Goal: Task Accomplishment & Management: Complete application form

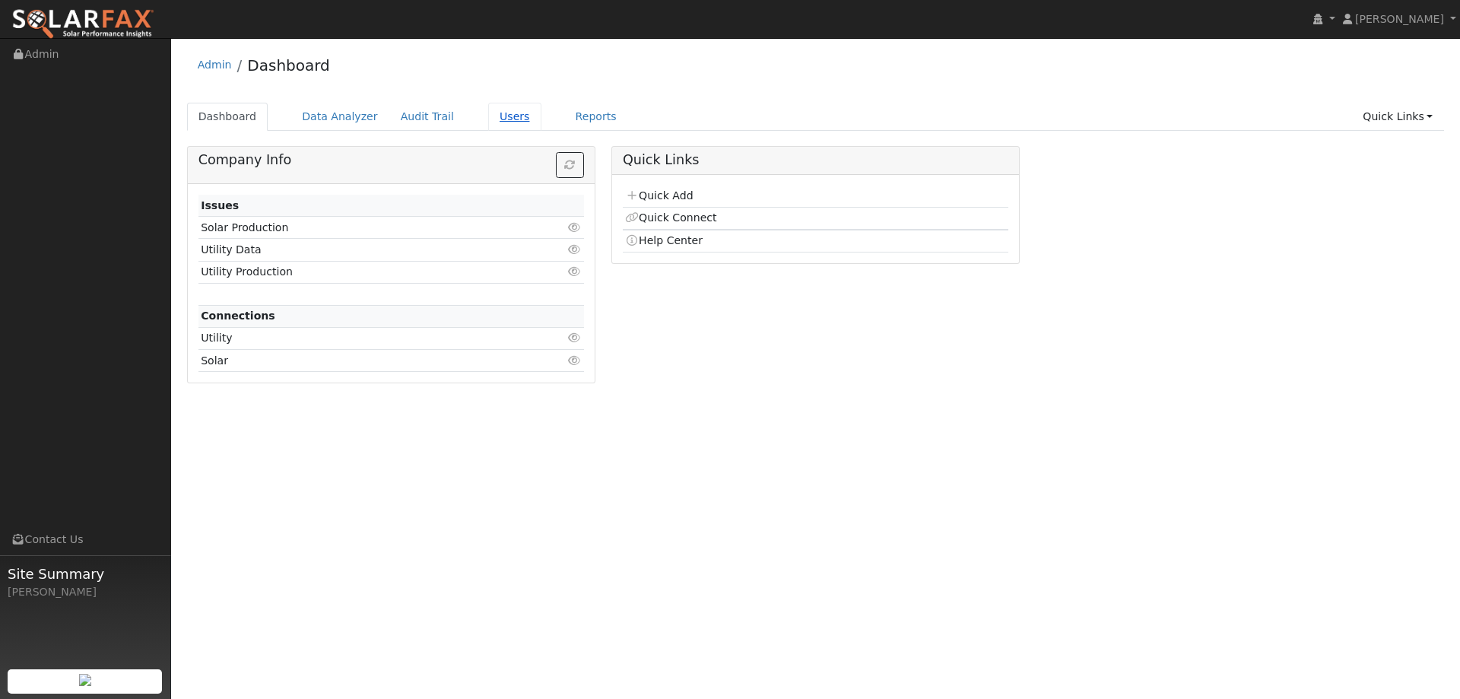
click at [501, 115] on link "Users" at bounding box center [514, 117] width 53 height 28
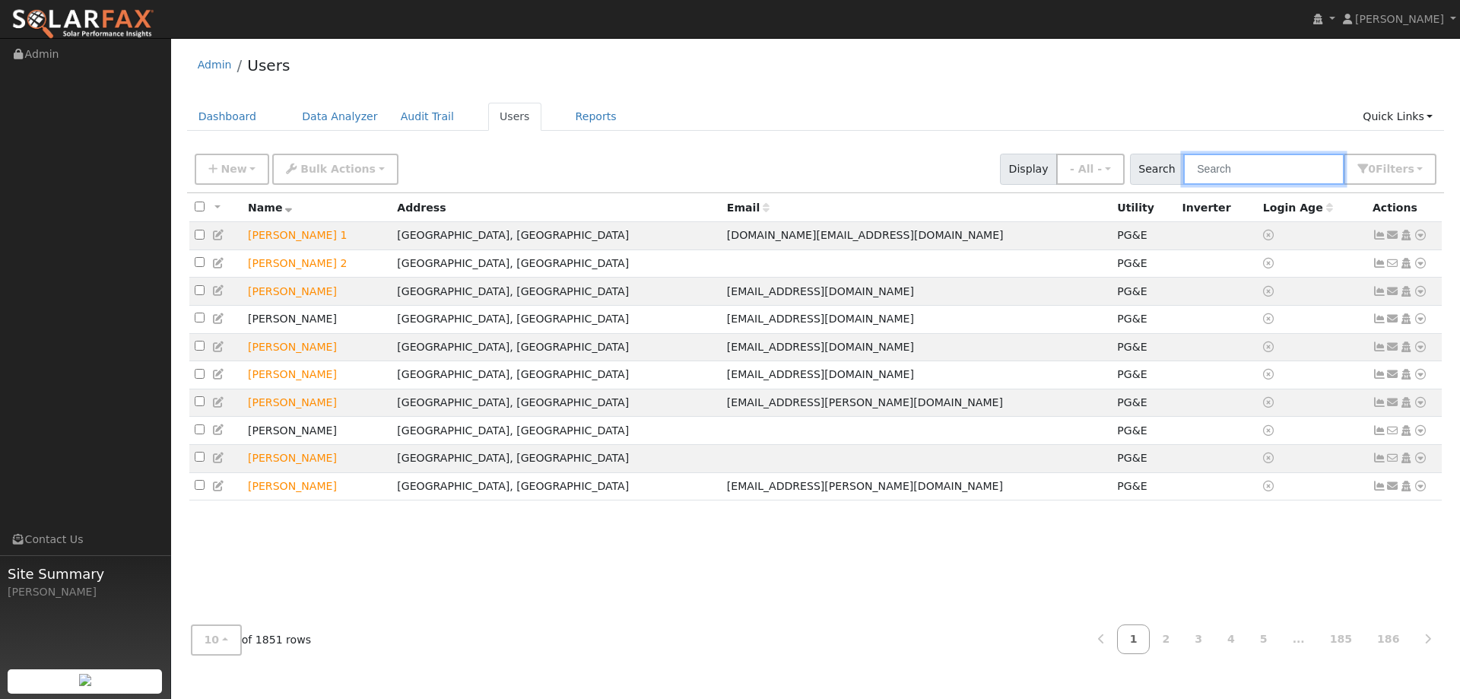
click at [1289, 166] on input "text" at bounding box center [1264, 169] width 161 height 31
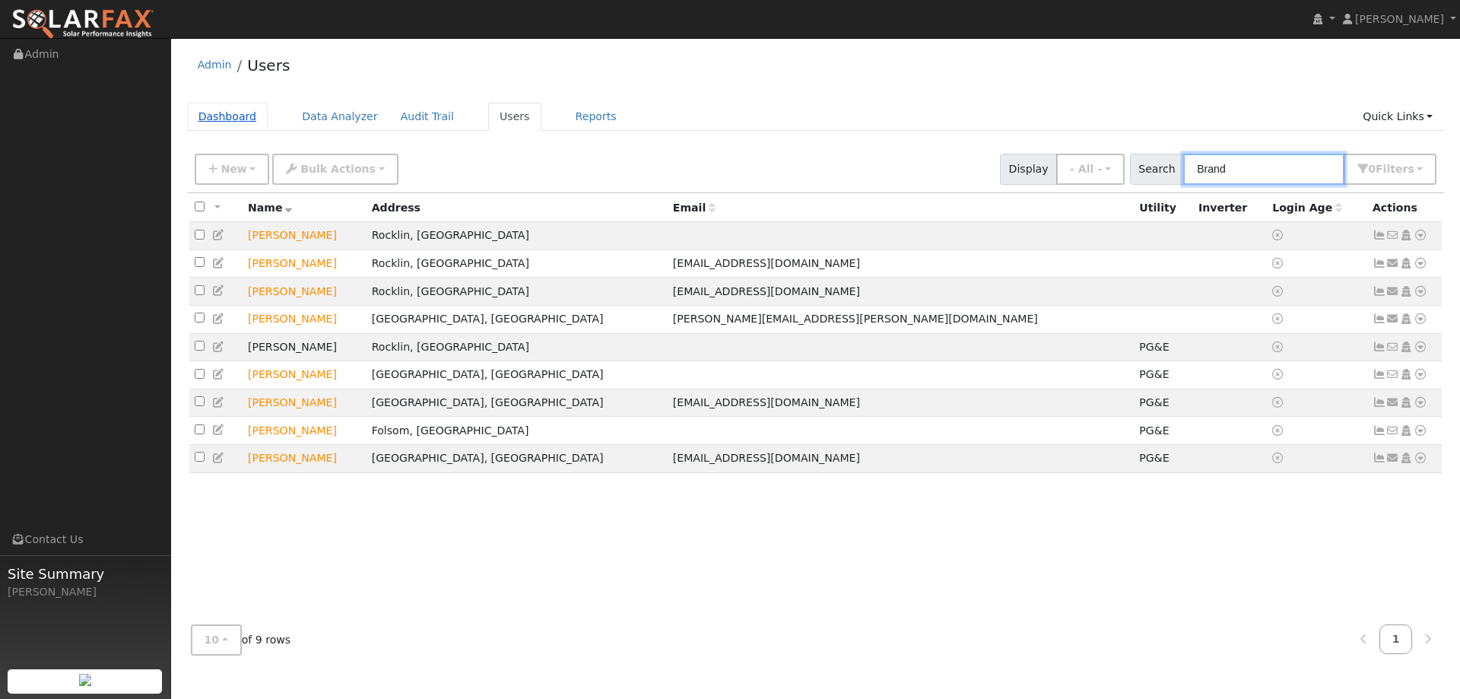
type input "Brand"
click at [238, 117] on link "Dashboard" at bounding box center [227, 117] width 81 height 28
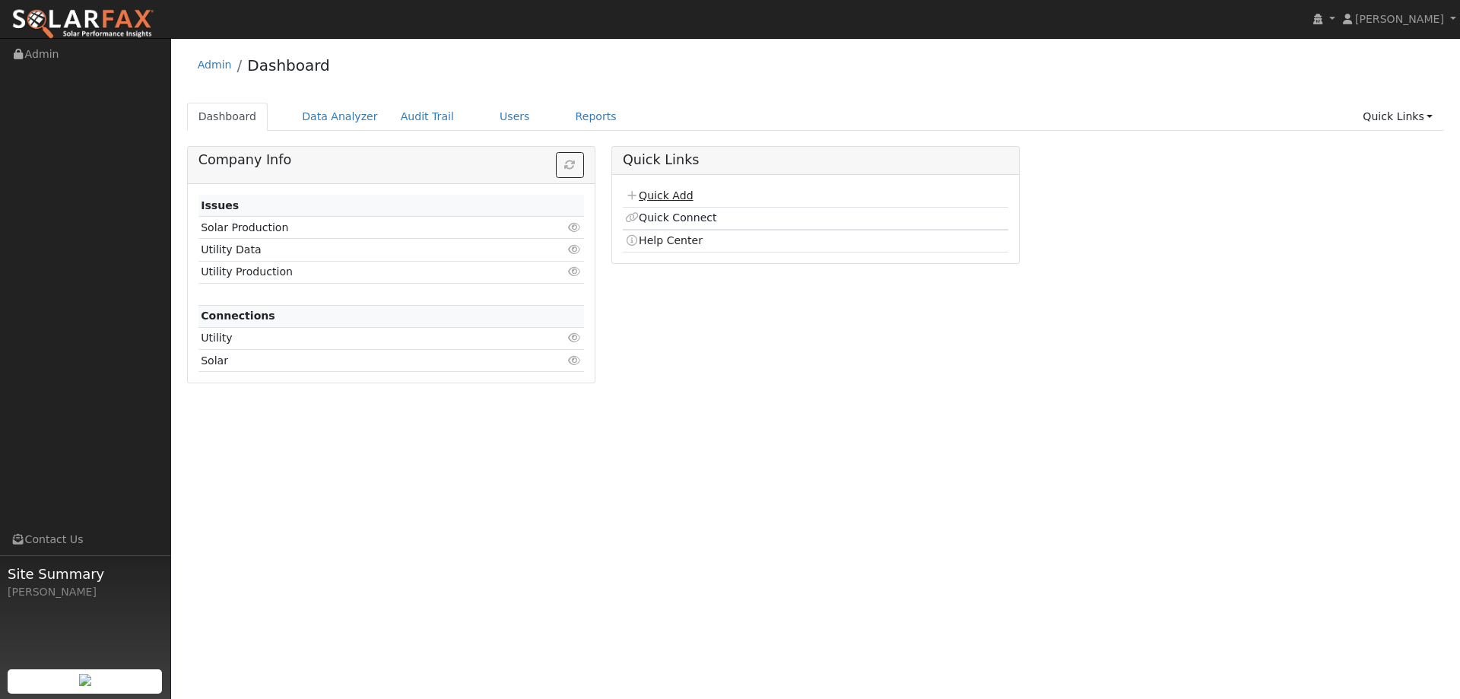
click at [686, 195] on link "Quick Add" at bounding box center [659, 195] width 68 height 12
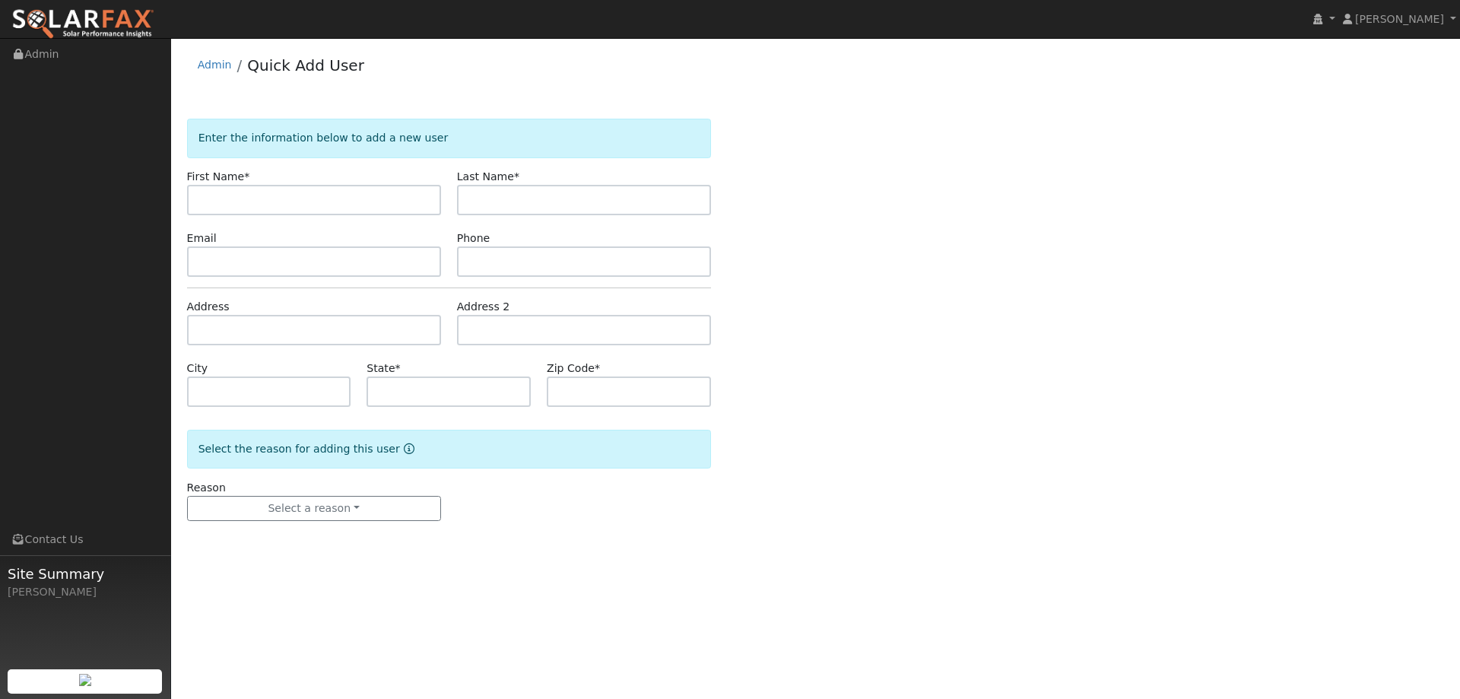
click at [275, 189] on input "text" at bounding box center [314, 200] width 254 height 30
type input "Ethan"
click at [537, 198] on input "text" at bounding box center [584, 200] width 254 height 30
type input "V"
type input "Brand"
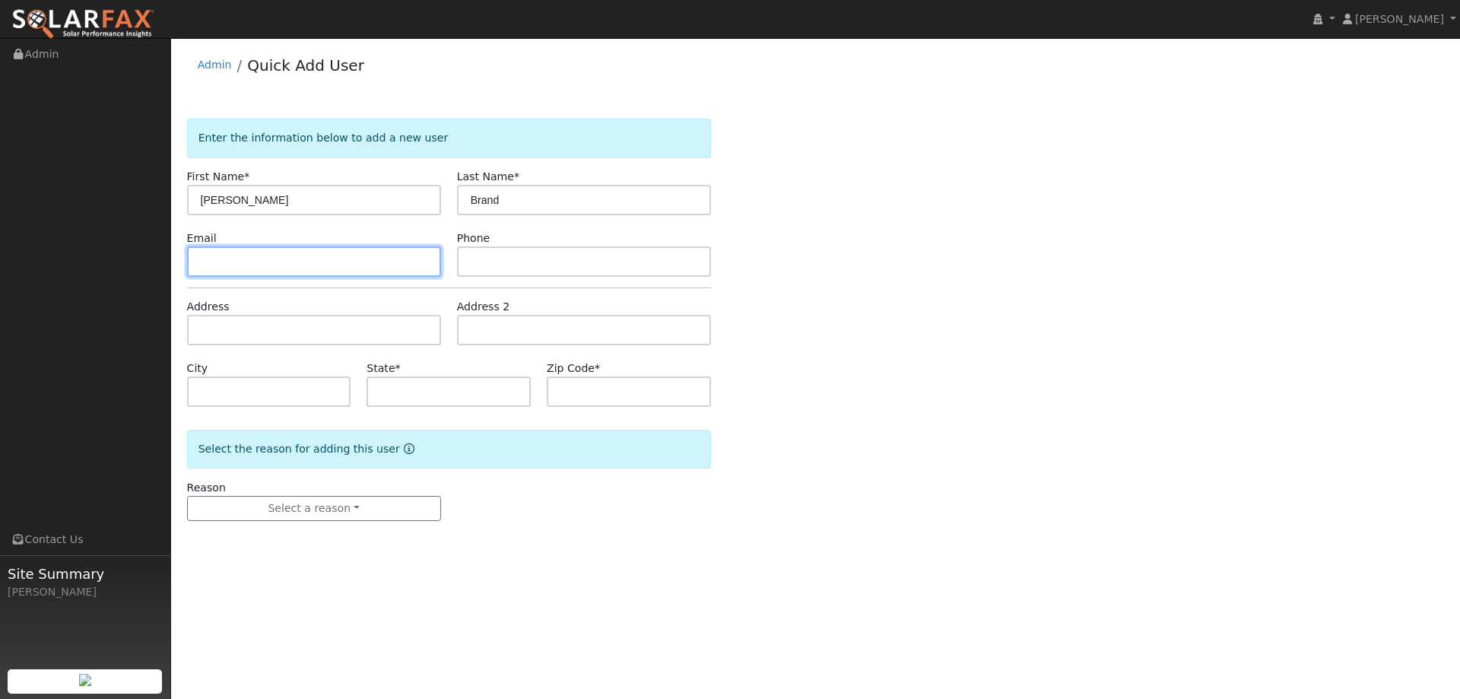
click at [336, 257] on input "text" at bounding box center [314, 261] width 254 height 30
click at [370, 266] on input "text" at bounding box center [314, 261] width 254 height 30
paste input "[PERSON_NAME][EMAIL_ADDRESS][PERSON_NAME][DOMAIN_NAME]"
type input "[PERSON_NAME][EMAIL_ADDRESS][PERSON_NAME][DOMAIN_NAME]"
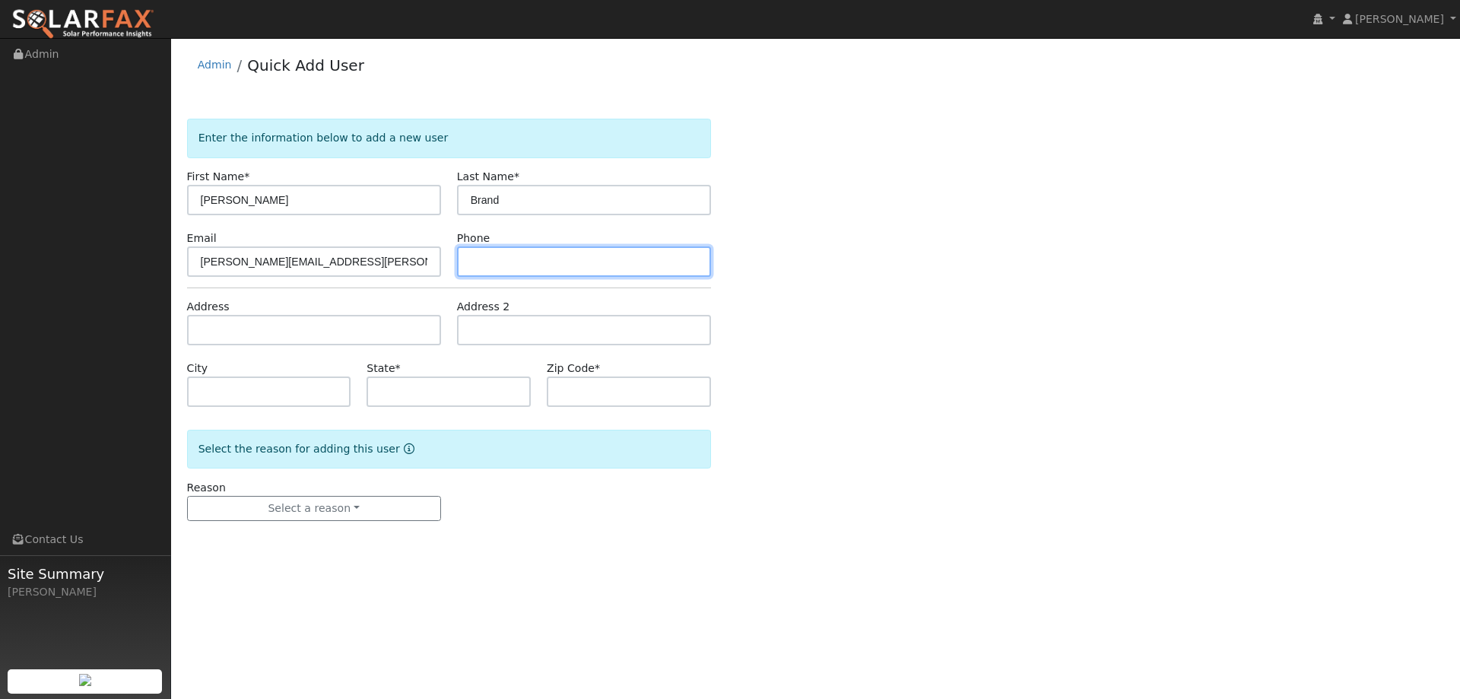
click at [577, 262] on input "text" at bounding box center [584, 261] width 254 height 30
paste input "(707) 753-3162"
type input "(707) 753-3162"
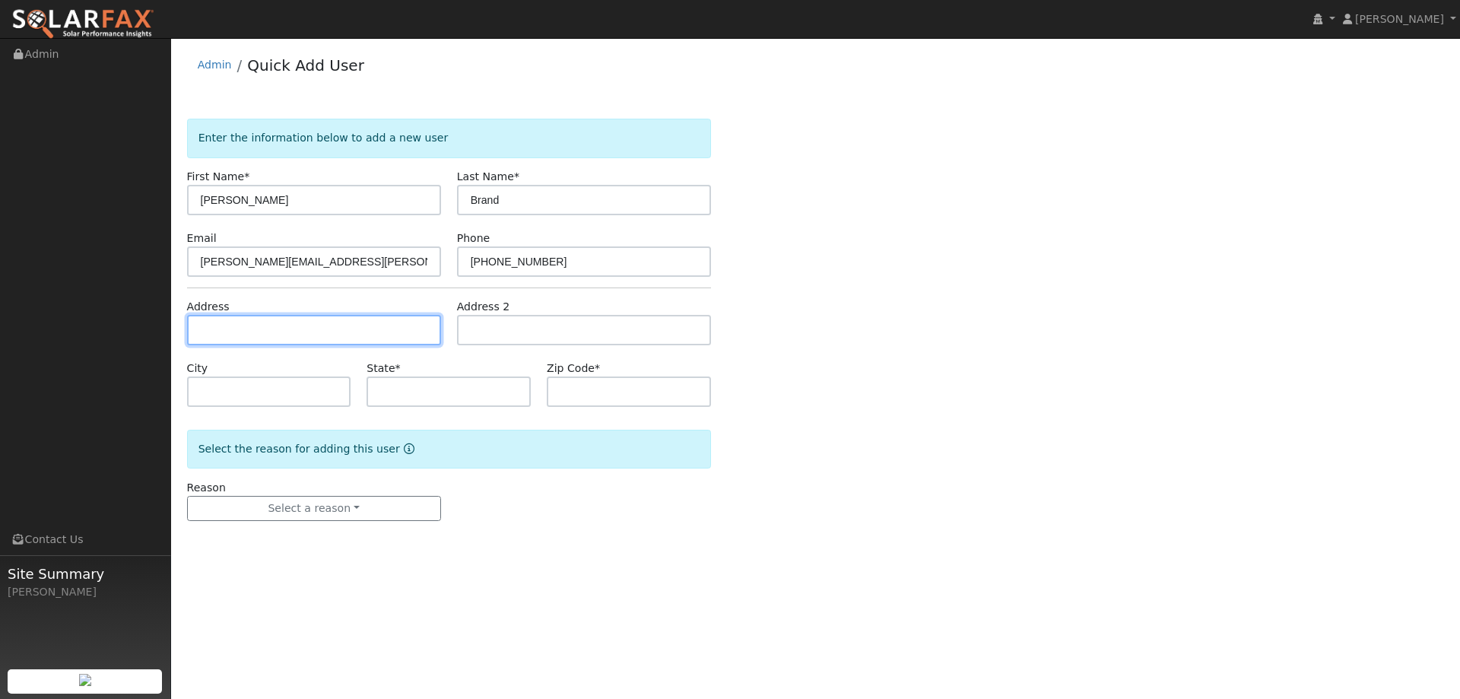
click at [369, 332] on input "text" at bounding box center [314, 330] width 254 height 30
paste input "785 Collier Dr"
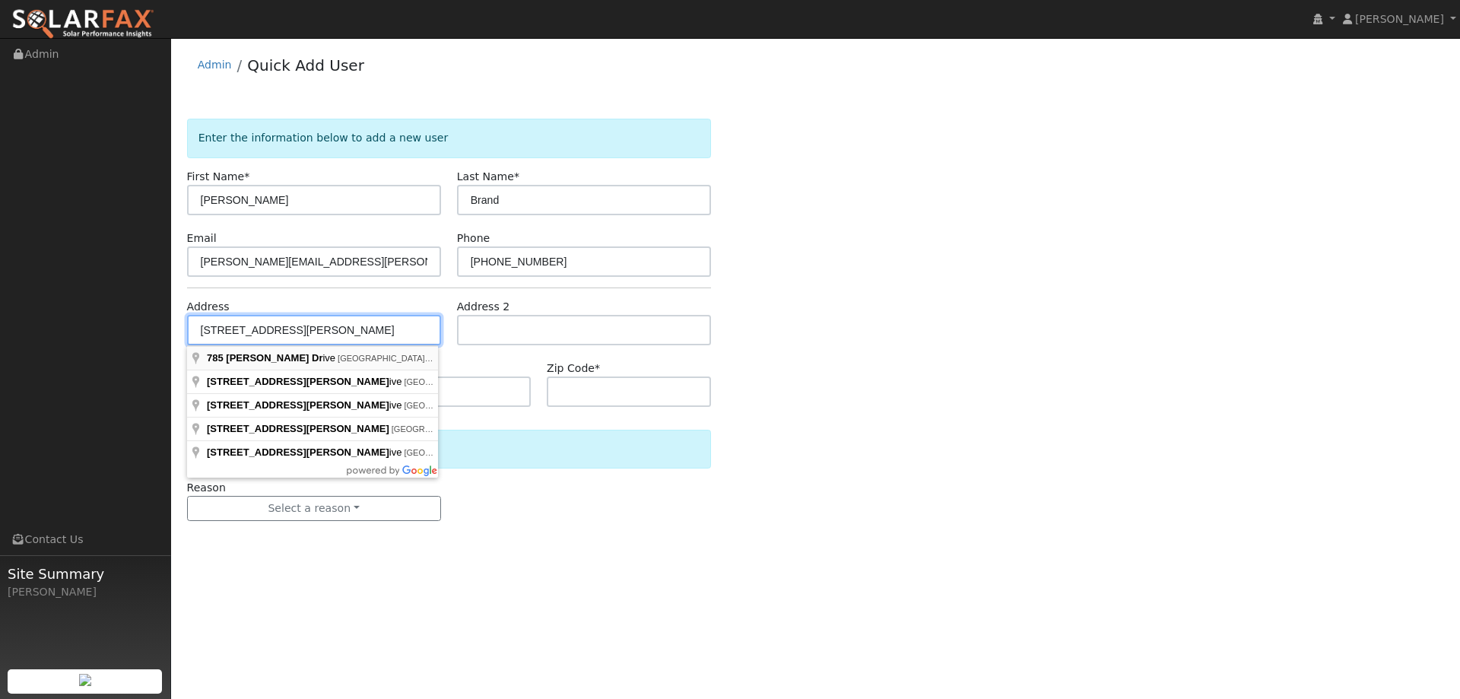
type input "785 Collier Drive"
type input "Dixon"
type input "CA"
type input "95620"
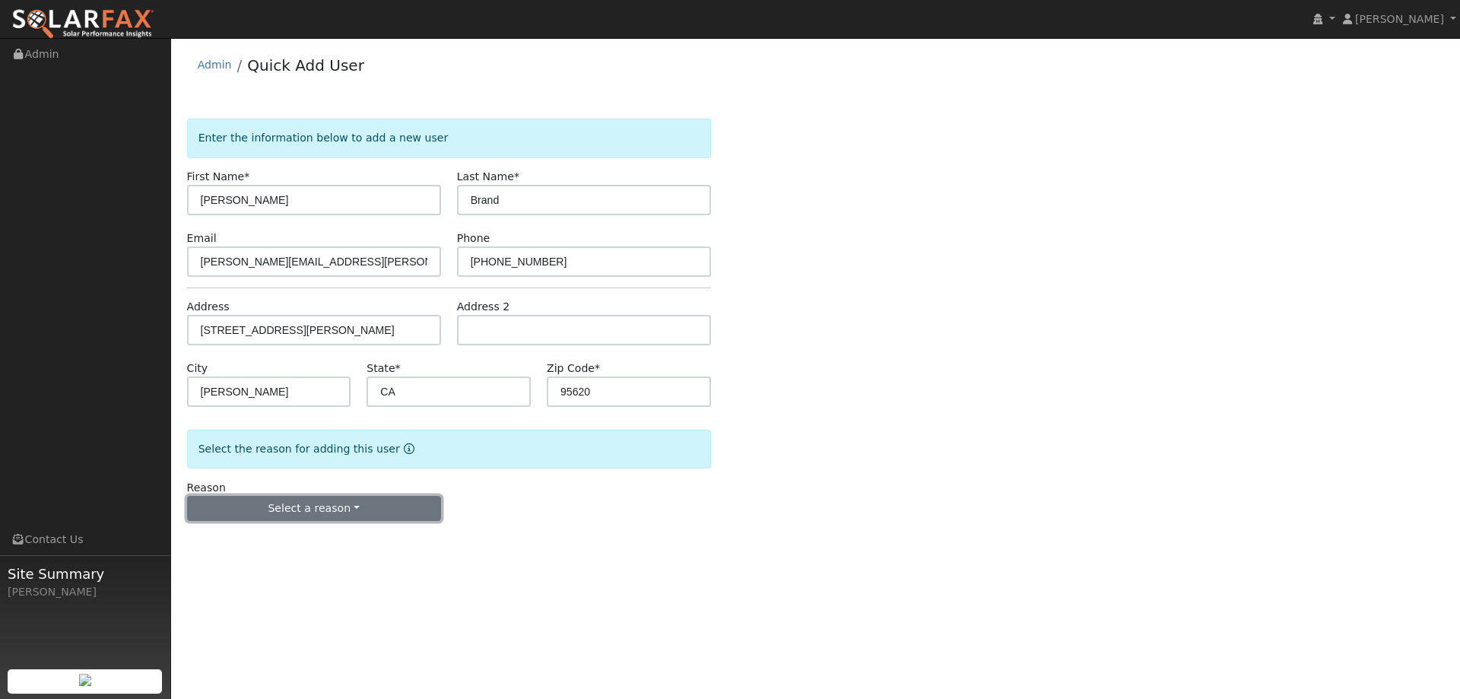
click at [327, 507] on button "Select a reason" at bounding box center [314, 509] width 254 height 26
click at [303, 538] on link "New lead" at bounding box center [272, 539] width 168 height 21
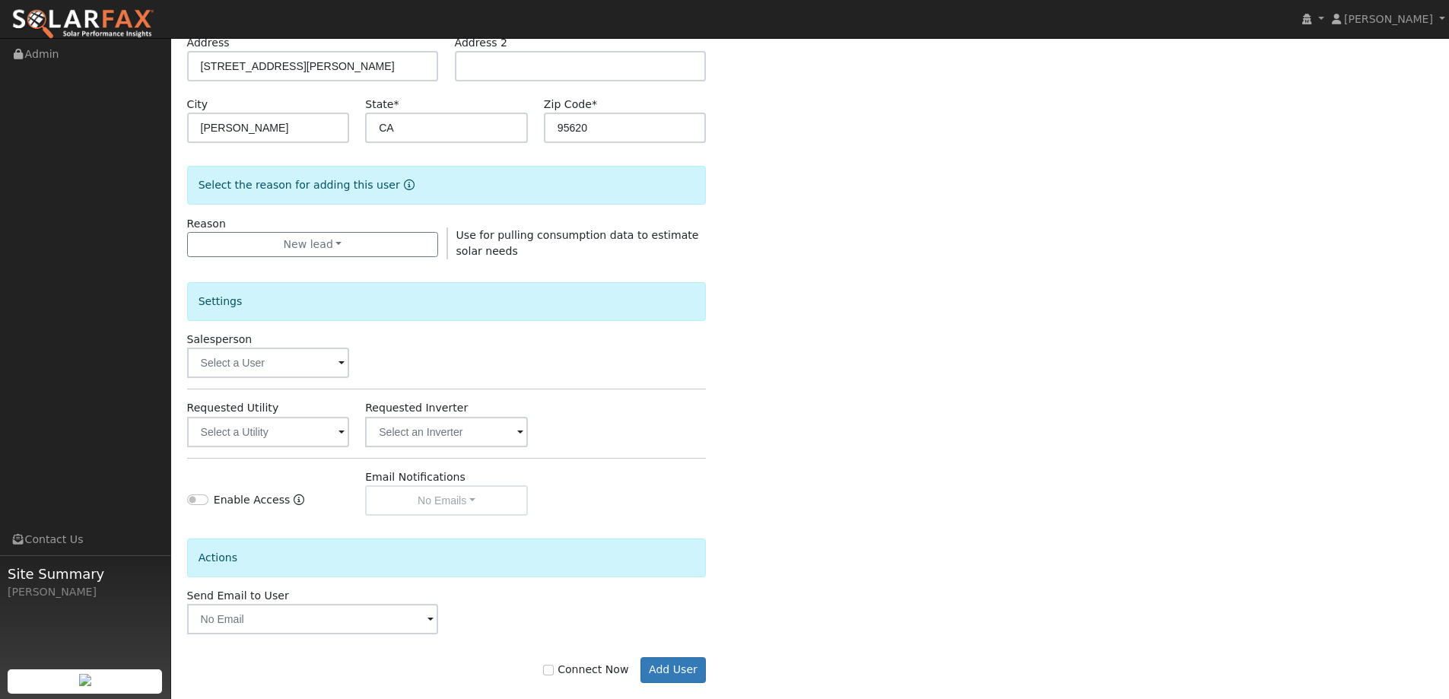
scroll to position [286, 0]
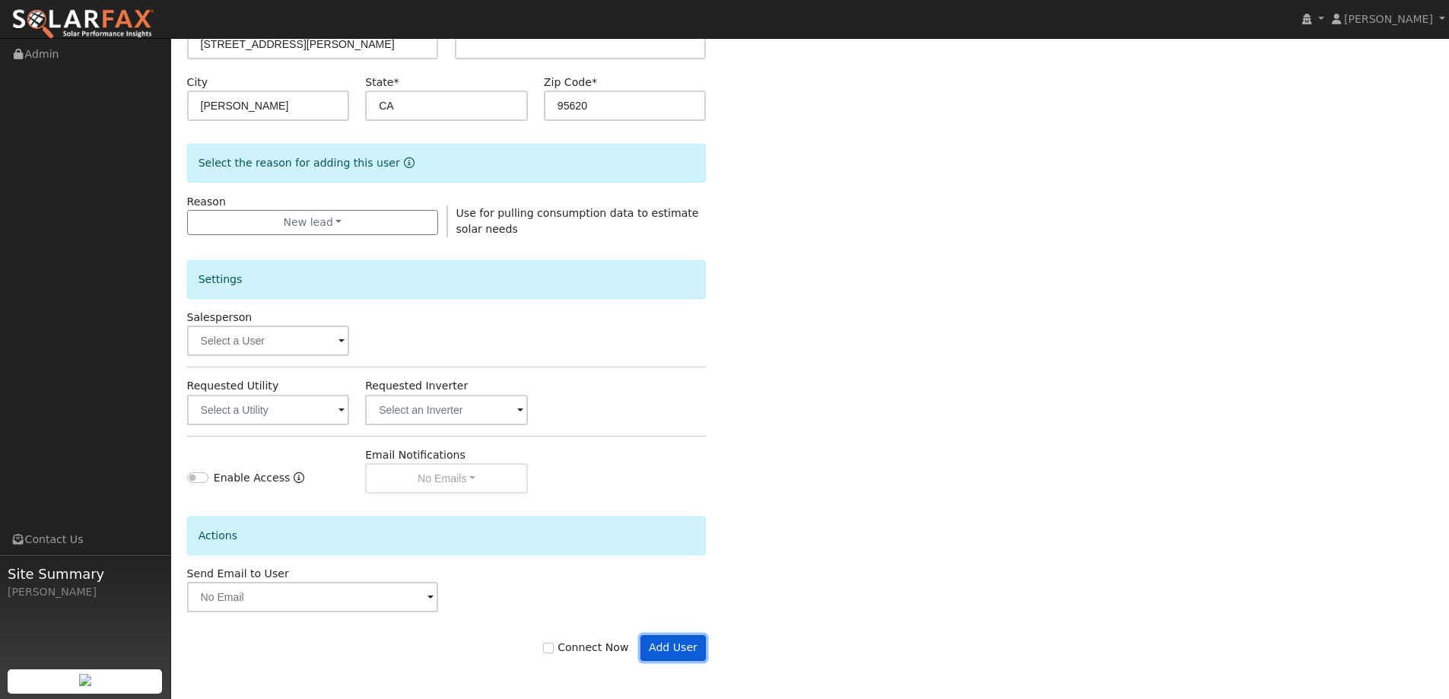
click at [671, 640] on button "Add User" at bounding box center [673, 648] width 66 height 26
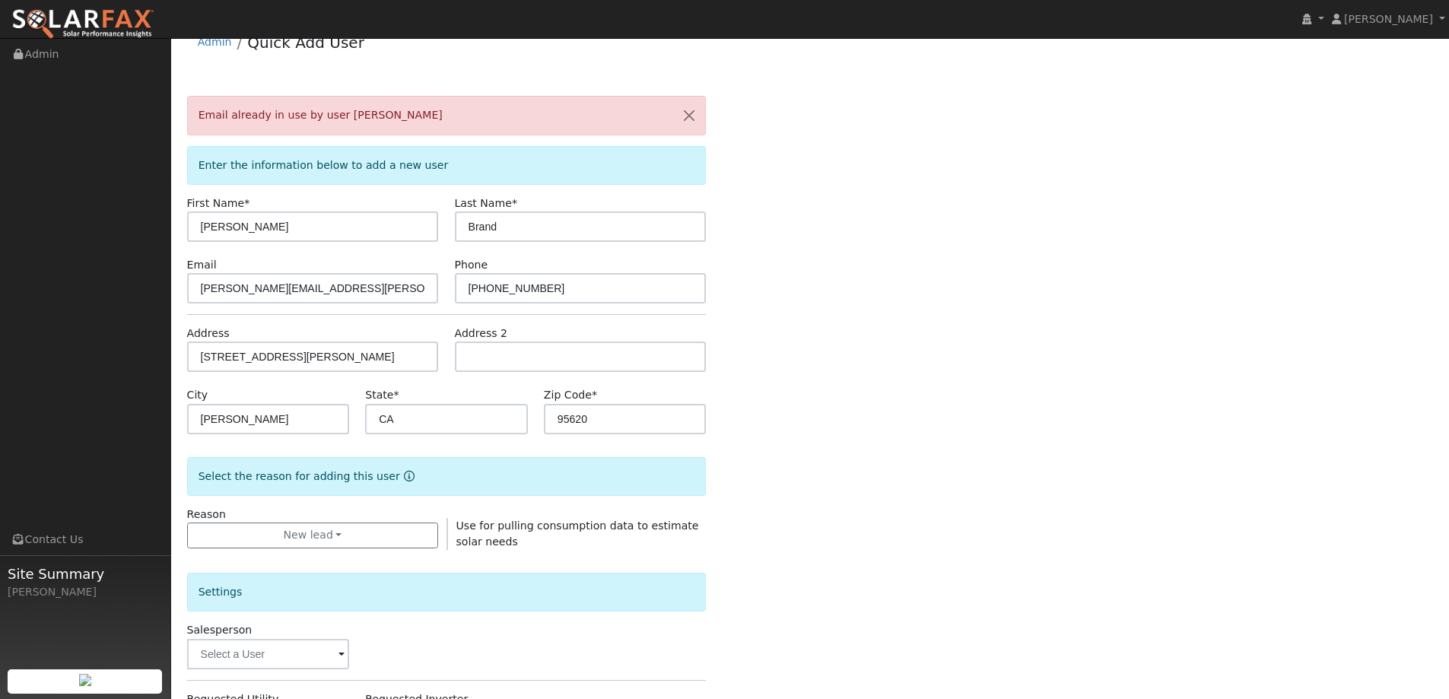
scroll to position [0, 0]
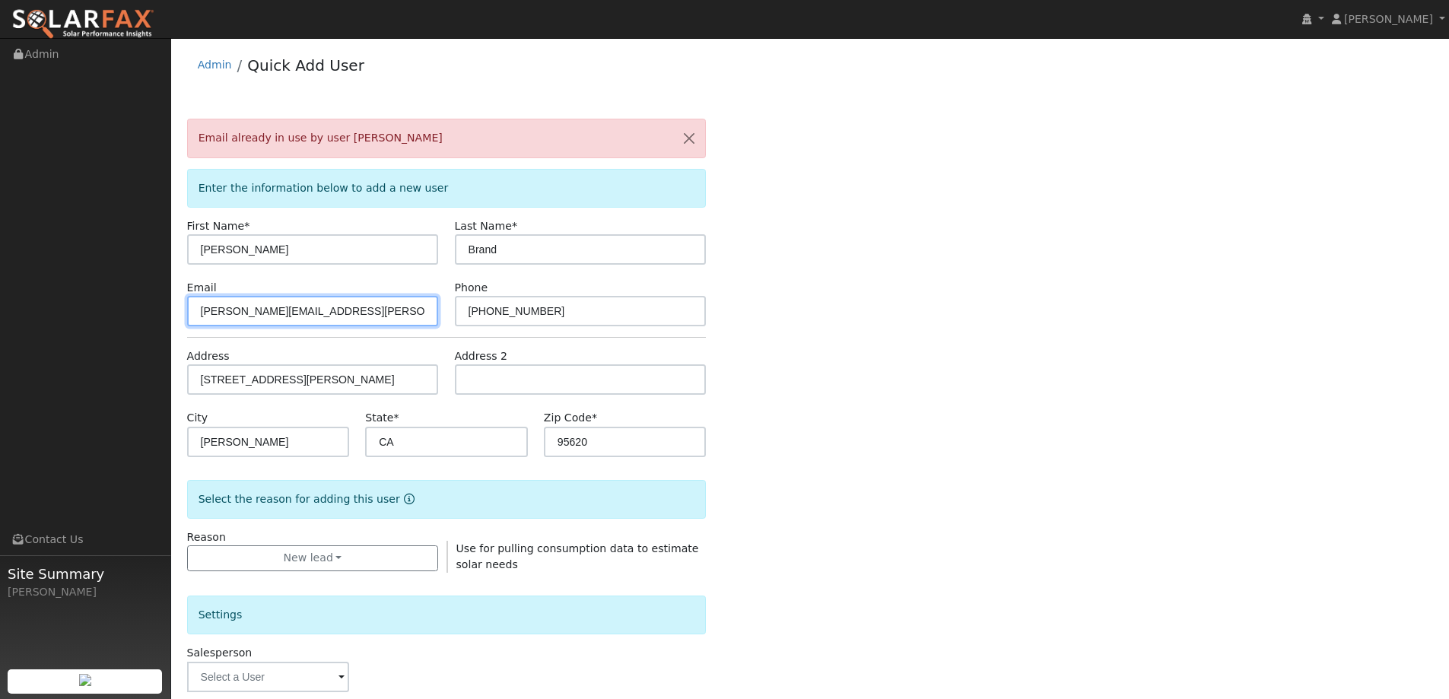
drag, startPoint x: 346, startPoint y: 315, endPoint x: 170, endPoint y: 306, distance: 176.0
click at [170, 306] on div "installed Lilliana Cruz Lilliana Cruz Profile My Company Help Center Terms Of S…" at bounding box center [724, 536] width 1449 height 996
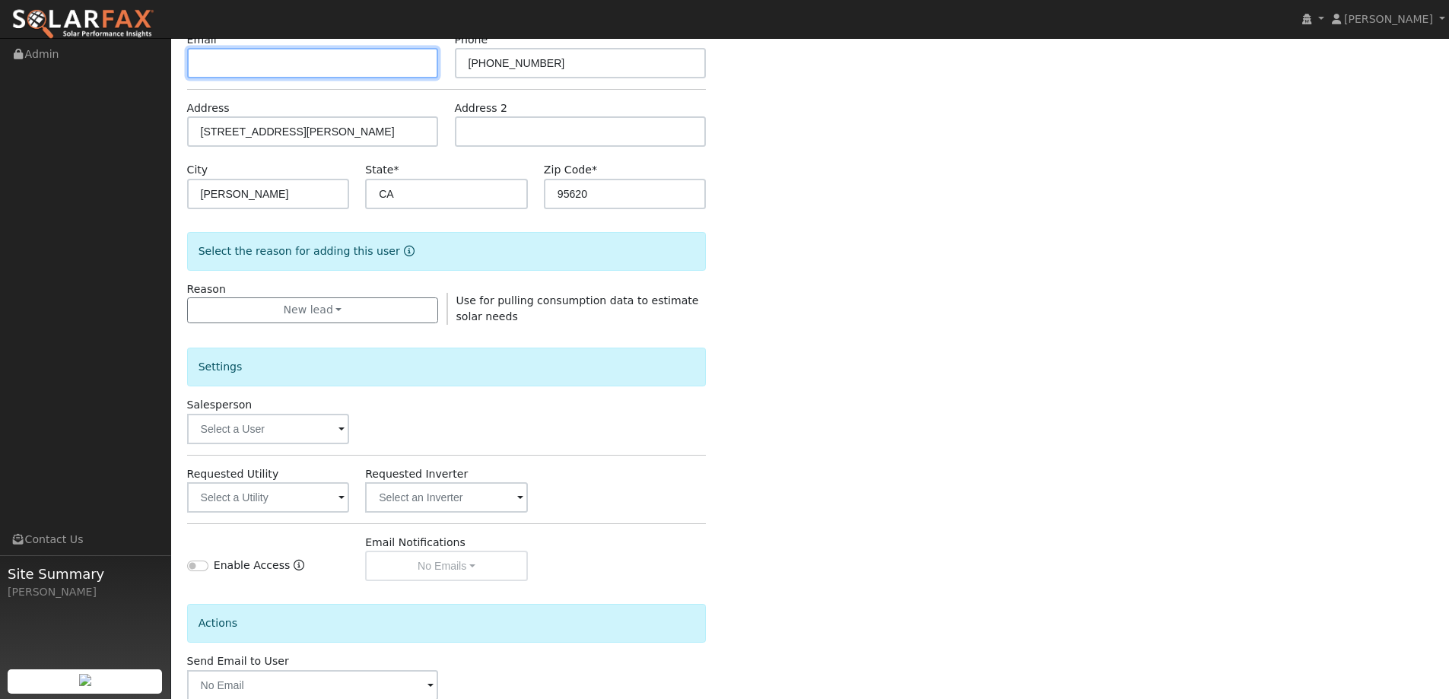
scroll to position [335, 0]
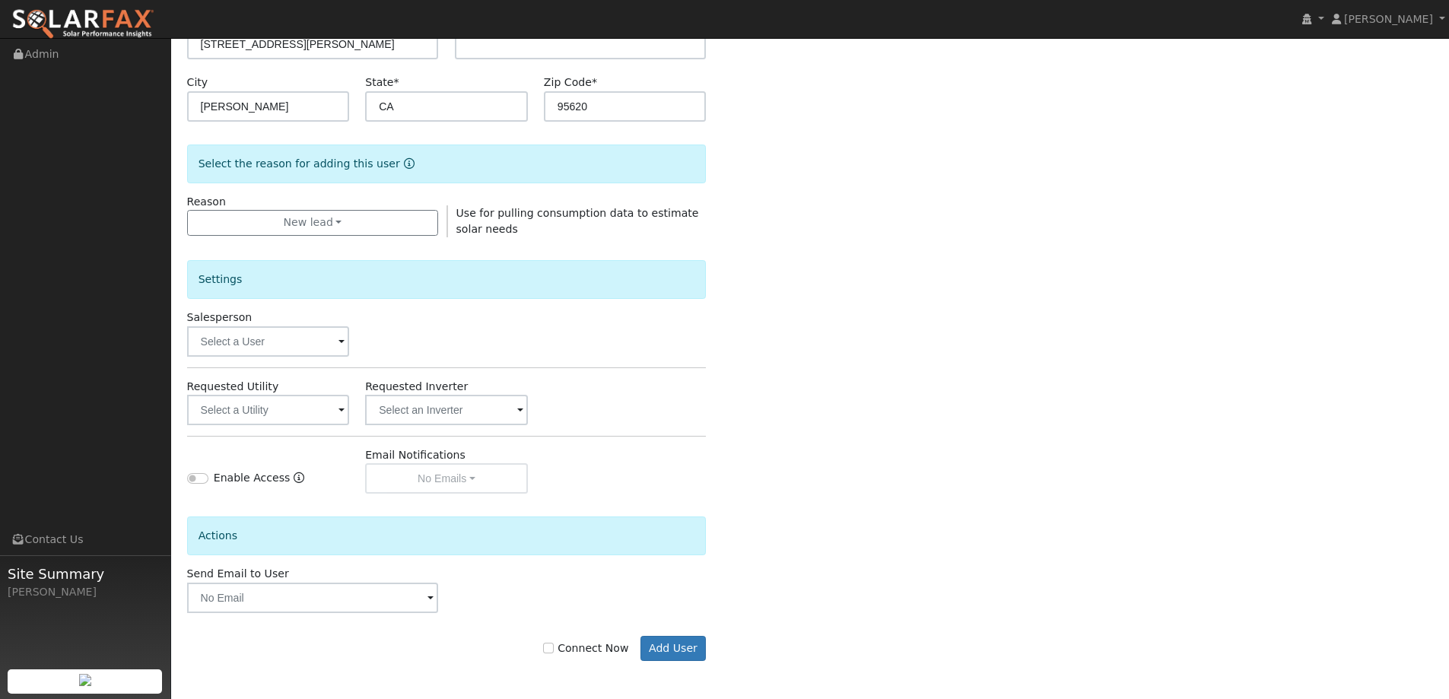
click at [675, 662] on form "Email already in use by user Ethan Brand Enter the information below to add a n…" at bounding box center [447, 237] width 520 height 908
click at [675, 660] on button "Add User" at bounding box center [673, 649] width 66 height 26
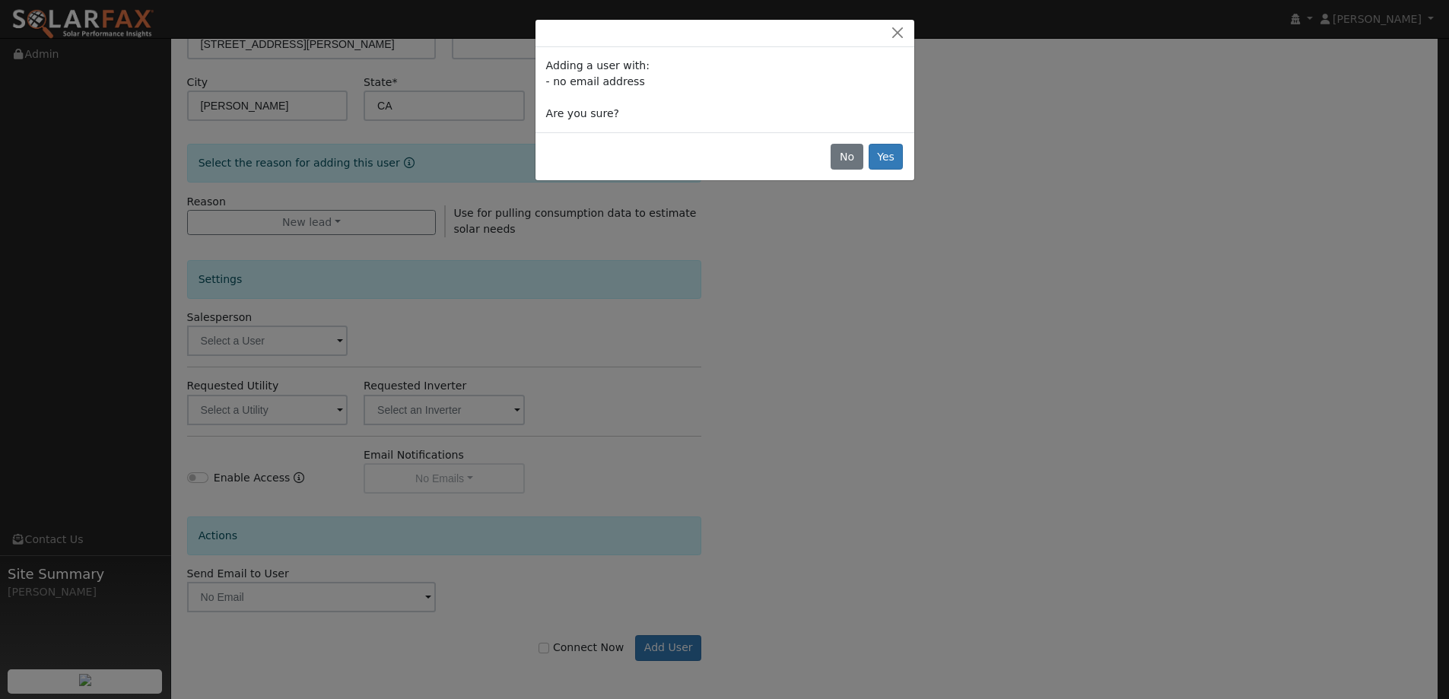
scroll to position [286, 0]
click at [899, 145] on button "Yes" at bounding box center [891, 157] width 35 height 26
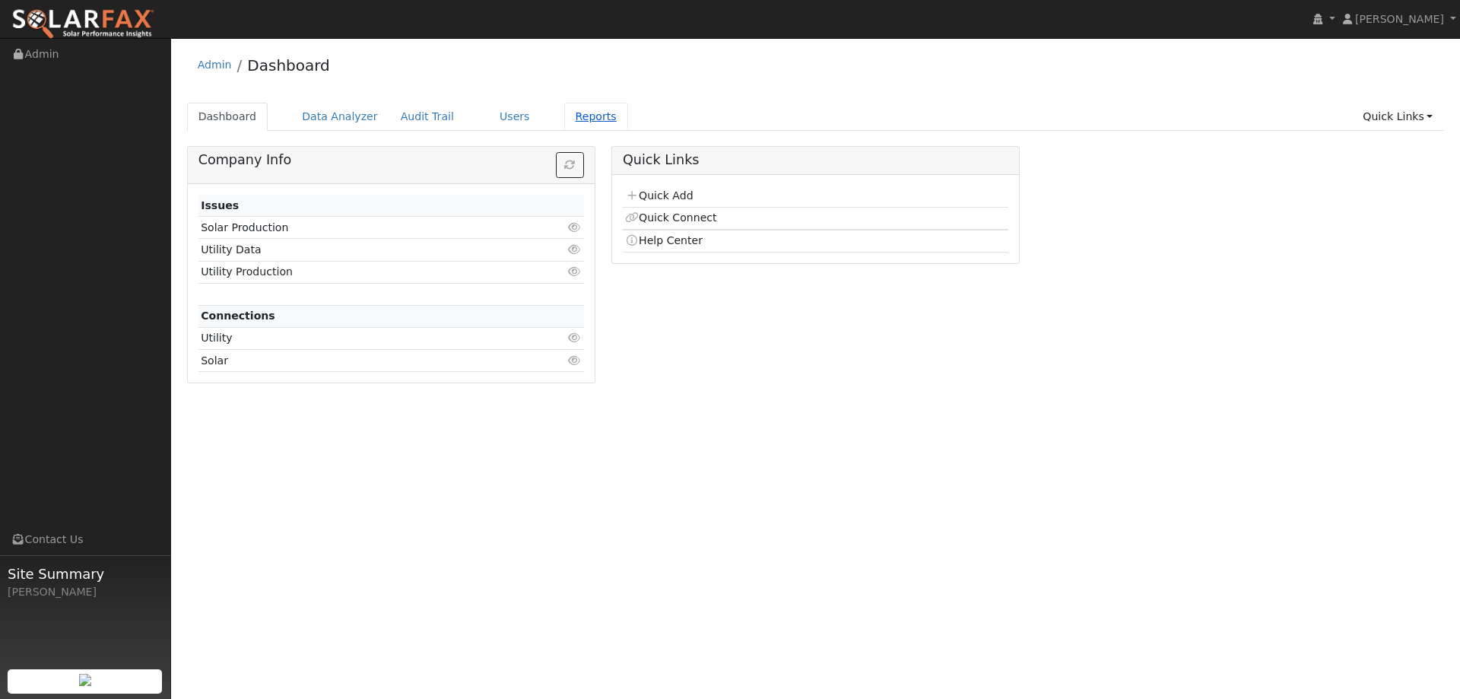
click at [568, 121] on link "Reports" at bounding box center [596, 117] width 64 height 28
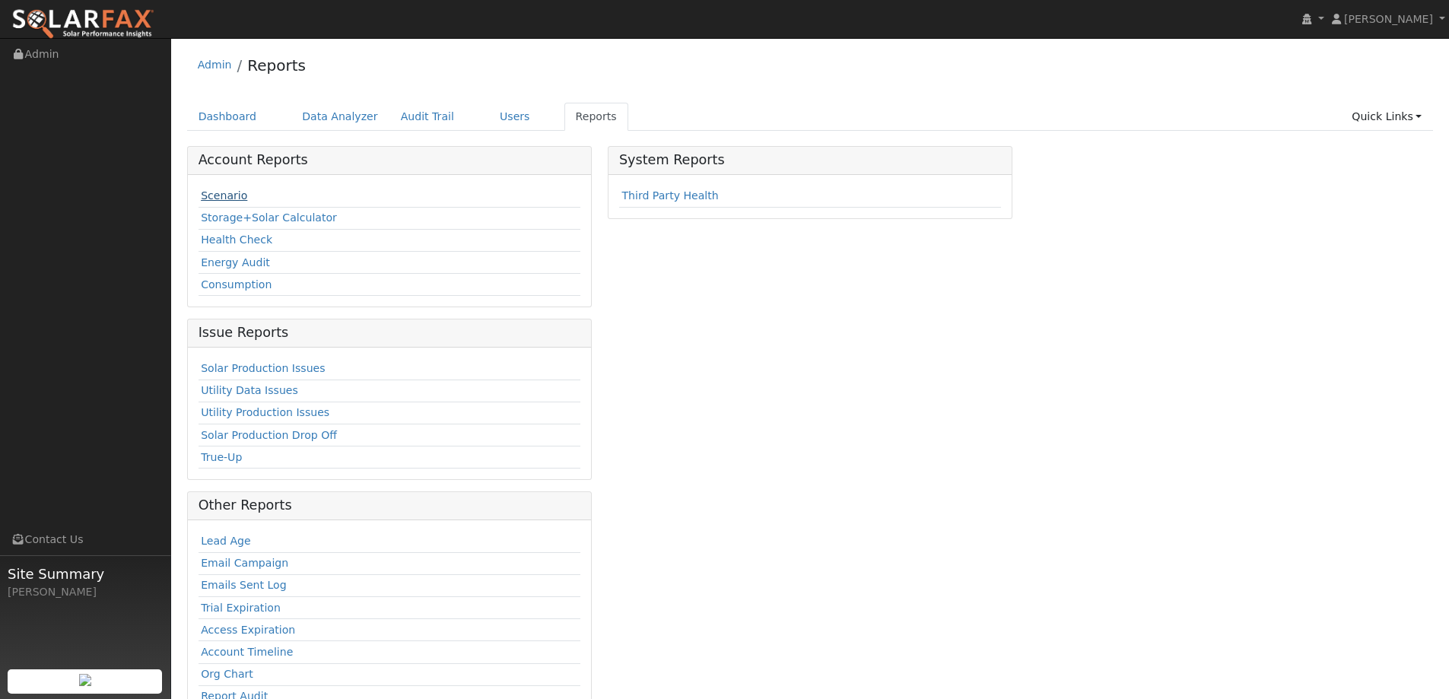
drag, startPoint x: 245, startPoint y: 186, endPoint x: 234, endPoint y: 195, distance: 13.5
click at [237, 194] on td "Scenario" at bounding box center [390, 197] width 382 height 22
click at [233, 195] on link "Scenario" at bounding box center [224, 195] width 46 height 12
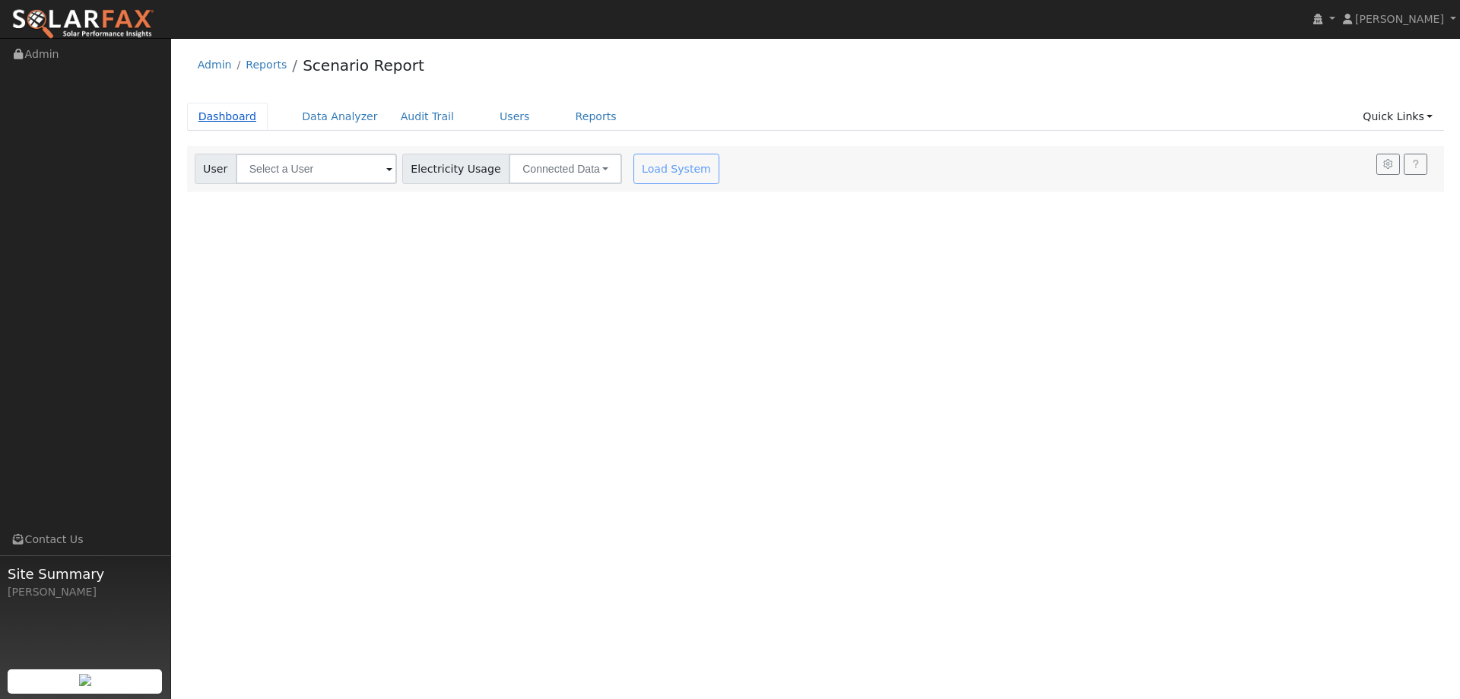
click at [224, 113] on link "Dashboard" at bounding box center [227, 117] width 81 height 28
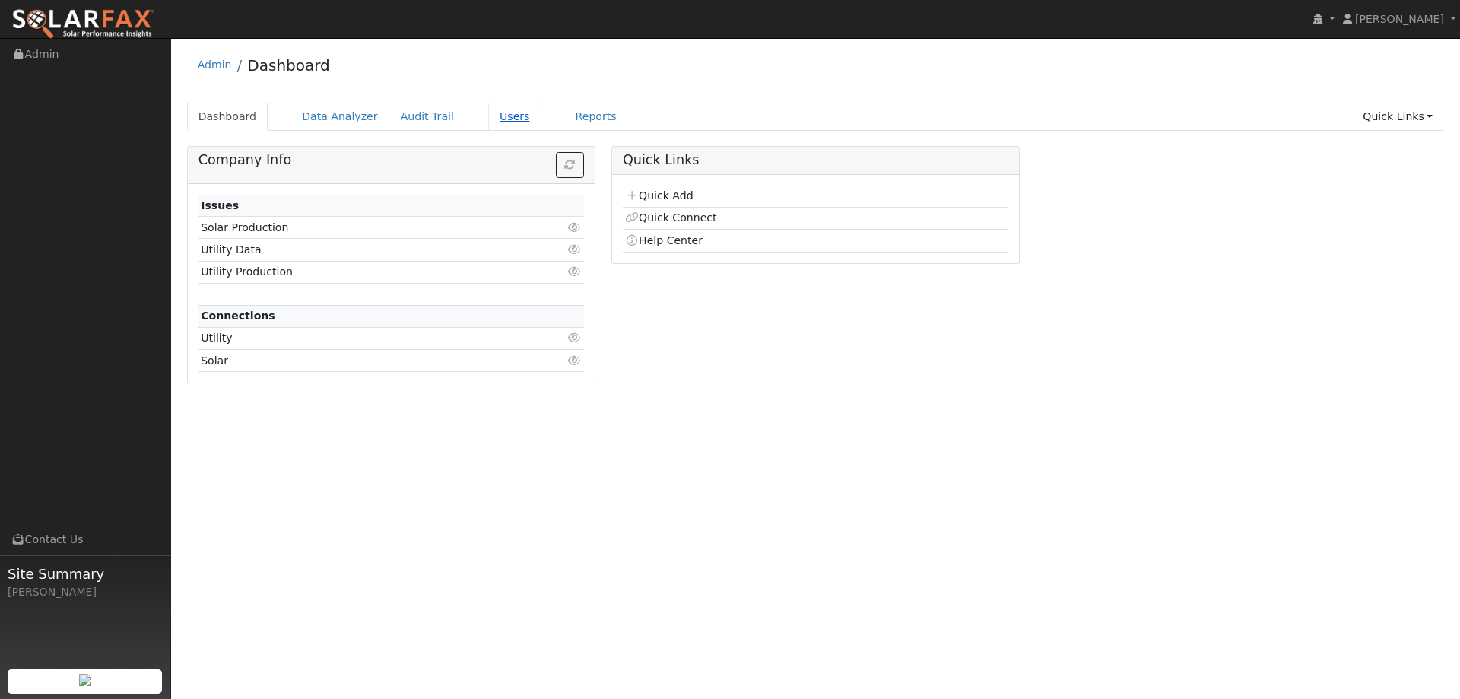
click at [488, 123] on link "Users" at bounding box center [514, 117] width 53 height 28
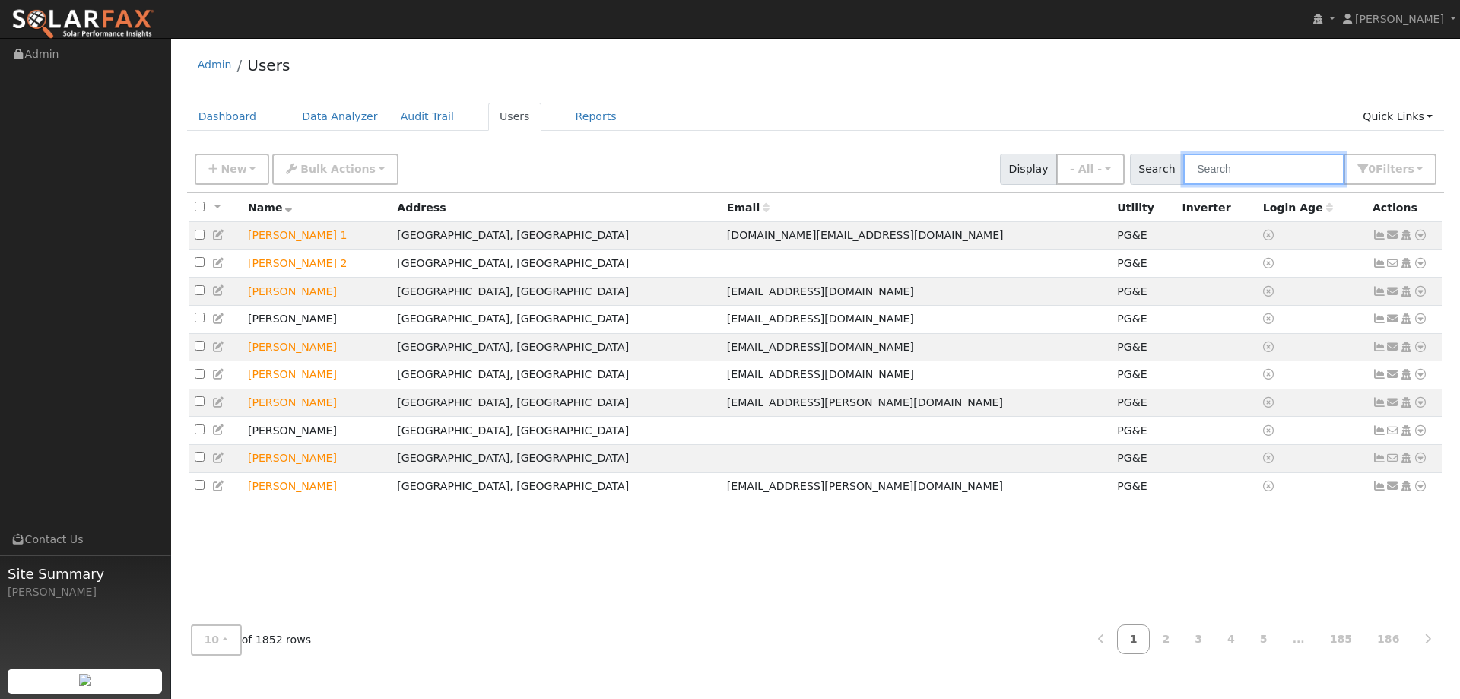
click at [1292, 177] on input "text" at bounding box center [1264, 169] width 161 height 31
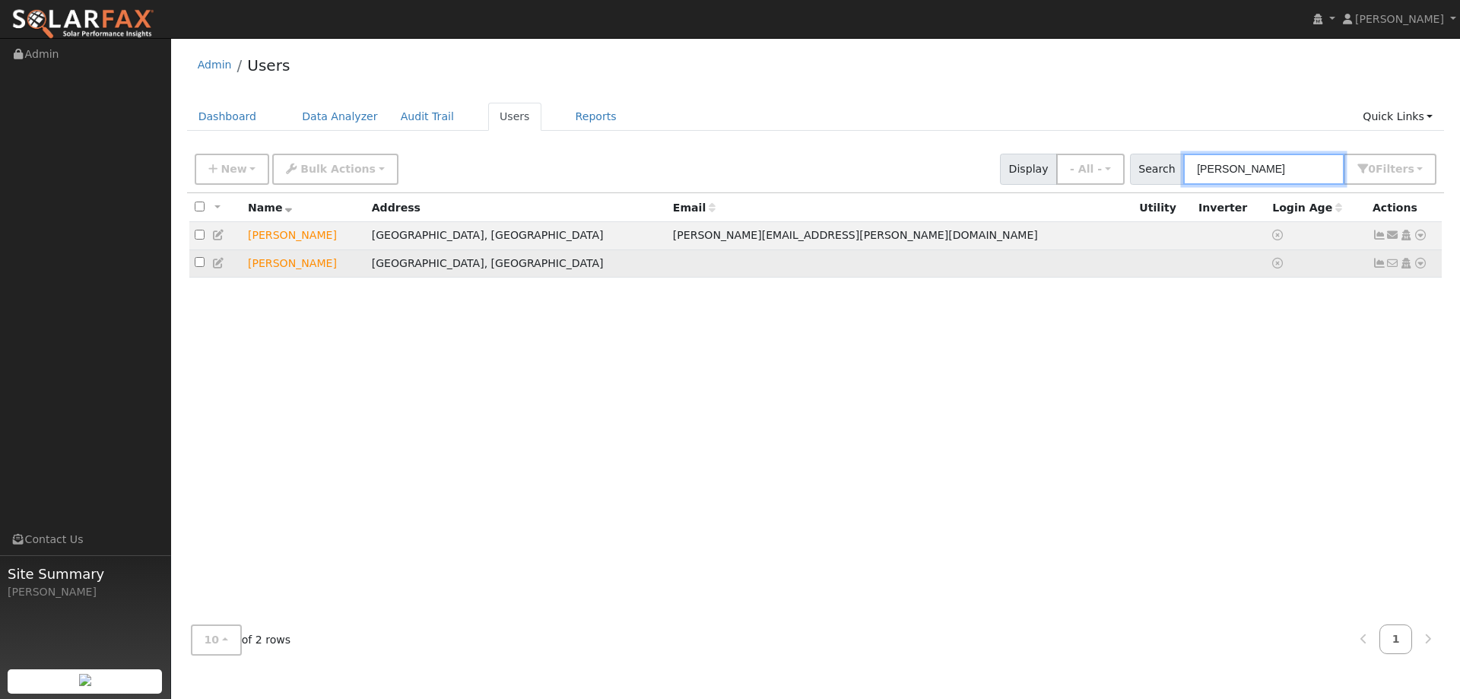
type input "Ethan Bra"
click at [1418, 269] on icon at bounding box center [1421, 263] width 14 height 11
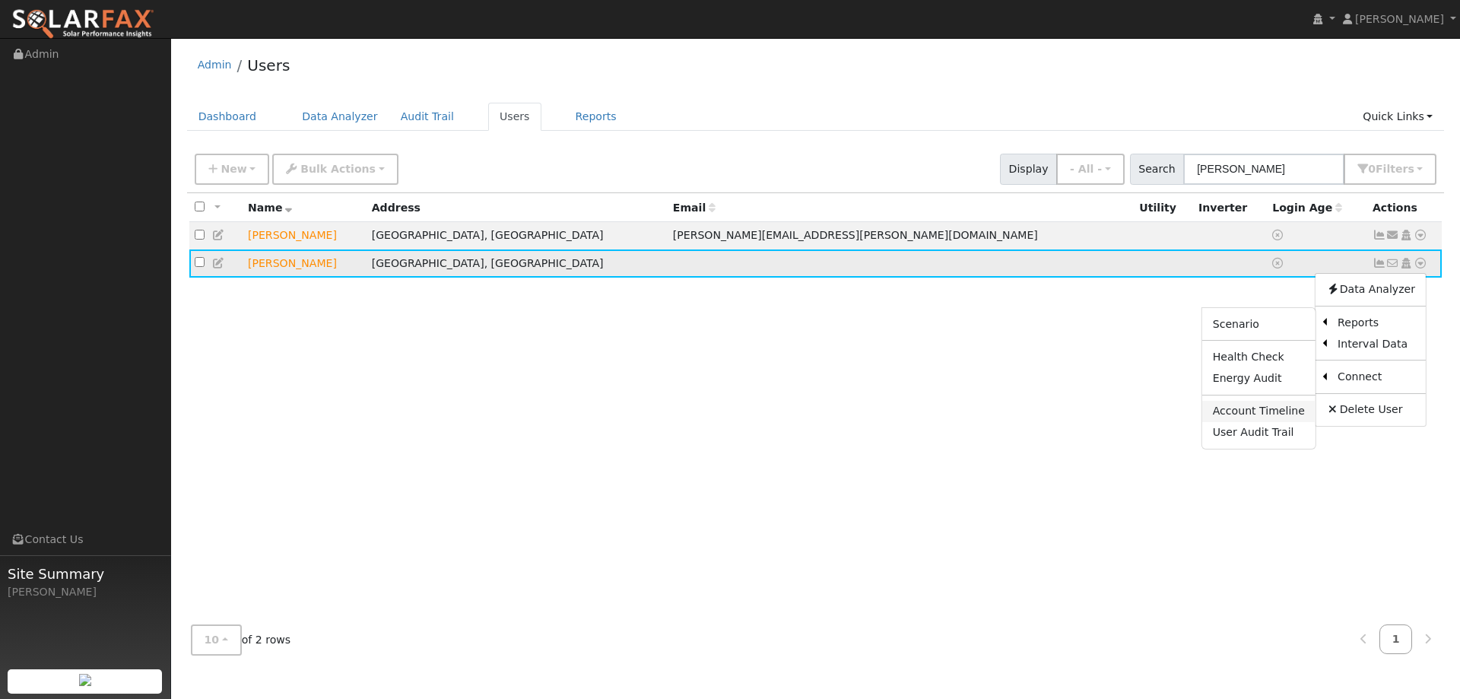
click at [1268, 415] on link "Account Timeline" at bounding box center [1259, 411] width 113 height 21
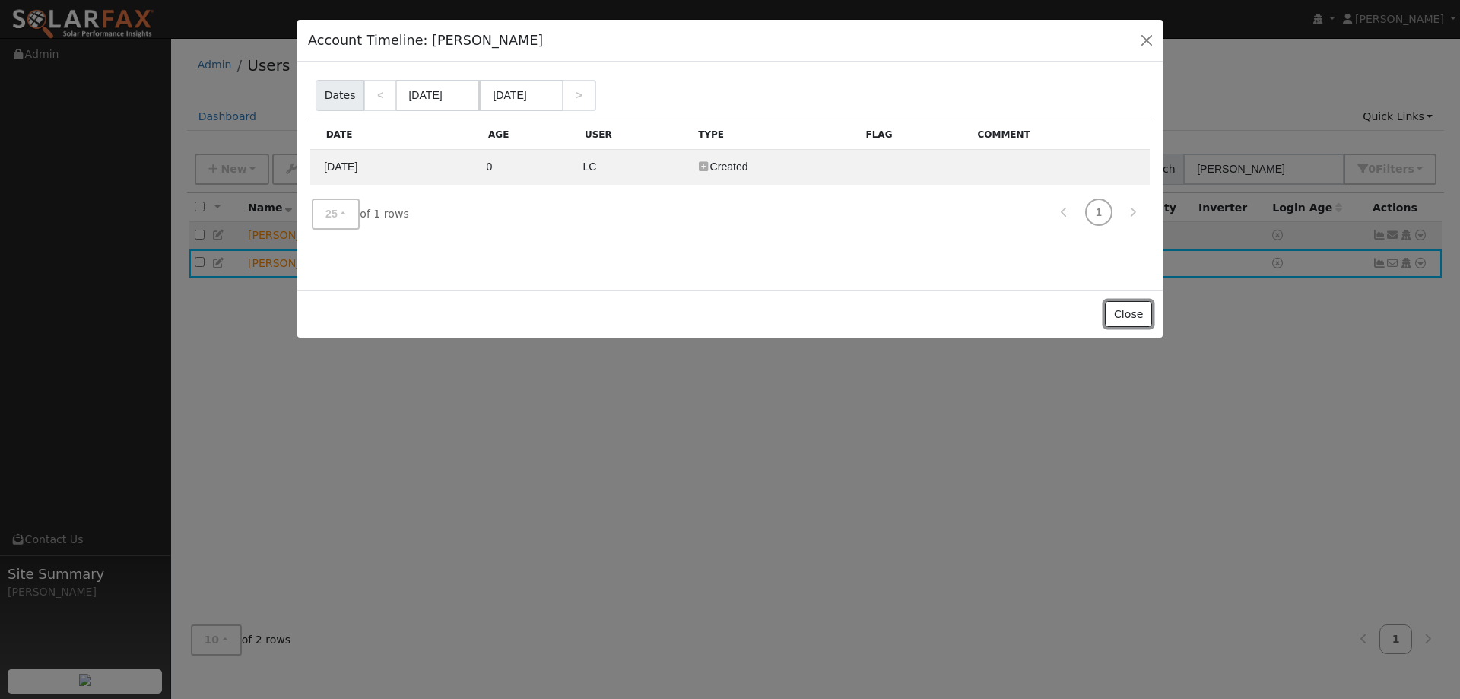
drag, startPoint x: 1138, startPoint y: 325, endPoint x: 1228, endPoint y: 300, distance: 93.9
click at [1138, 323] on button "Close" at bounding box center [1128, 314] width 46 height 26
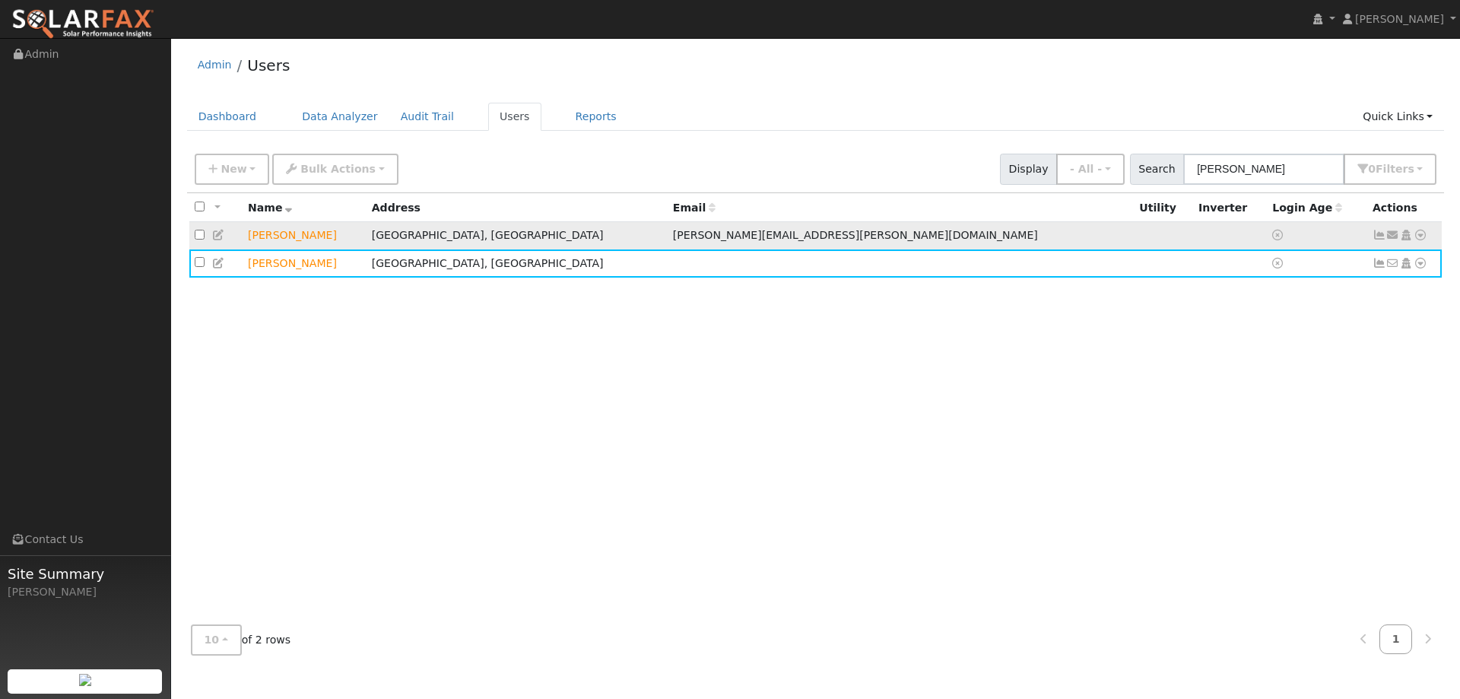
click at [1419, 240] on icon at bounding box center [1421, 235] width 14 height 11
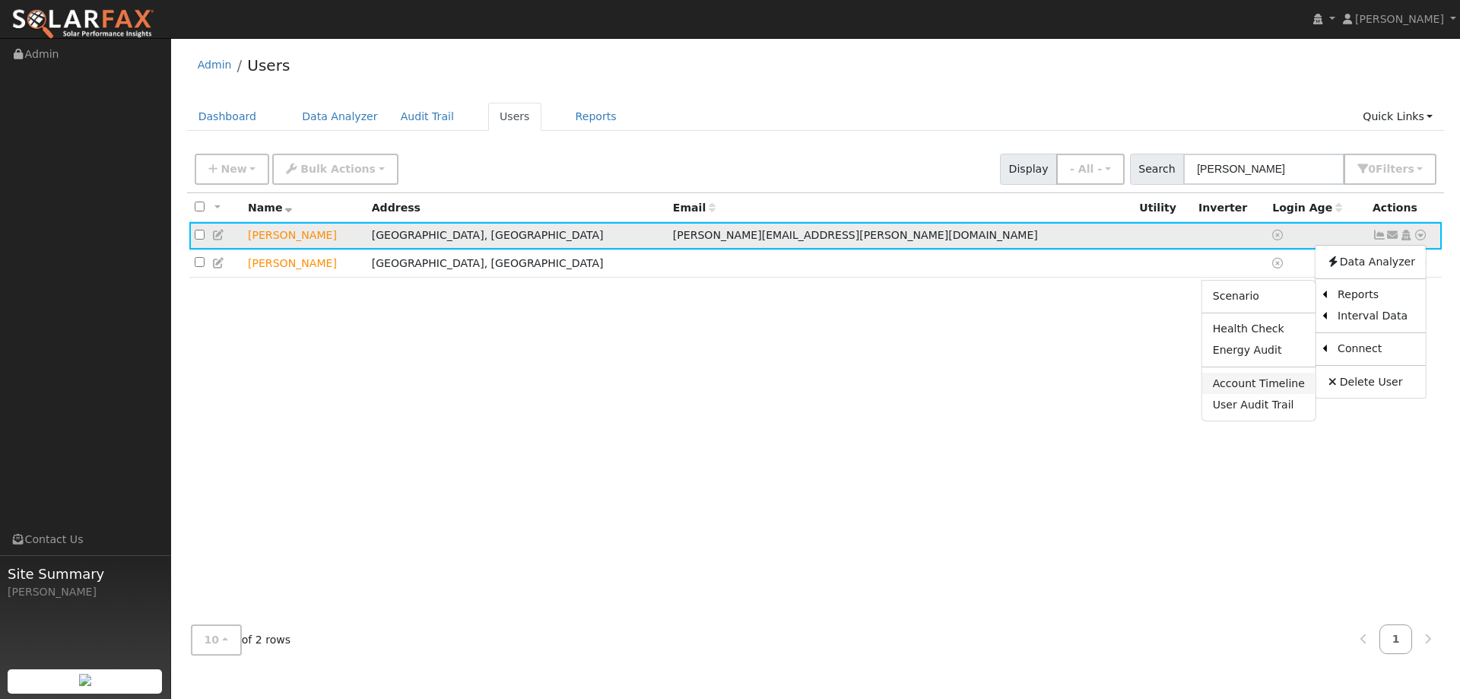
click at [1276, 378] on link "Account Timeline" at bounding box center [1259, 383] width 113 height 21
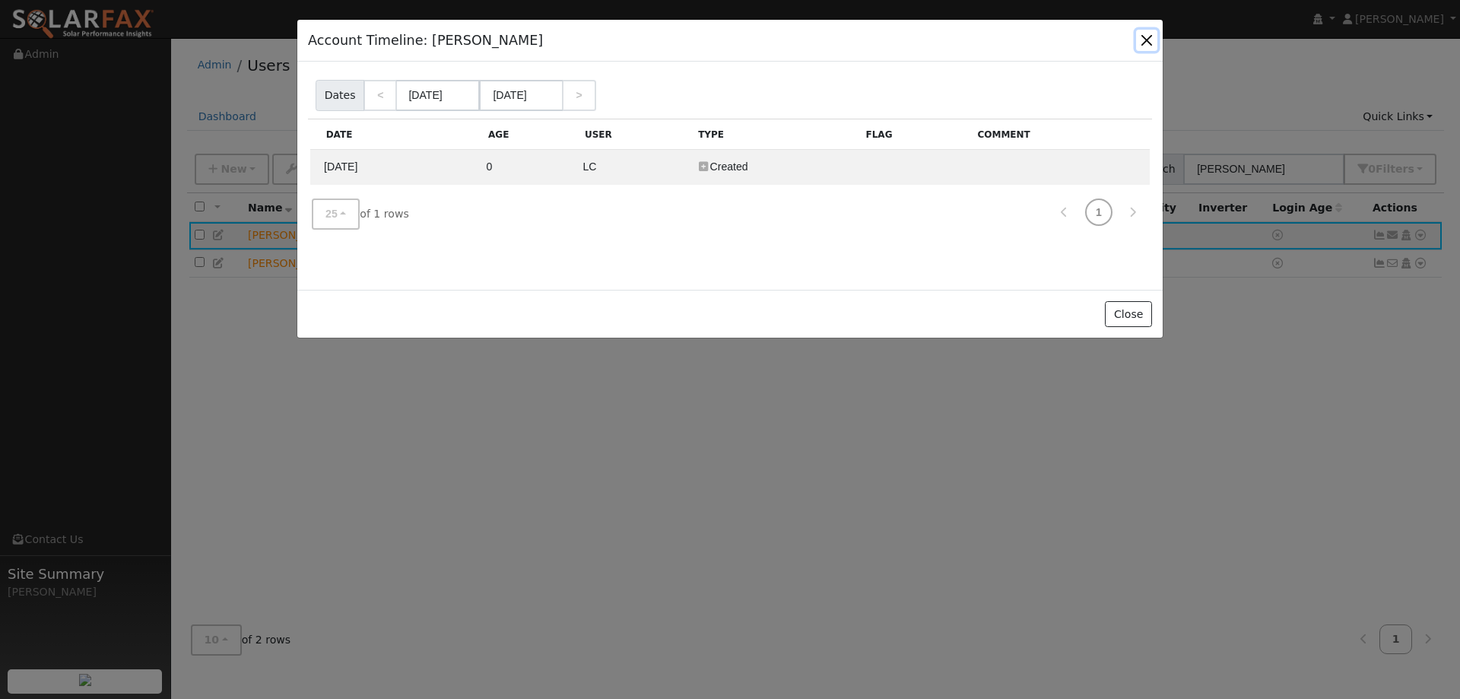
click at [1143, 43] on button "button" at bounding box center [1146, 40] width 21 height 21
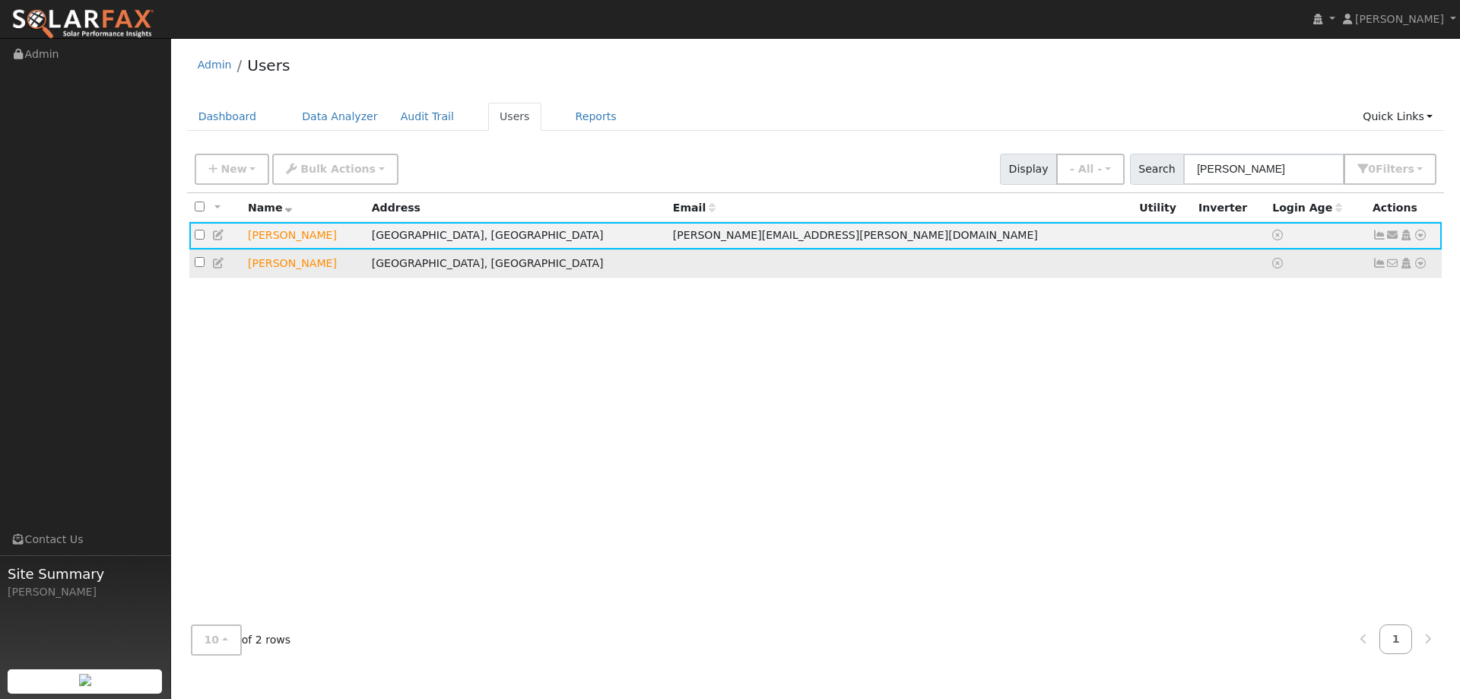
click at [1420, 265] on icon at bounding box center [1421, 263] width 14 height 11
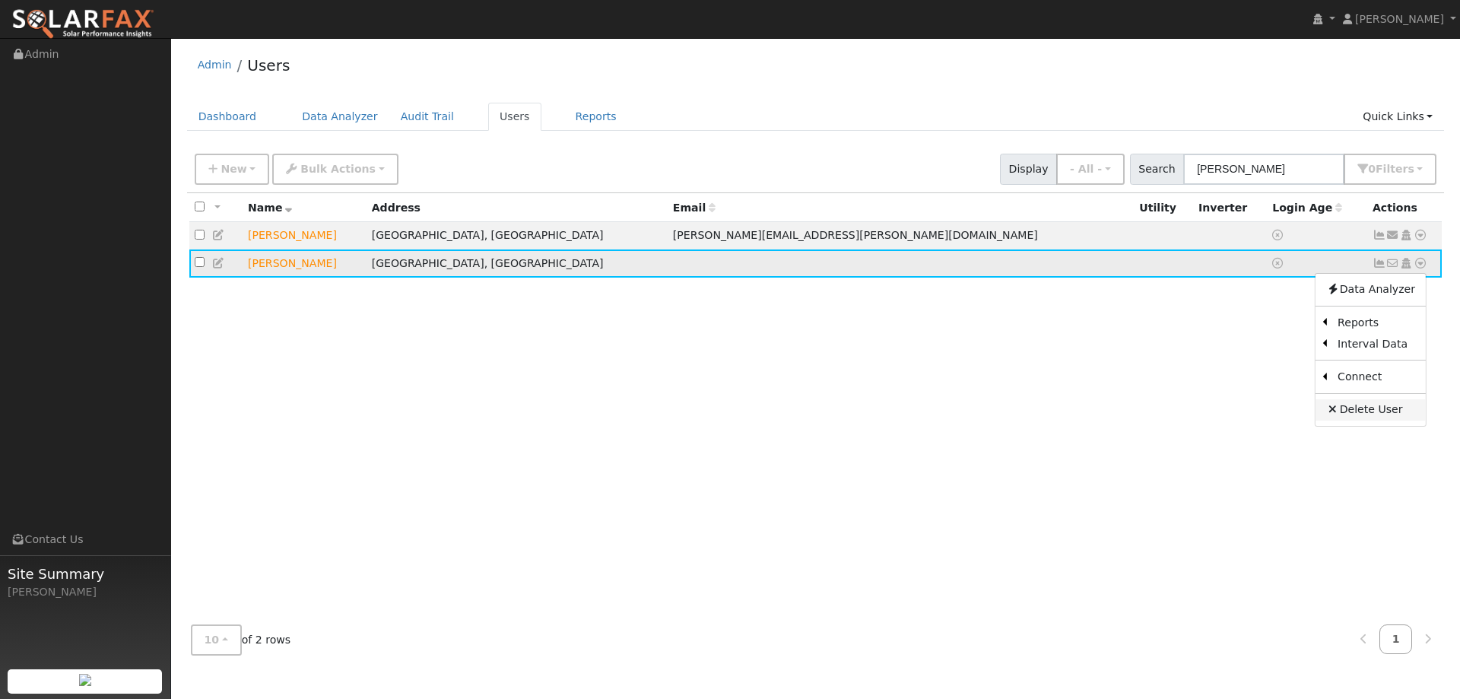
click at [1349, 415] on link "Delete User" at bounding box center [1371, 409] width 110 height 21
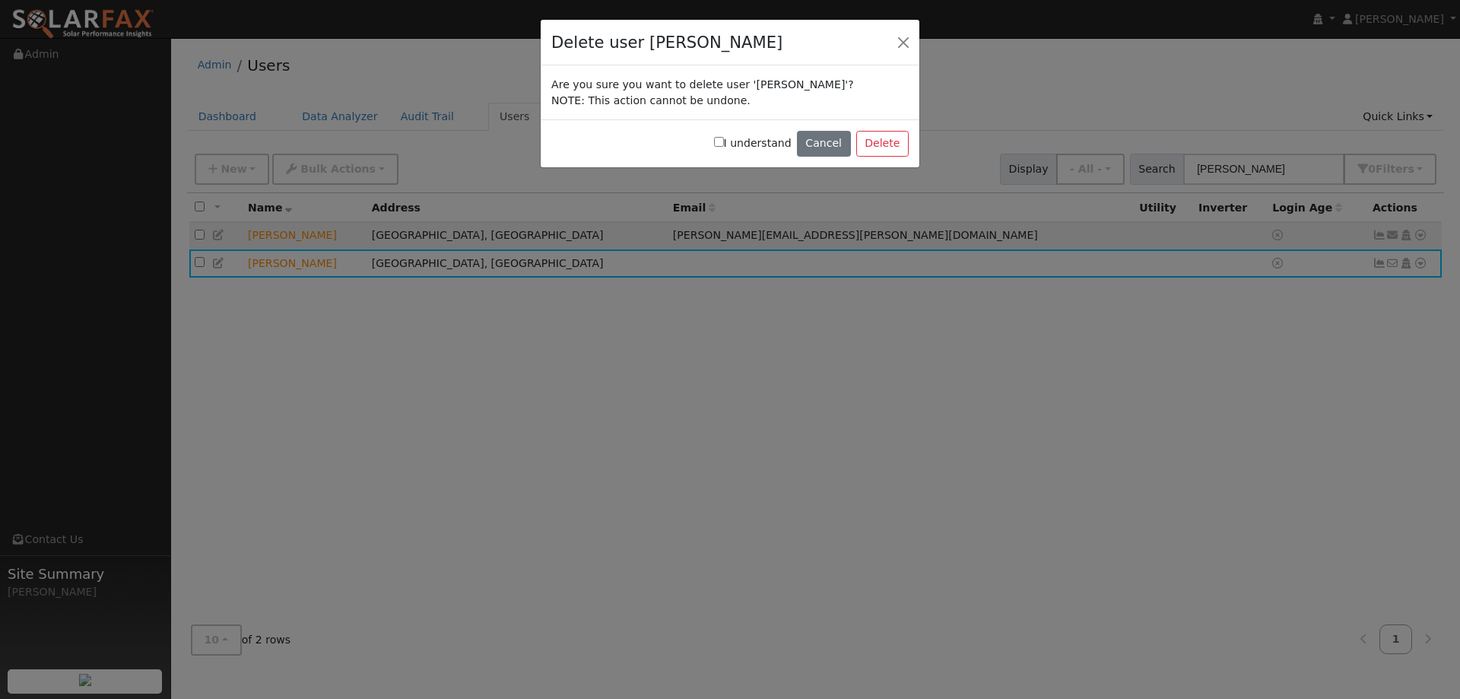
click at [724, 142] on input "I understand" at bounding box center [719, 142] width 10 height 10
checkbox input "true"
click at [873, 141] on button "Delete" at bounding box center [883, 144] width 52 height 26
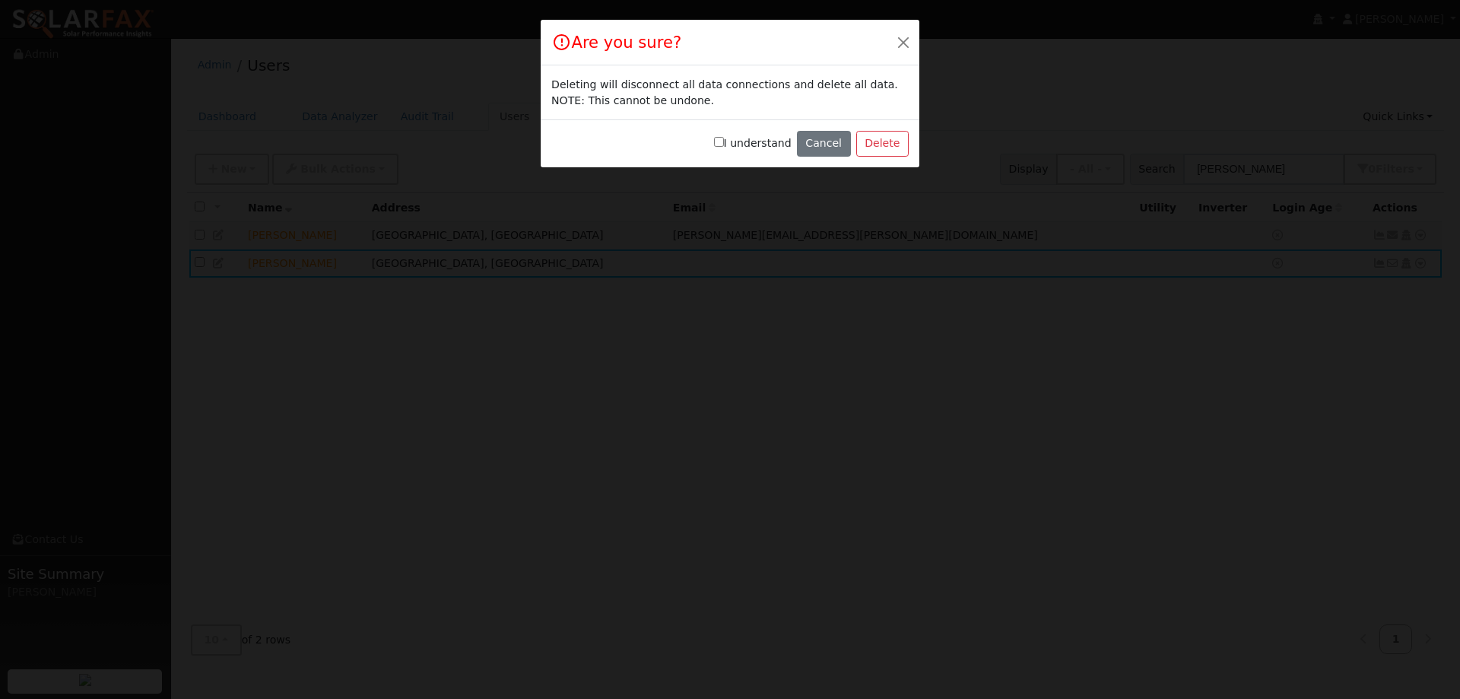
click at [724, 141] on input "I understand" at bounding box center [719, 142] width 10 height 10
checkbox input "true"
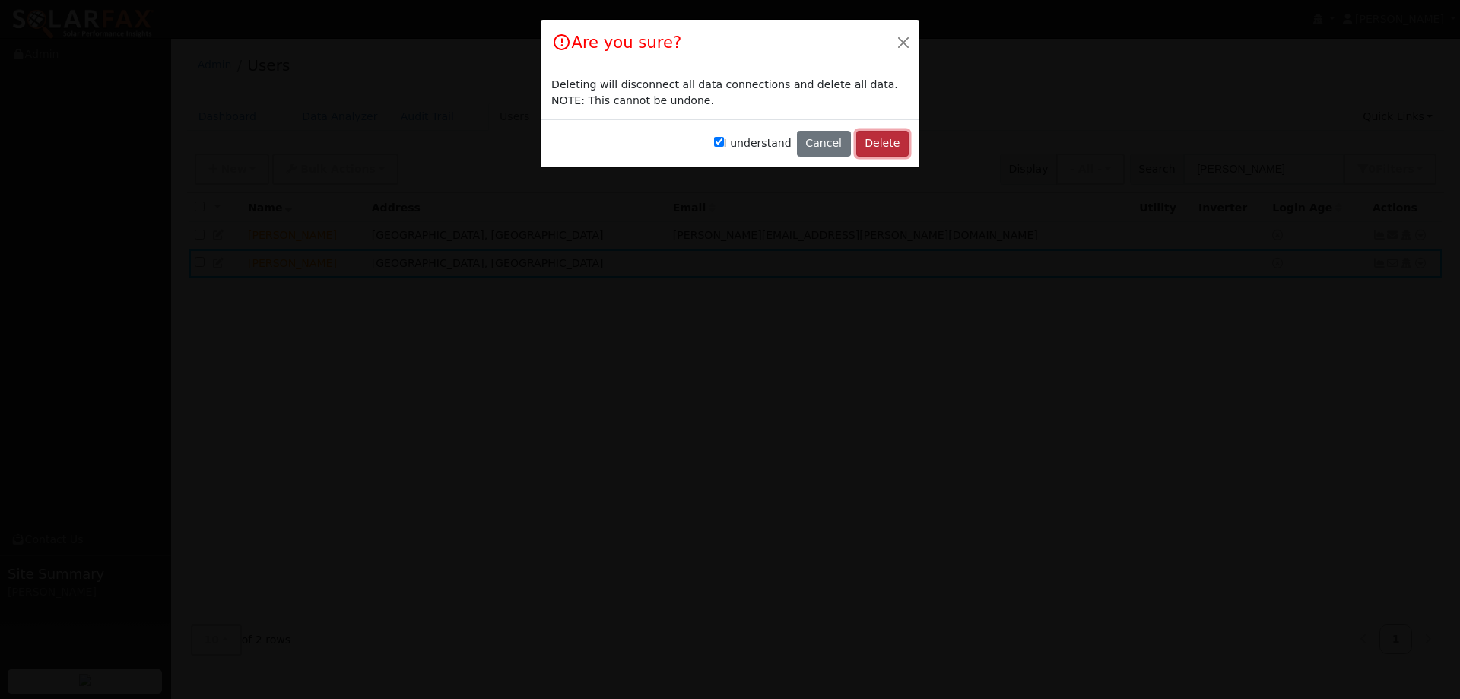
click at [876, 139] on button "Delete" at bounding box center [883, 144] width 52 height 26
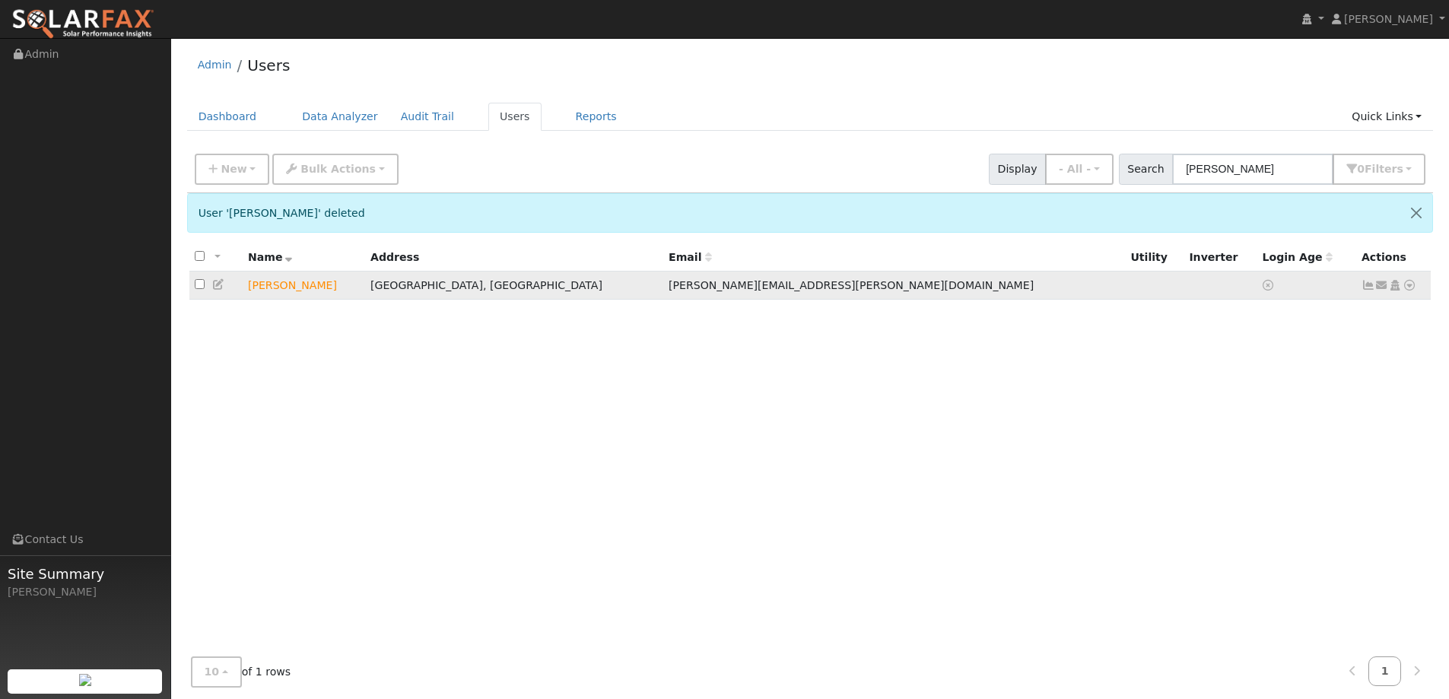
click at [1407, 288] on icon at bounding box center [1410, 285] width 14 height 11
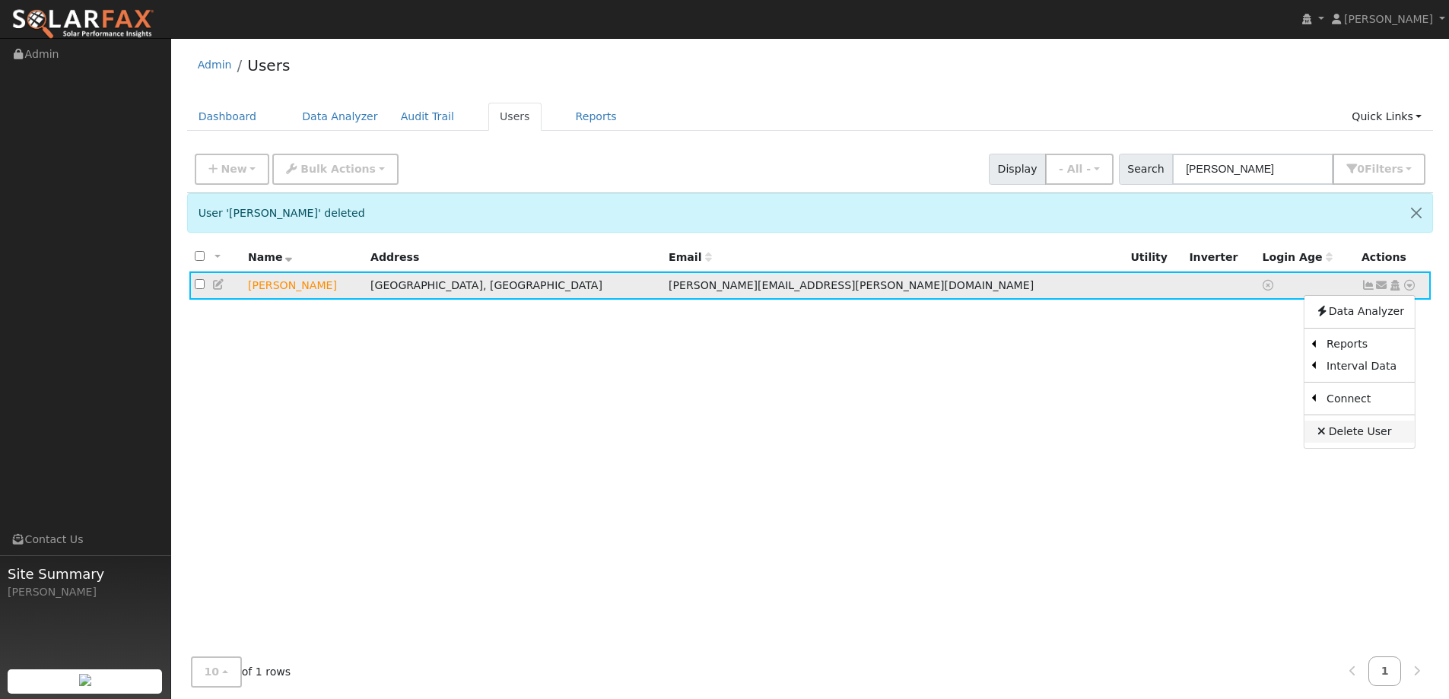
click at [1359, 427] on link "Delete User" at bounding box center [1360, 431] width 110 height 21
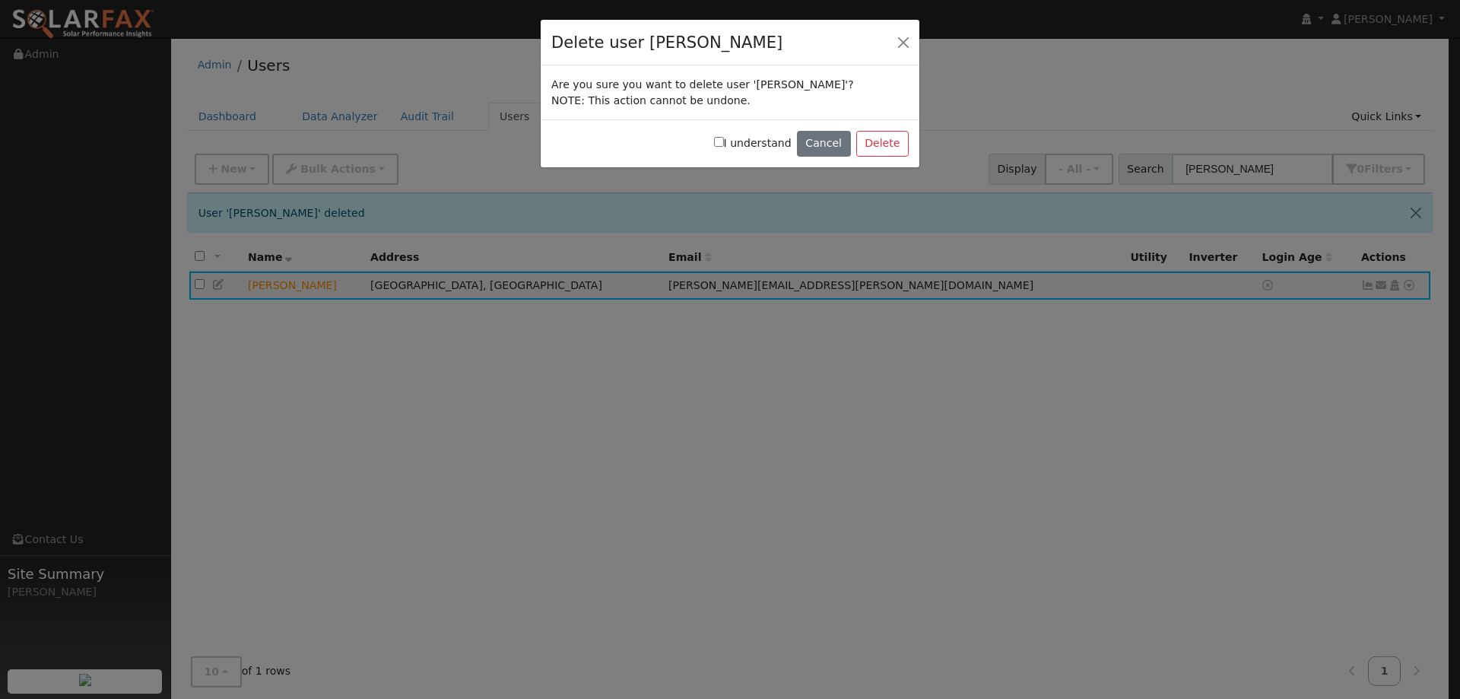
click at [724, 139] on input "I understand" at bounding box center [719, 142] width 10 height 10
checkbox input "true"
drag, startPoint x: 869, startPoint y: 144, endPoint x: 787, endPoint y: 160, distance: 83.7
click at [860, 144] on div "I understand Cancel Delete" at bounding box center [730, 143] width 379 height 48
click at [866, 144] on button "Delete" at bounding box center [883, 144] width 52 height 26
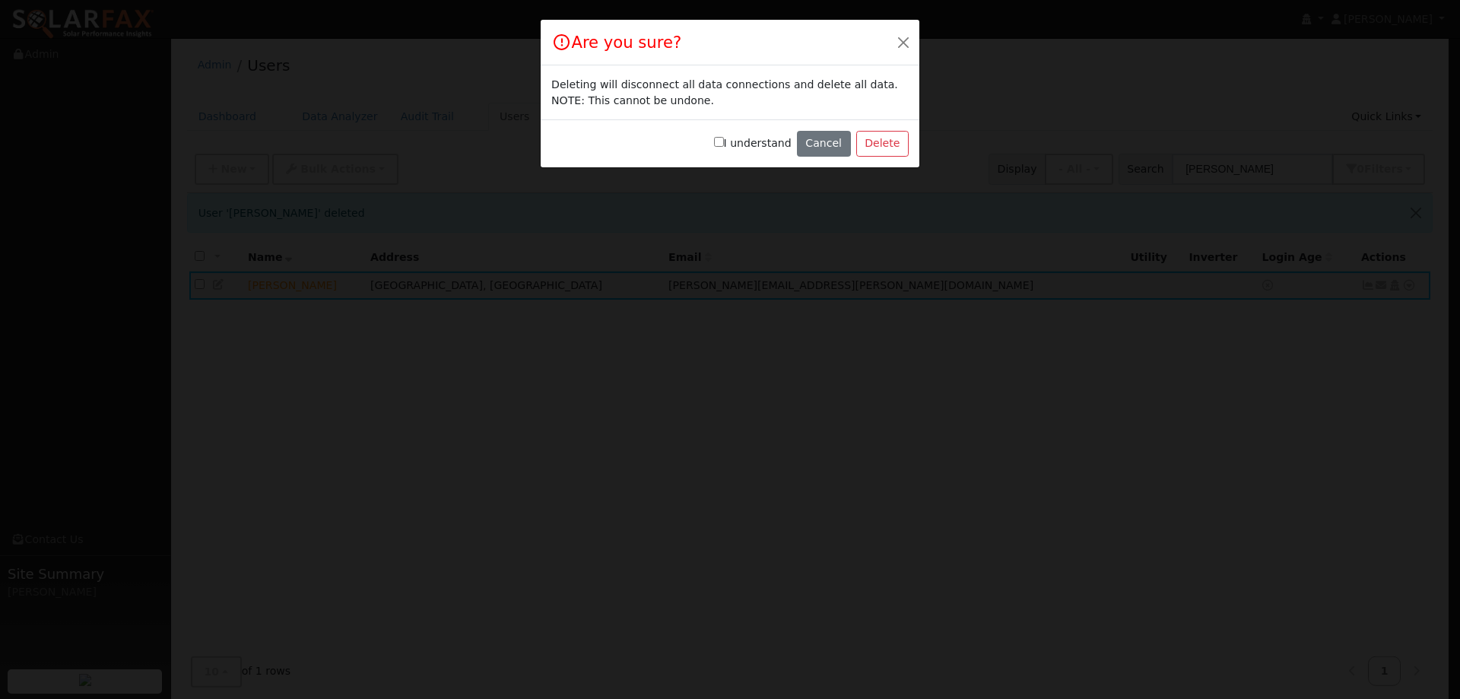
click at [724, 138] on input "I understand" at bounding box center [719, 142] width 10 height 10
checkbox input "true"
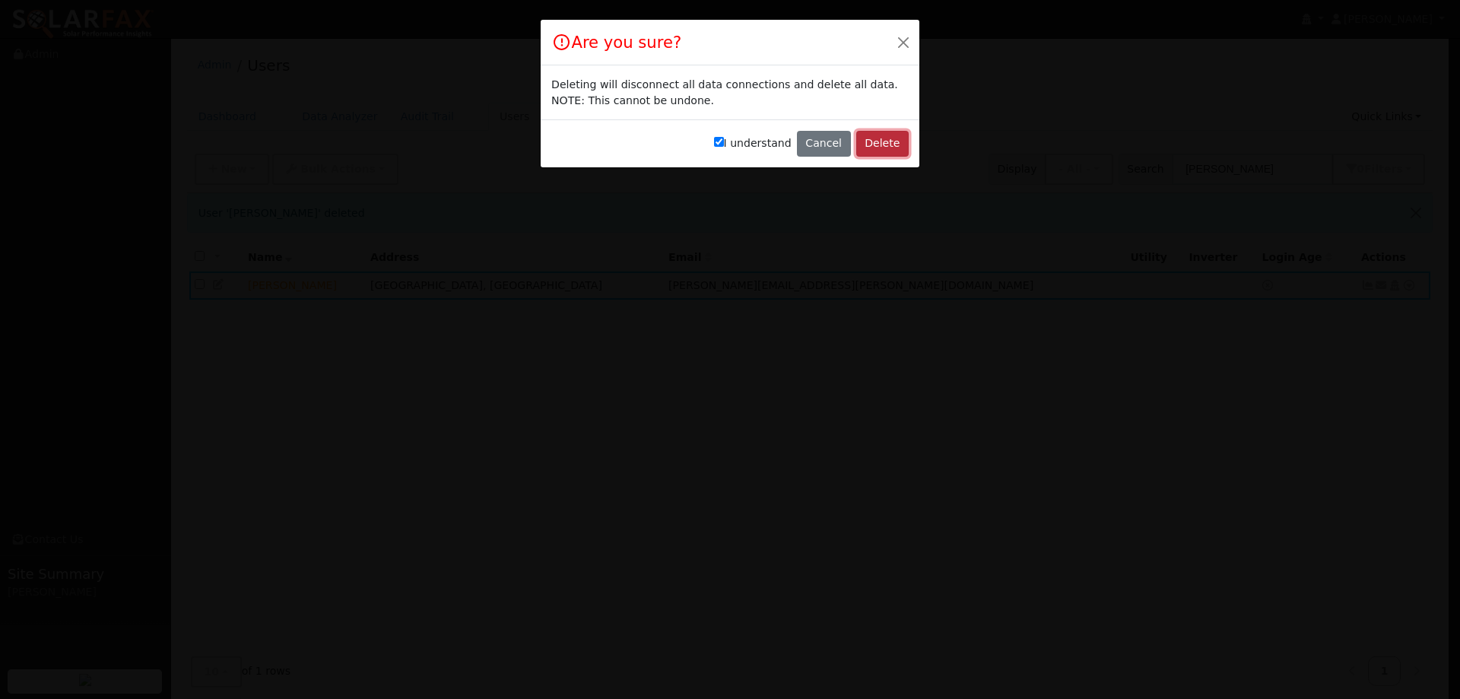
click at [890, 133] on button "Delete" at bounding box center [883, 144] width 52 height 26
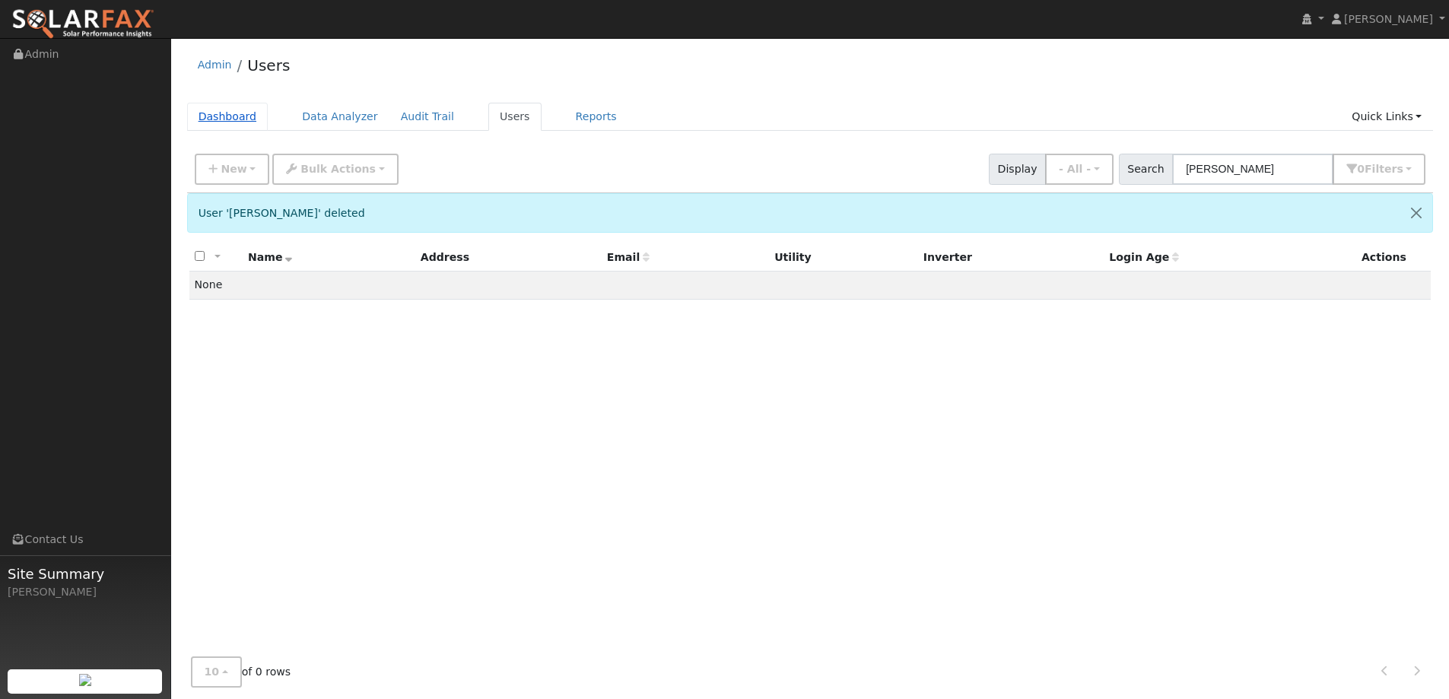
click at [220, 118] on link "Dashboard" at bounding box center [227, 117] width 81 height 28
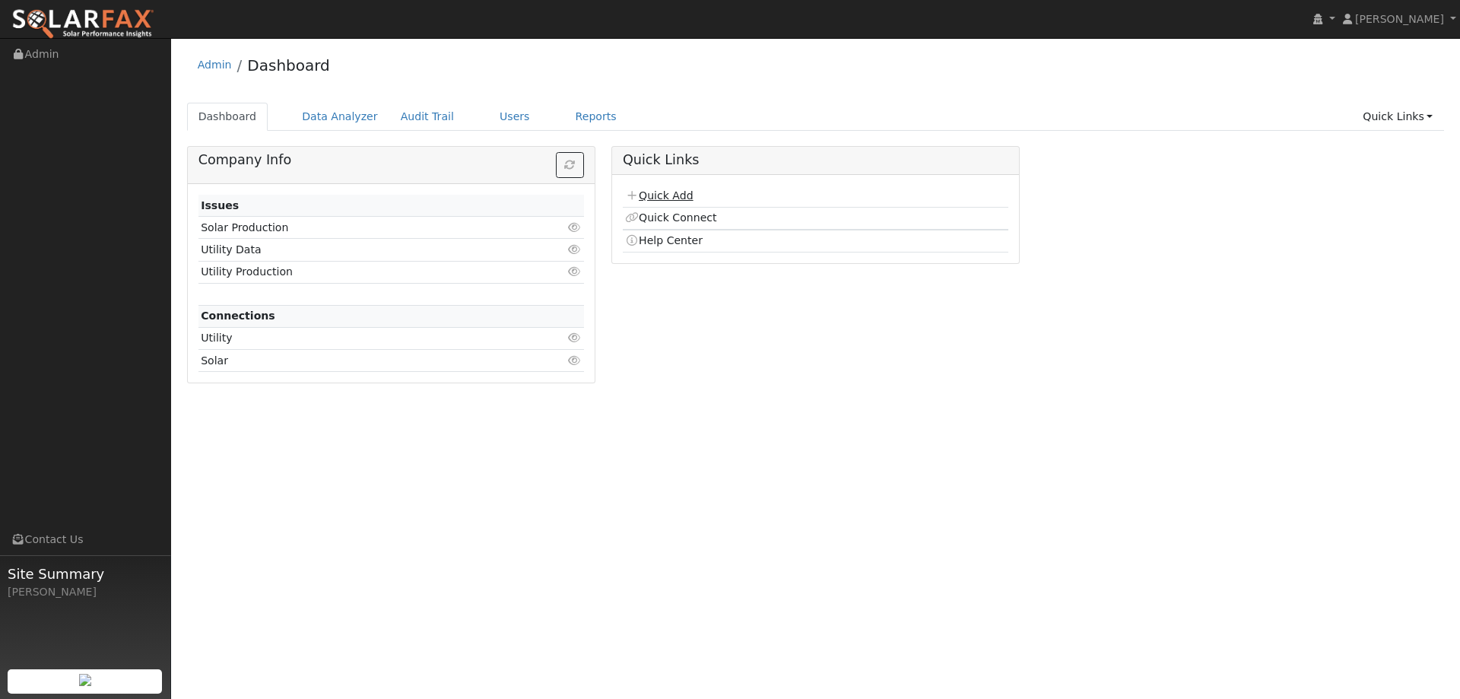
click at [638, 195] on icon at bounding box center [632, 195] width 14 height 11
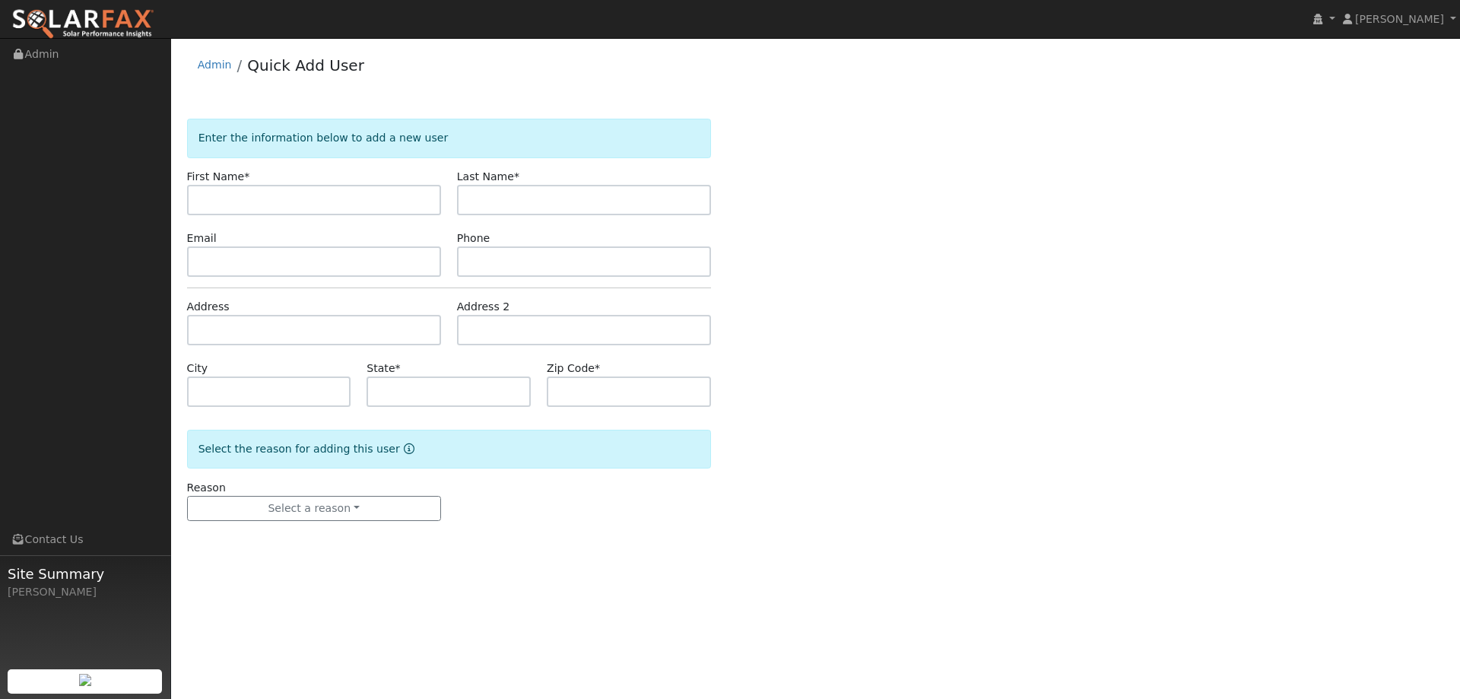
click at [335, 189] on input "text" at bounding box center [314, 200] width 254 height 30
type input "Greg"
click at [550, 183] on div "Last Name *" at bounding box center [584, 192] width 270 height 46
click at [550, 195] on input "text" at bounding box center [584, 200] width 254 height 30
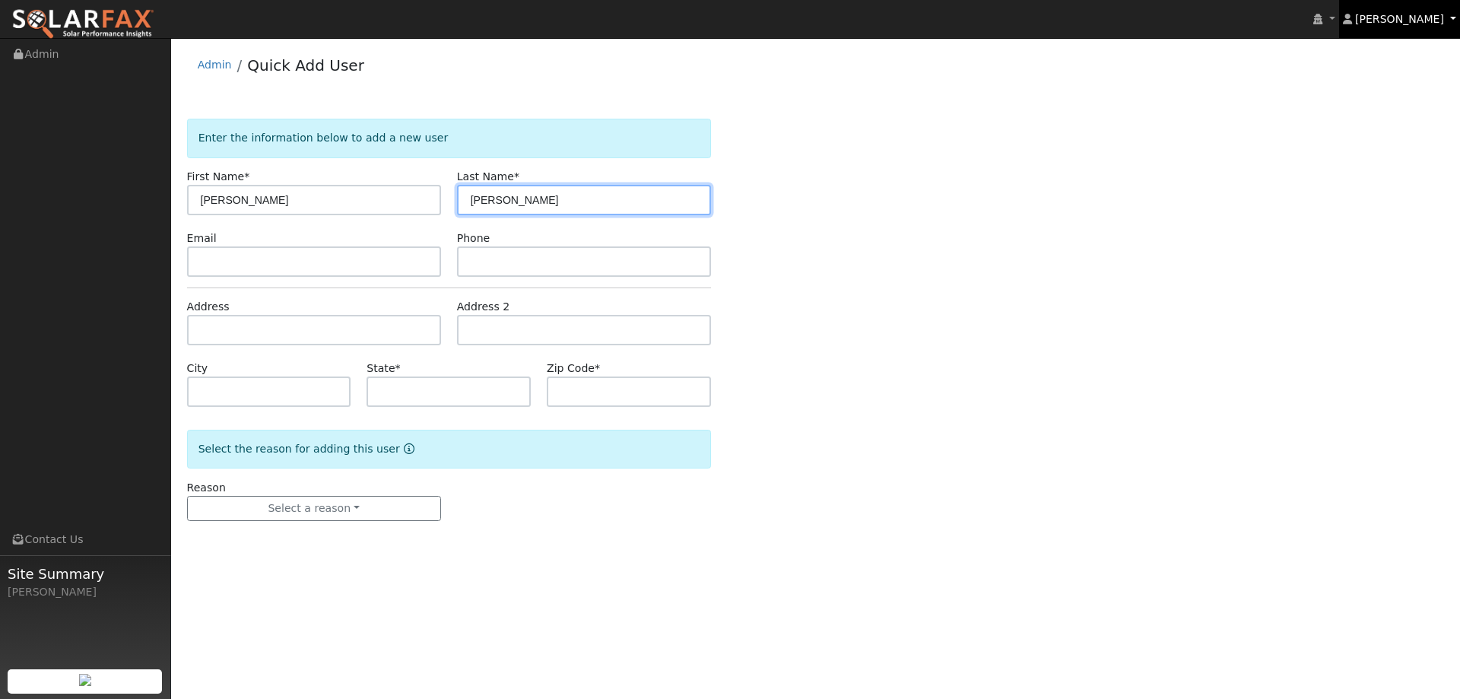
type input "Coleman"
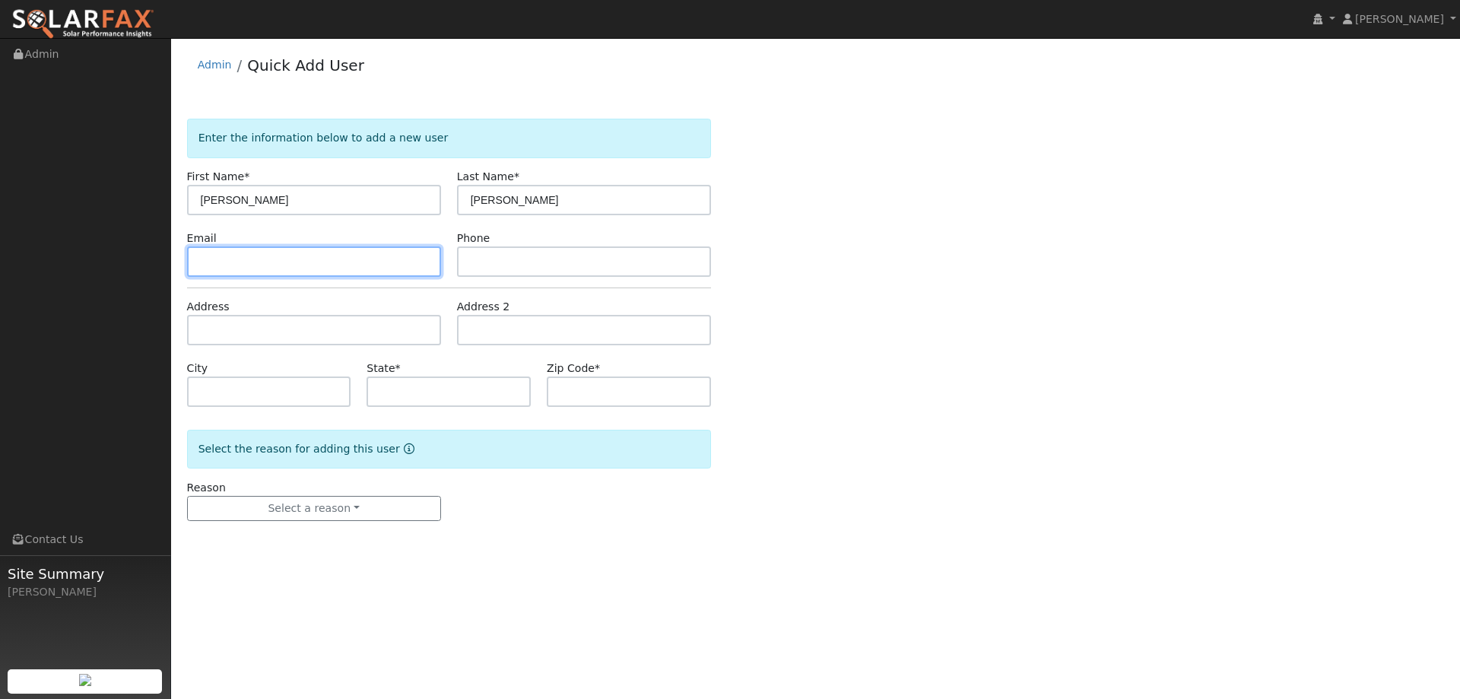
click at [302, 265] on input "text" at bounding box center [314, 261] width 254 height 30
paste input "gregcoleman2010@yahoo.com"
type input "gregcoleman2010@yahoo.com"
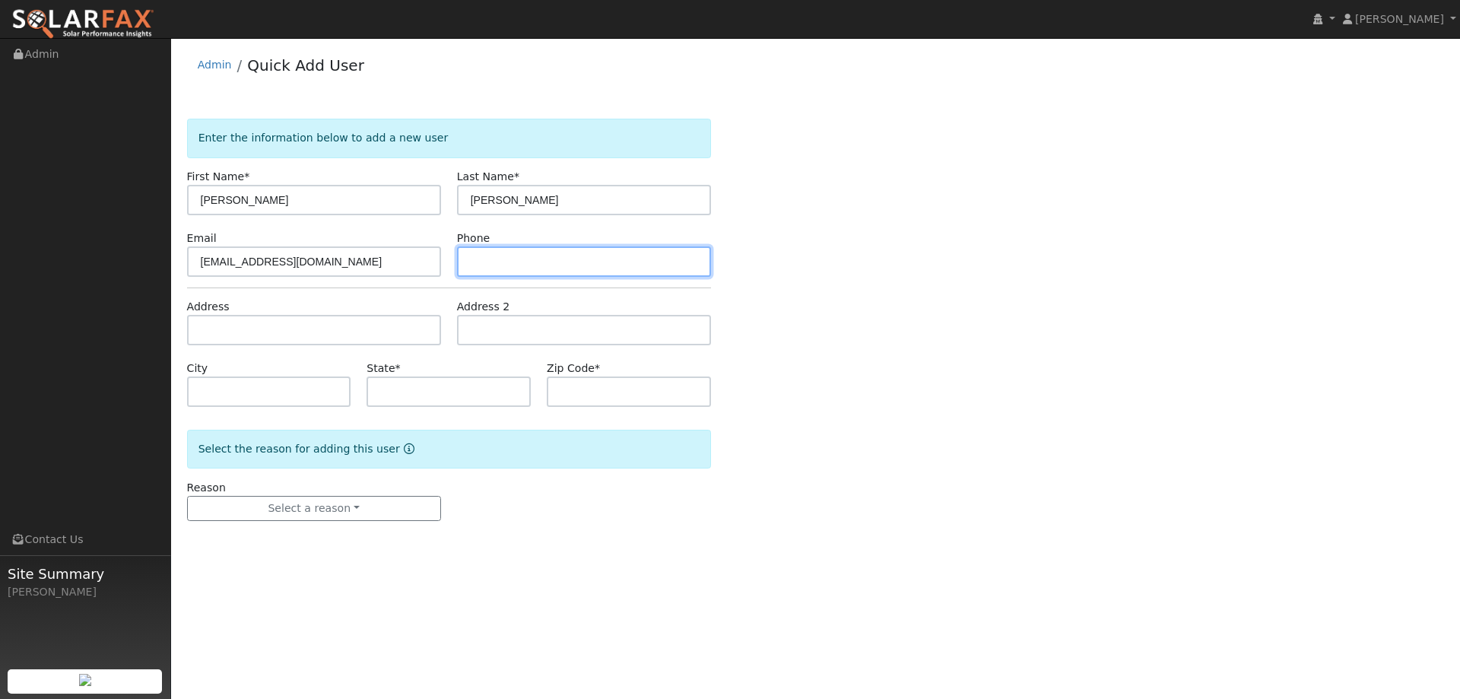
drag, startPoint x: 552, startPoint y: 259, endPoint x: 564, endPoint y: 258, distance: 11.4
click at [551, 259] on input "text" at bounding box center [584, 261] width 254 height 30
paste input "(707) 365-8533"
type input "(707) 365-8533"
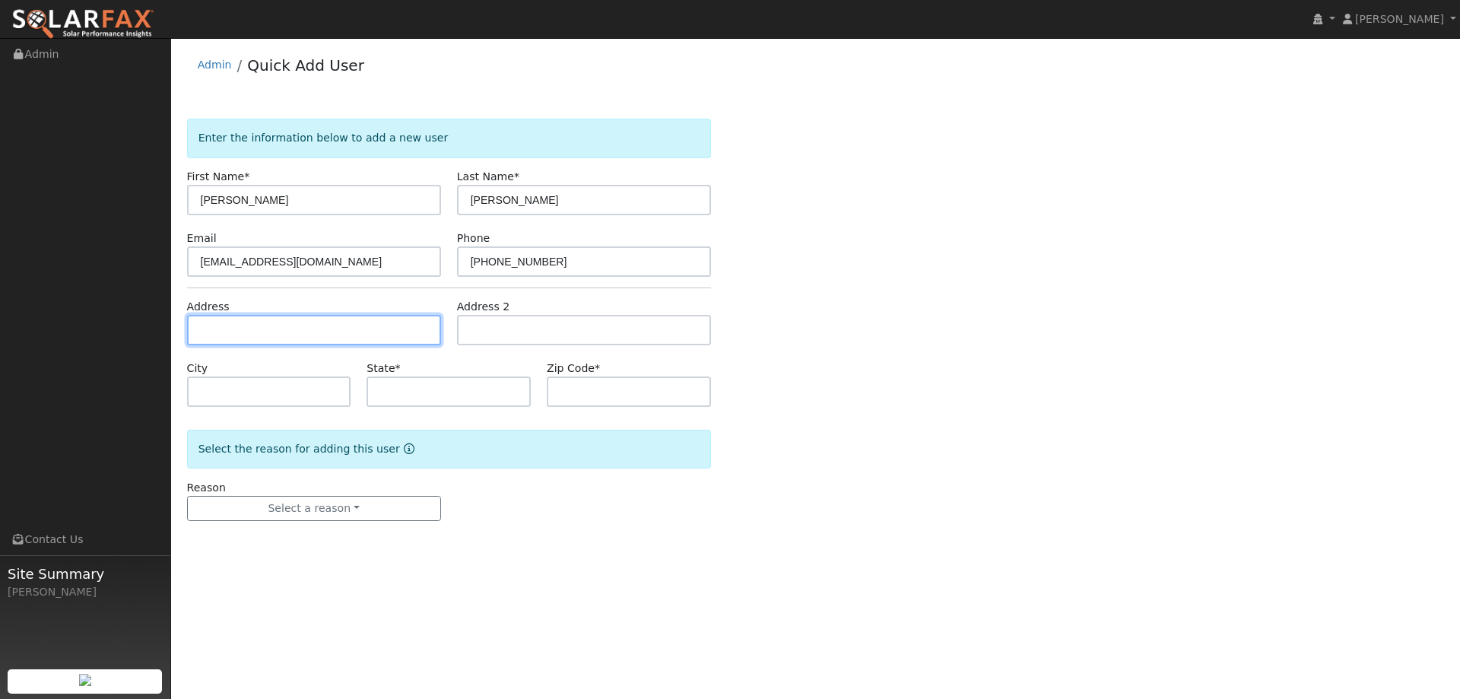
click at [409, 324] on input "text" at bounding box center [314, 330] width 254 height 30
paste input "1201 Needham Drive"
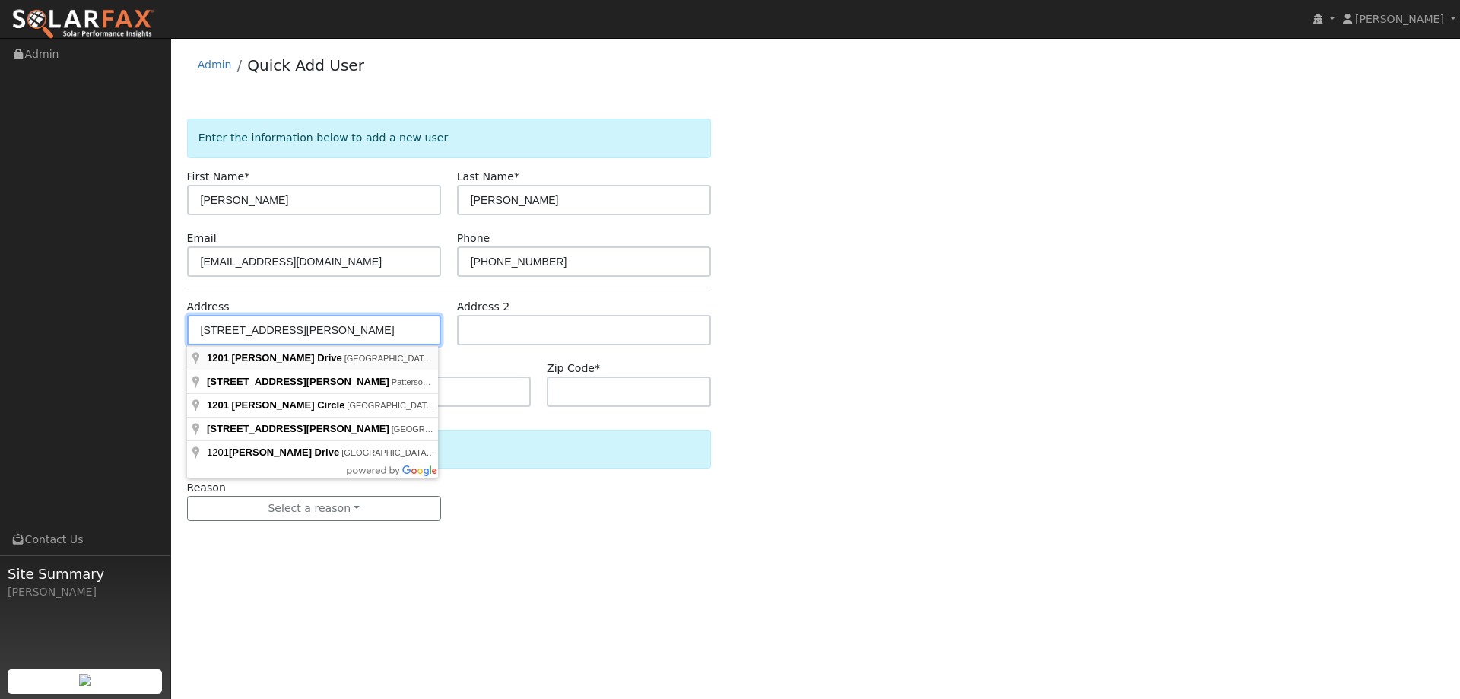
type input "1201 Needham Drive"
type input "Vacaville"
type input "CA"
type input "95687"
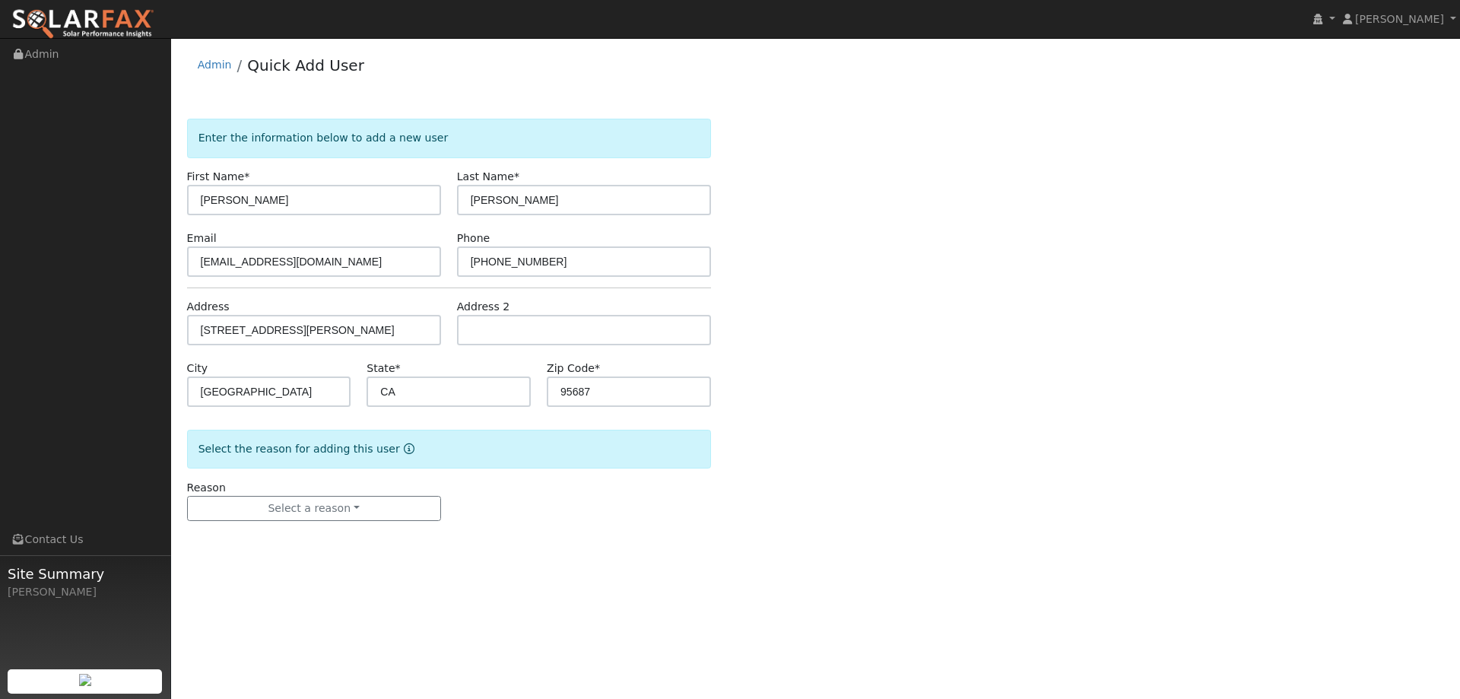
click at [313, 478] on form "Enter the information below to add a new user First Name * Greg Last Name * Col…" at bounding box center [449, 335] width 524 height 433
click at [310, 507] on button "Select a reason" at bounding box center [314, 509] width 254 height 26
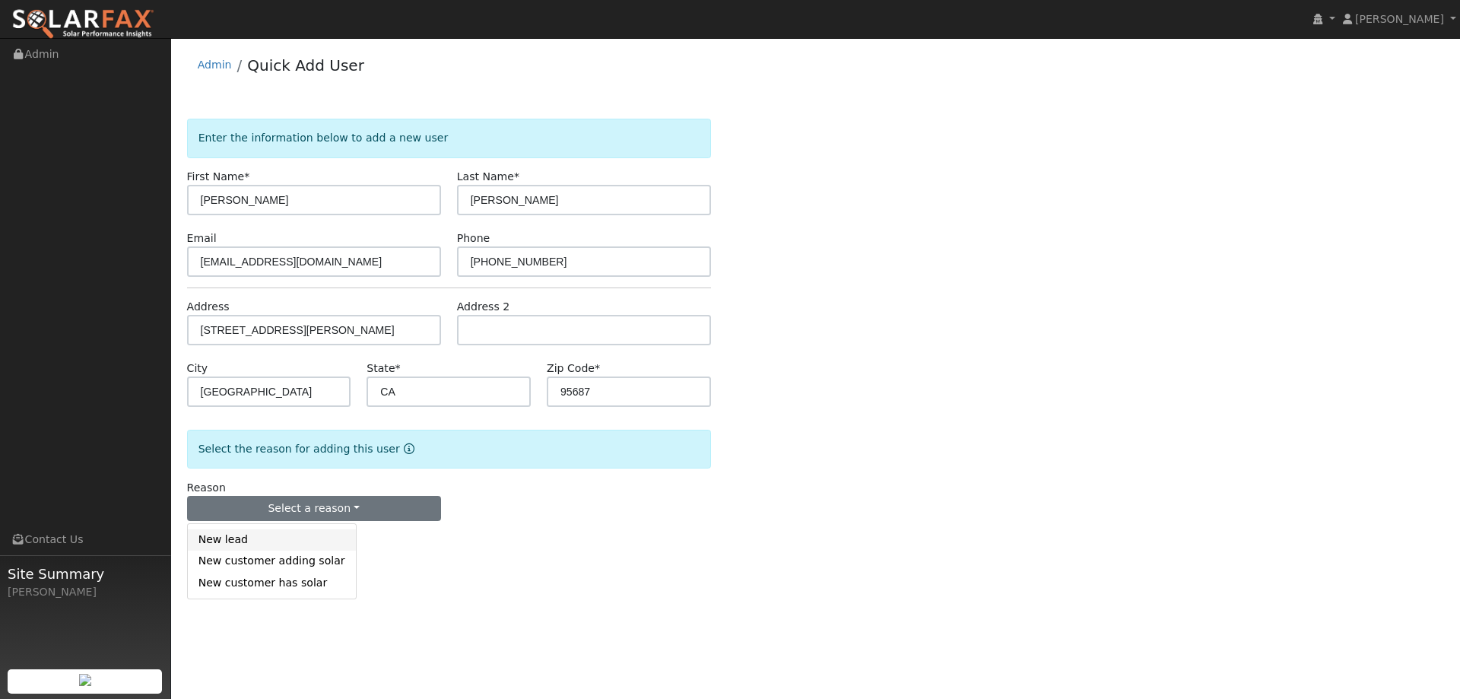
click at [290, 539] on link "New lead" at bounding box center [272, 539] width 168 height 21
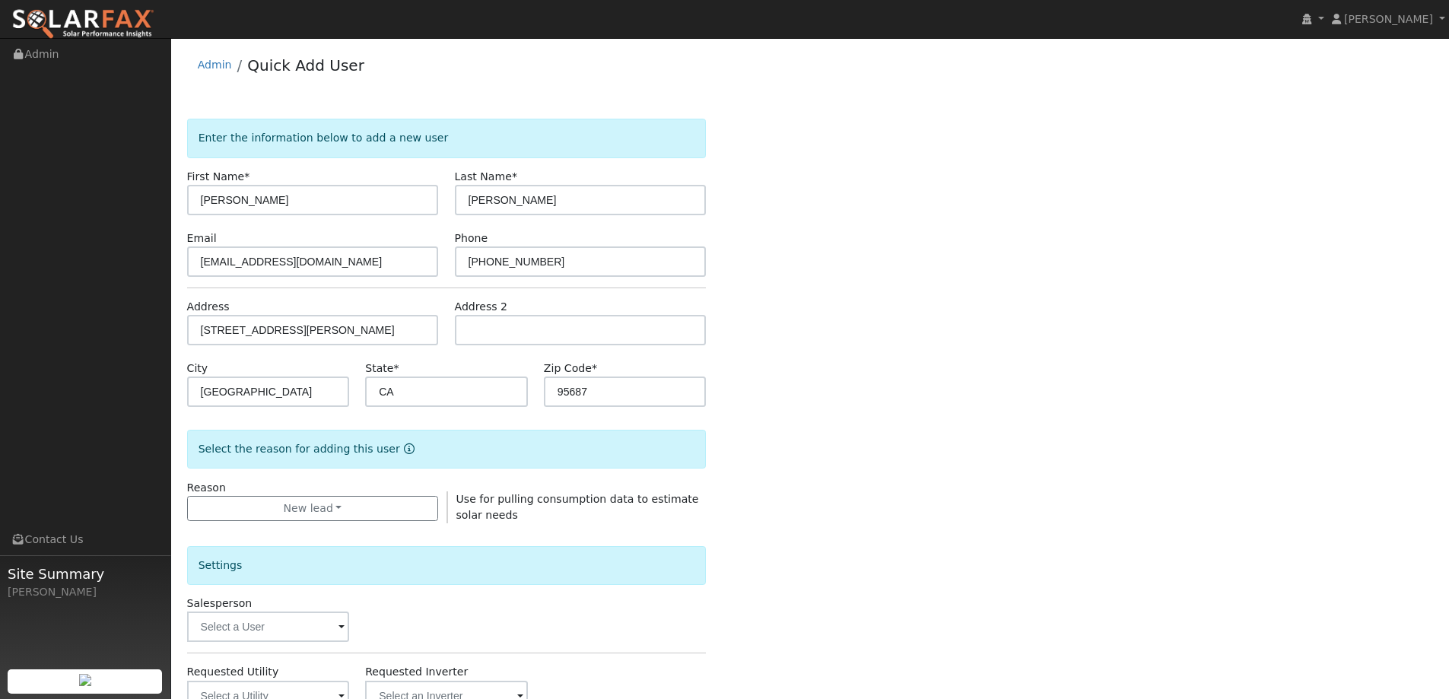
scroll to position [286, 0]
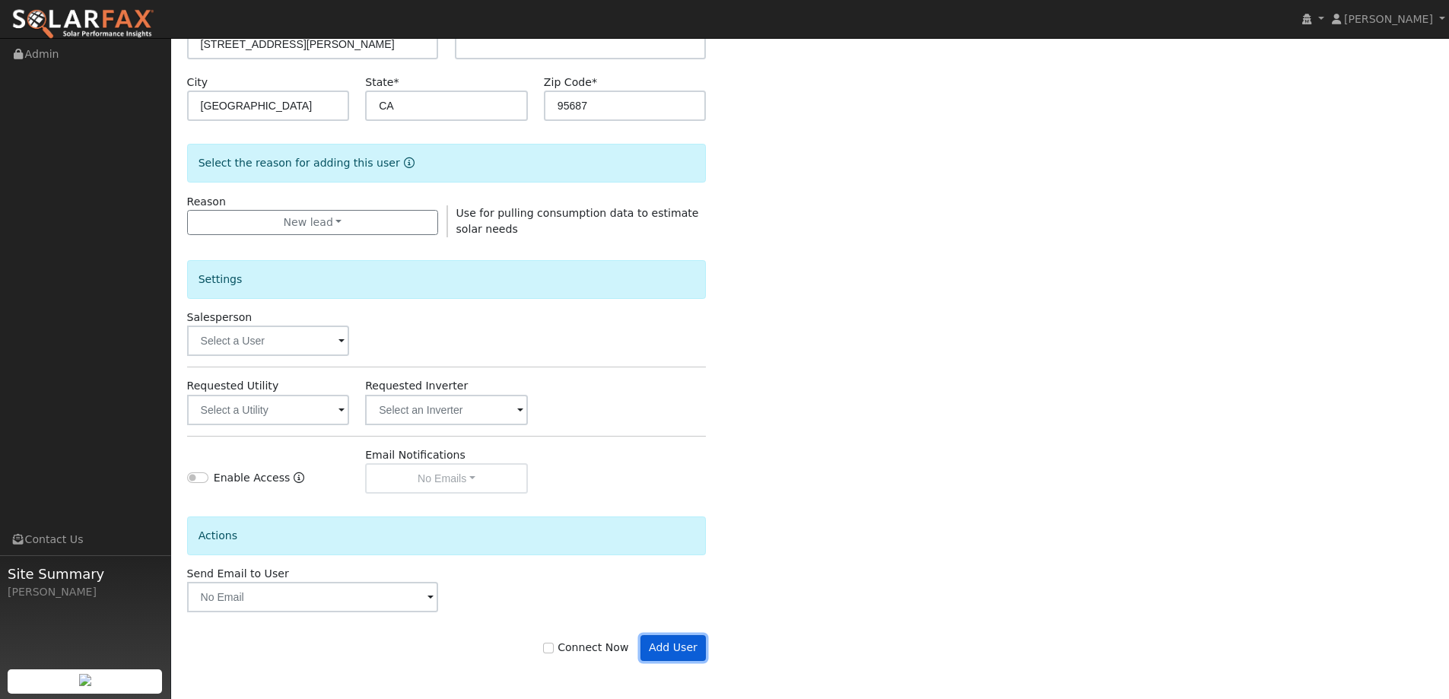
click at [674, 657] on button "Add User" at bounding box center [673, 648] width 66 height 26
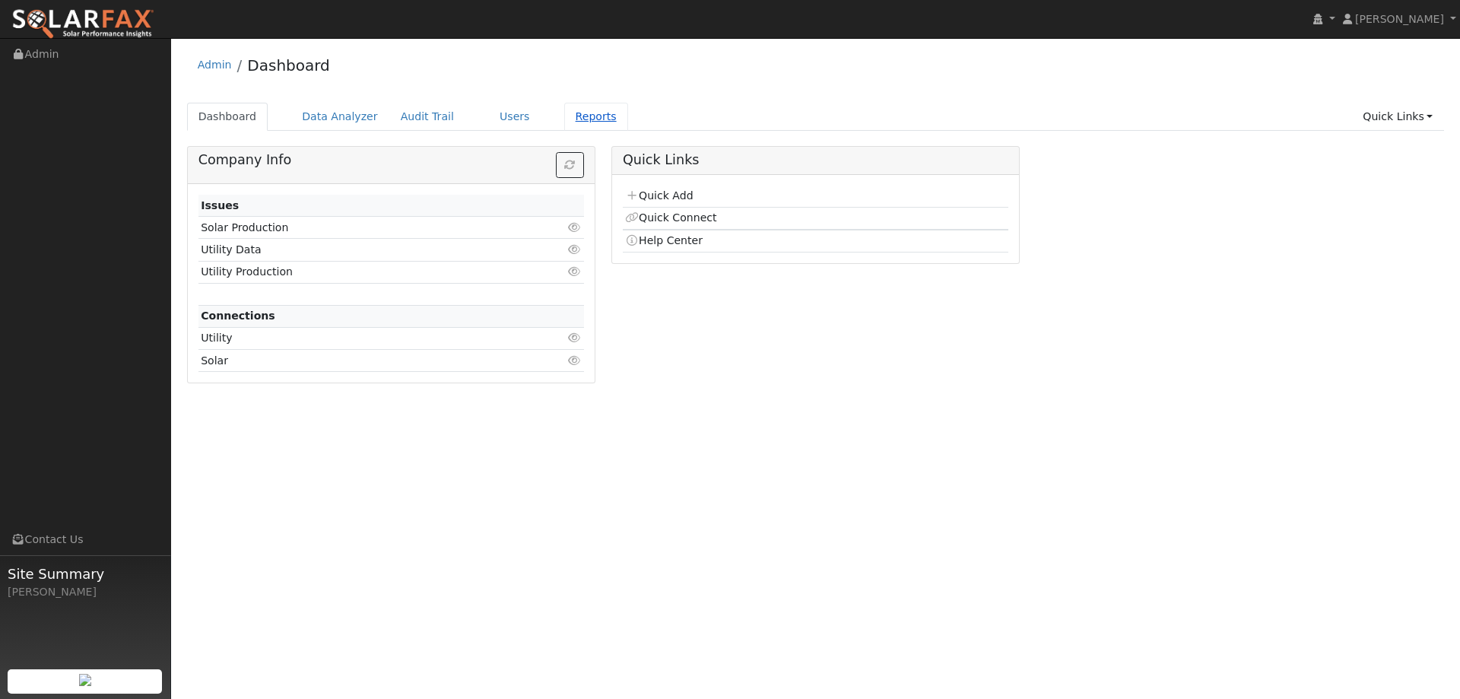
click at [564, 122] on link "Reports" at bounding box center [596, 117] width 64 height 28
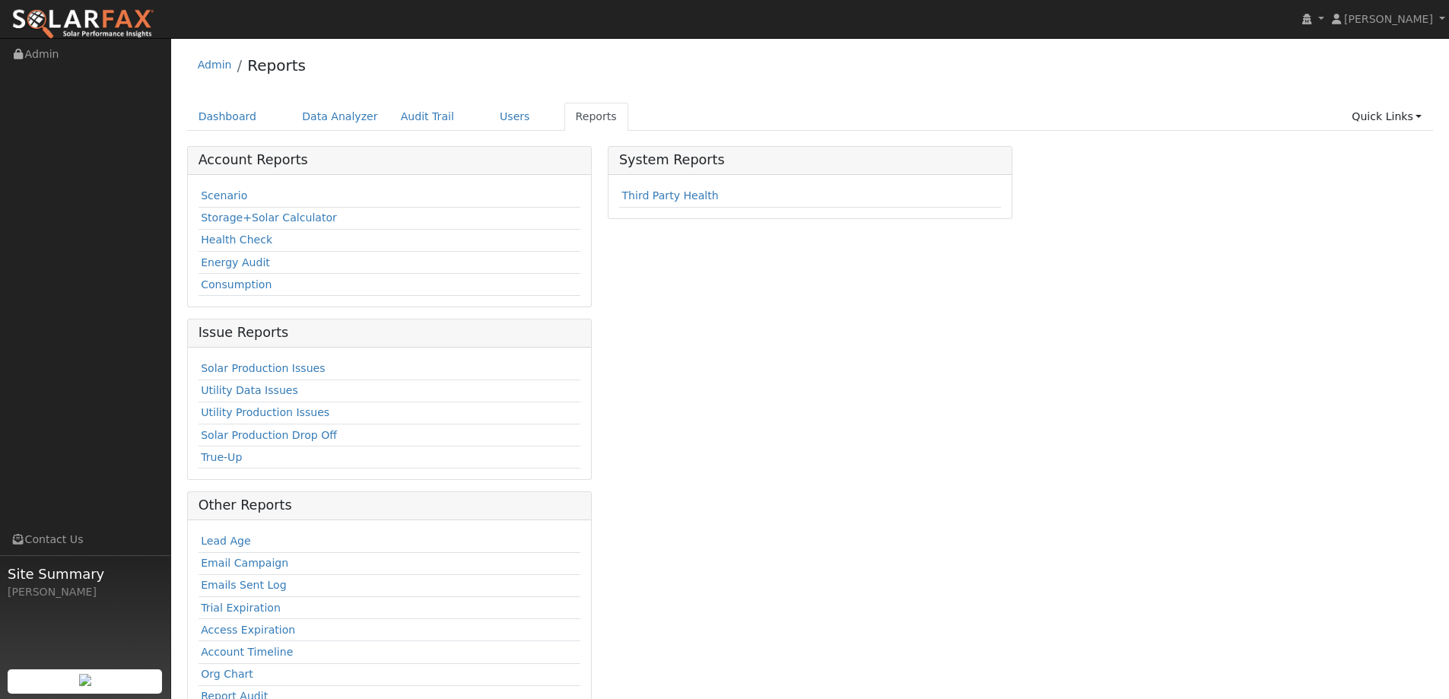
click at [199, 189] on td "Scenario" at bounding box center [390, 197] width 382 height 22
click at [208, 189] on link "Scenario" at bounding box center [224, 195] width 46 height 12
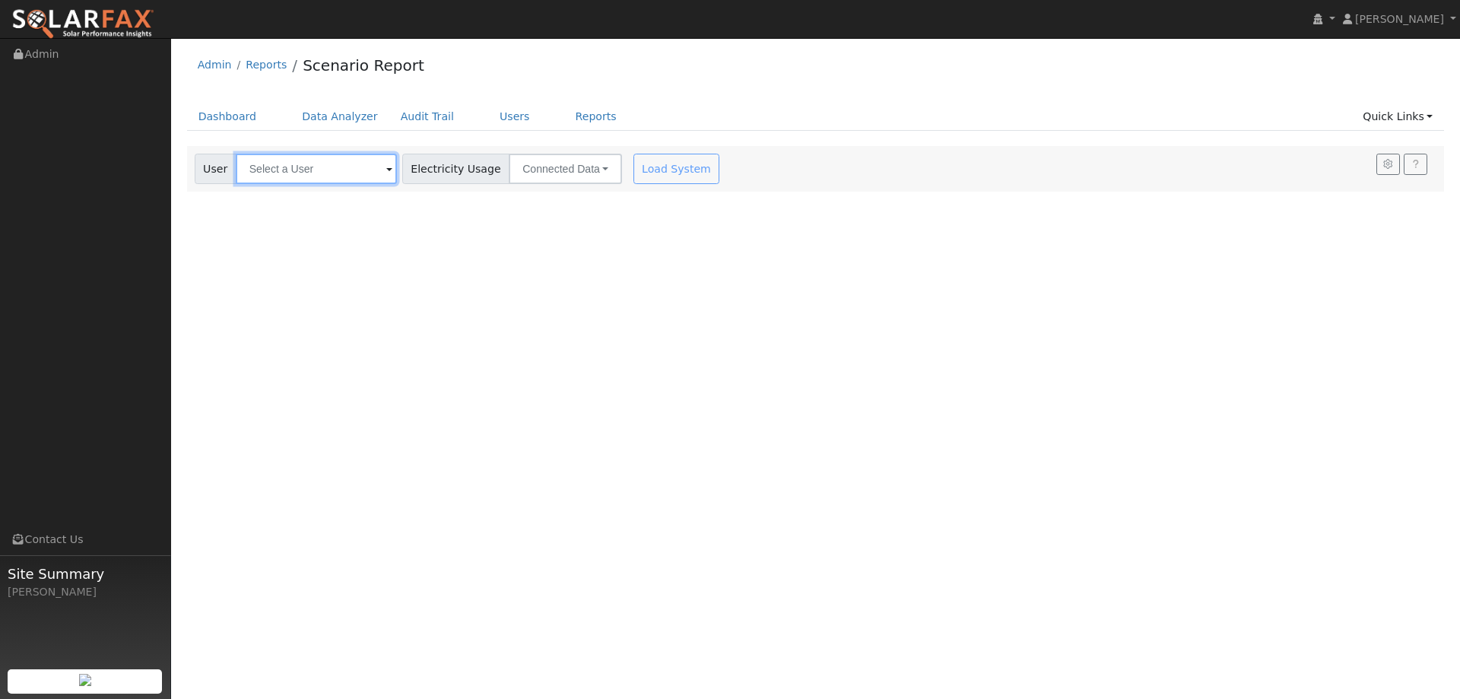
click at [260, 169] on input "text" at bounding box center [316, 169] width 161 height 30
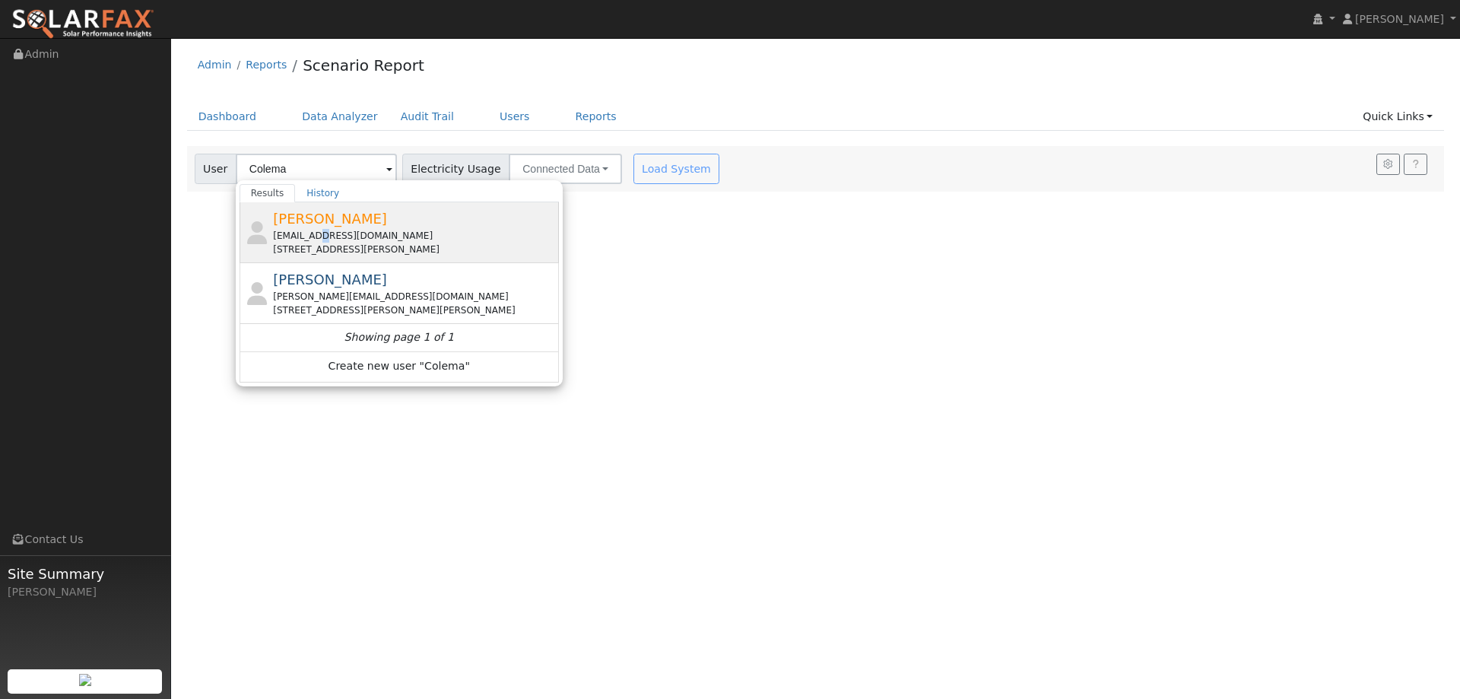
click at [316, 230] on div "gregcoleman2010@yahoo.com" at bounding box center [414, 236] width 282 height 14
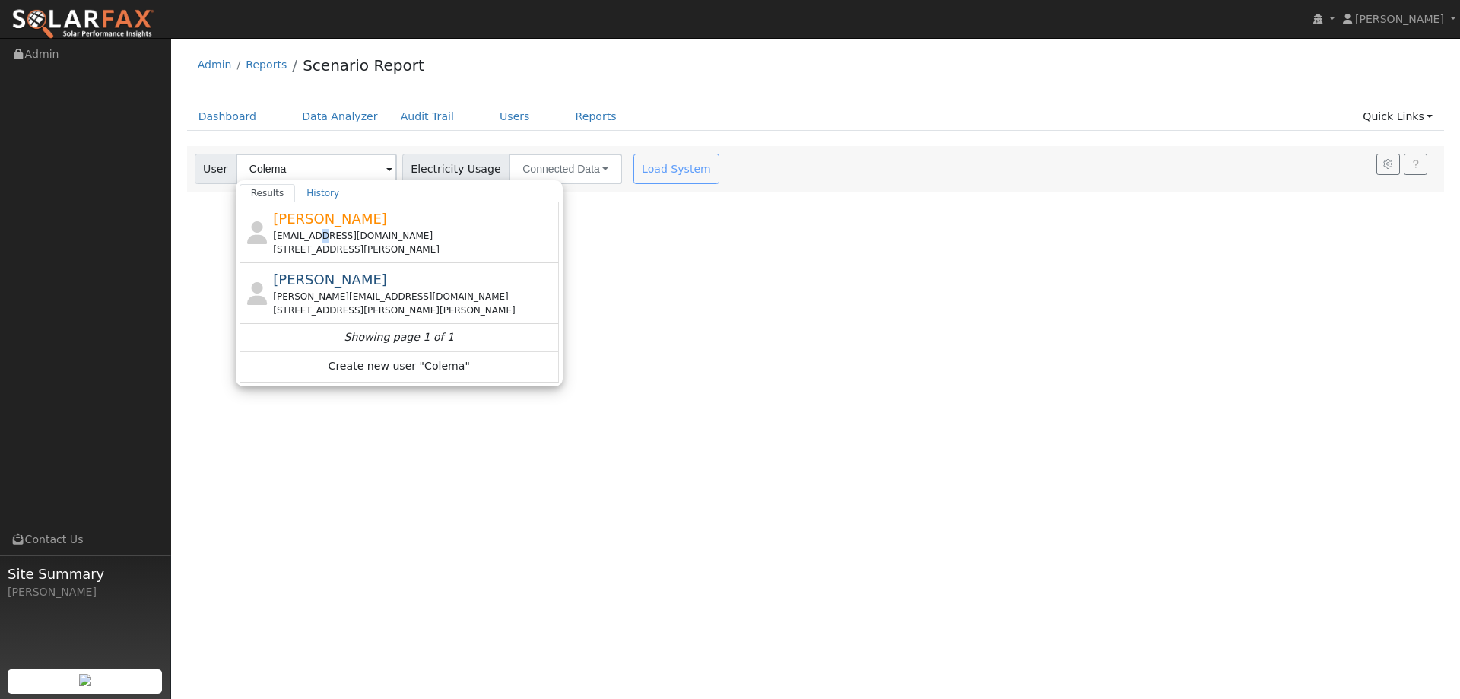
type input "Greg Coleman"
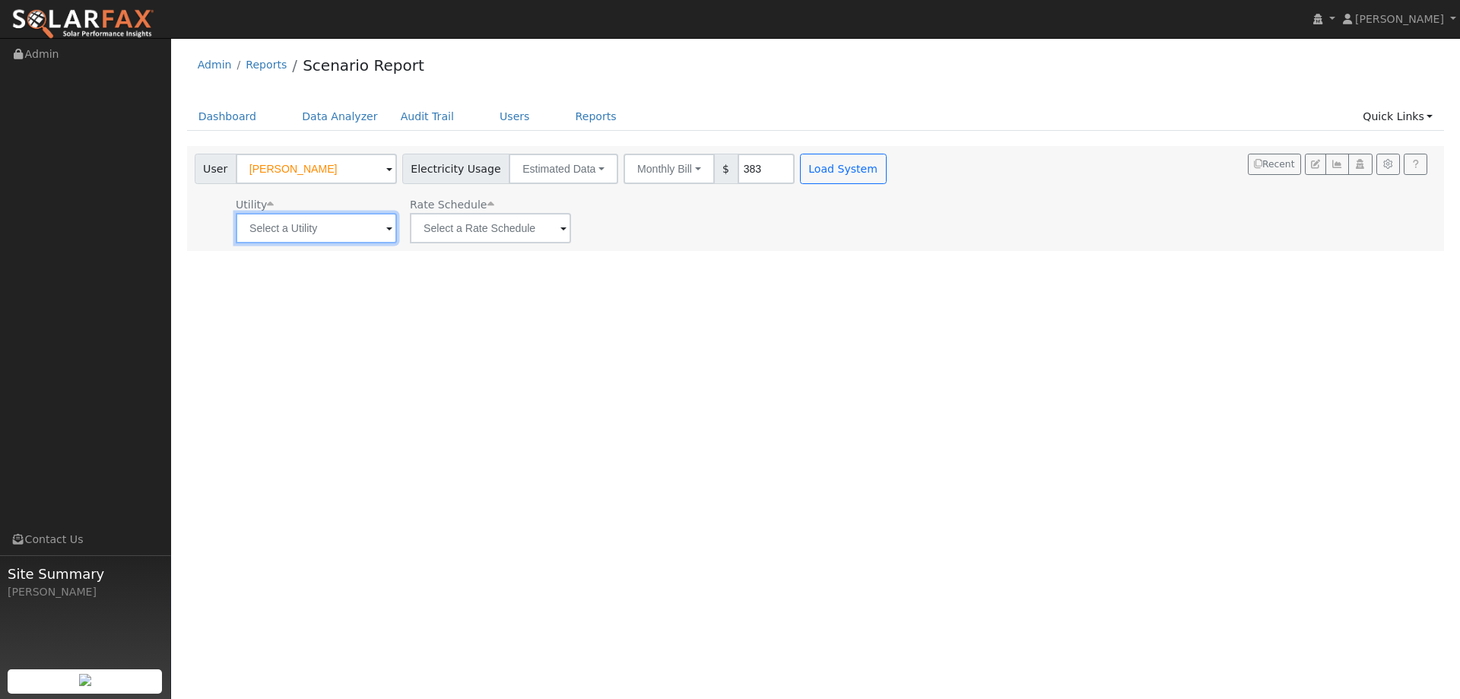
click at [305, 221] on input "text" at bounding box center [316, 228] width 161 height 30
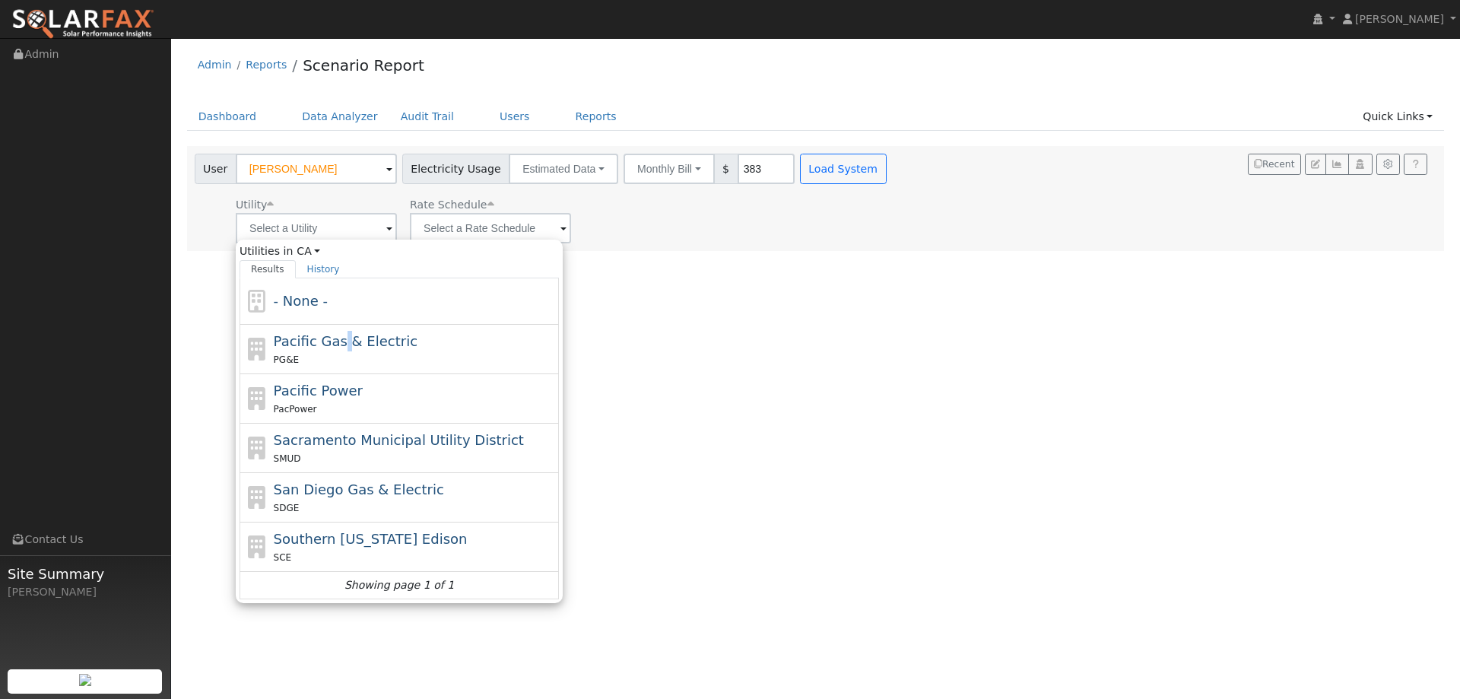
drag, startPoint x: 339, startPoint y: 348, endPoint x: 428, endPoint y: 299, distance: 102.5
click at [340, 347] on span "Pacific Gas & Electric" at bounding box center [346, 341] width 144 height 16
type input "Pacific Gas & Electric"
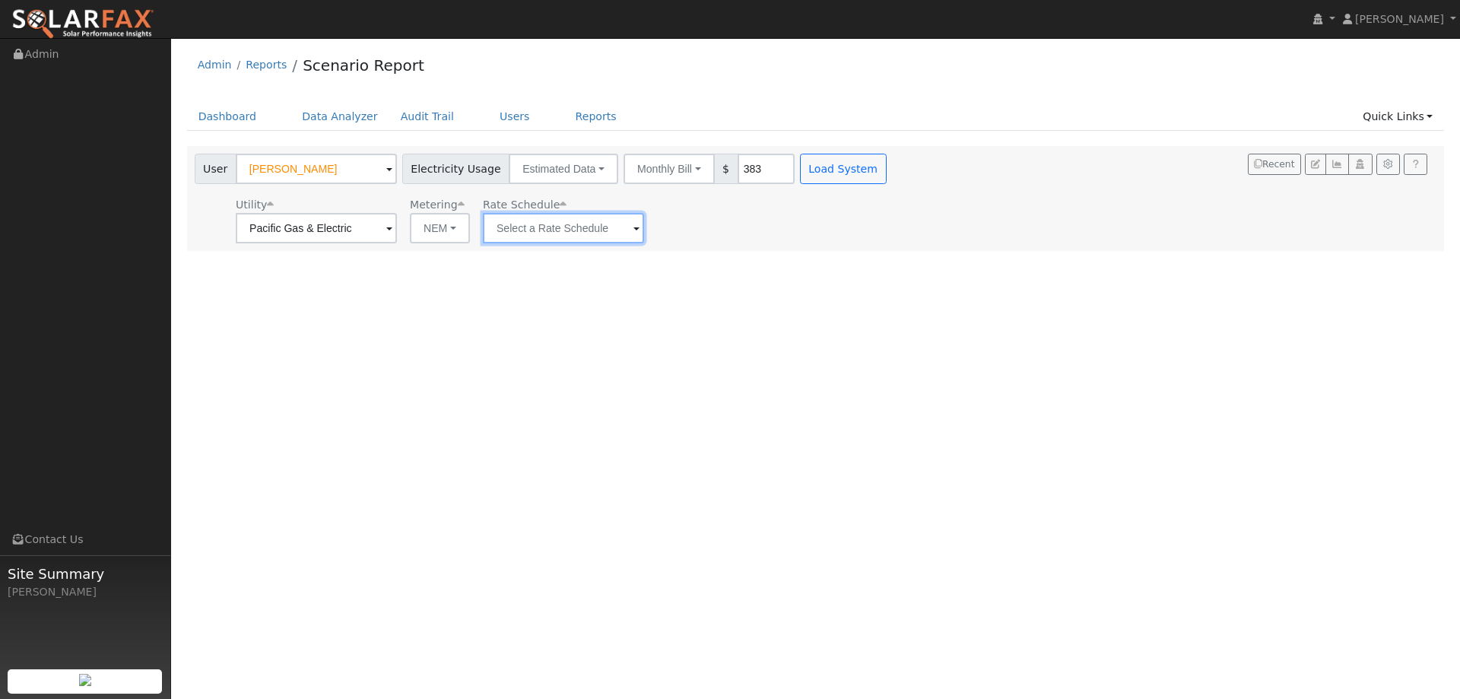
click at [536, 227] on input "text" at bounding box center [563, 228] width 161 height 30
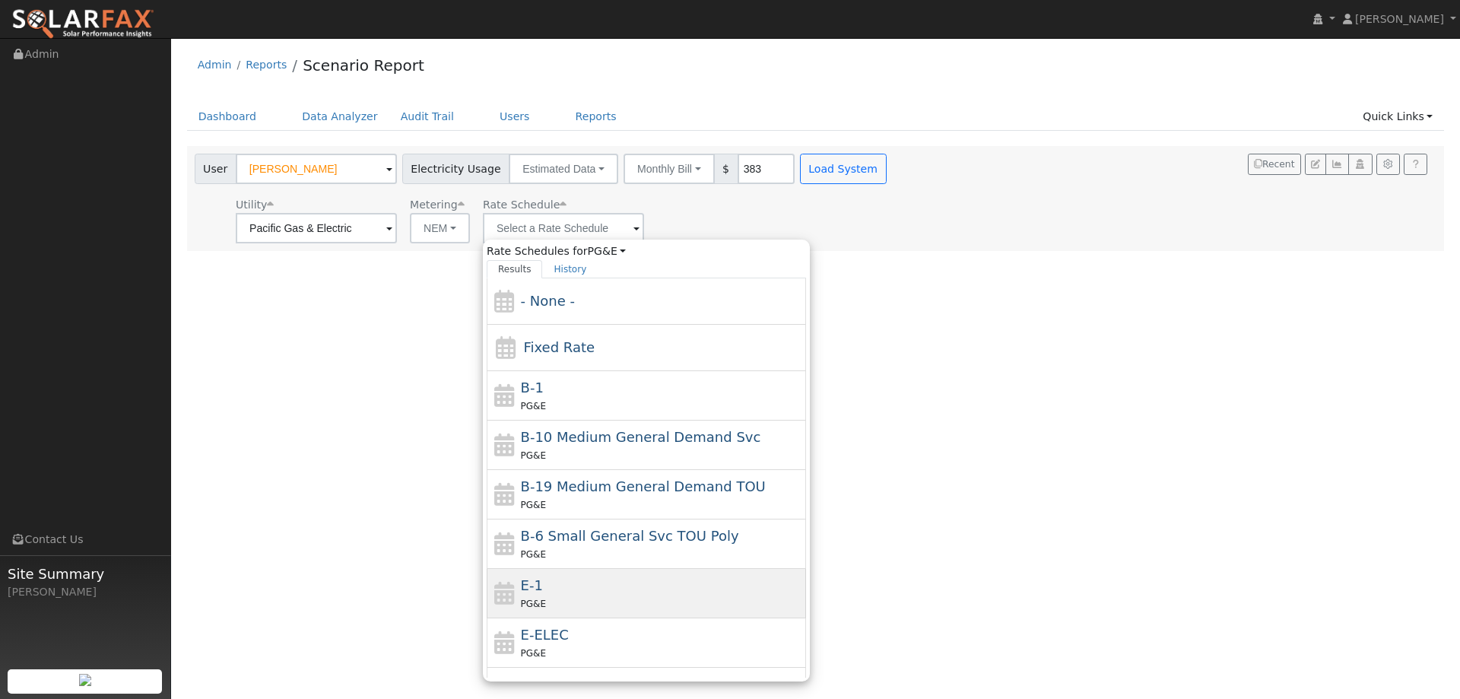
click at [607, 578] on div "E-1 PG&E" at bounding box center [662, 593] width 282 height 37
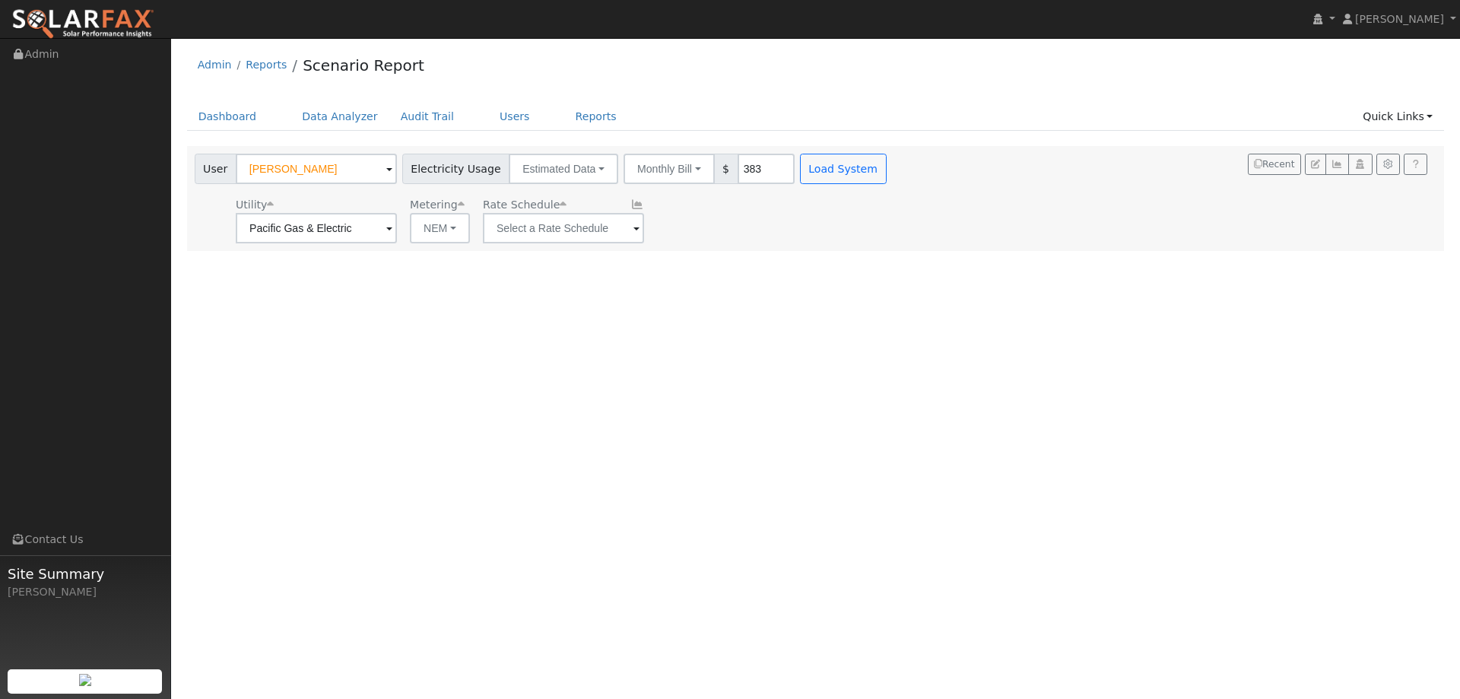
type input "E-1"
click at [800, 174] on button "Load System" at bounding box center [843, 169] width 87 height 30
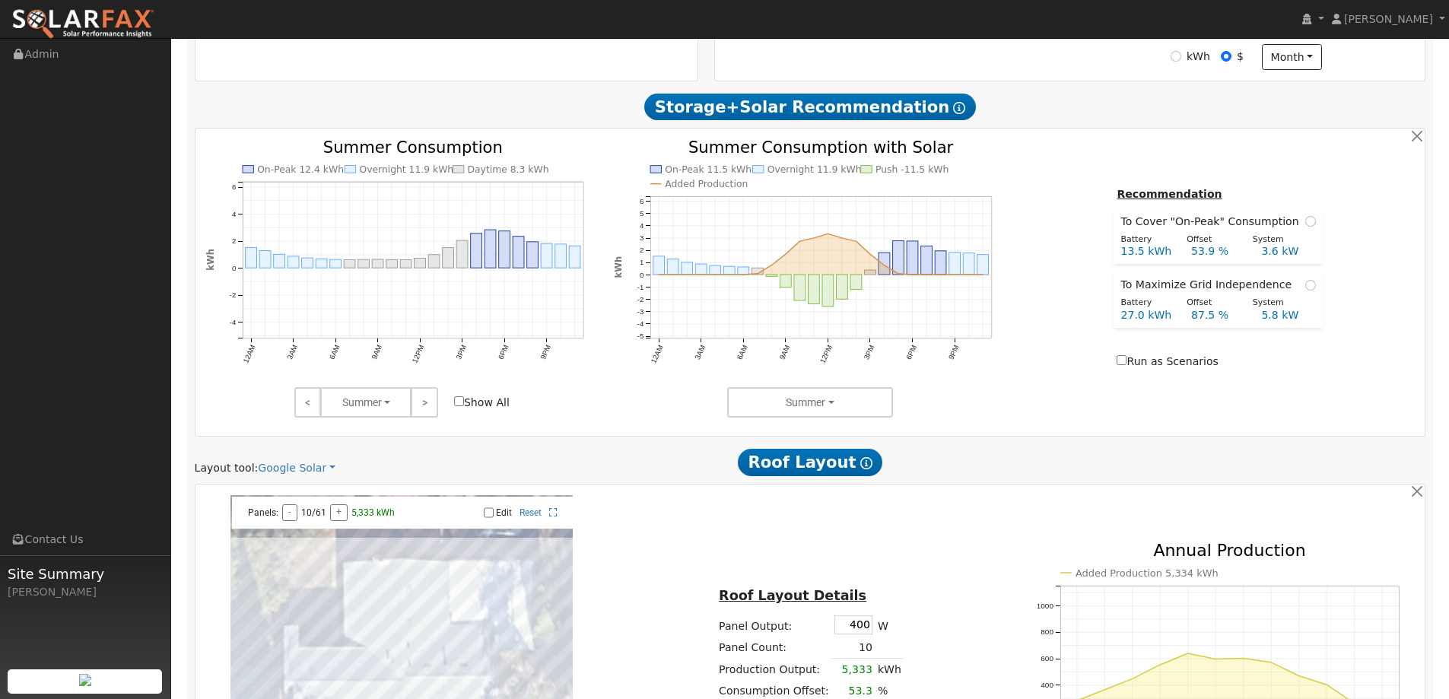
scroll to position [761, 0]
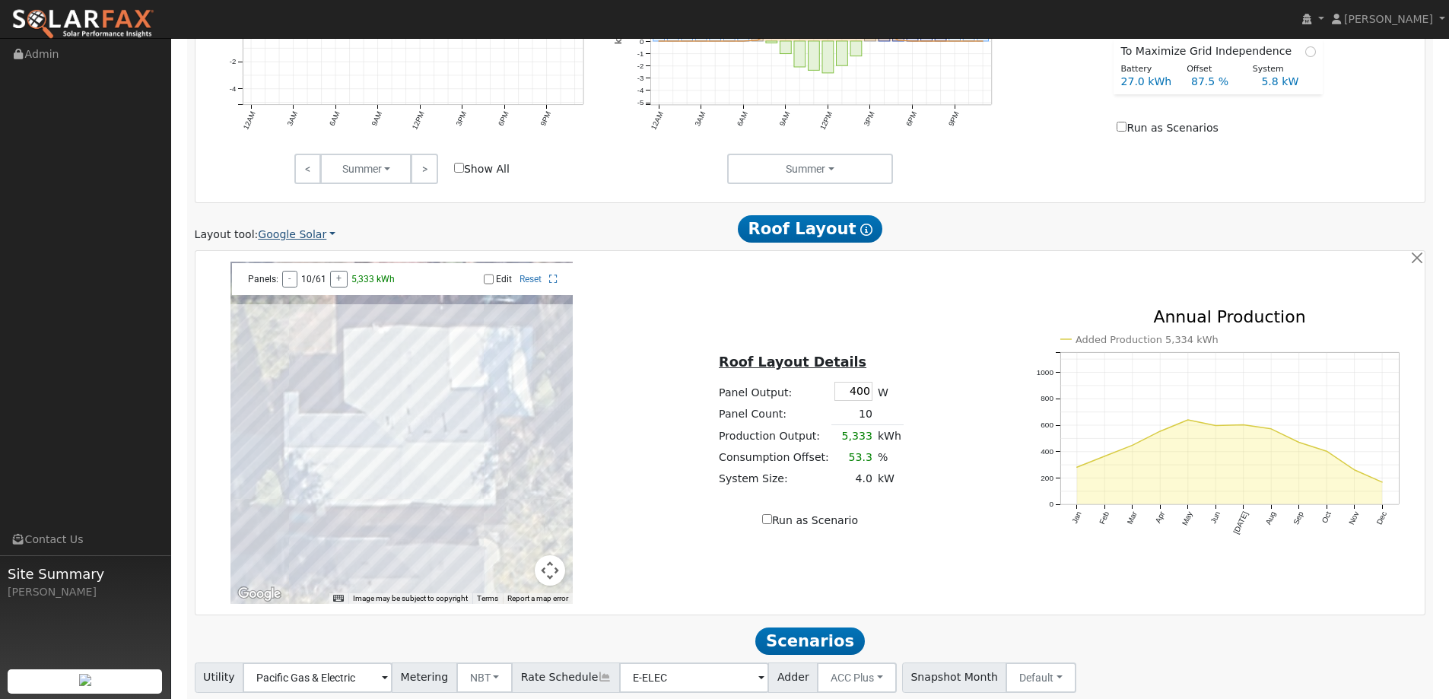
click at [265, 237] on link "Google Solar" at bounding box center [297, 235] width 78 height 16
click at [319, 309] on link "Aurora" at bounding box center [307, 304] width 106 height 21
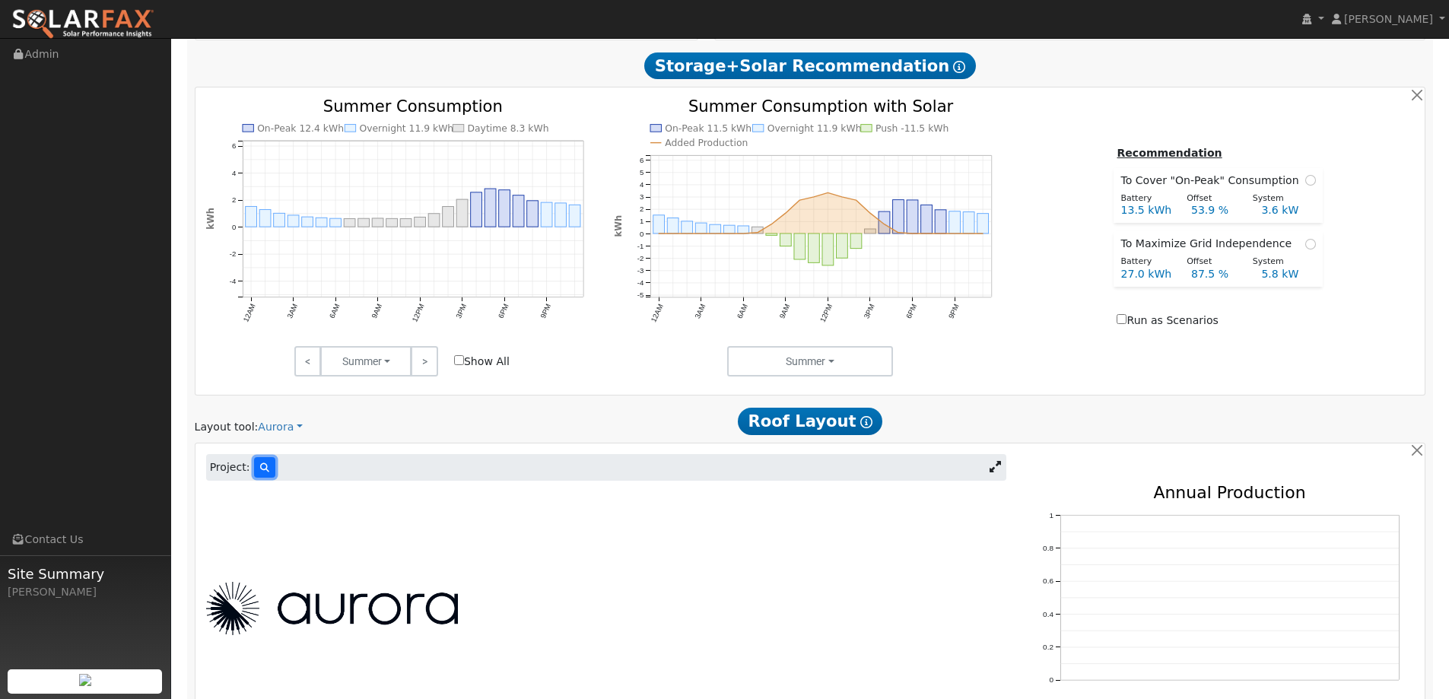
click at [256, 462] on button at bounding box center [264, 467] width 21 height 21
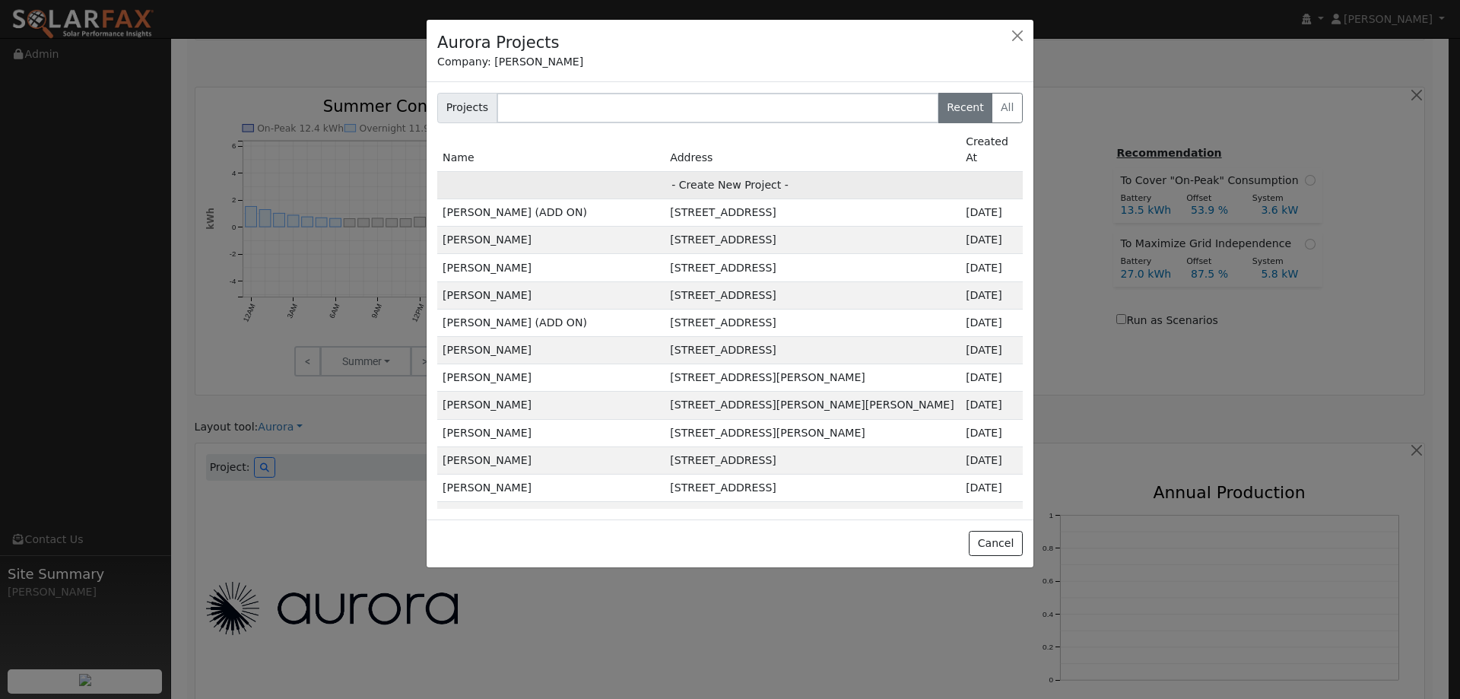
click at [828, 171] on td "- Create New Project -" at bounding box center [730, 184] width 586 height 27
type input "Greg Coleman"
type input "1201 Needham Drive"
type input "Vacaville"
type input "CA"
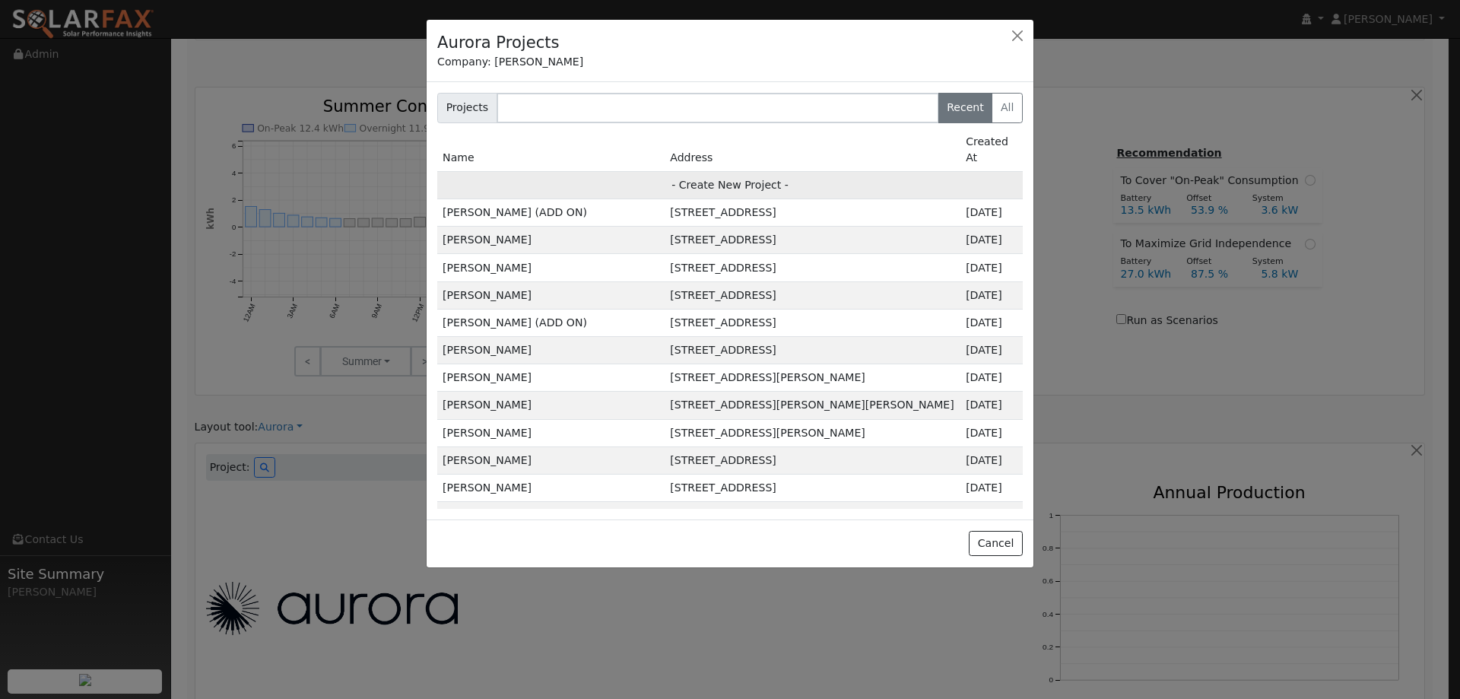
type input "95687"
type input "Design"
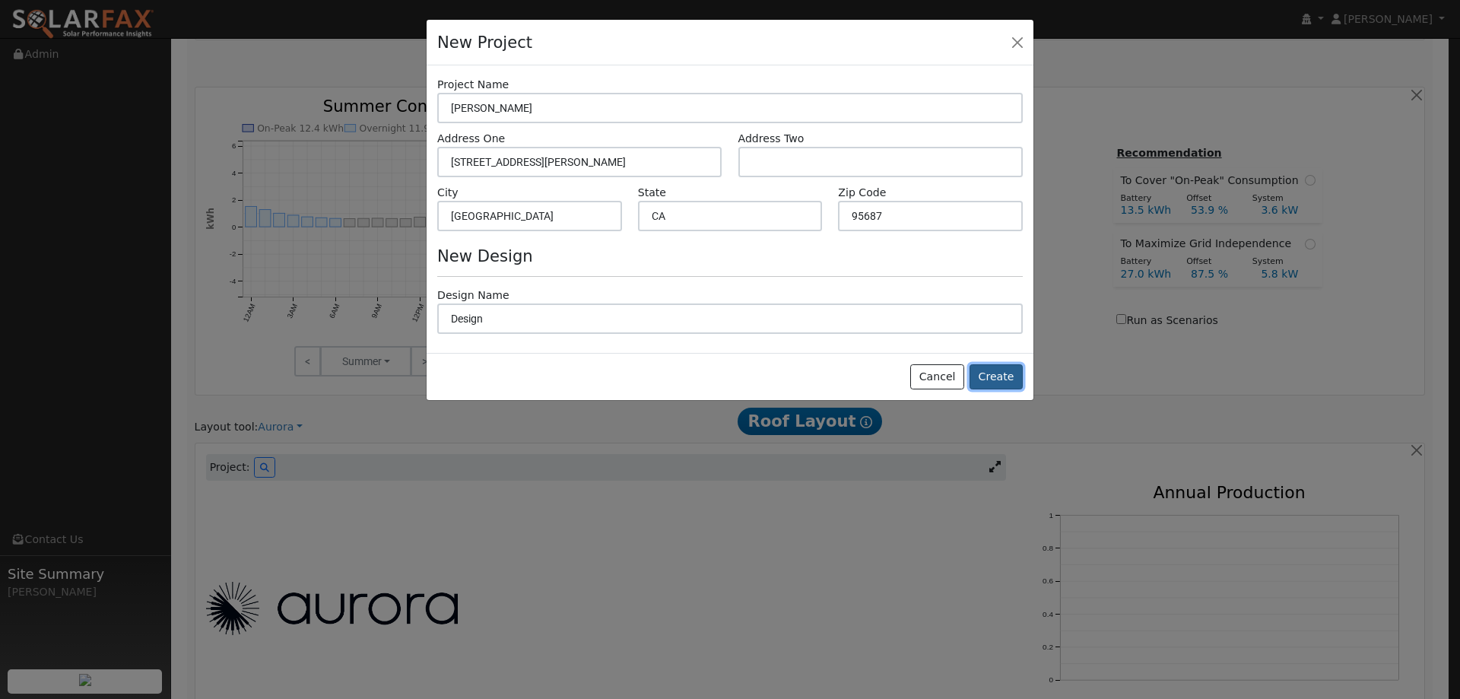
click at [988, 373] on button "Create" at bounding box center [996, 377] width 53 height 26
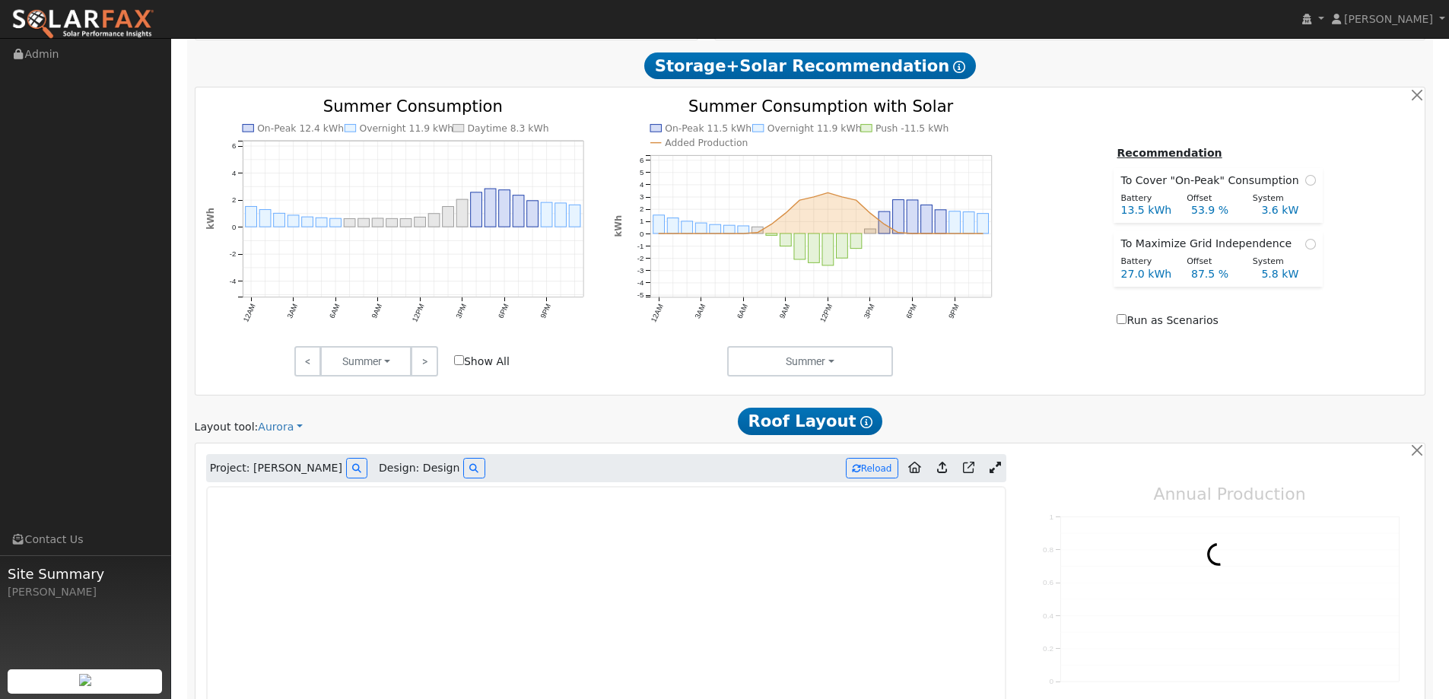
type input "0"
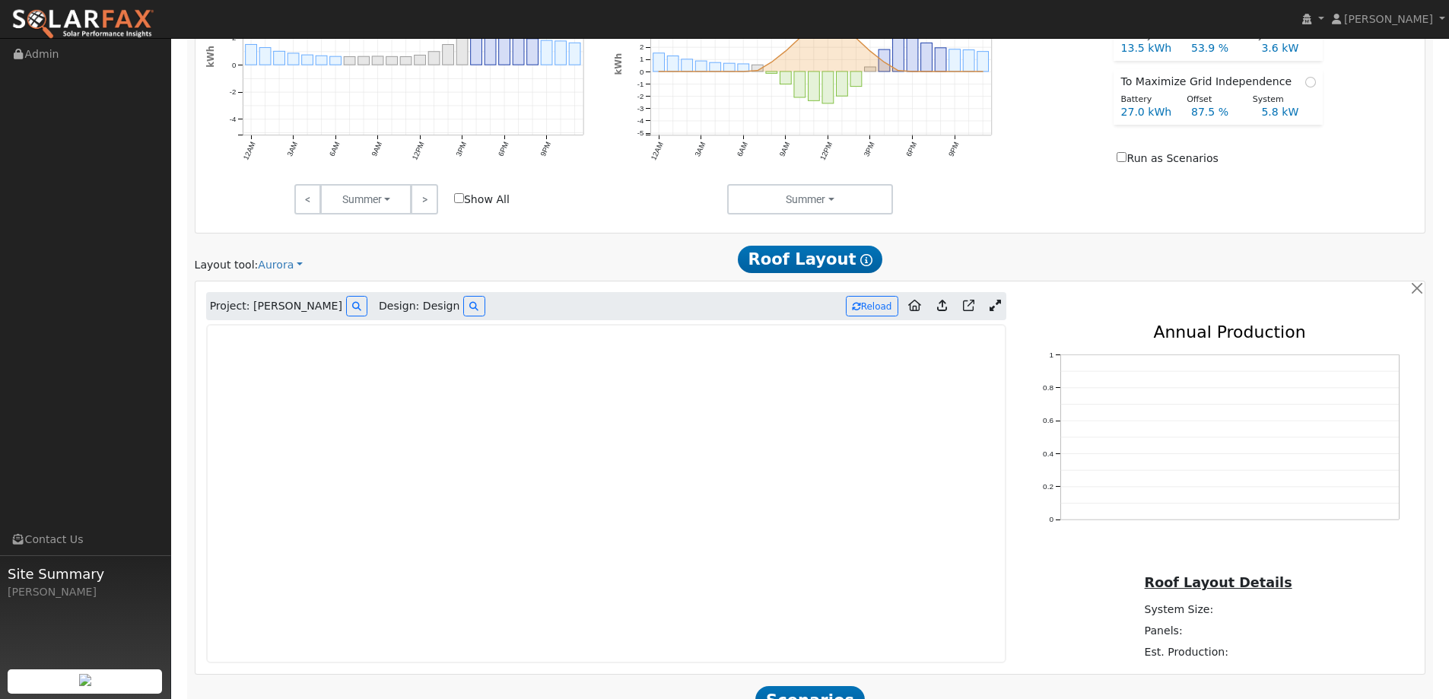
scroll to position [796, 0]
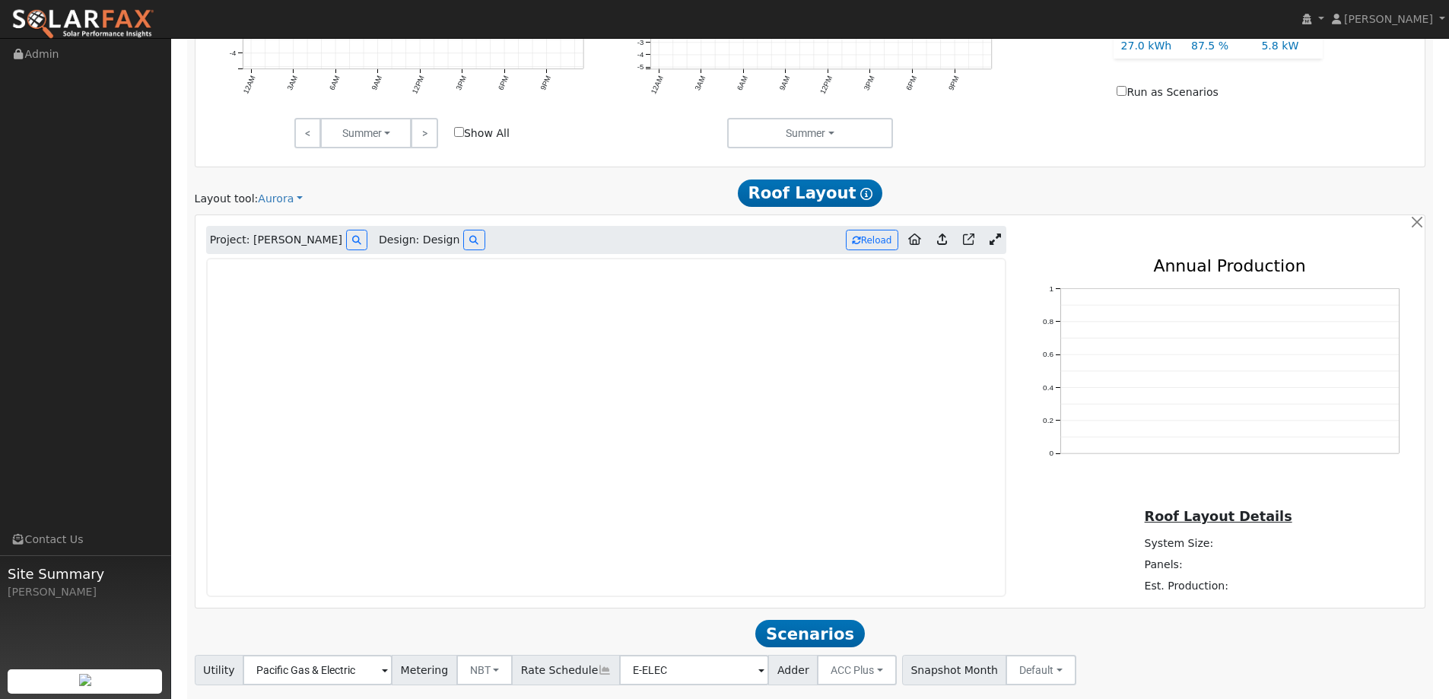
drag, startPoint x: 106, startPoint y: 24, endPoint x: 167, endPoint y: 6, distance: 63.5
click at [105, 23] on img at bounding box center [82, 24] width 143 height 32
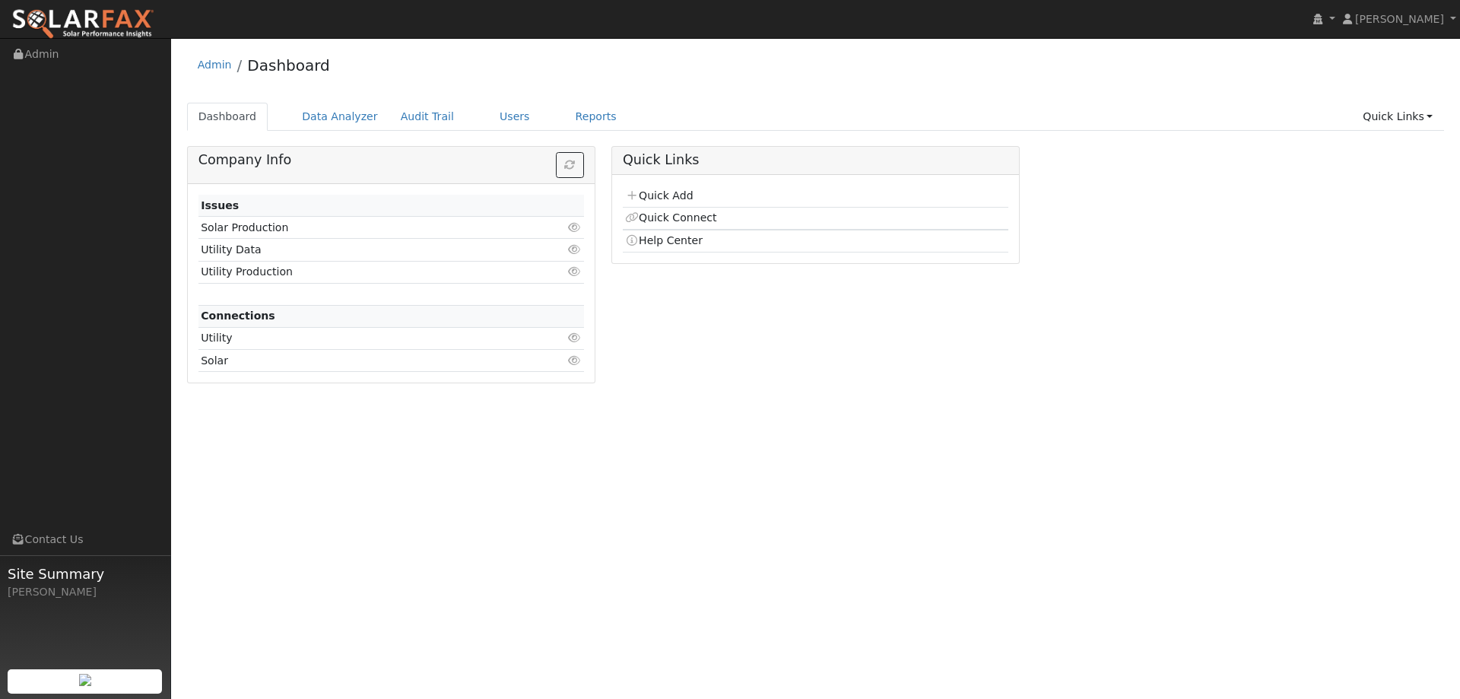
drag, startPoint x: 671, startPoint y: 193, endPoint x: 625, endPoint y: 194, distance: 46.4
click at [669, 193] on link "Quick Add" at bounding box center [659, 195] width 68 height 12
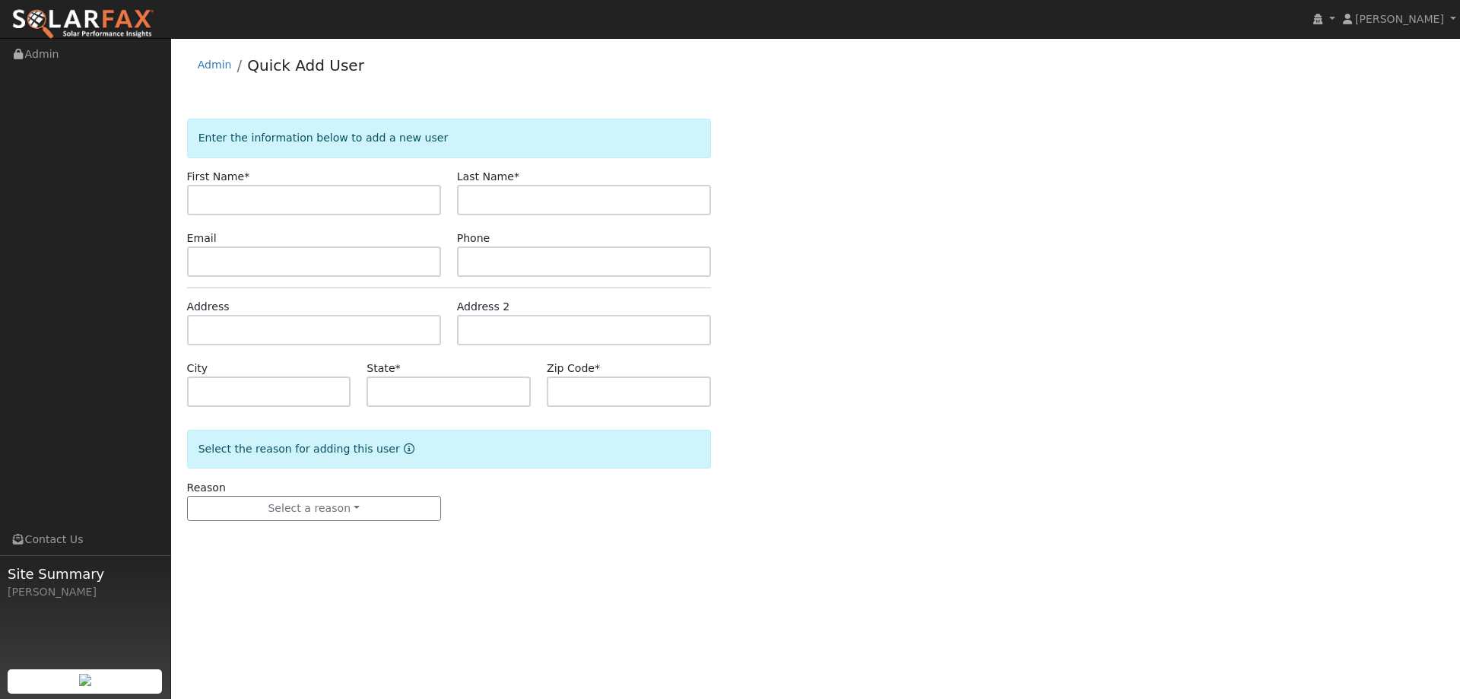
click at [292, 200] on div "Enter the information below to add a new user First Name * Last Name * Email Ph…" at bounding box center [816, 335] width 1258 height 433
click at [292, 200] on input "text" at bounding box center [314, 200] width 254 height 30
type input "Haden"
click at [489, 202] on input "text" at bounding box center [584, 200] width 254 height 30
type input "Borges"
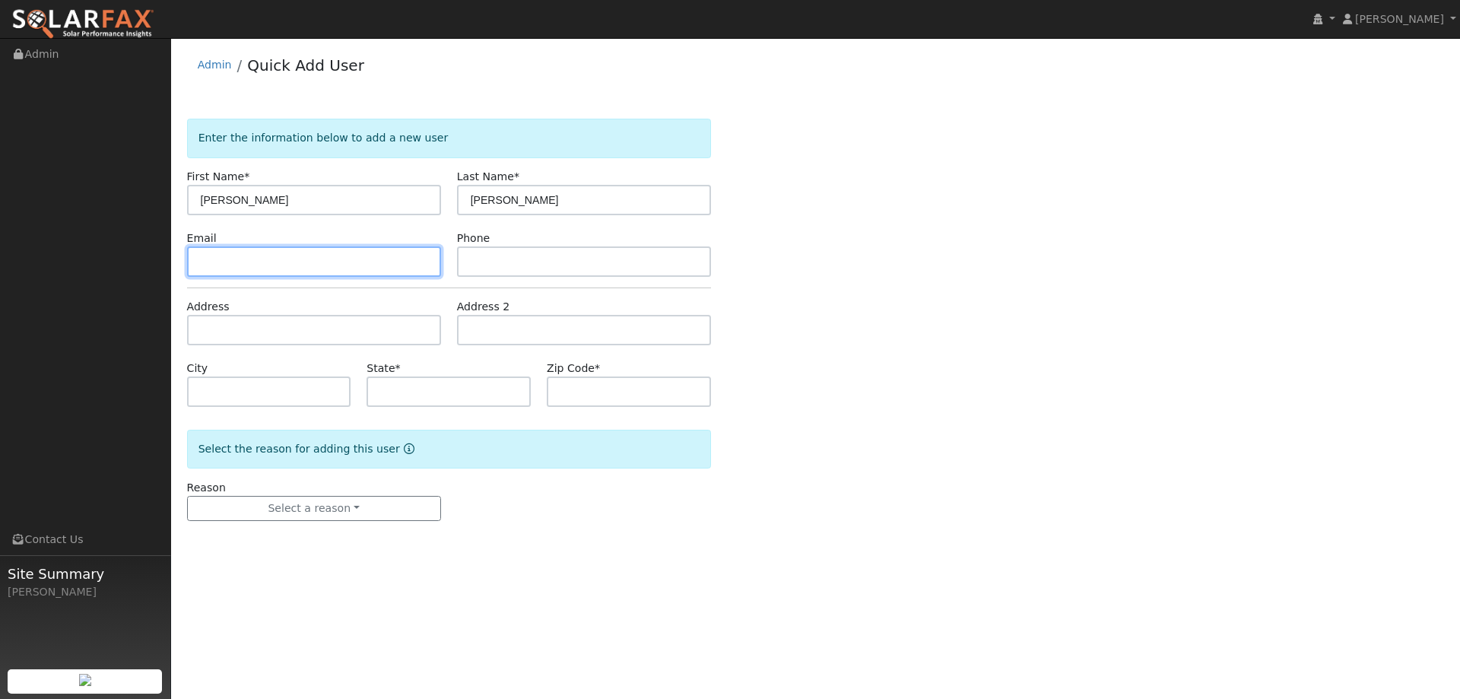
click at [250, 272] on input "text" at bounding box center [314, 261] width 254 height 30
click at [332, 263] on input "text" at bounding box center [314, 261] width 254 height 30
paste input "hadenborges14@gmail.com"
type input "hadenborges14@gmail.com"
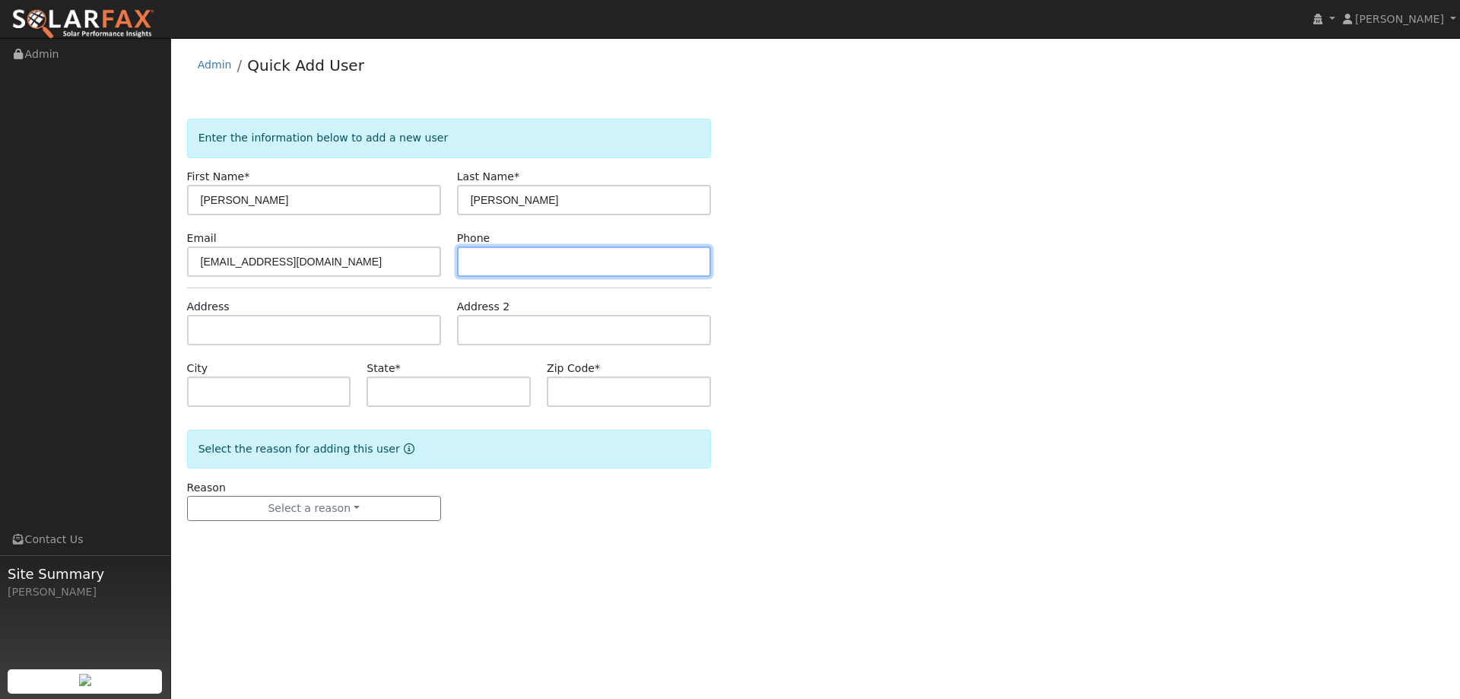
click at [497, 250] on input "text" at bounding box center [584, 261] width 254 height 30
paste input "(707) 999-8790"
type input "(707) 999-8790"
click at [313, 311] on div "Address" at bounding box center [314, 322] width 270 height 46
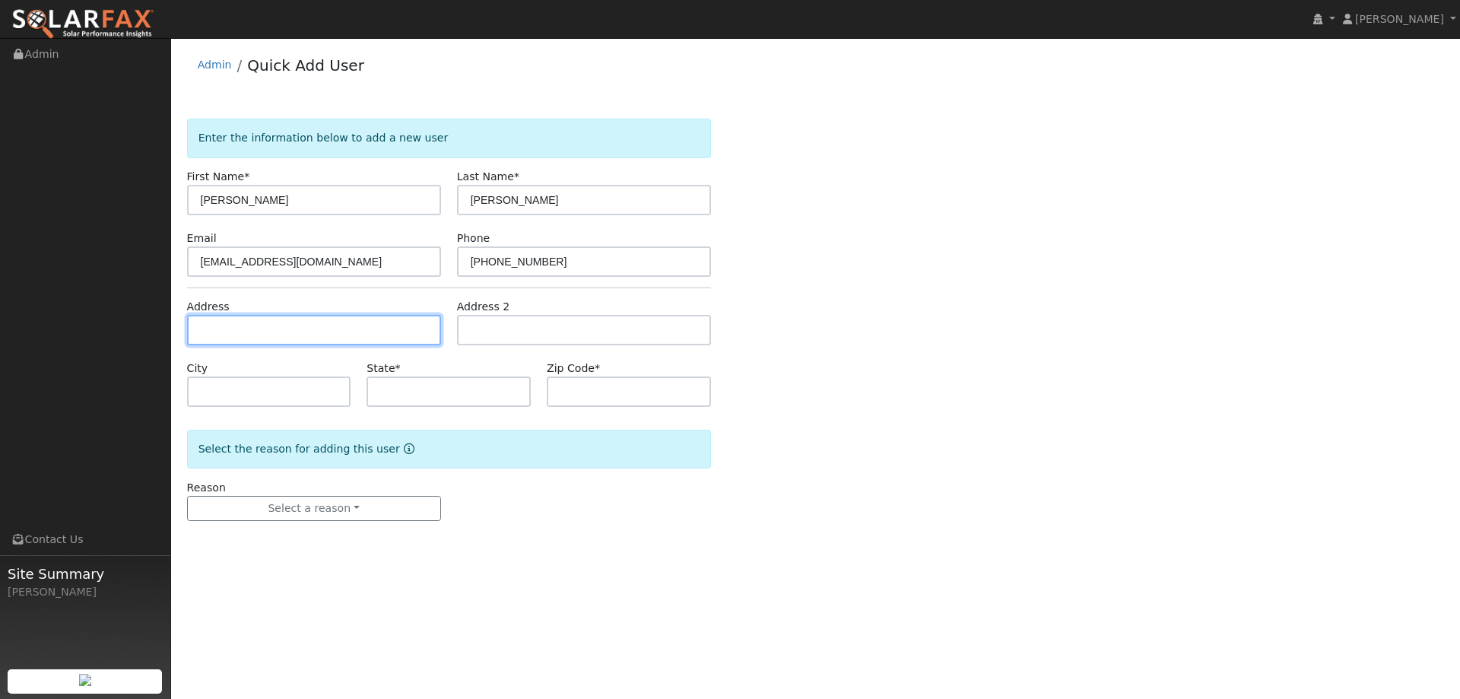
click at [297, 328] on input "text" at bounding box center [314, 330] width 254 height 30
paste input "263 Marna Drive"
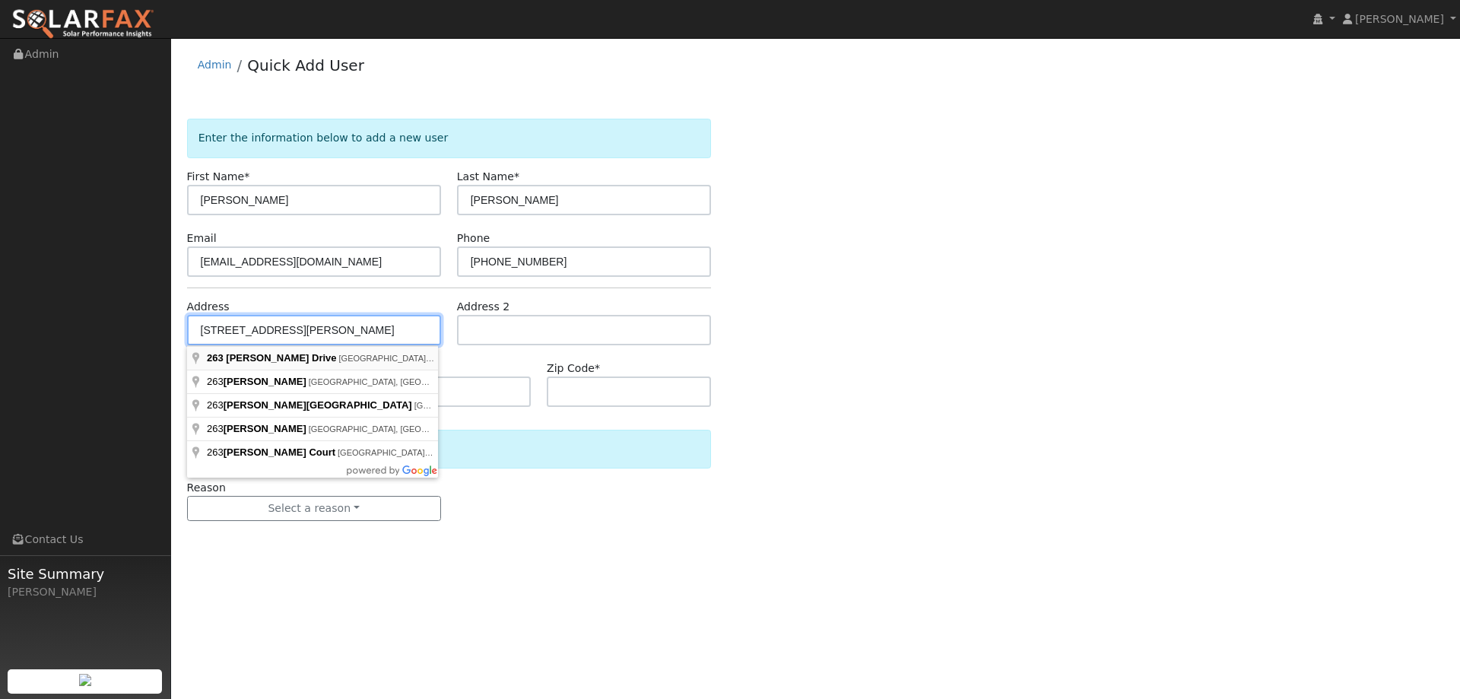
type input "263 Marna Drive"
type input "Vacaville"
type input "CA"
type input "95687"
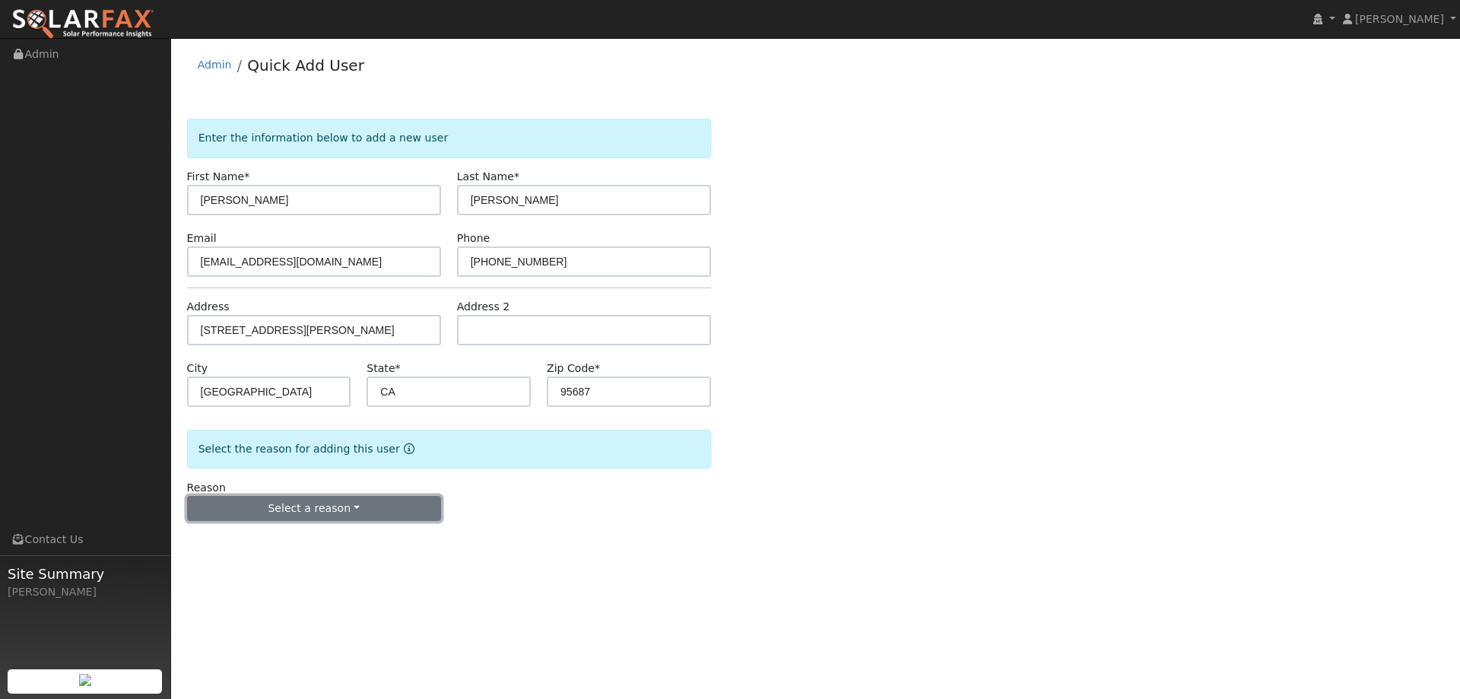
click at [306, 505] on button "Select a reason" at bounding box center [314, 509] width 254 height 26
click at [269, 536] on link "New lead" at bounding box center [272, 539] width 168 height 21
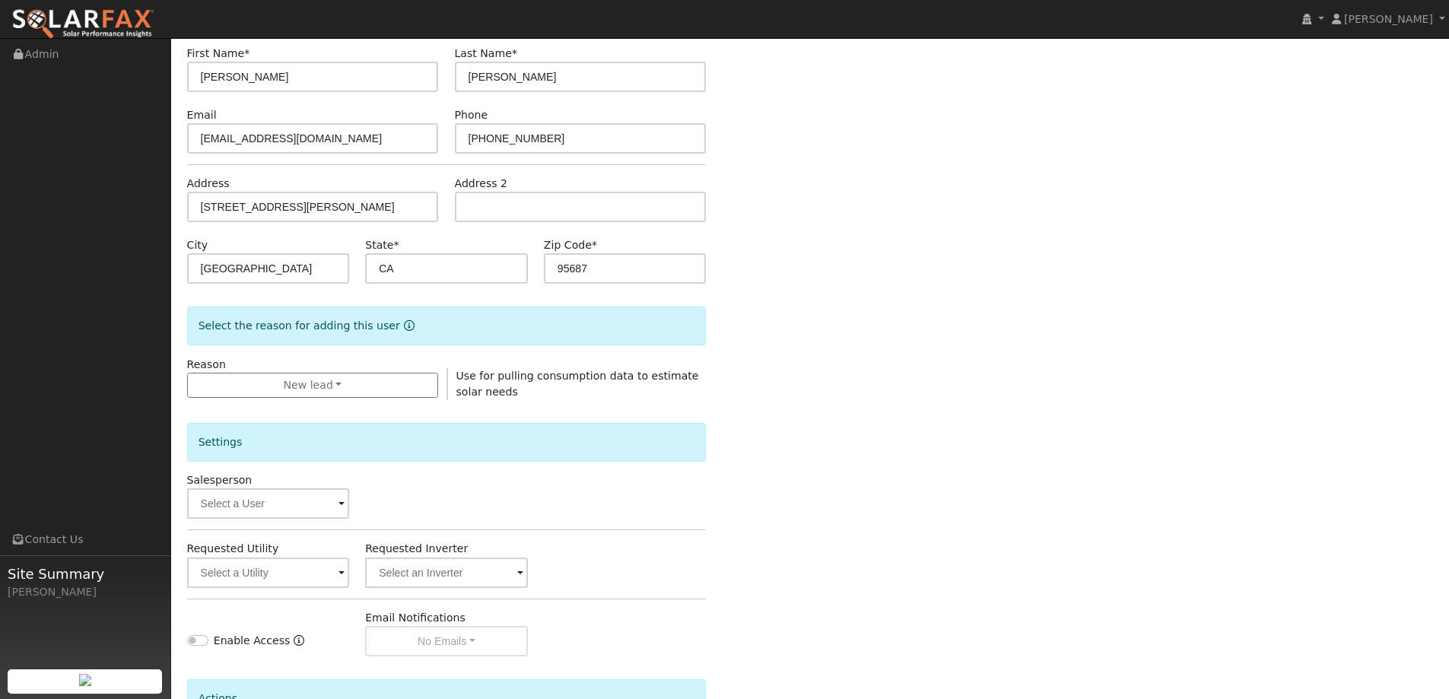
scroll to position [286, 0]
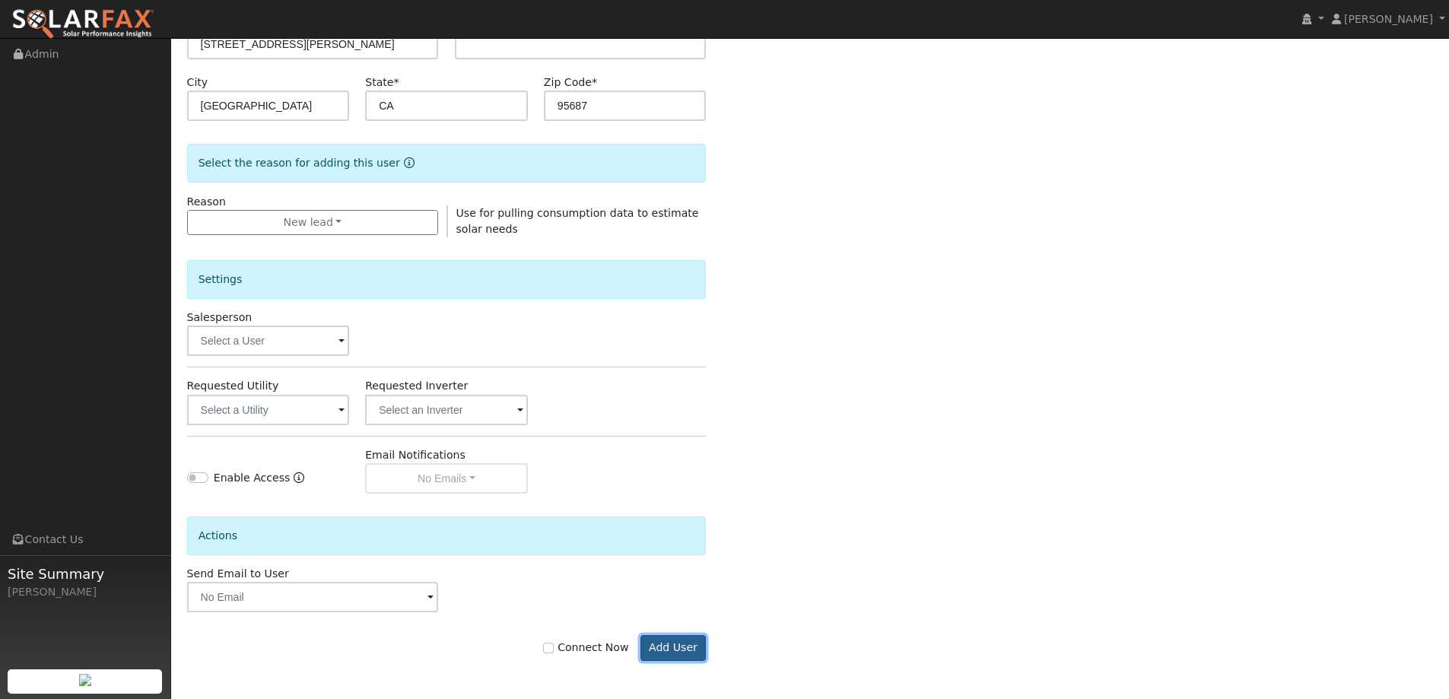
click at [690, 638] on button "Add User" at bounding box center [673, 648] width 66 height 26
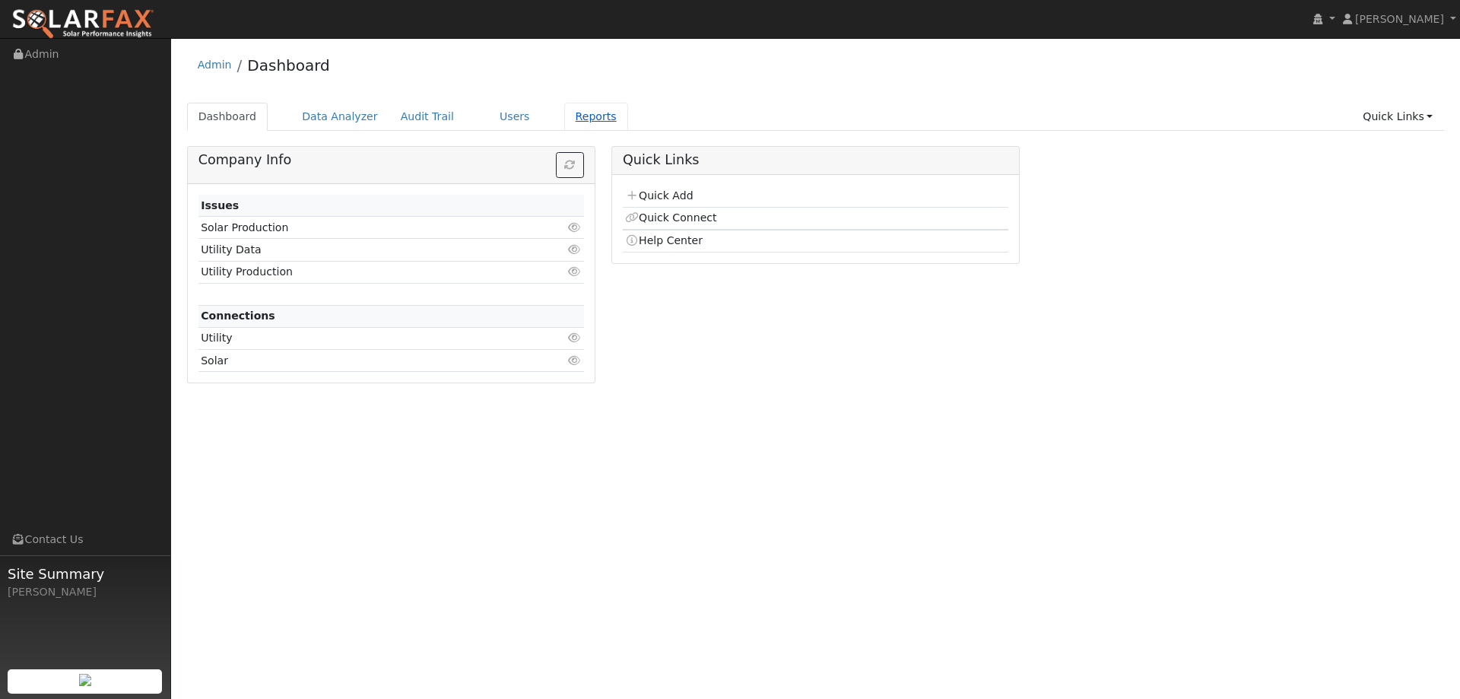
click at [583, 117] on link "Reports" at bounding box center [596, 117] width 64 height 28
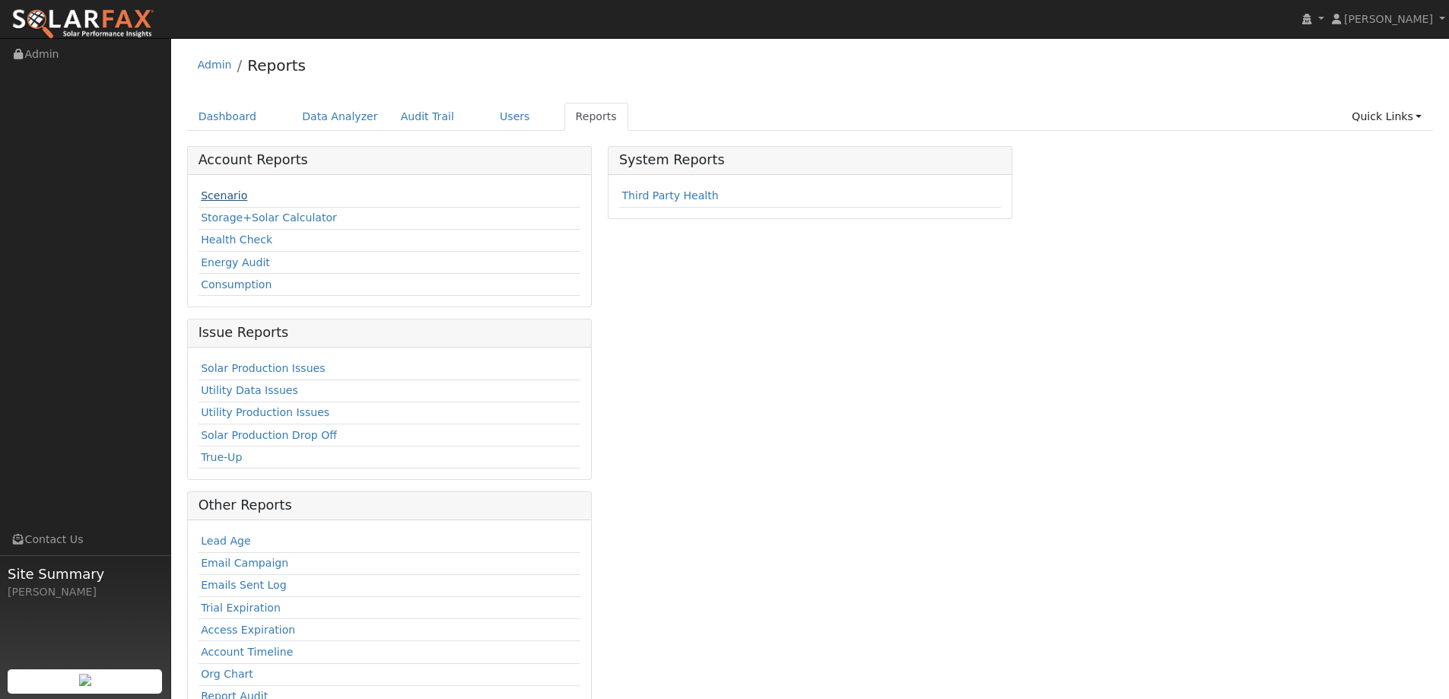
click at [241, 195] on link "Scenario" at bounding box center [224, 195] width 46 height 12
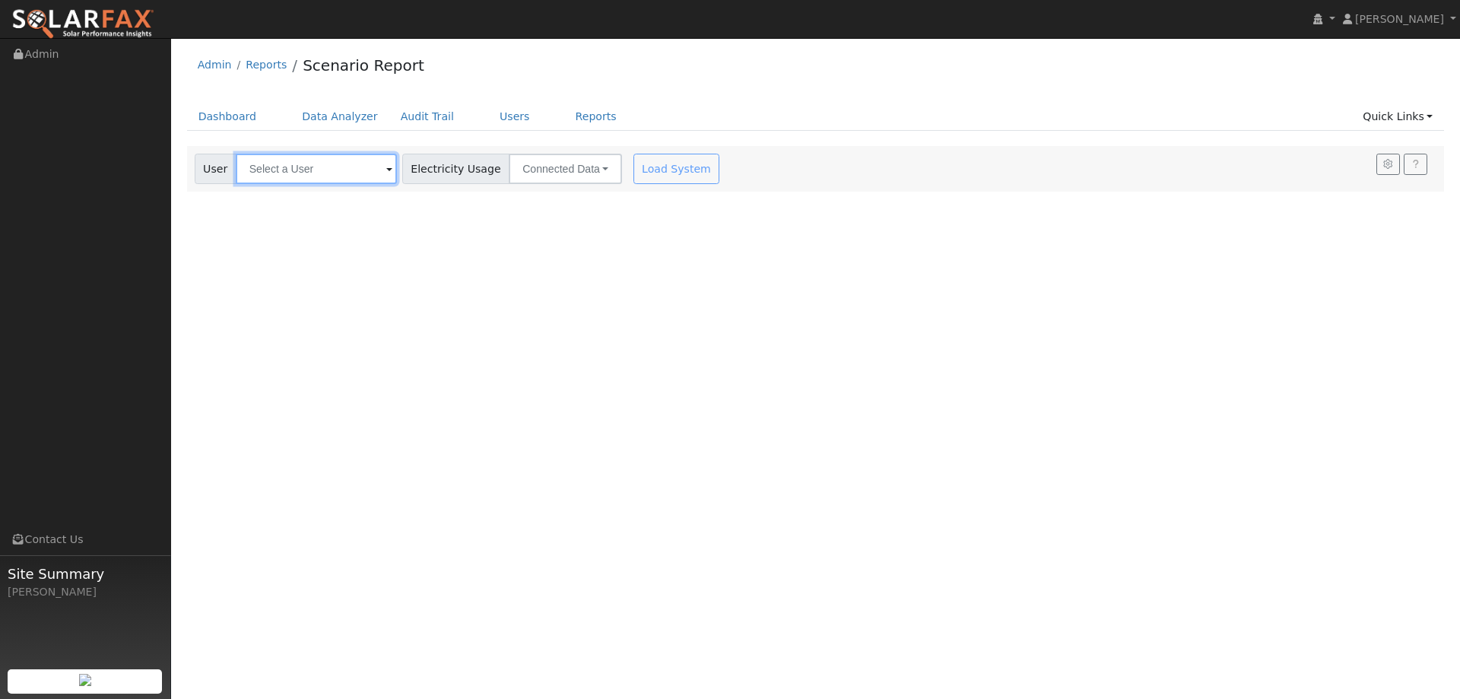
click at [372, 173] on input "text" at bounding box center [316, 169] width 161 height 30
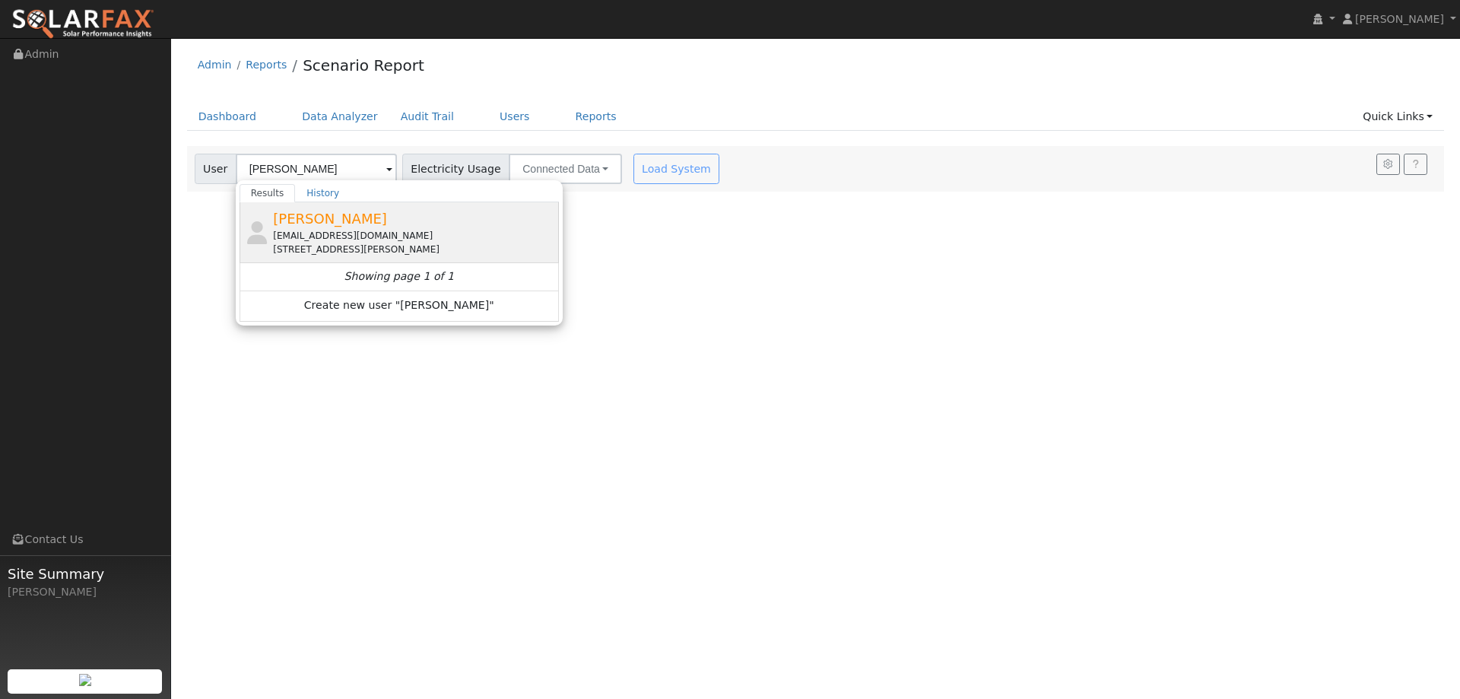
click at [361, 225] on div "Haden Borges hadenborges14@gmail.com 263 Marna Drive, Vacaville, CA 95687" at bounding box center [414, 232] width 282 height 48
type input "Haden Borges"
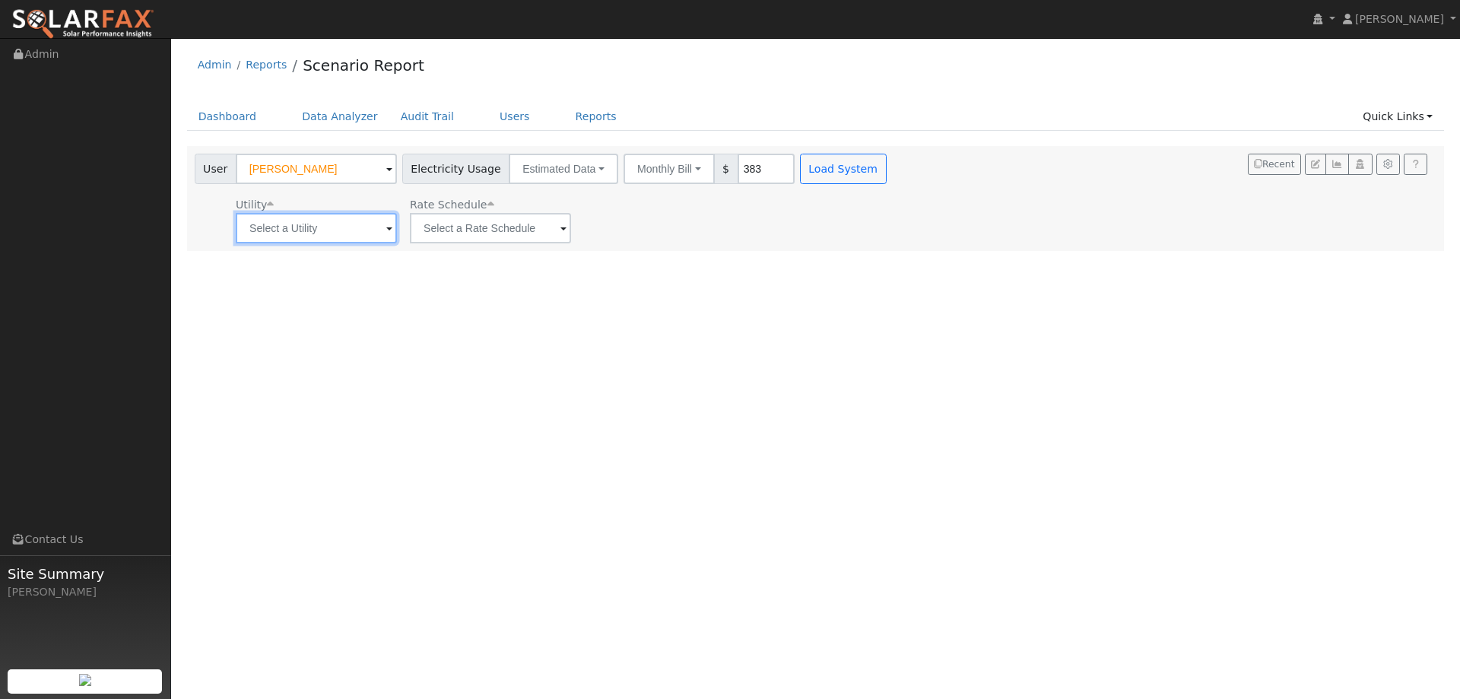
click at [364, 233] on input "text" at bounding box center [316, 228] width 161 height 30
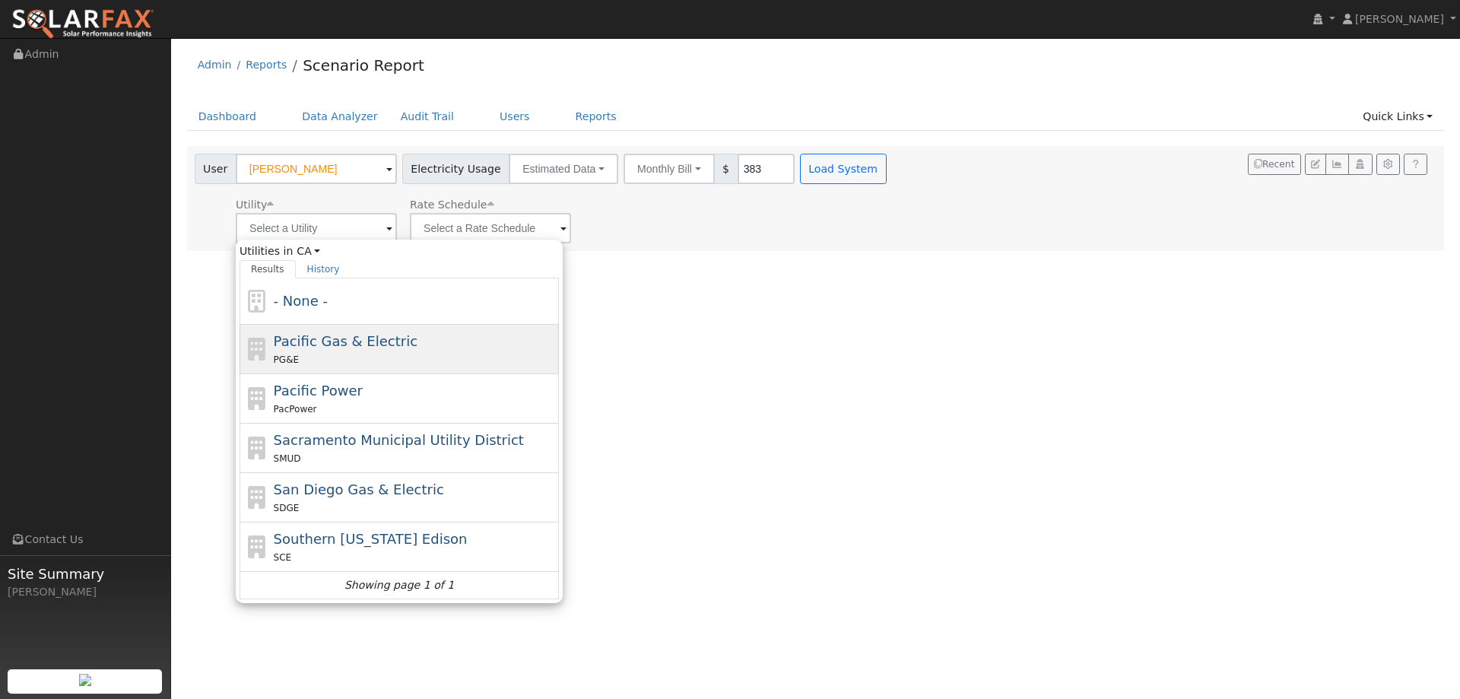
click at [341, 352] on div "PG&E" at bounding box center [415, 359] width 282 height 16
type input "Pacific Gas & Electric"
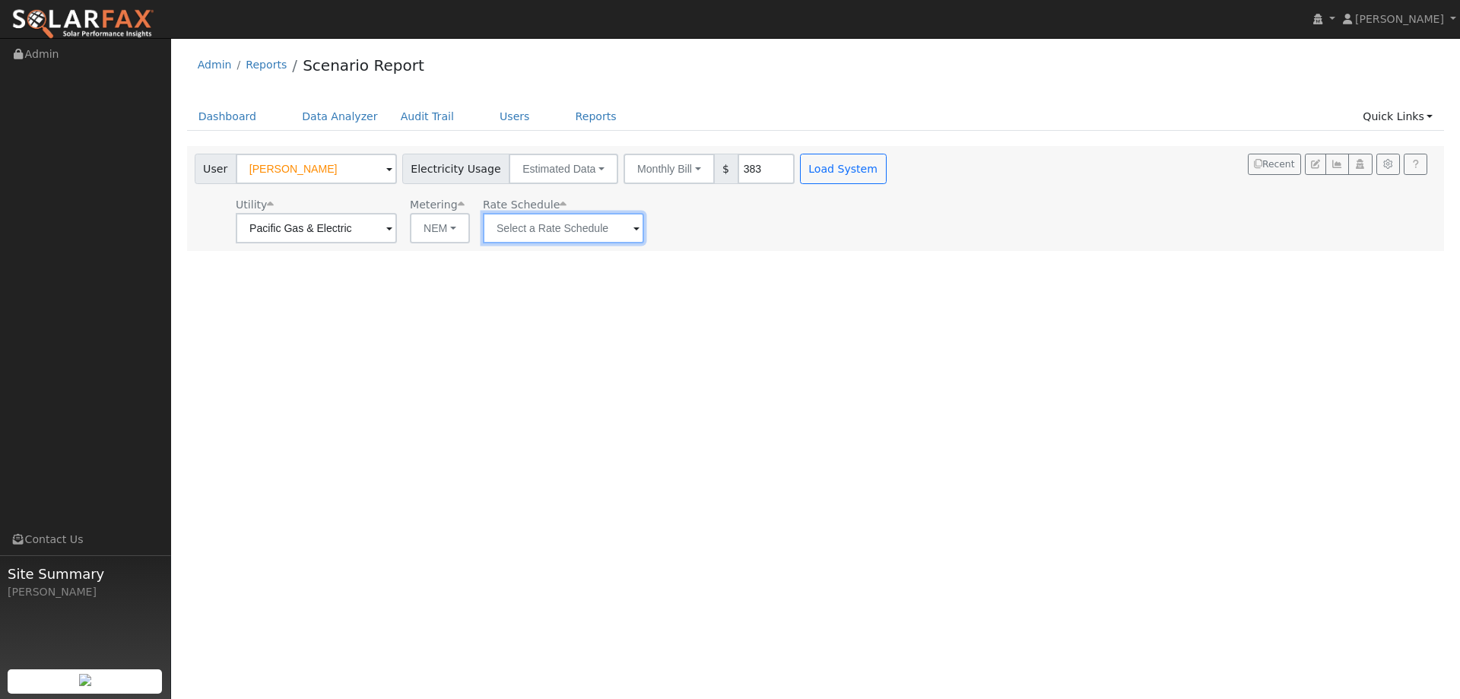
click at [601, 227] on input "text" at bounding box center [563, 228] width 161 height 30
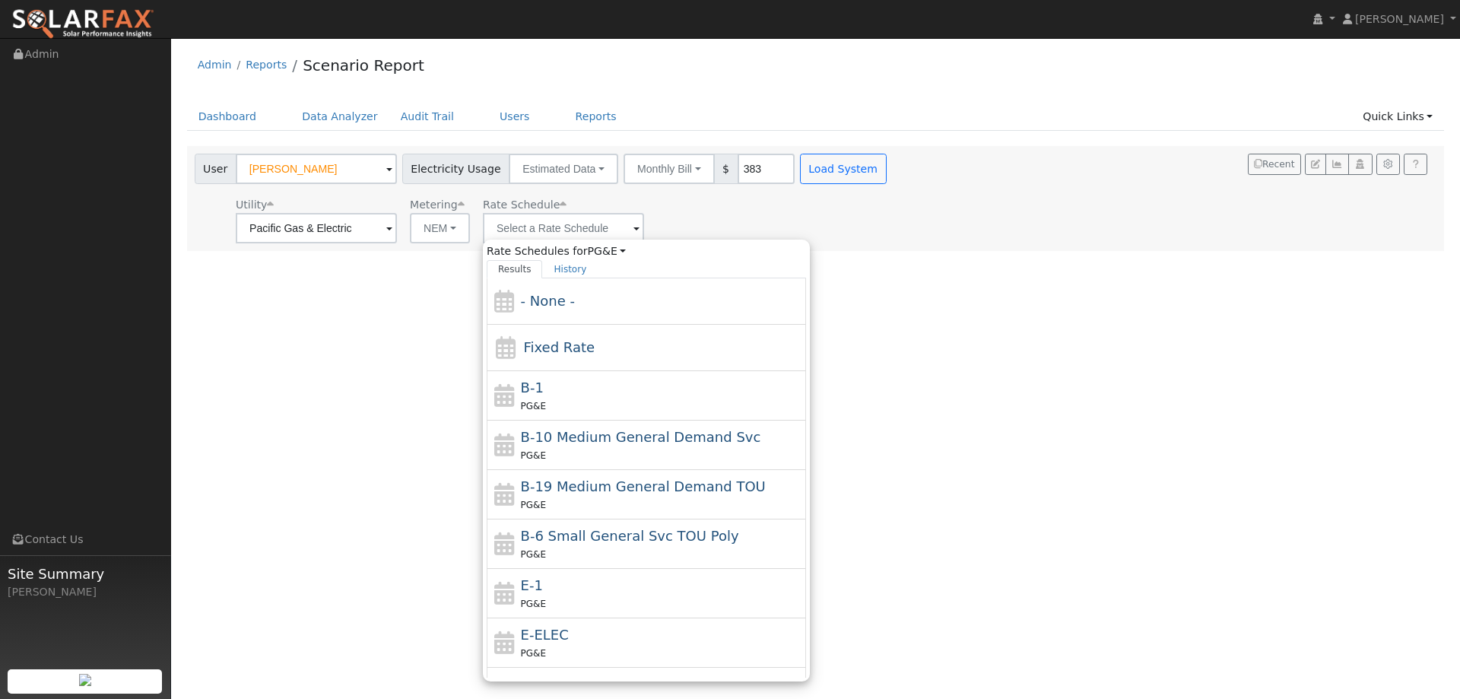
drag, startPoint x: 528, startPoint y: 590, endPoint x: 542, endPoint y: 586, distance: 14.0
click at [532, 588] on span "E-1" at bounding box center [532, 585] width 22 height 16
type input "E-1"
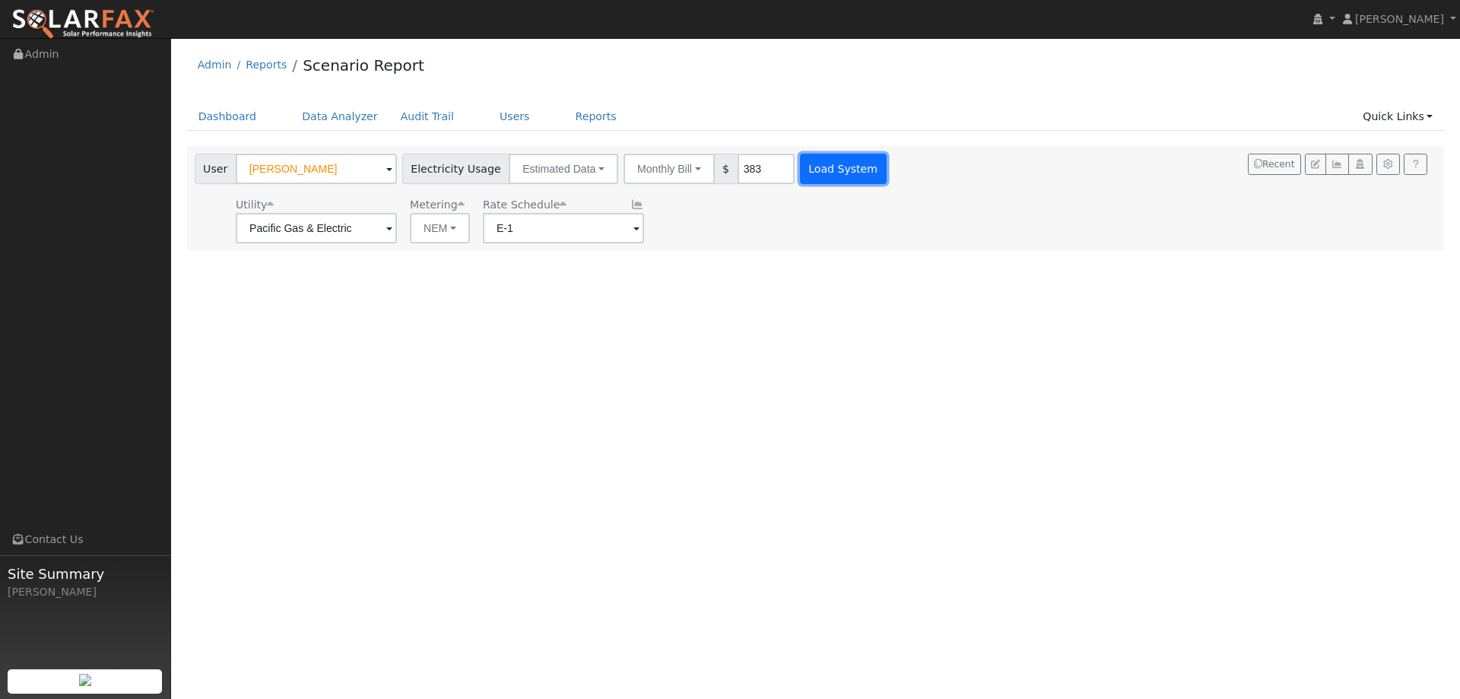
click at [805, 157] on button "Load System" at bounding box center [843, 169] width 87 height 30
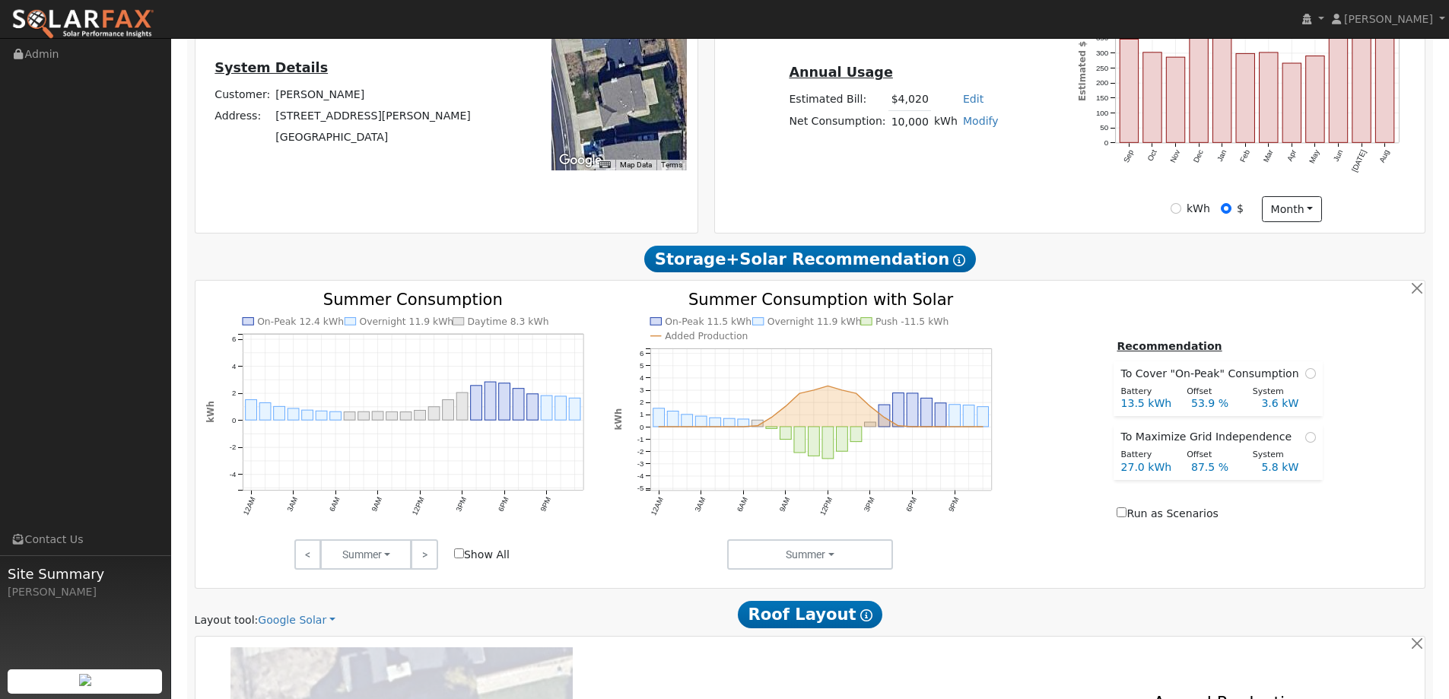
scroll to position [685, 0]
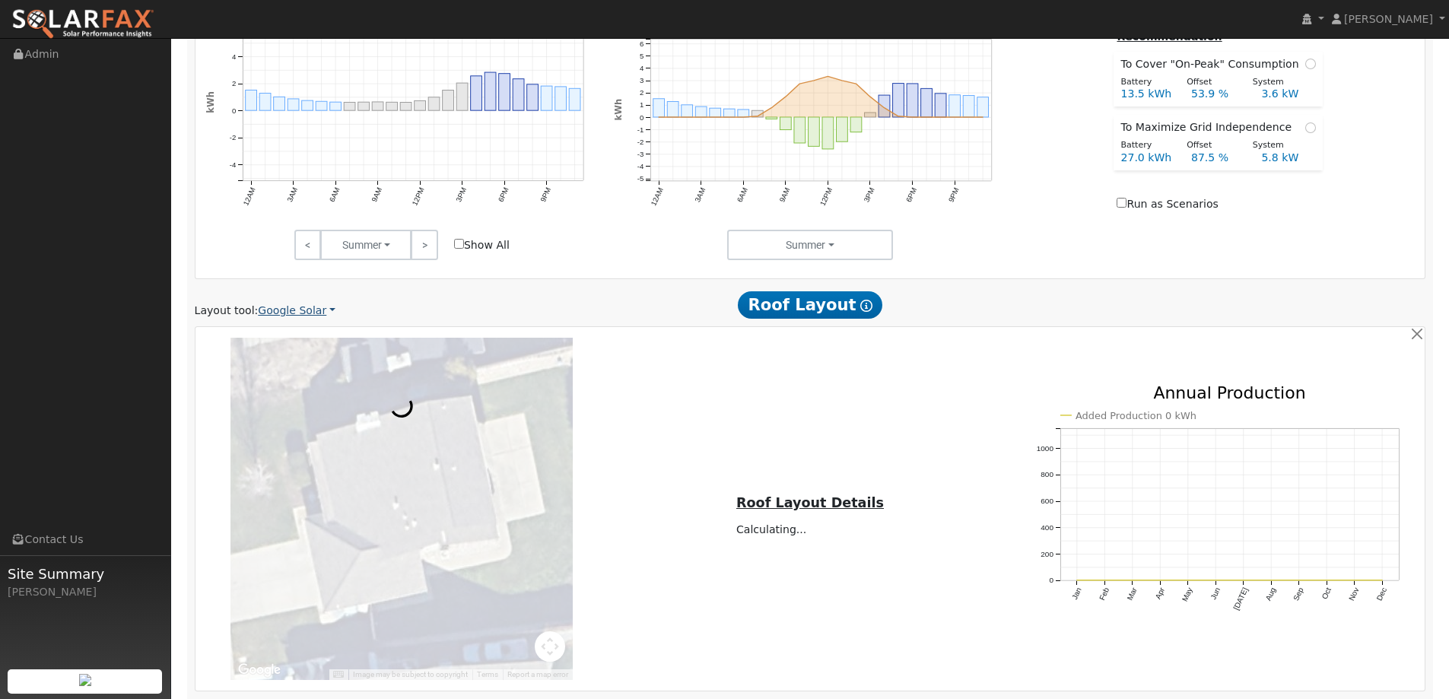
click at [299, 311] on link "Google Solar" at bounding box center [297, 311] width 78 height 16
click at [307, 387] on link "Aurora" at bounding box center [307, 380] width 106 height 21
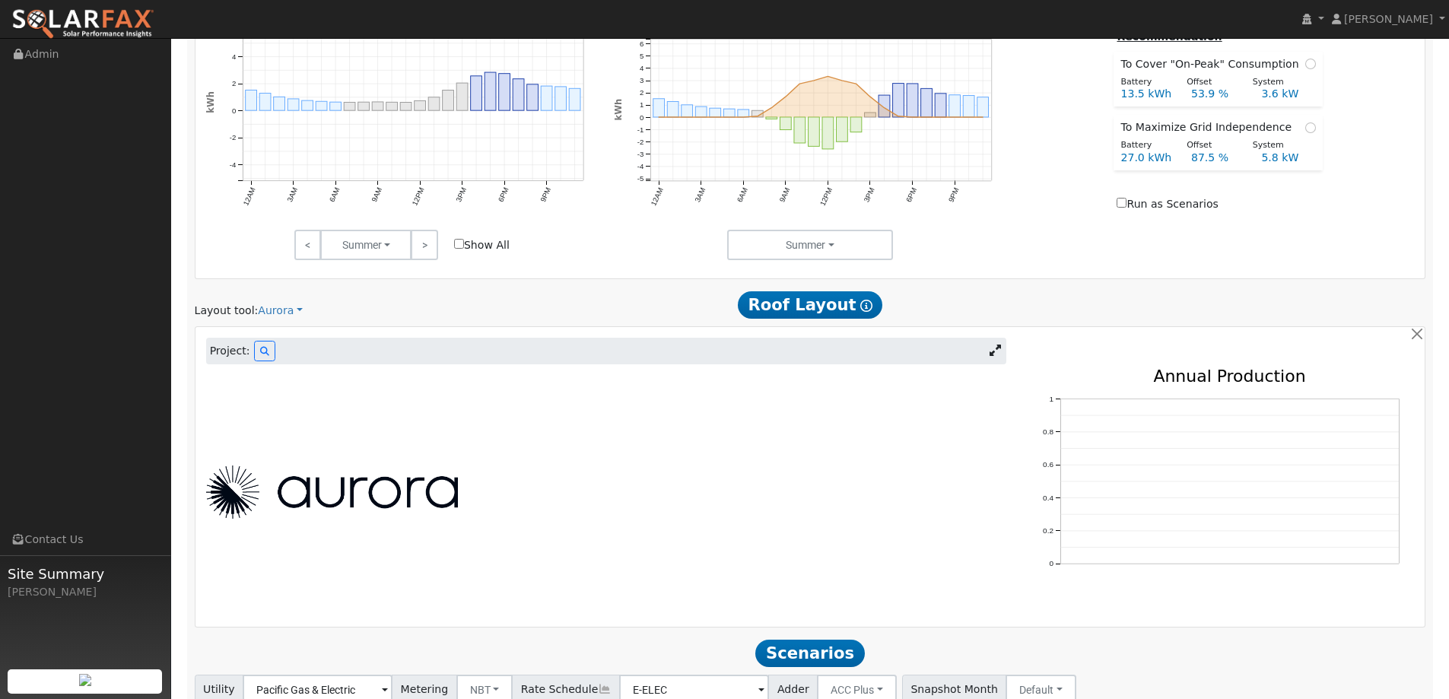
scroll to position [568, 0]
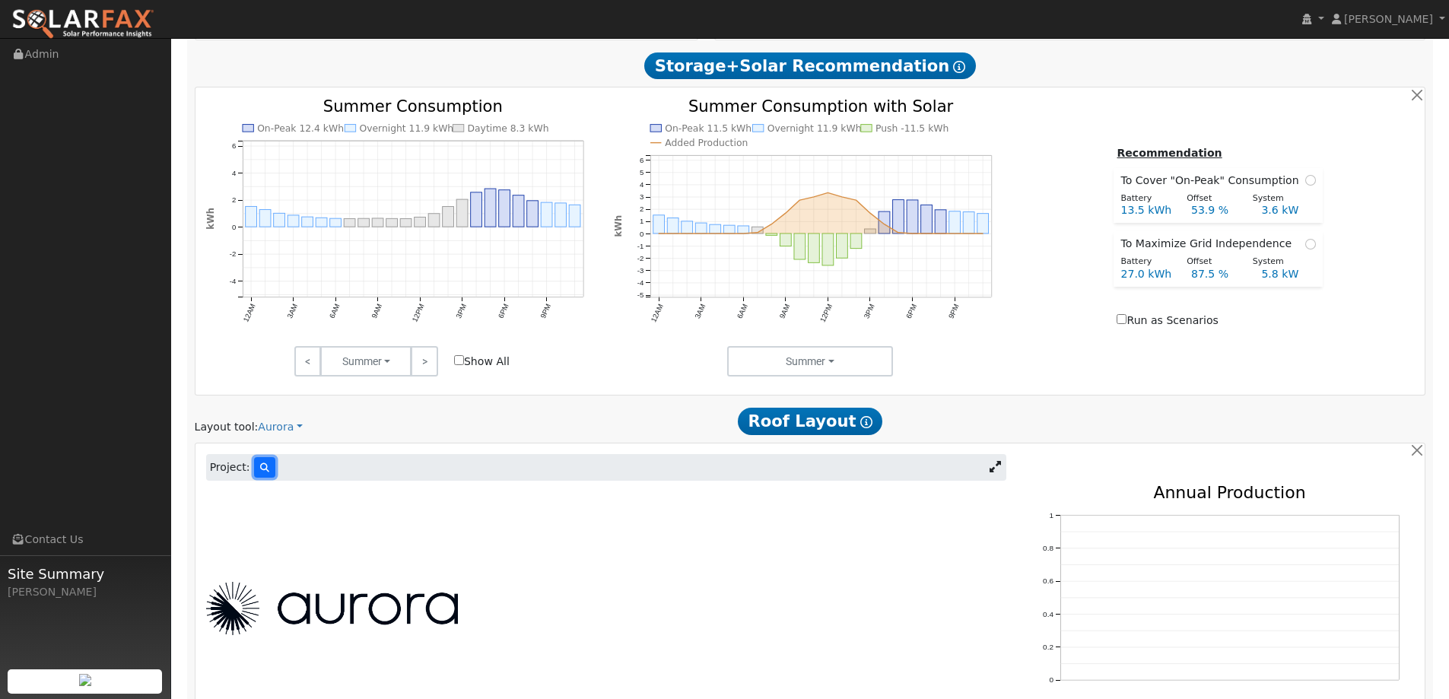
click at [254, 468] on button at bounding box center [264, 467] width 21 height 21
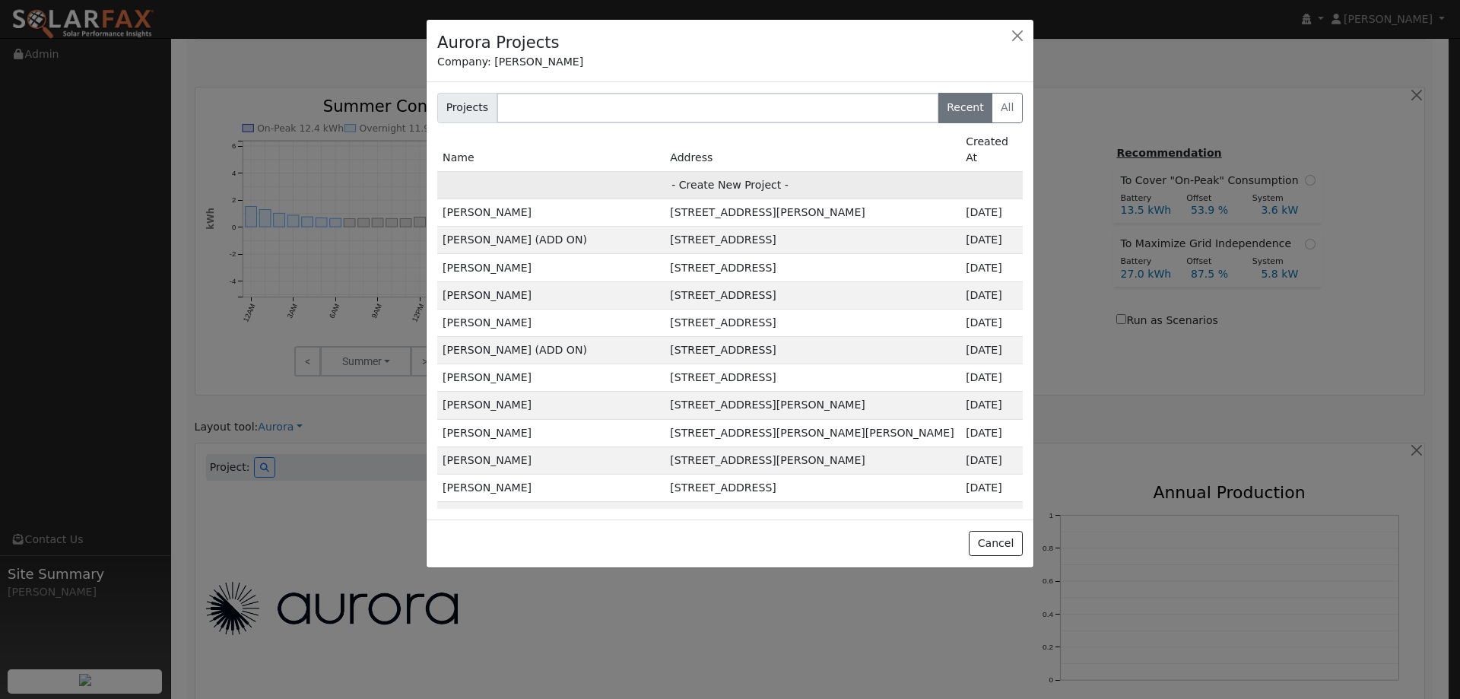
click at [787, 171] on td "- Create New Project -" at bounding box center [730, 184] width 586 height 27
type input "Haden Borges"
type input "263 Marna Drive"
type input "[GEOGRAPHIC_DATA]"
type input "CA"
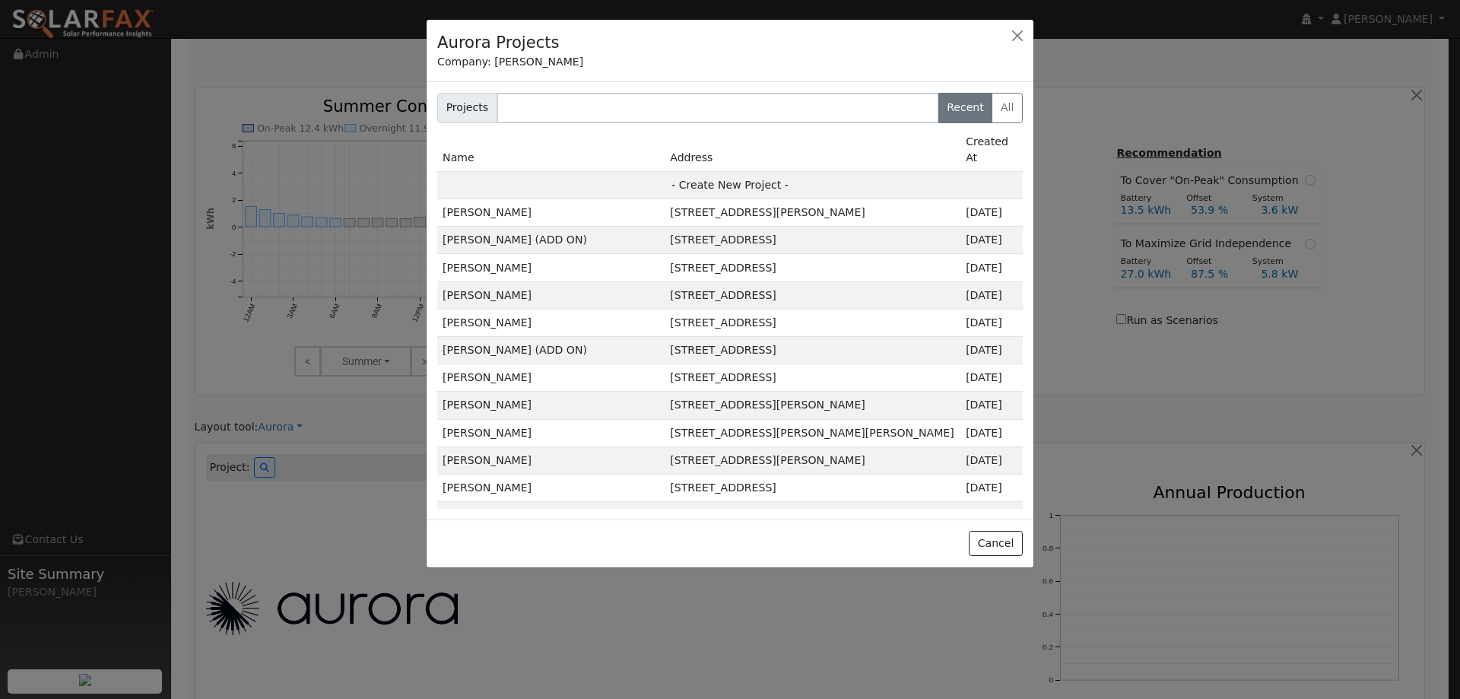
type input "95687"
type input "Design"
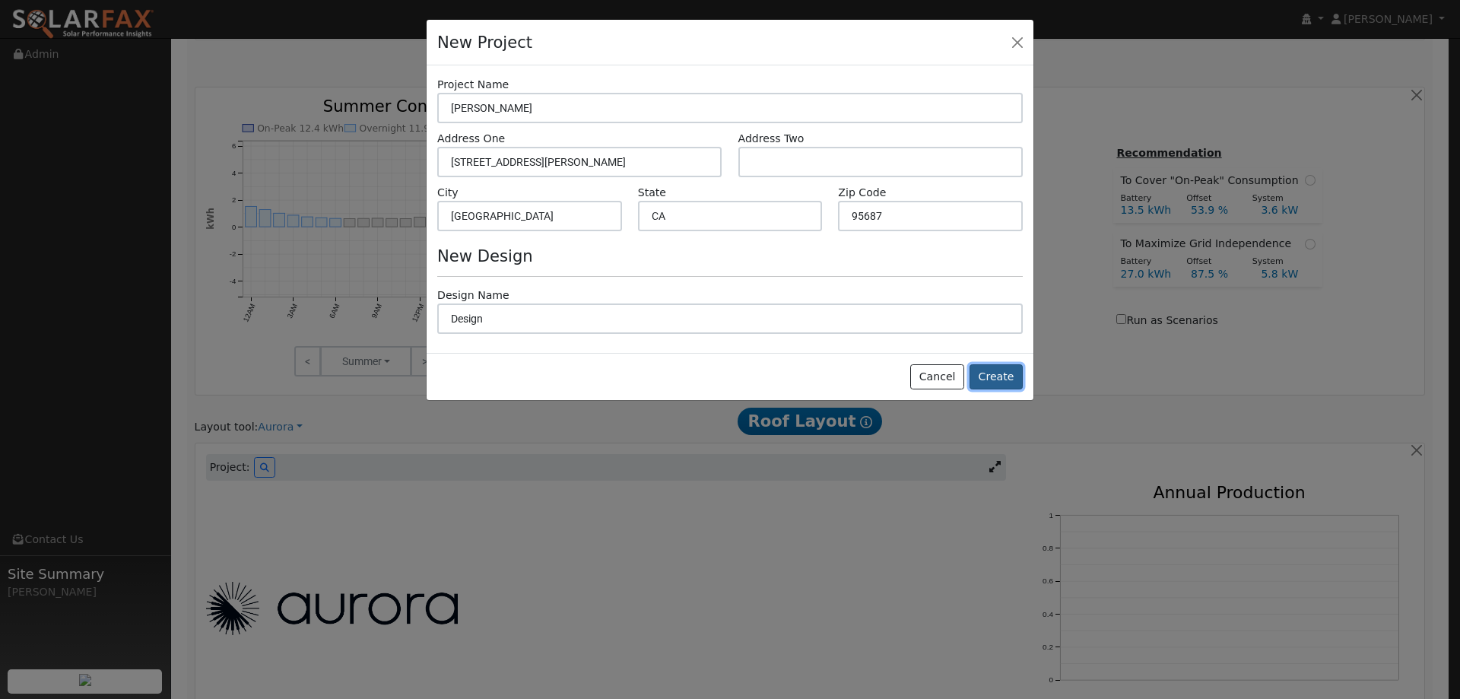
click at [1006, 365] on button "Create" at bounding box center [996, 377] width 53 height 26
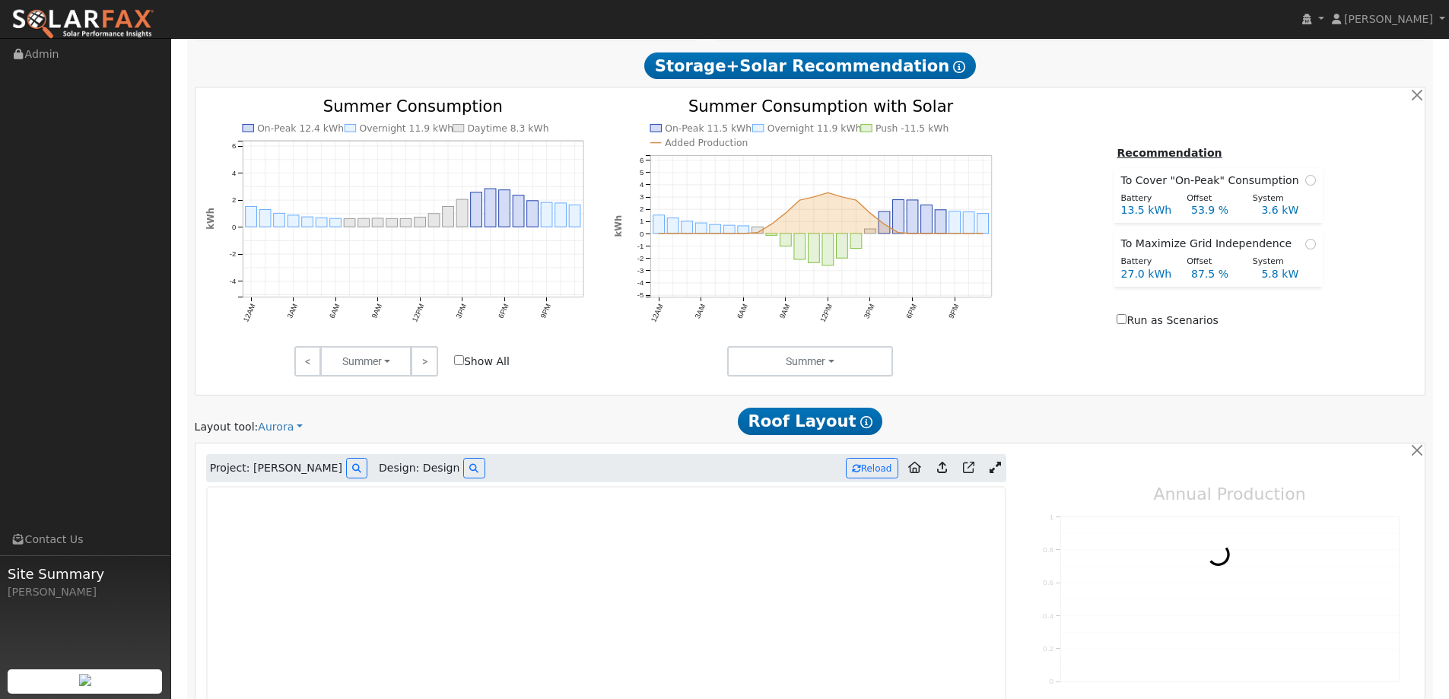
type input "0"
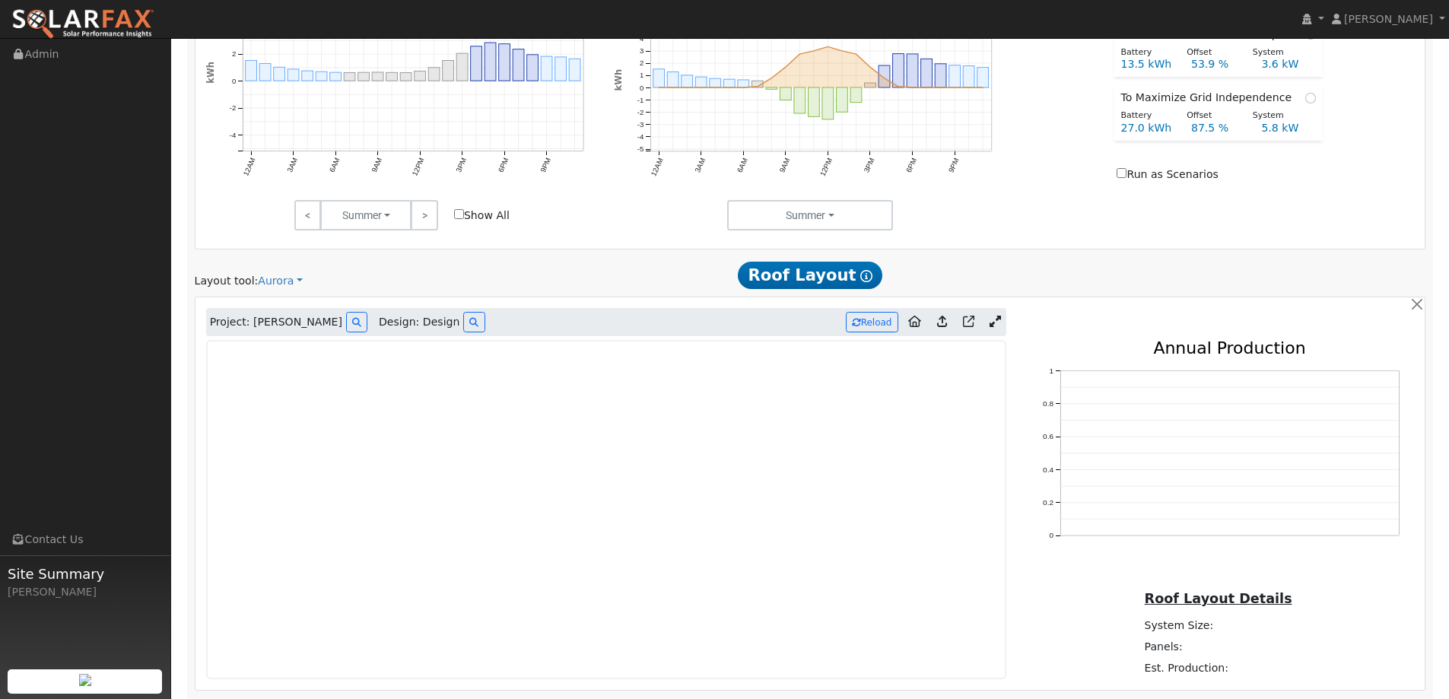
scroll to position [796, 0]
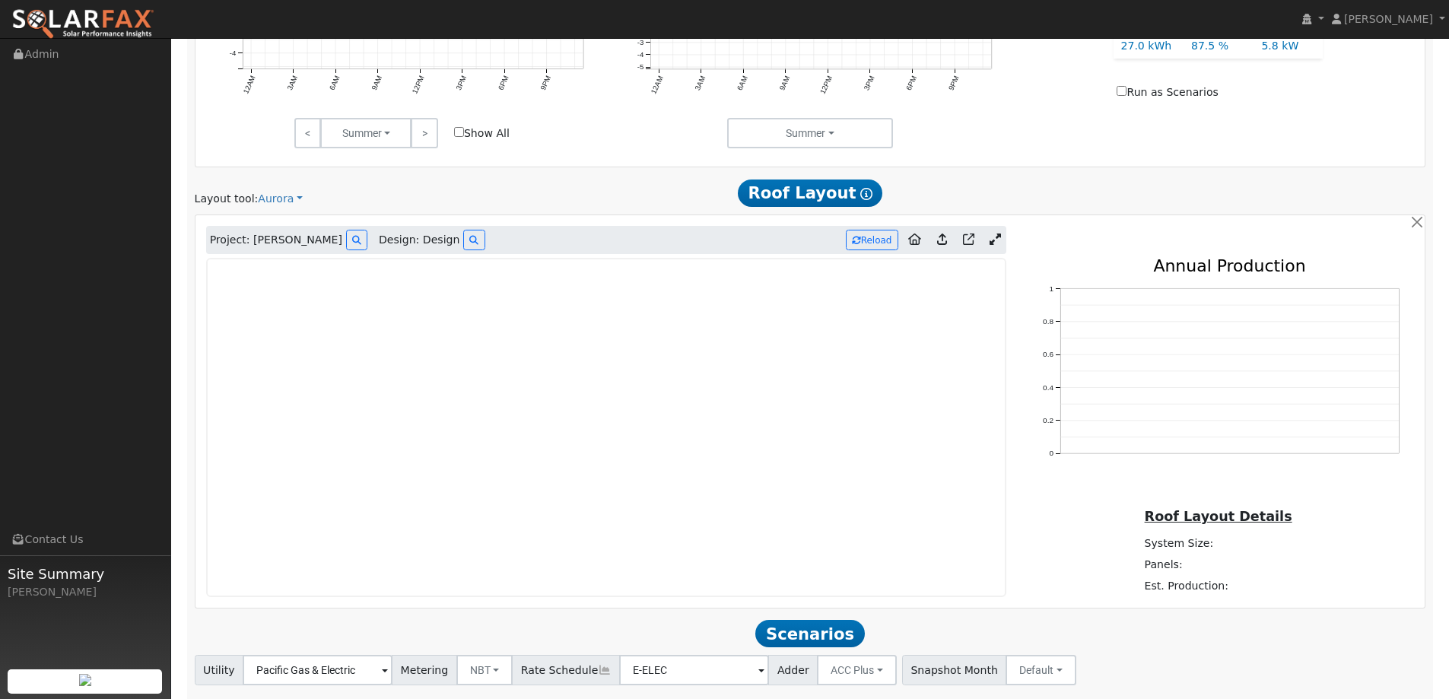
click at [124, 14] on img at bounding box center [82, 24] width 143 height 32
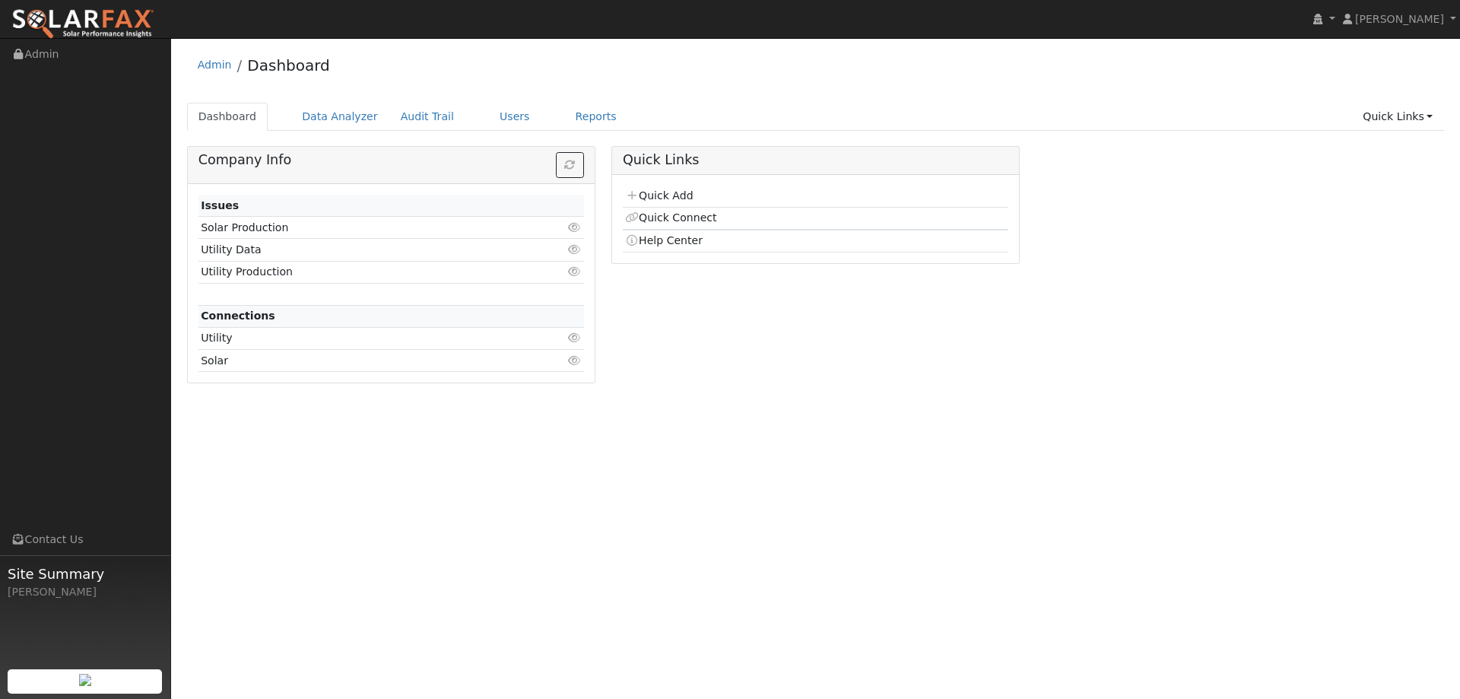
click at [682, 205] on td "Quick Add" at bounding box center [816, 197] width 386 height 22
click at [682, 189] on link "Quick Add" at bounding box center [659, 195] width 68 height 12
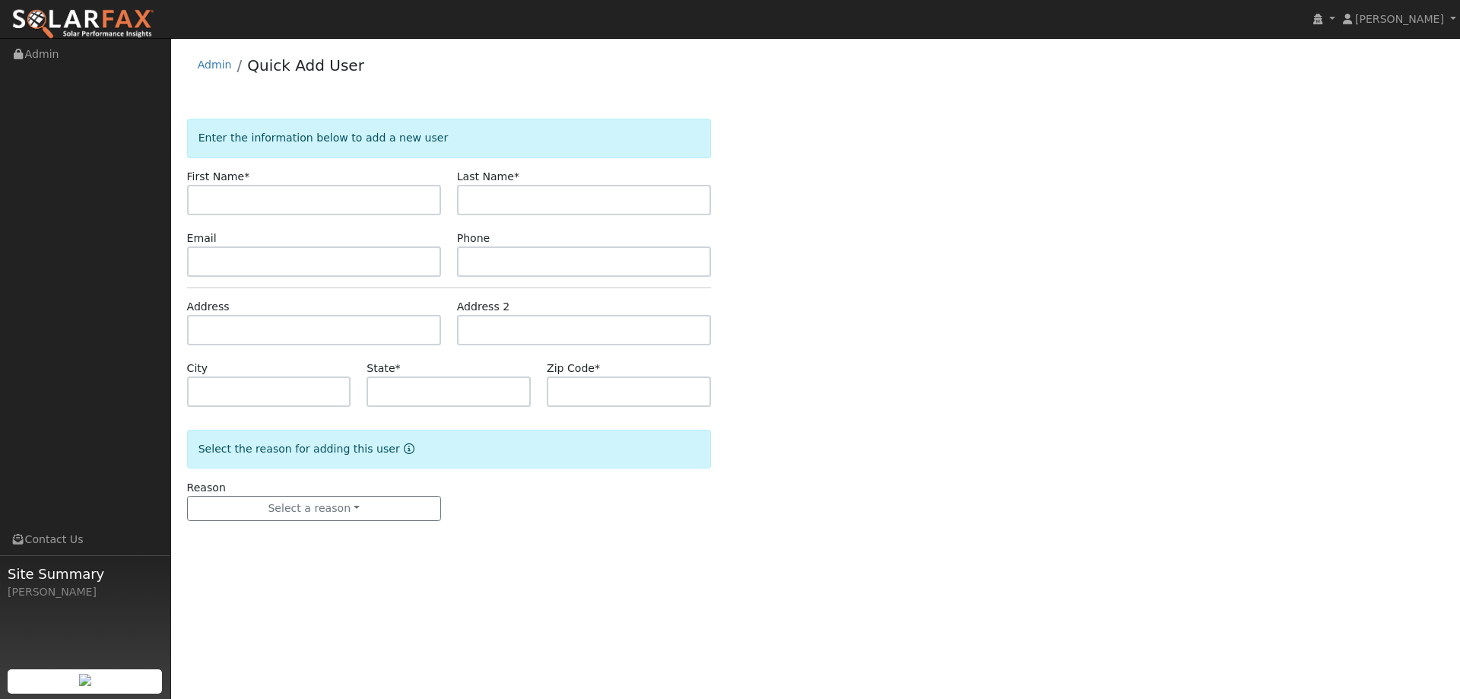
click at [270, 194] on input "text" at bounding box center [314, 200] width 254 height 30
type input "[PERSON_NAME]"
click at [602, 197] on input "text" at bounding box center [584, 200] width 254 height 30
type input "[PERSON_NAME]"
click at [262, 253] on input "text" at bounding box center [314, 261] width 254 height 30
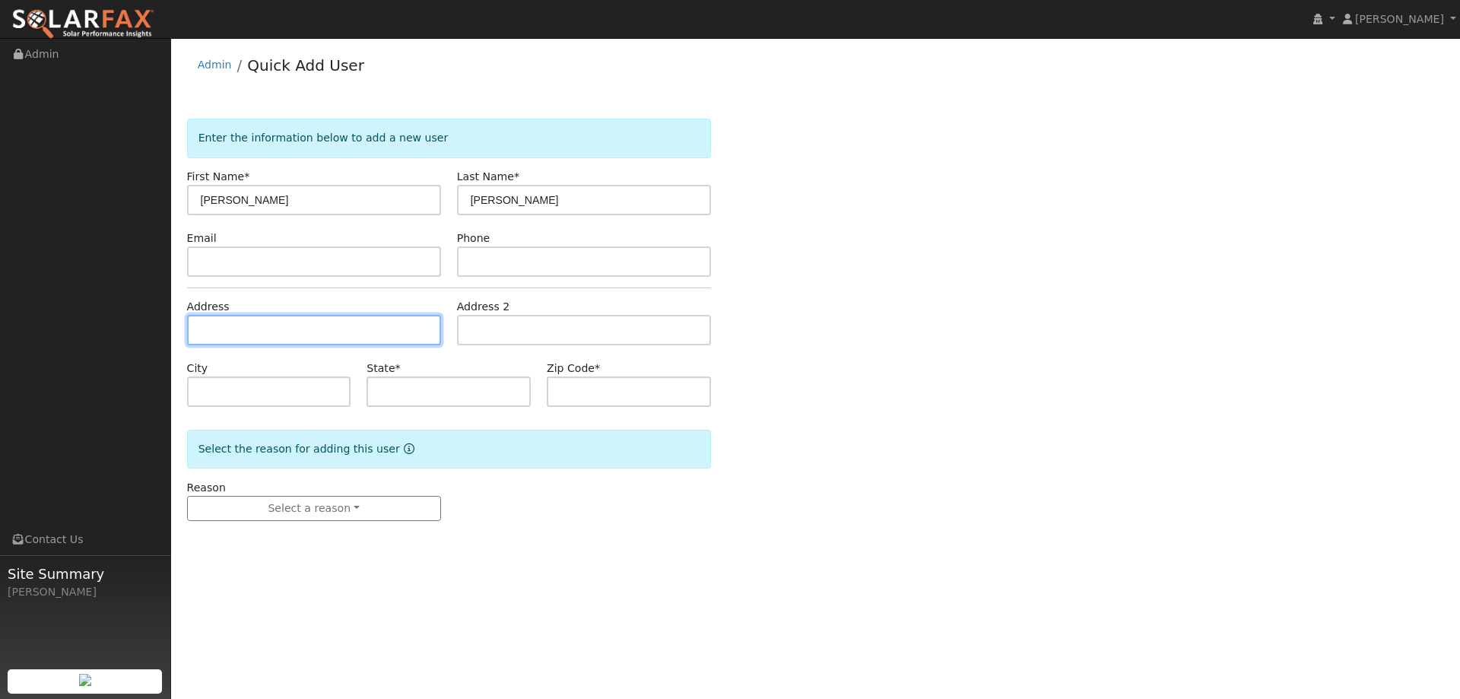
click at [314, 335] on input "text" at bounding box center [314, 330] width 254 height 30
paste input "[EMAIL_ADDRESS][DOMAIN_NAME]"
type input "[EMAIL_ADDRESS][DOMAIN_NAME]"
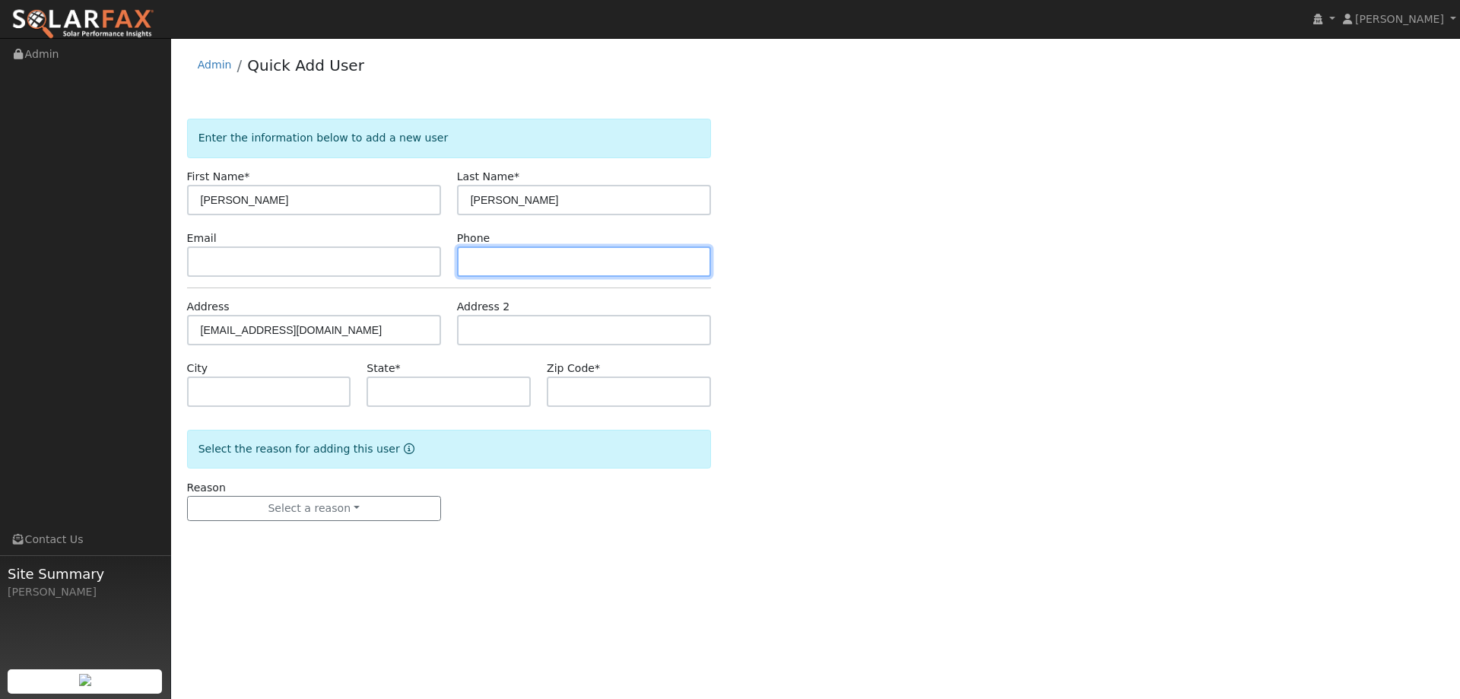
click at [525, 254] on input "text" at bounding box center [584, 261] width 254 height 30
paste input "[PHONE_NUMBER]"
type input "[PHONE_NUMBER]"
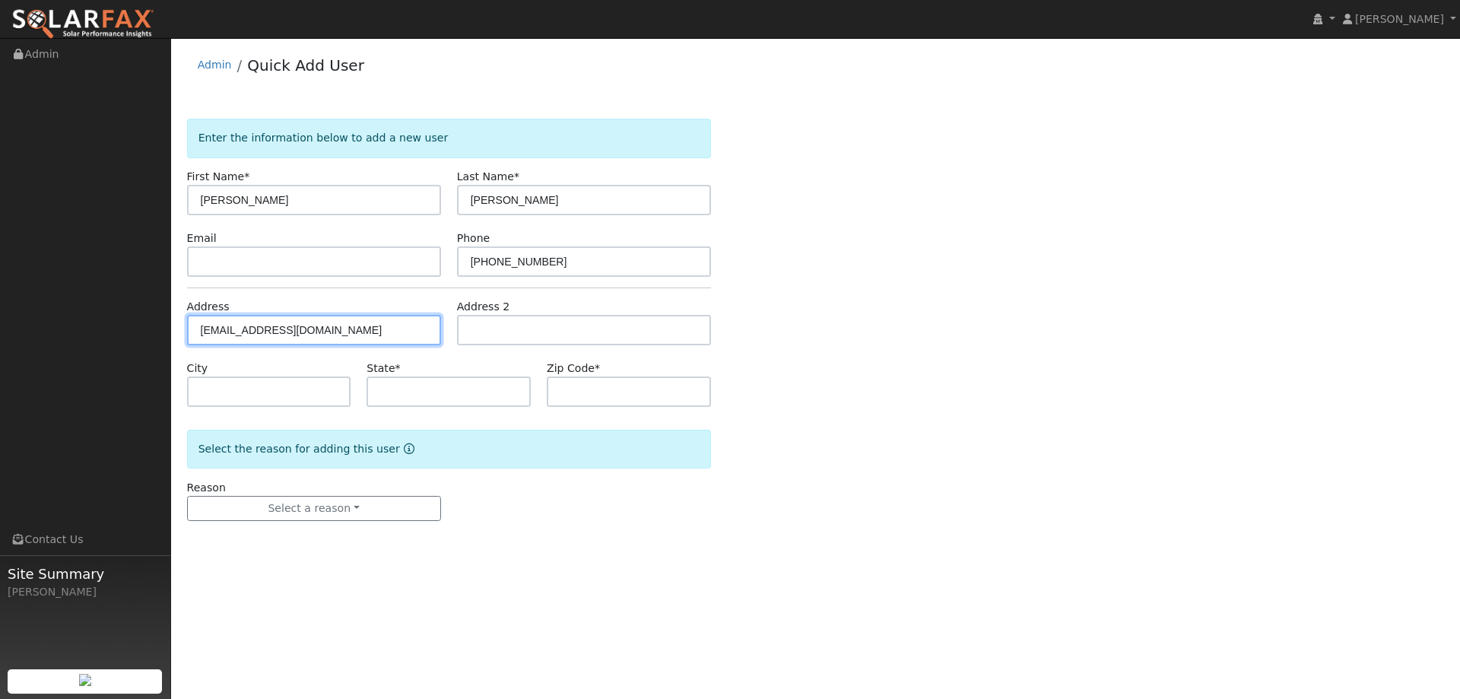
drag, startPoint x: 321, startPoint y: 320, endPoint x: 173, endPoint y: 329, distance: 148.6
click at [173, 329] on div "User Profile First name Last name Email Email Notifications No Emails No Emails…" at bounding box center [815, 368] width 1289 height 661
paste input "[STREET_ADDRESS]"
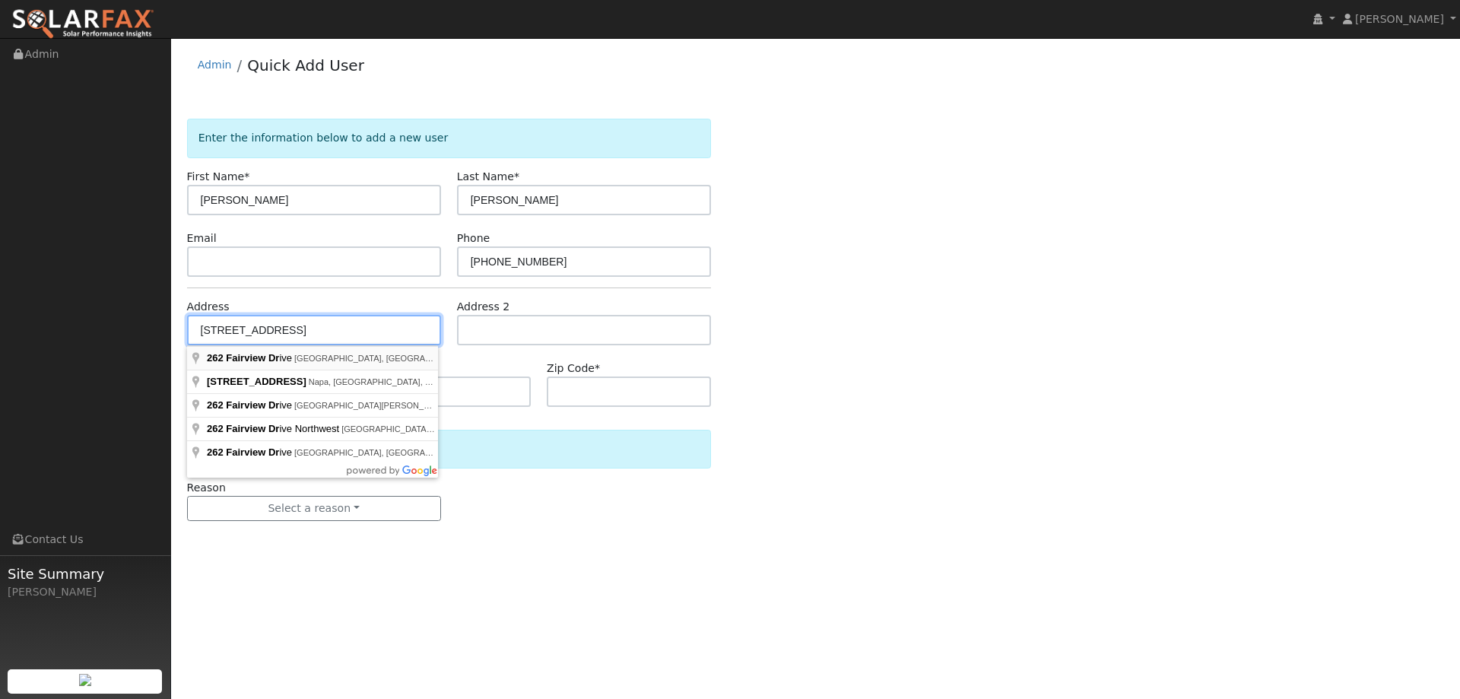
type input "[STREET_ADDRESS]"
type input "[GEOGRAPHIC_DATA]"
type input "CA"
type input "95687"
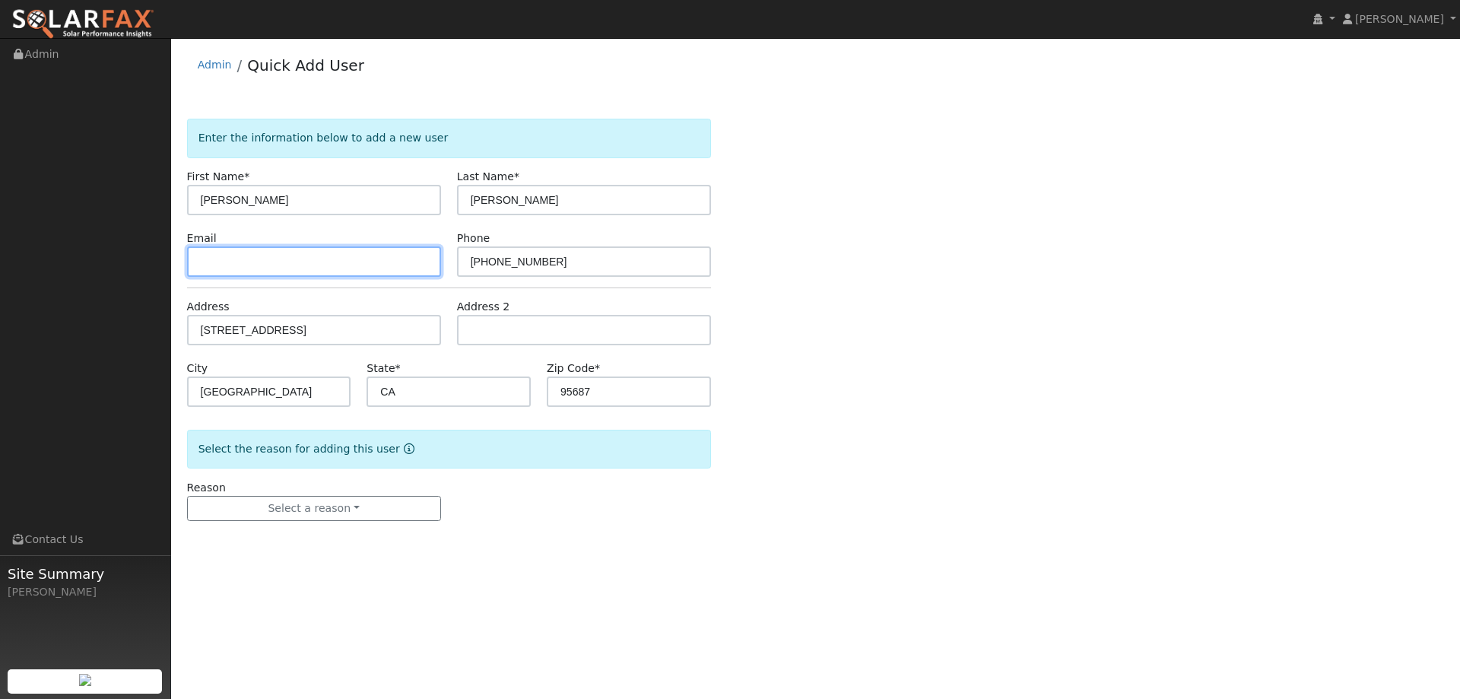
click at [274, 259] on input "text" at bounding box center [314, 261] width 254 height 30
click at [329, 265] on input "text" at bounding box center [314, 261] width 254 height 30
paste input "[EMAIL_ADDRESS][DOMAIN_NAME]"
click at [211, 259] on input "[EMAIL_ADDRESS][DOMAIN_NAME]" at bounding box center [314, 261] width 254 height 30
type input "[EMAIL_ADDRESS][DOMAIN_NAME]"
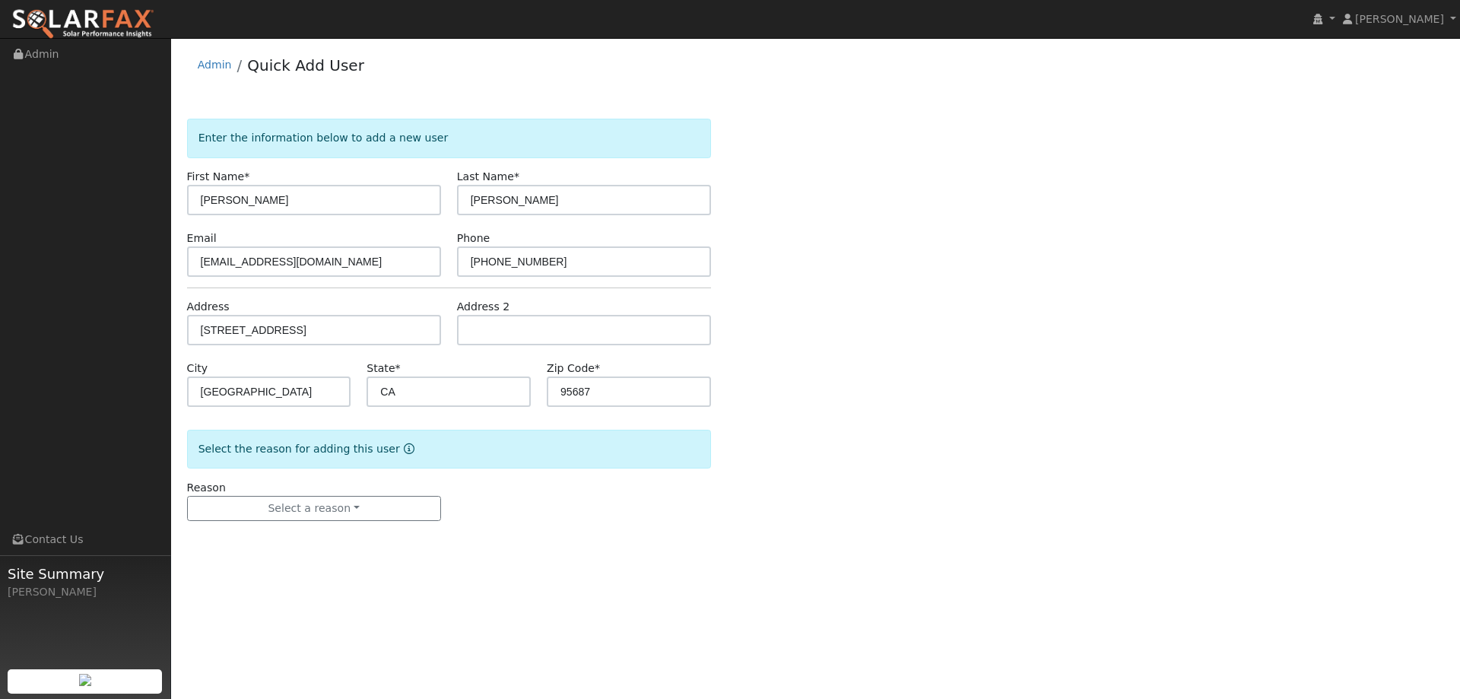
click at [701, 643] on div "User Profile First name Last name Email Email Notifications No Emails No Emails…" at bounding box center [815, 368] width 1289 height 661
click at [401, 497] on button "Select a reason" at bounding box center [314, 509] width 254 height 26
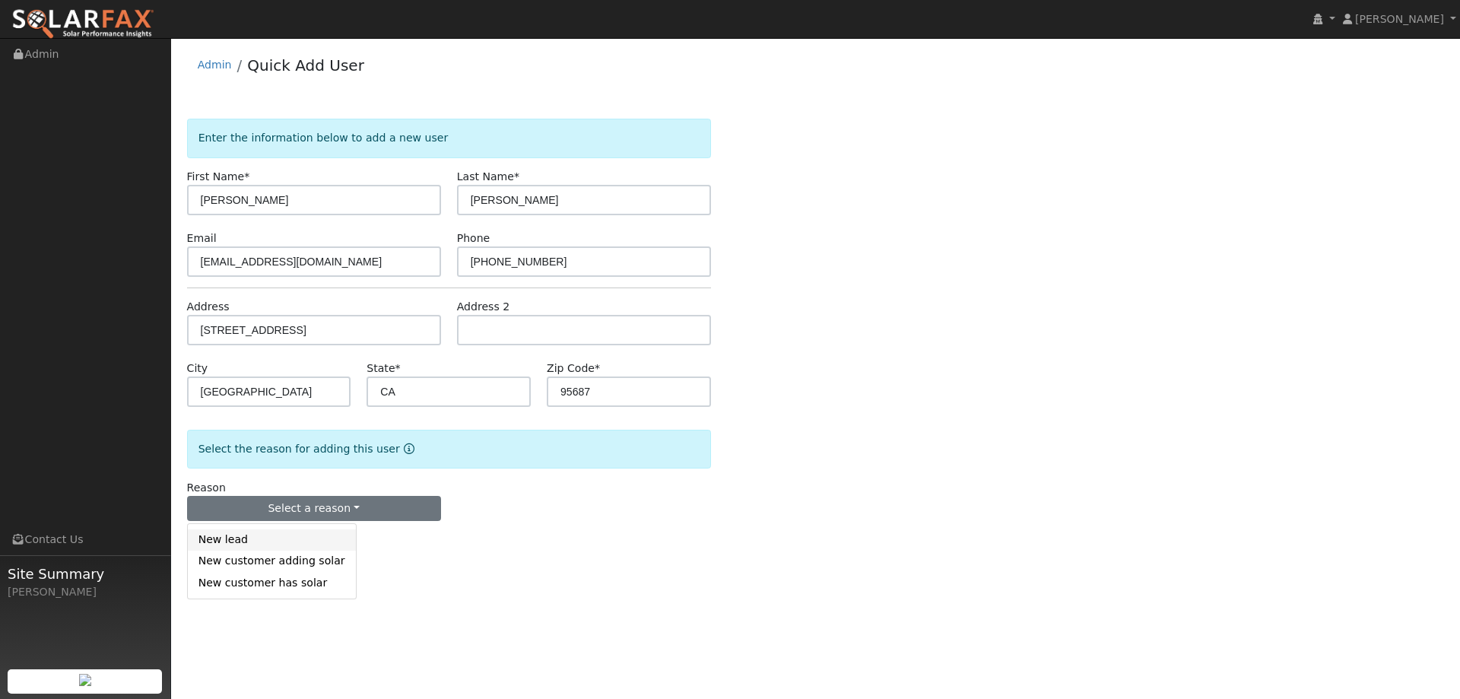
click at [259, 540] on link "New lead" at bounding box center [272, 539] width 168 height 21
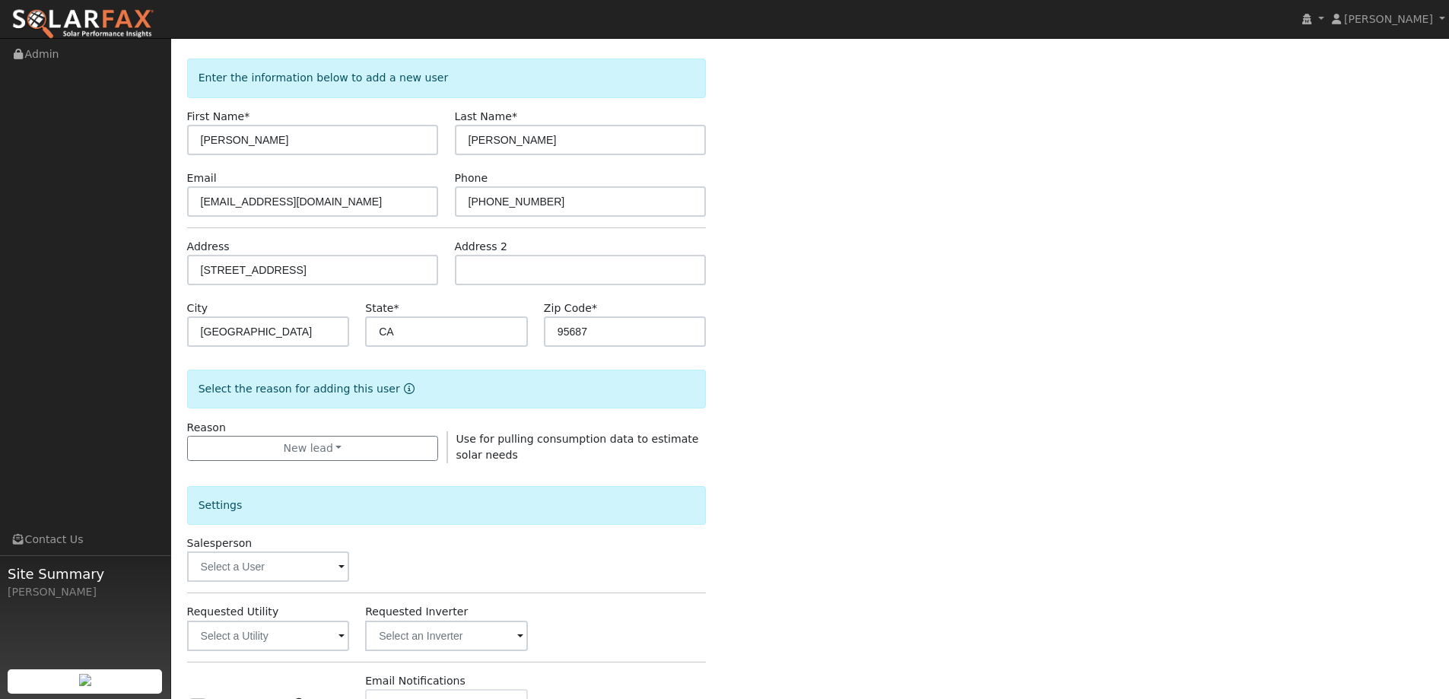
scroll to position [286, 0]
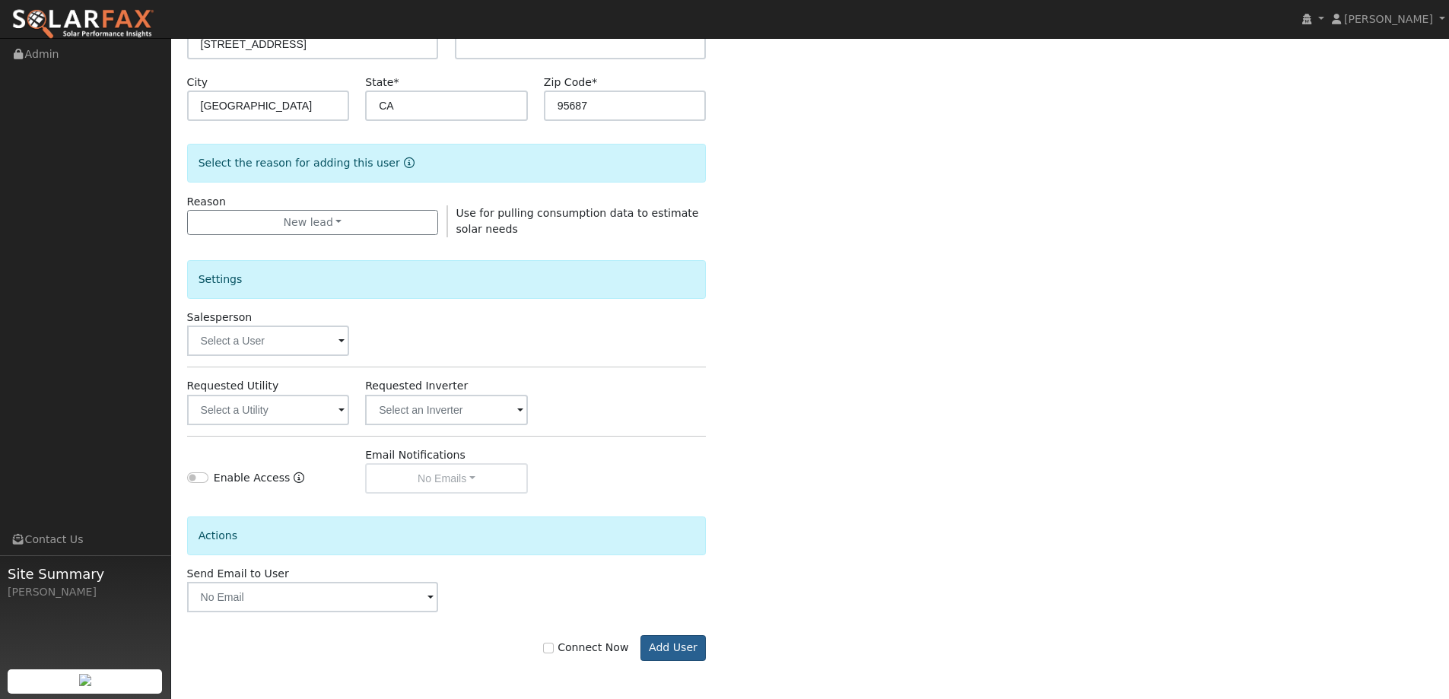
click at [656, 649] on div "Connect Now Add User" at bounding box center [447, 636] width 536 height 49
click at [656, 647] on button "Add User" at bounding box center [673, 648] width 66 height 26
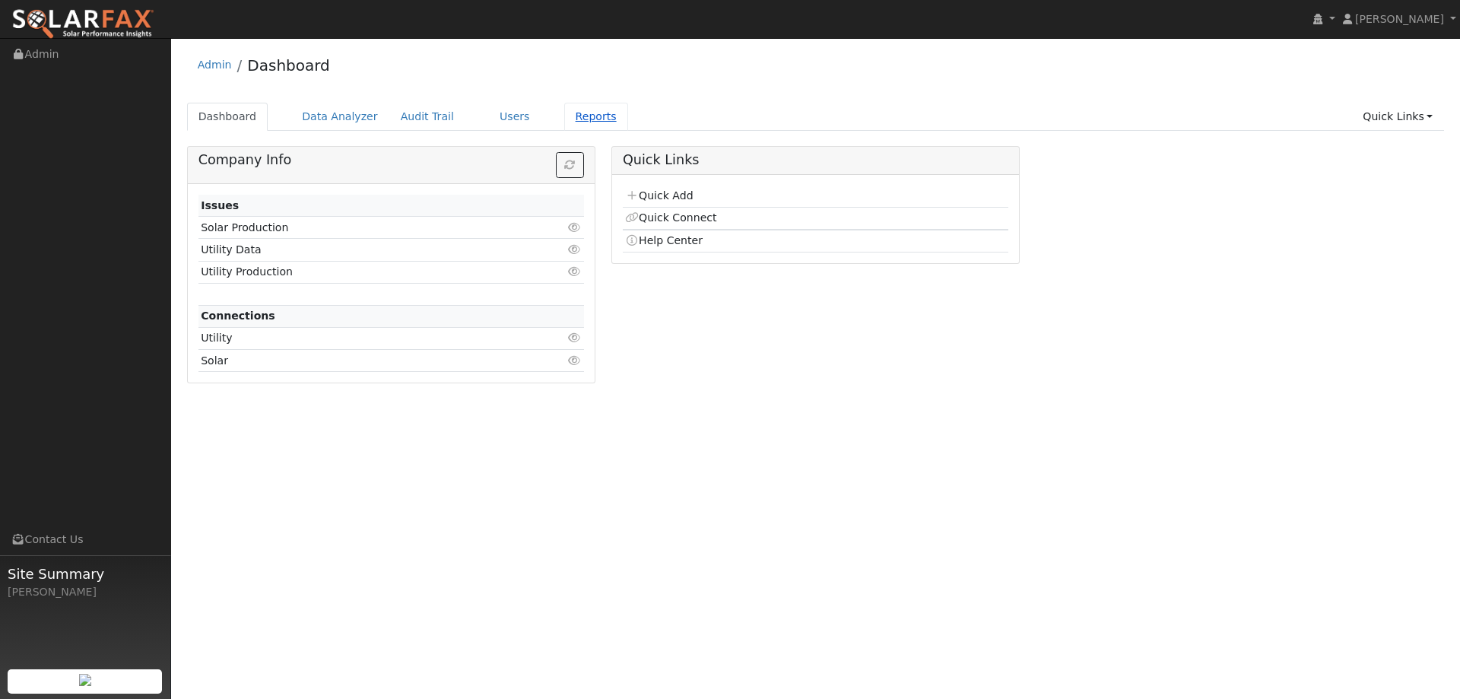
click at [584, 113] on link "Reports" at bounding box center [596, 117] width 64 height 28
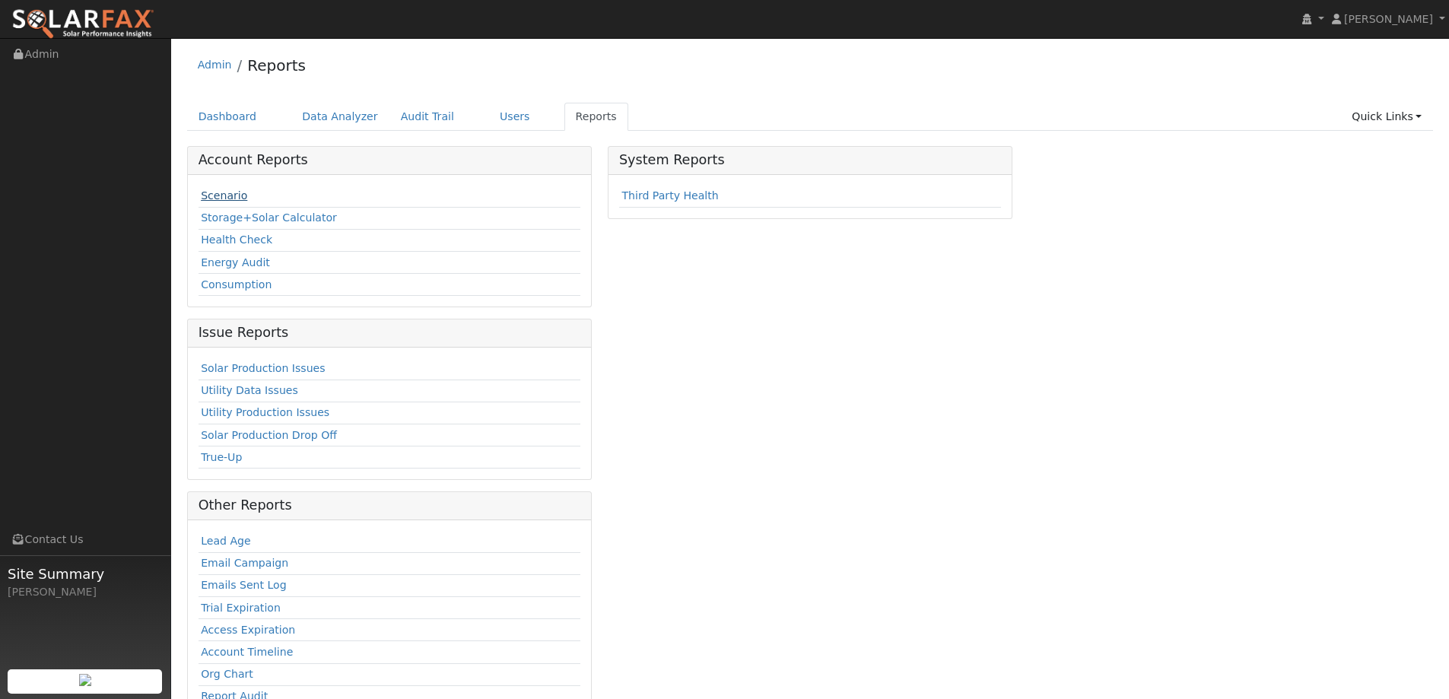
click at [227, 195] on link "Scenario" at bounding box center [224, 195] width 46 height 12
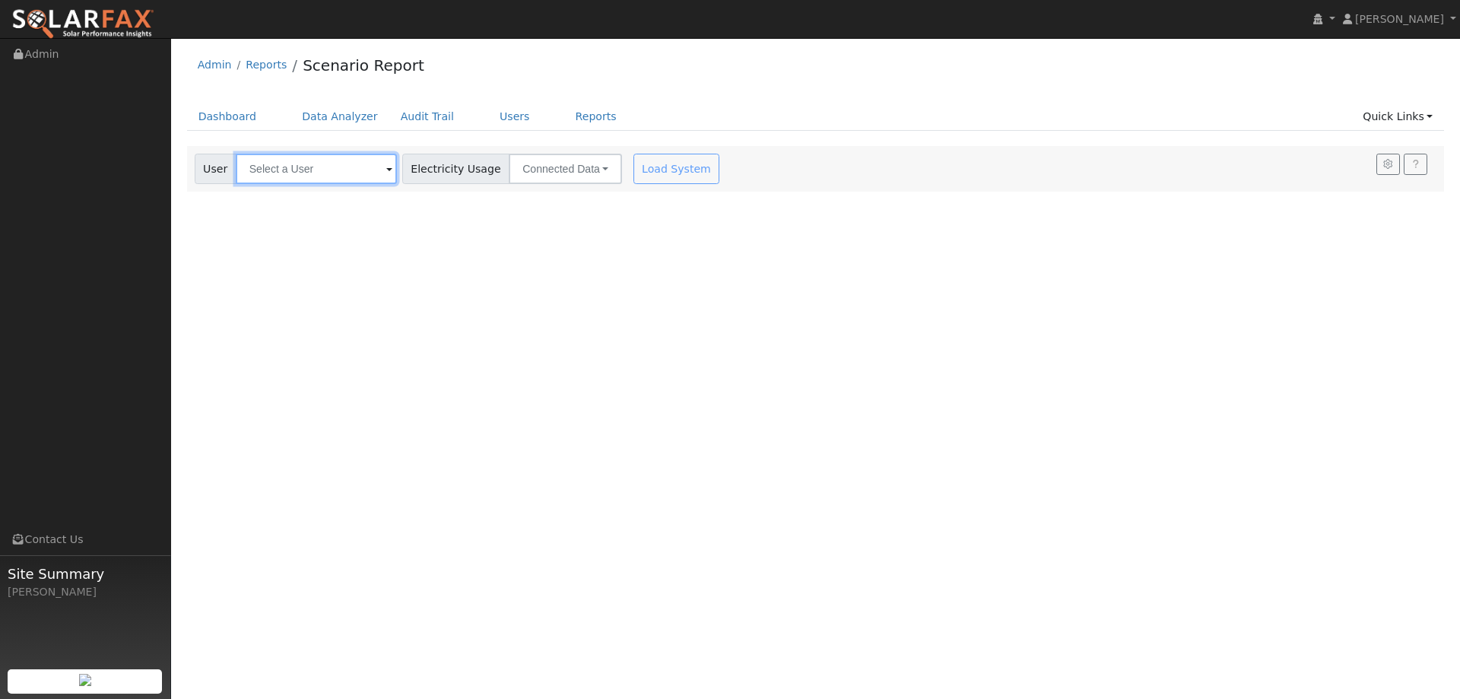
click at [368, 182] on input "text" at bounding box center [316, 169] width 161 height 30
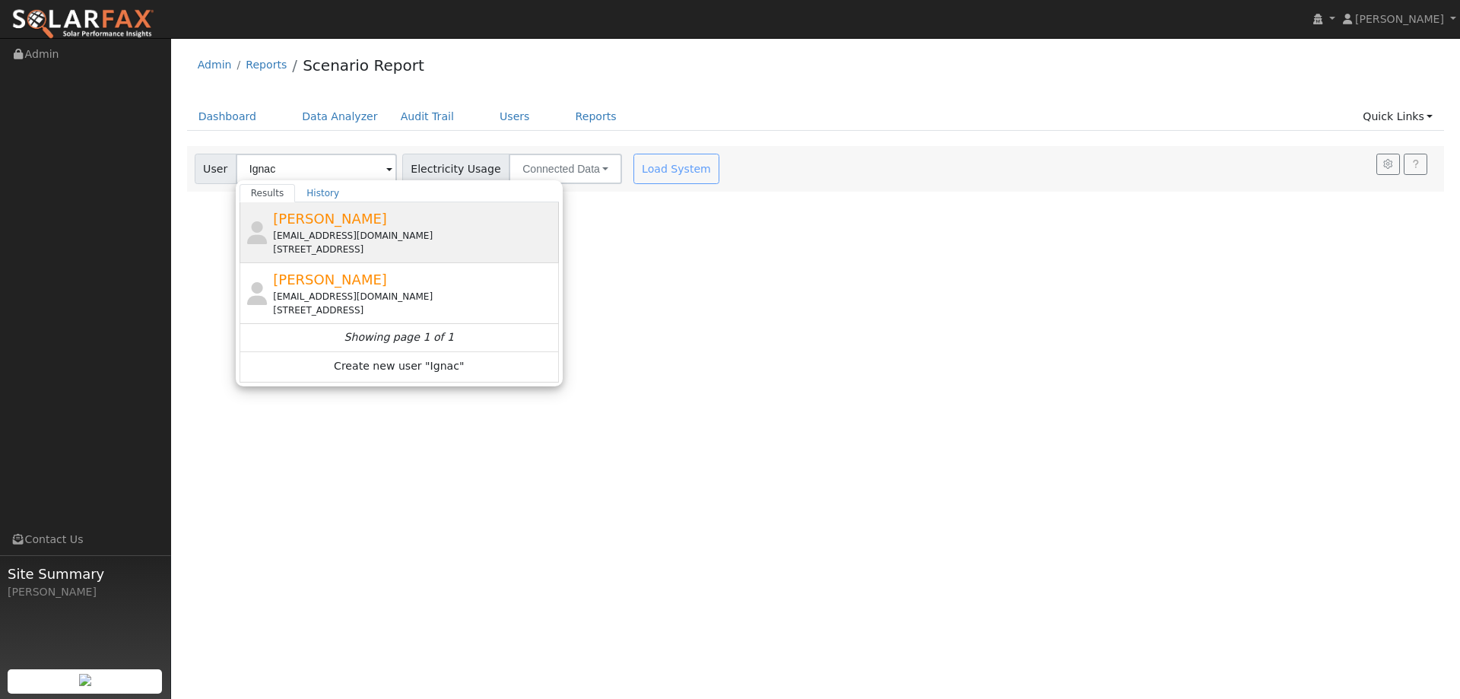
click at [404, 228] on div "Ignacio Delgado rdelgolf@aol.com 262 Fairview Drive, Vacaville, CA 95687" at bounding box center [414, 232] width 282 height 48
type input "Ignacio Delgado"
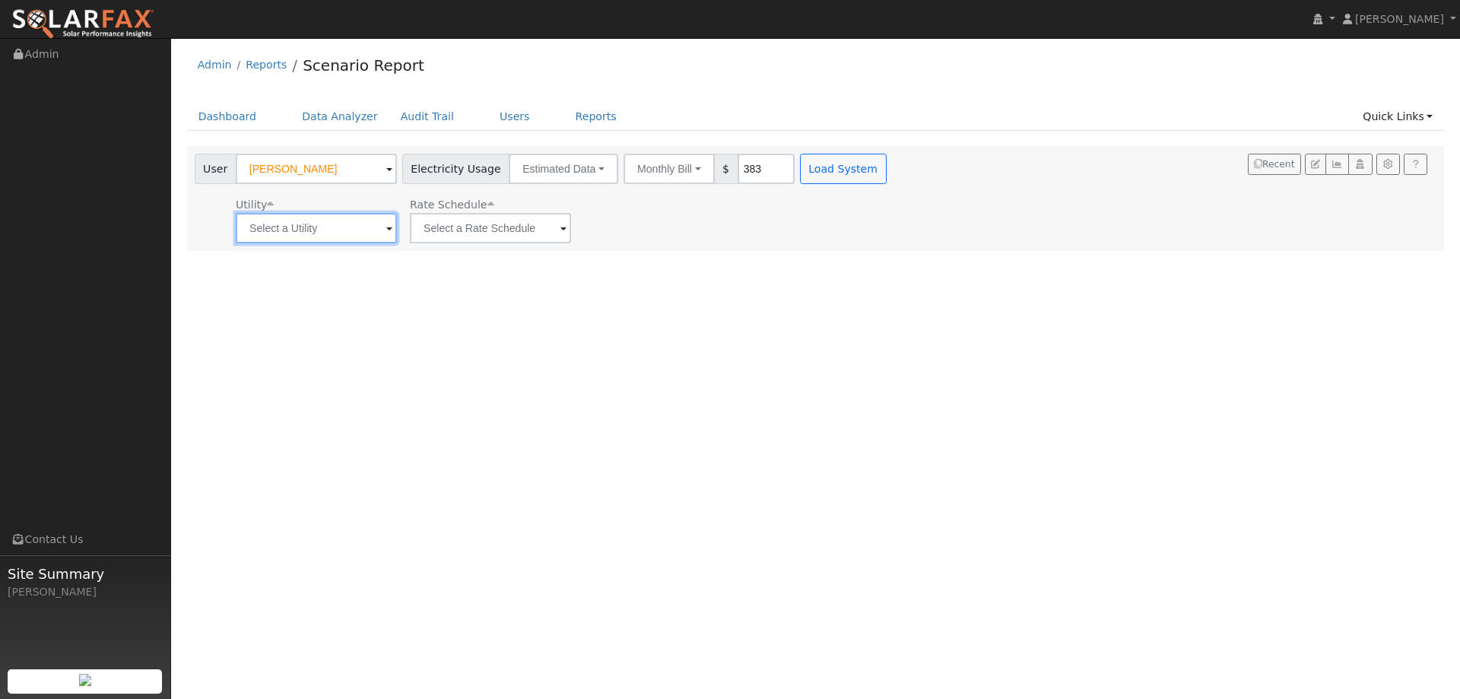
click at [313, 225] on input "text" at bounding box center [316, 228] width 161 height 30
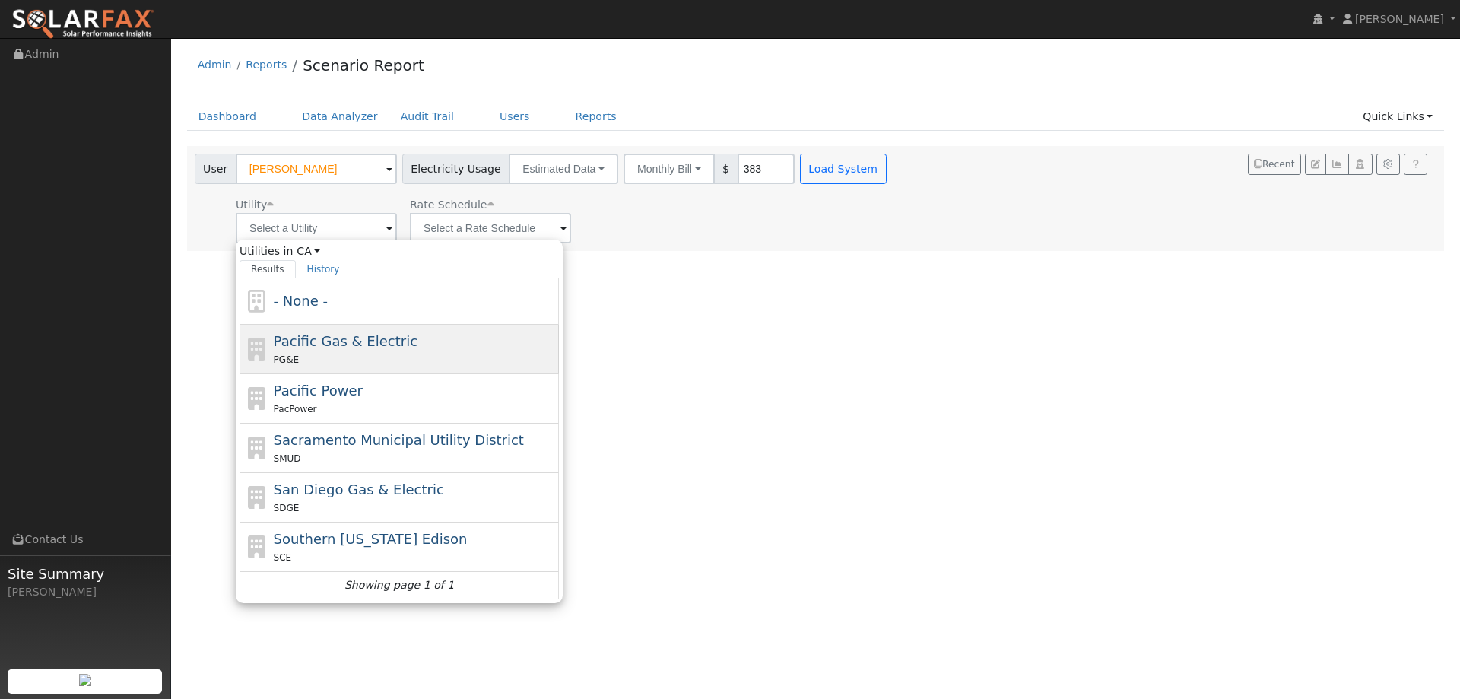
drag, startPoint x: 318, startPoint y: 348, endPoint x: 433, endPoint y: 291, distance: 128.3
click at [319, 344] on span "Pacific Gas & Electric" at bounding box center [346, 341] width 144 height 16
type input "Pacific Gas & Electric"
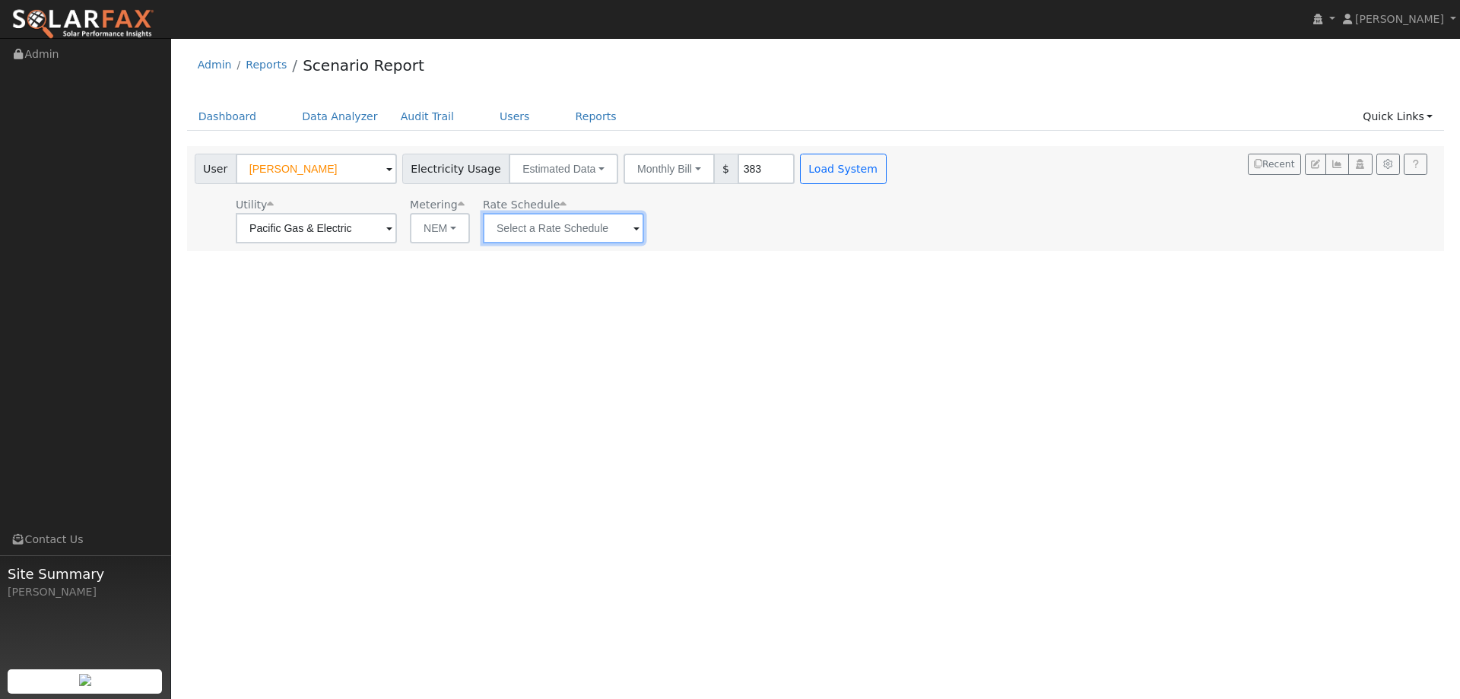
click at [579, 232] on input "text" at bounding box center [563, 228] width 161 height 30
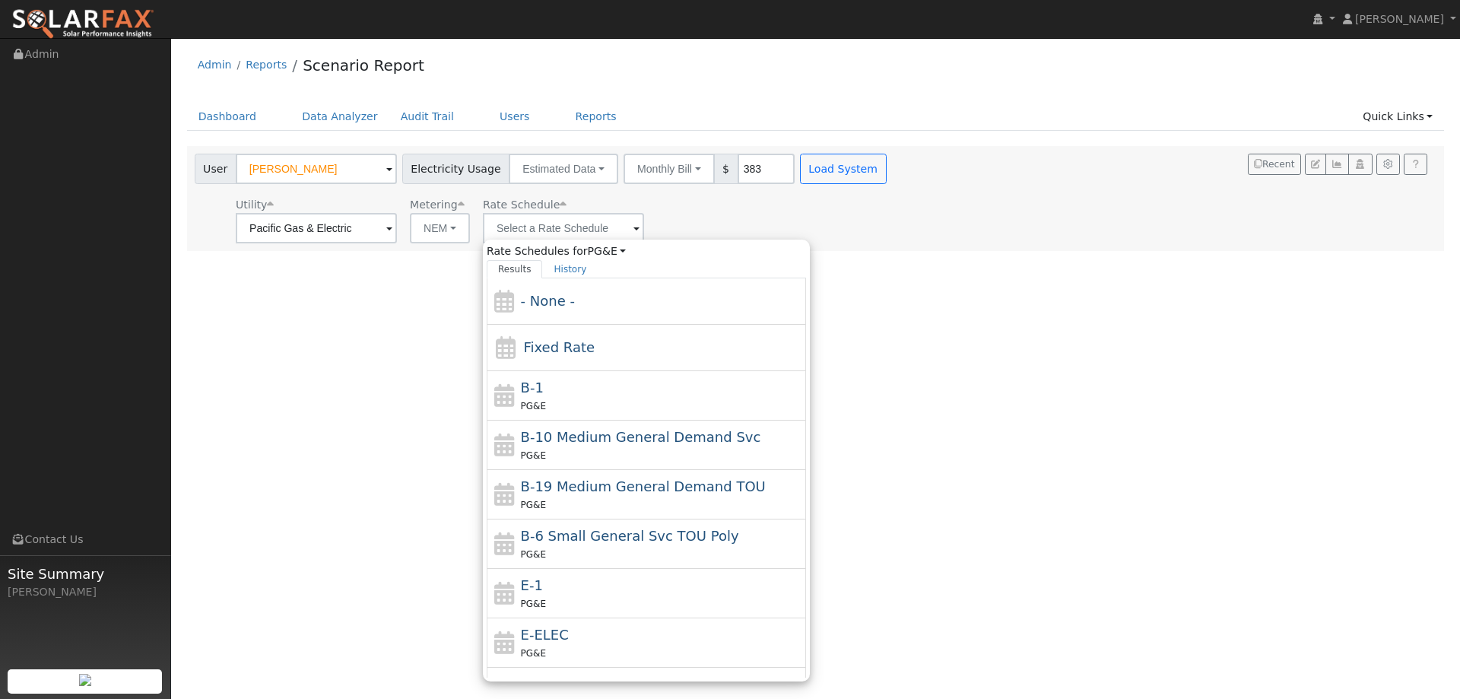
drag, startPoint x: 581, startPoint y: 592, endPoint x: 672, endPoint y: 399, distance: 213.4
click at [581, 591] on div "E-1 PG&E" at bounding box center [662, 593] width 282 height 37
type input "E-1"
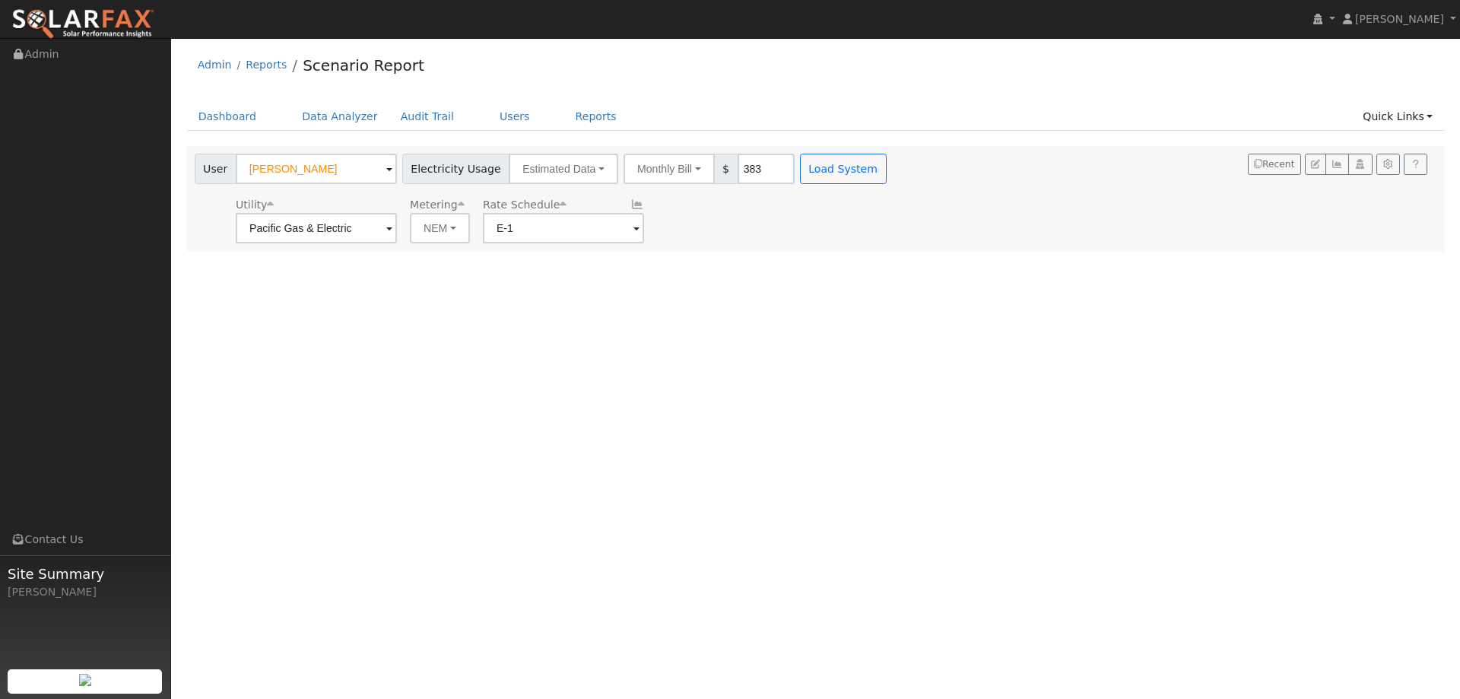
click at [819, 148] on div "User Ignacio Delgado Account Default Account Default Account 262 Fairview Drive…" at bounding box center [816, 198] width 1258 height 105
click at [822, 157] on button "Load System" at bounding box center [843, 169] width 87 height 30
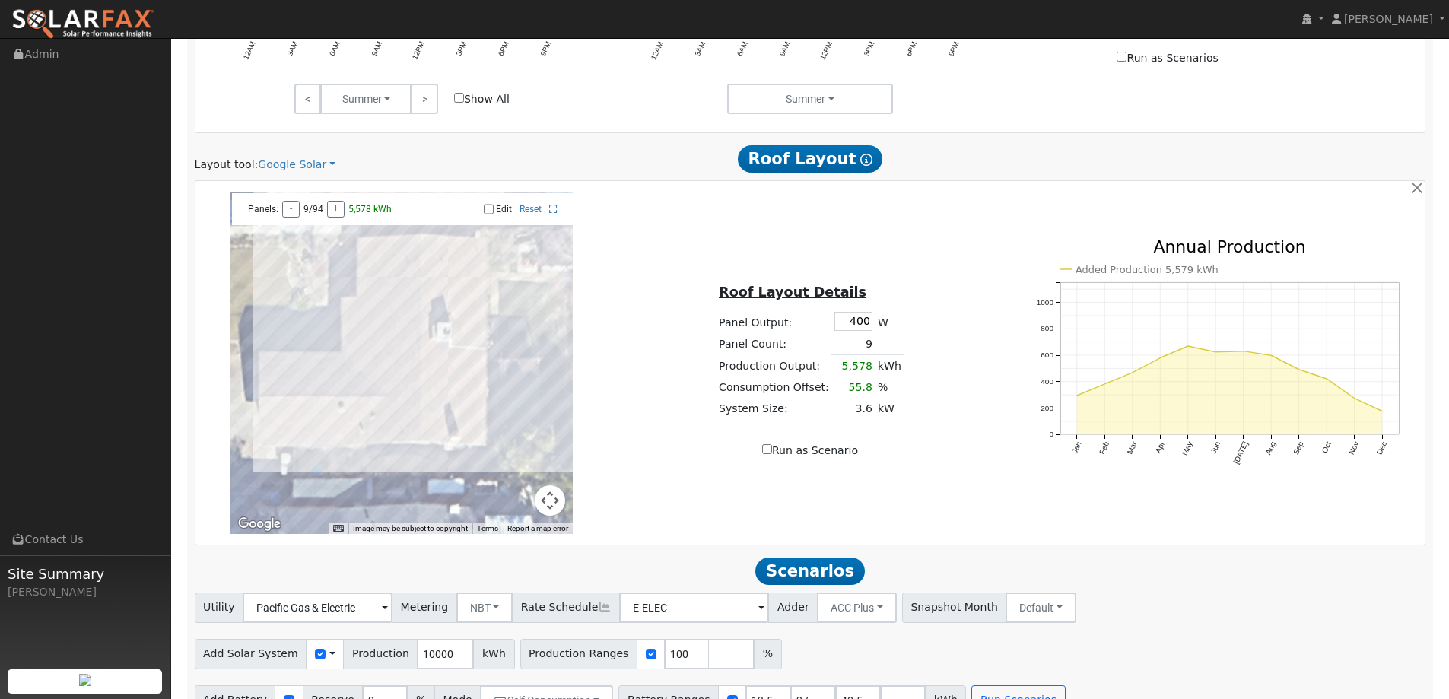
scroll to position [837, 0]
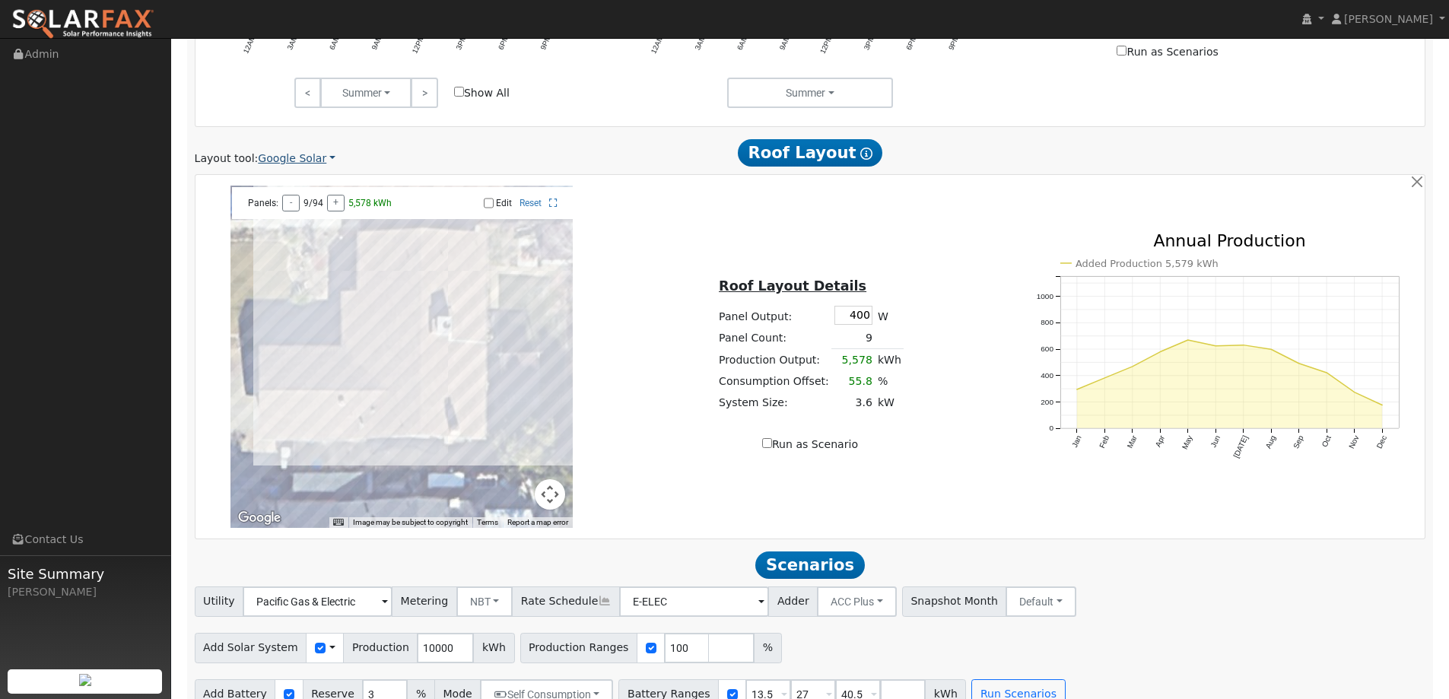
click at [317, 162] on link "Google Solar" at bounding box center [297, 159] width 78 height 16
click at [315, 223] on link "Aurora" at bounding box center [307, 228] width 106 height 21
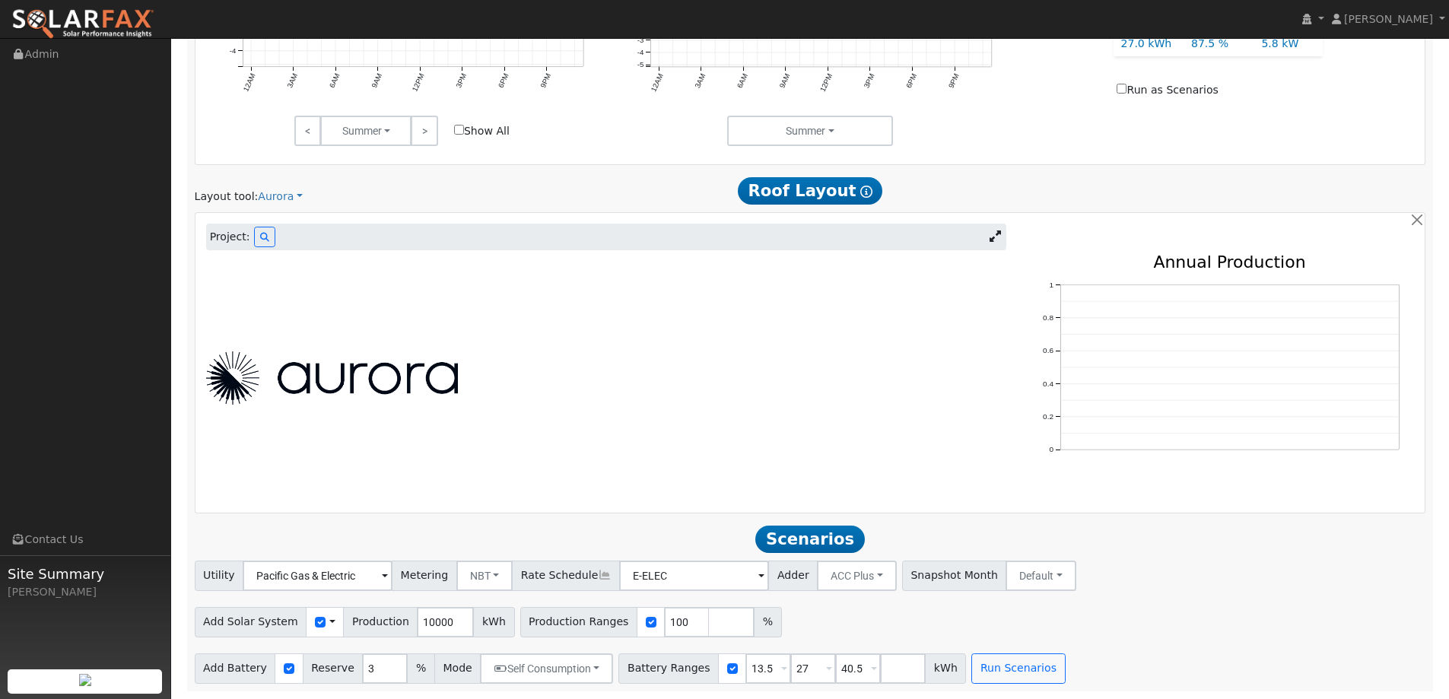
scroll to position [568, 0]
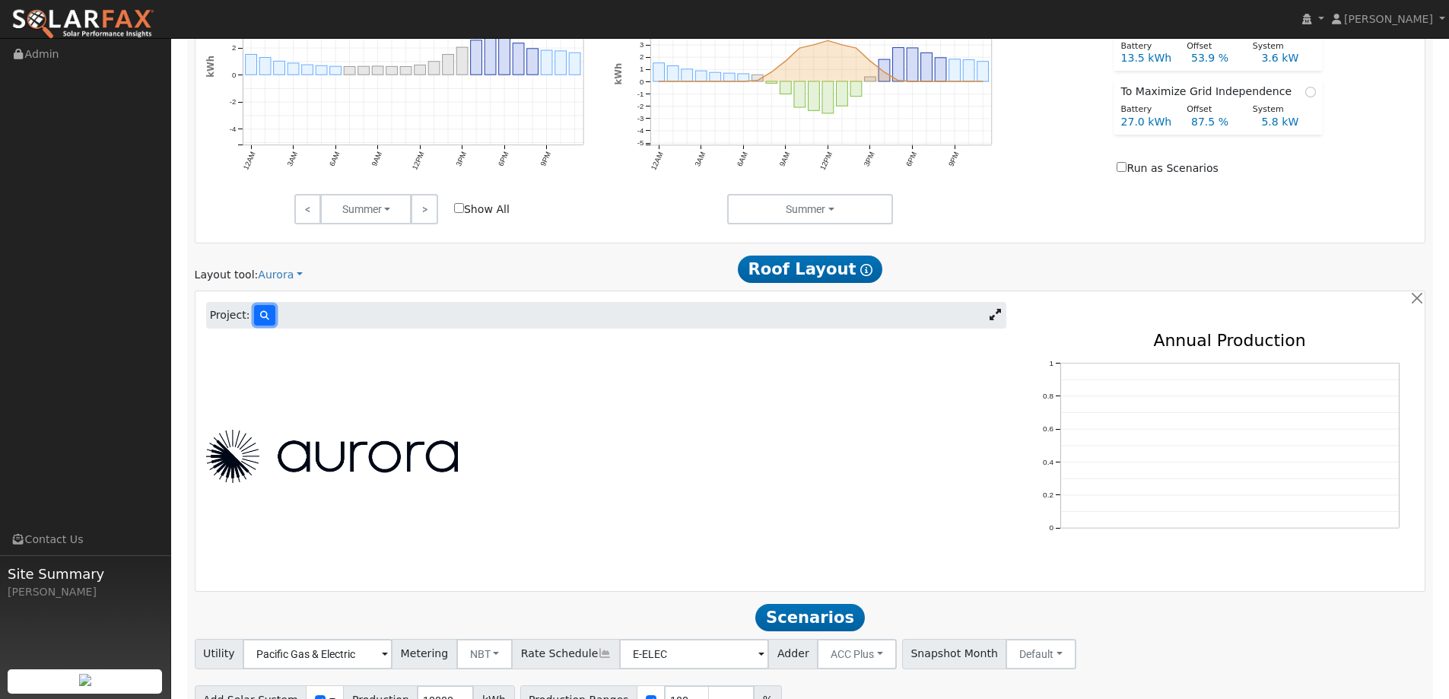
click at [259, 323] on button at bounding box center [264, 315] width 21 height 21
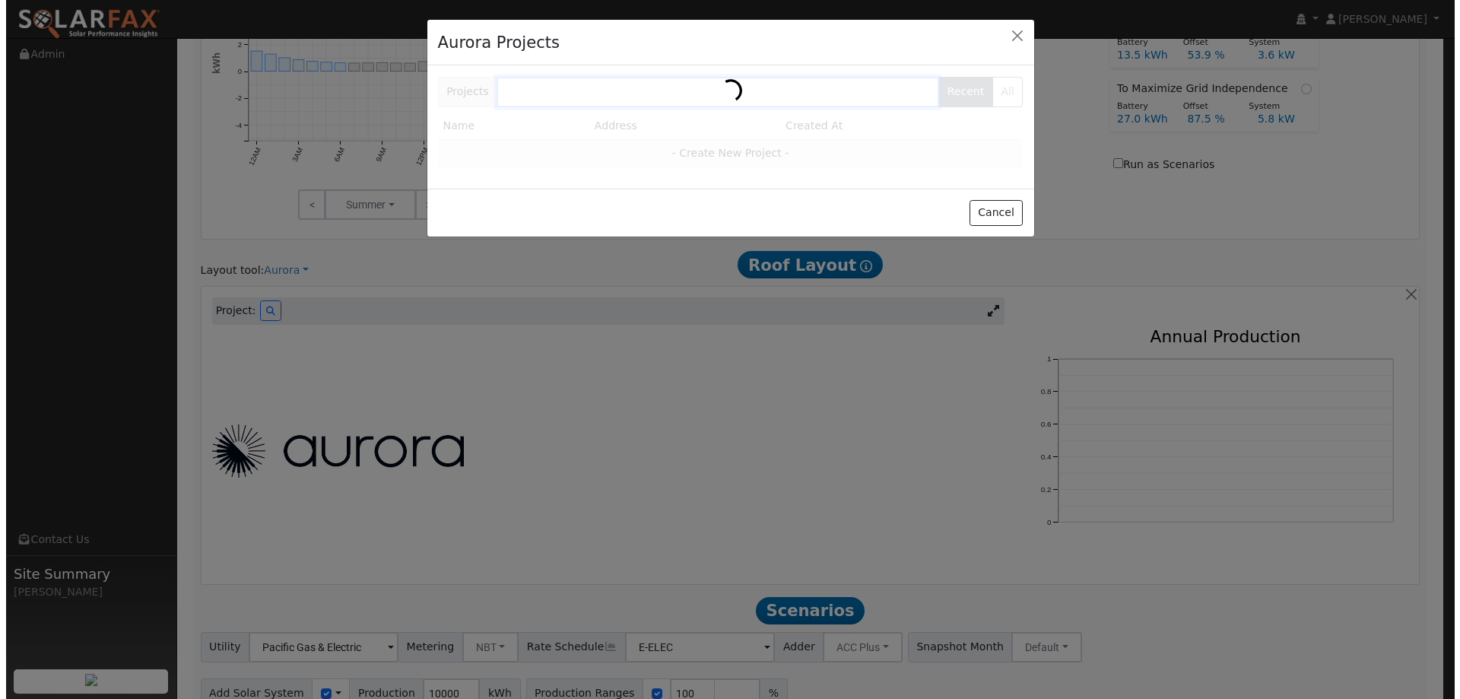
scroll to position [722, 0]
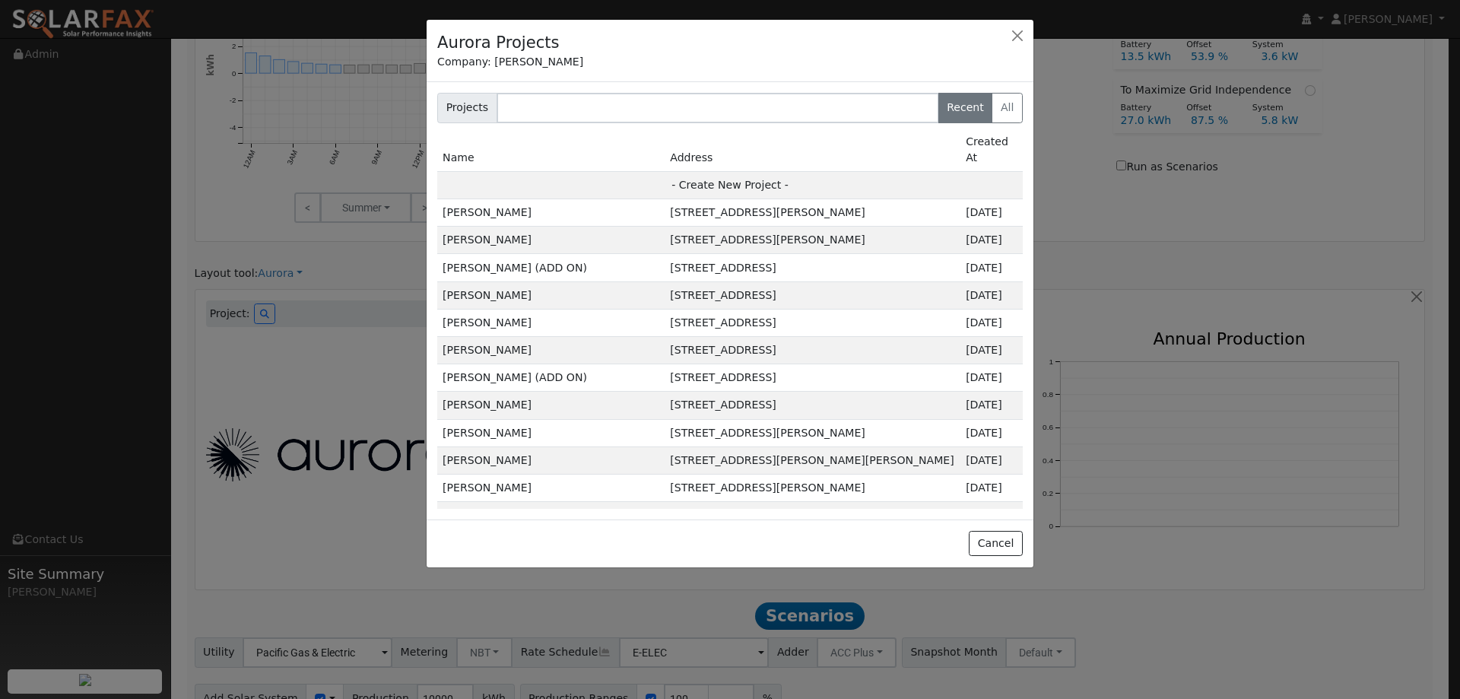
click at [850, 171] on td "- Create New Project -" at bounding box center [730, 184] width 586 height 27
type input "Ignacio Delgado"
type input "262 Fairview Drive"
type input "Vacaville"
type input "CA"
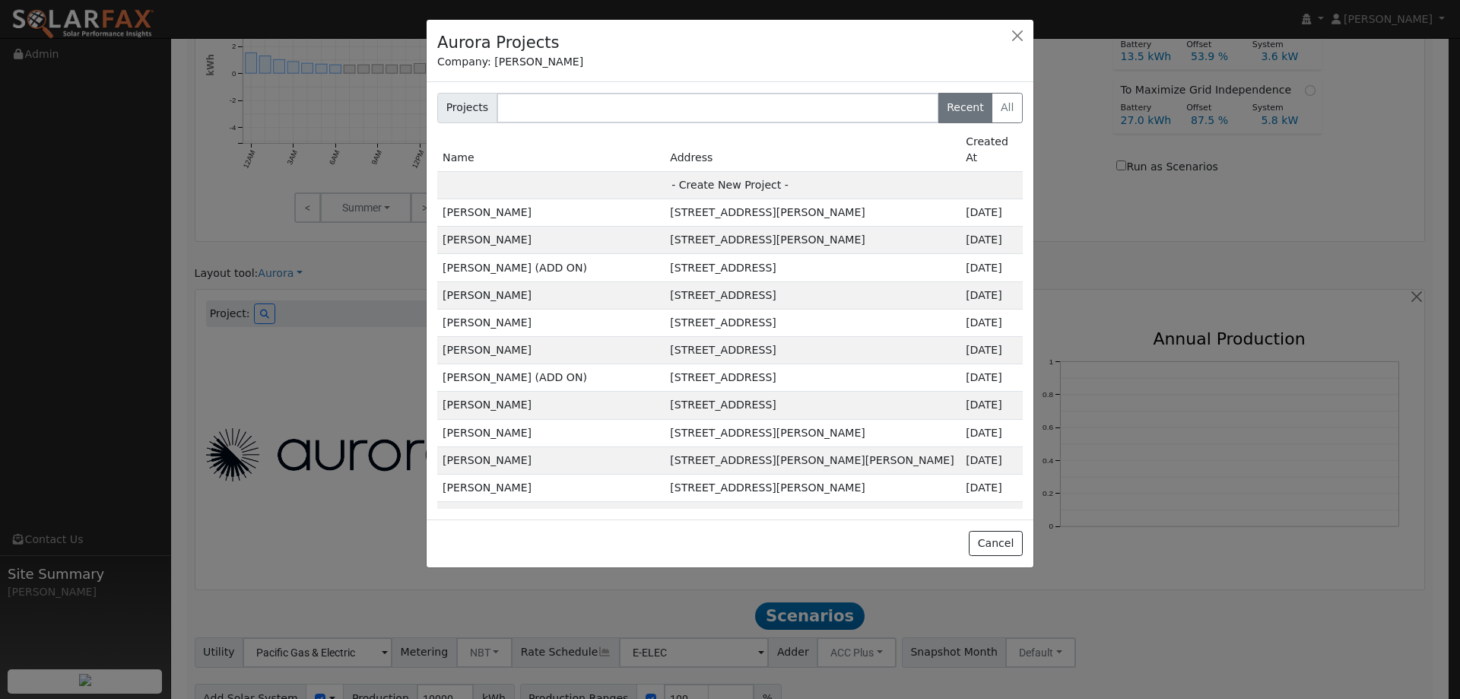
type input "95687"
type input "Design"
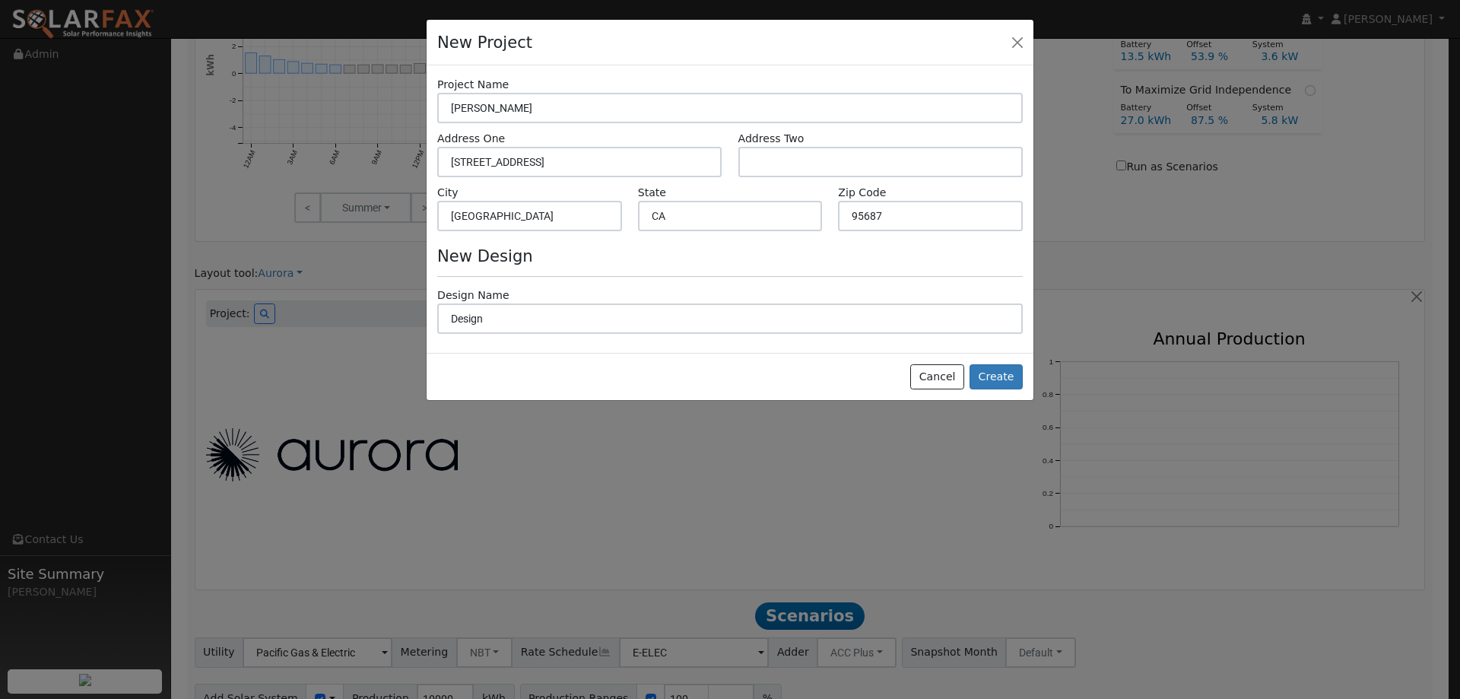
scroll to position [723, 0]
drag, startPoint x: 987, startPoint y: 384, endPoint x: 1002, endPoint y: 378, distance: 16.4
click at [987, 383] on button "Create" at bounding box center [996, 377] width 53 height 26
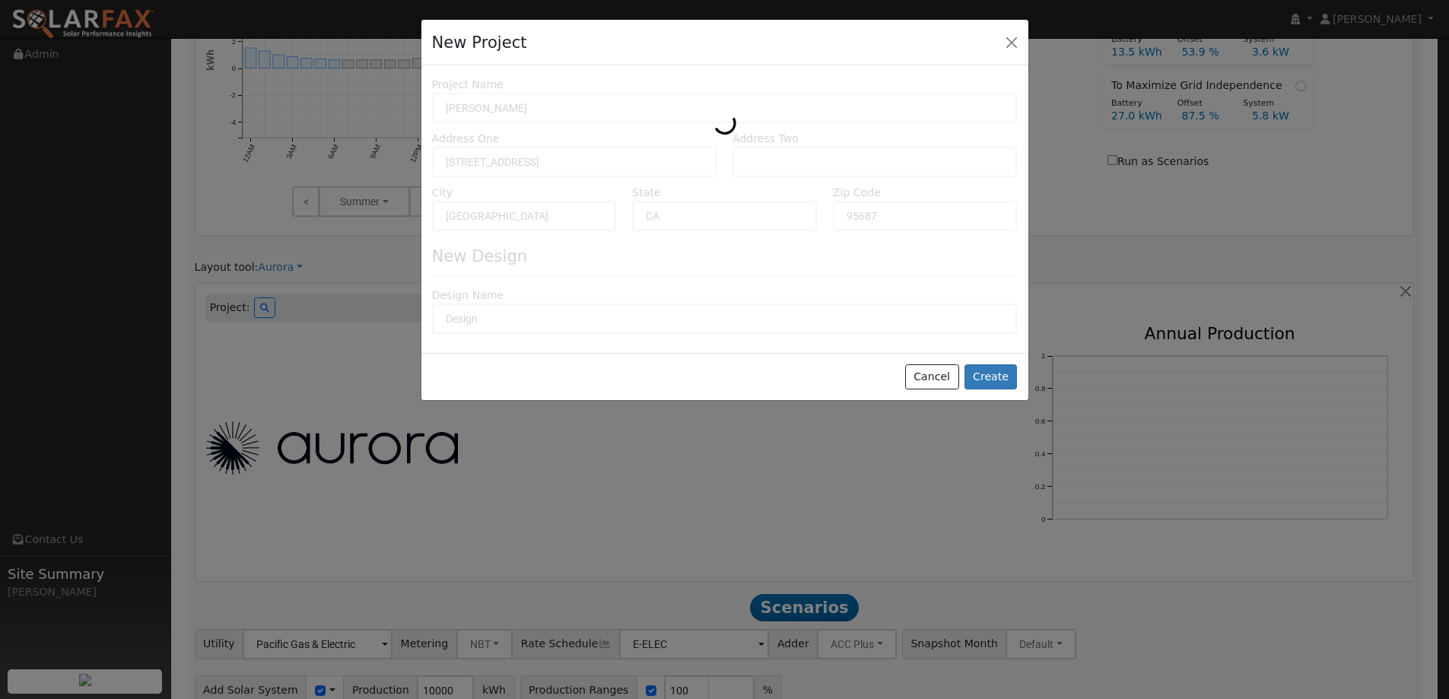
type input "0"
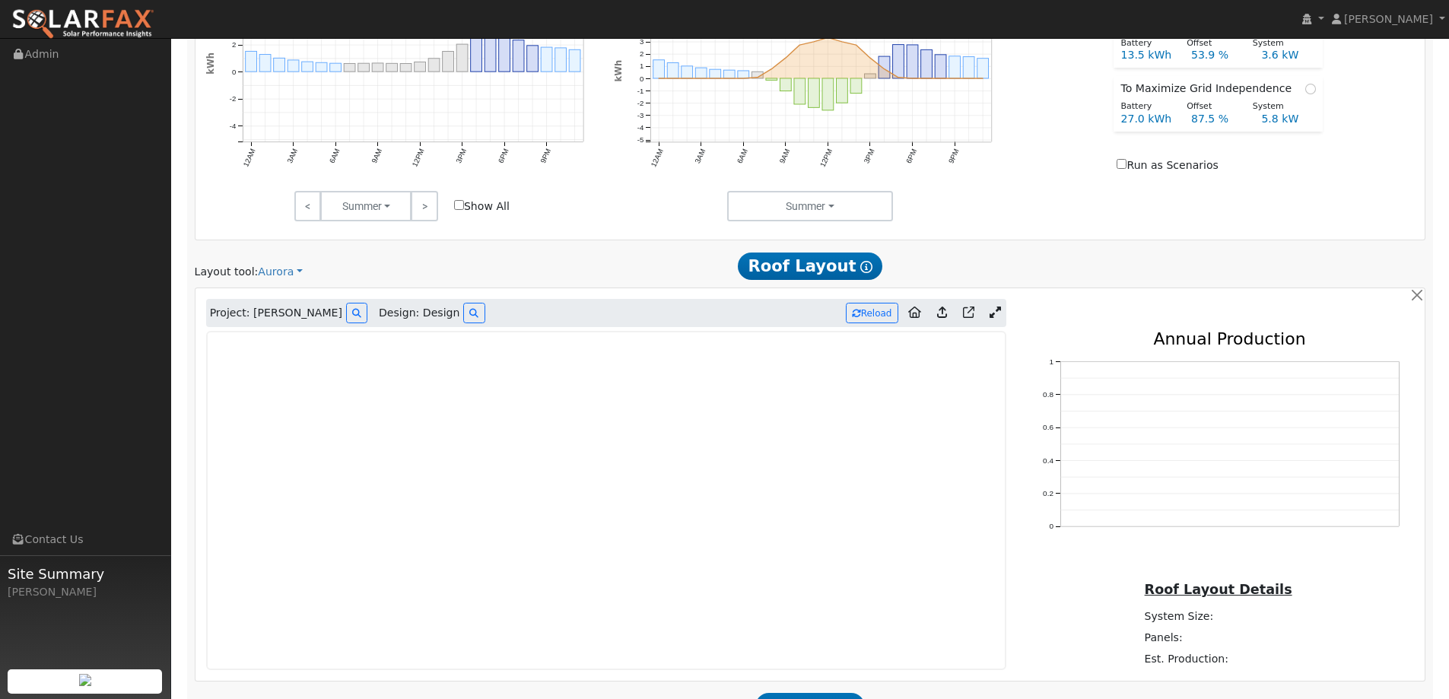
click at [148, 14] on img at bounding box center [82, 24] width 143 height 32
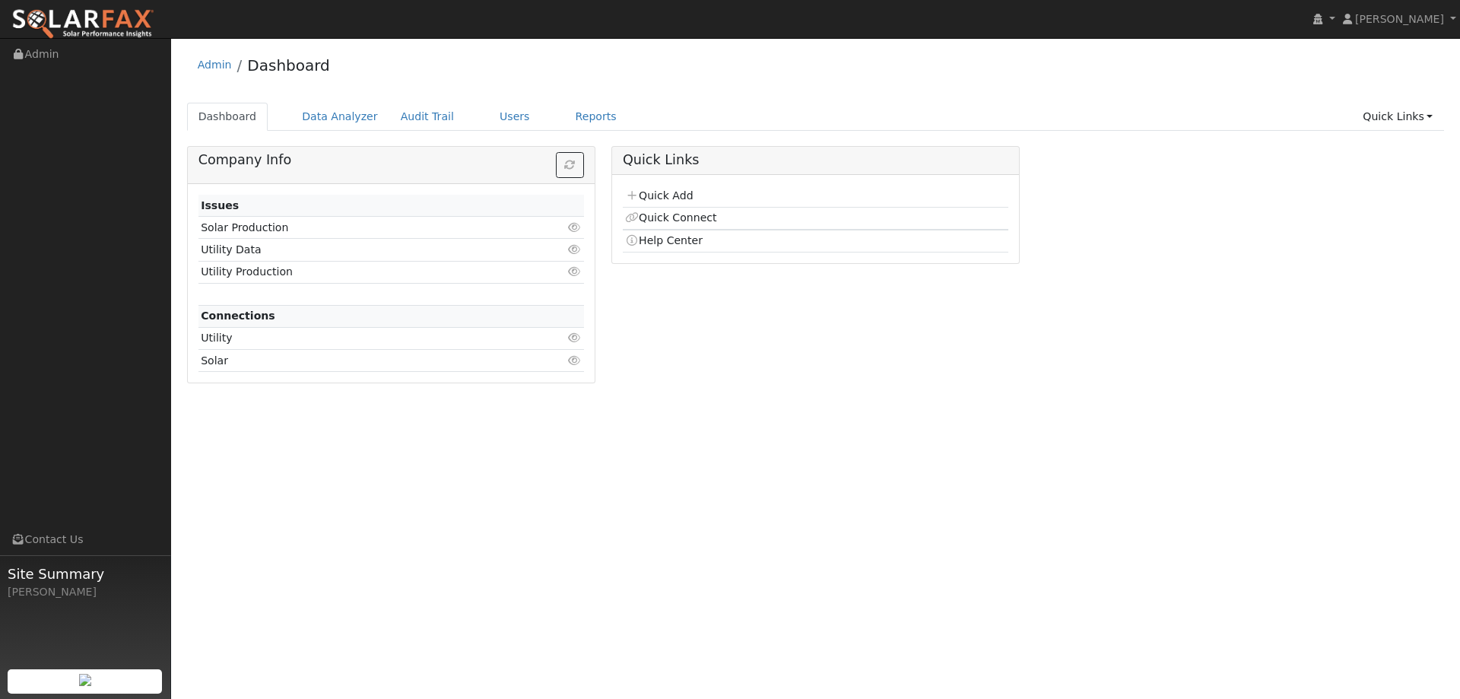
click at [566, 100] on div "Admin Dashboard Dashboard Data Analyzer Audit Trail Users Reports Quick Links Q…" at bounding box center [816, 220] width 1274 height 349
click at [570, 111] on link "Reports" at bounding box center [596, 117] width 64 height 28
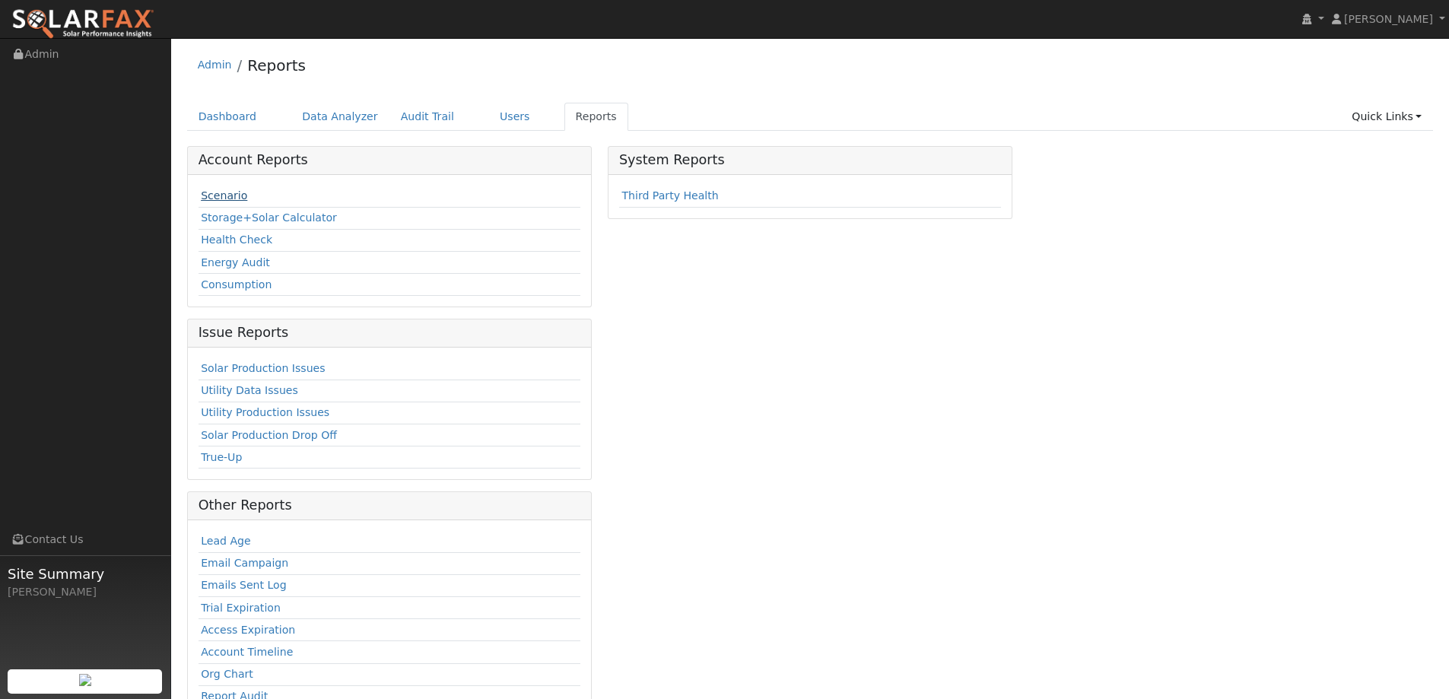
click at [212, 198] on link "Scenario" at bounding box center [224, 195] width 46 height 12
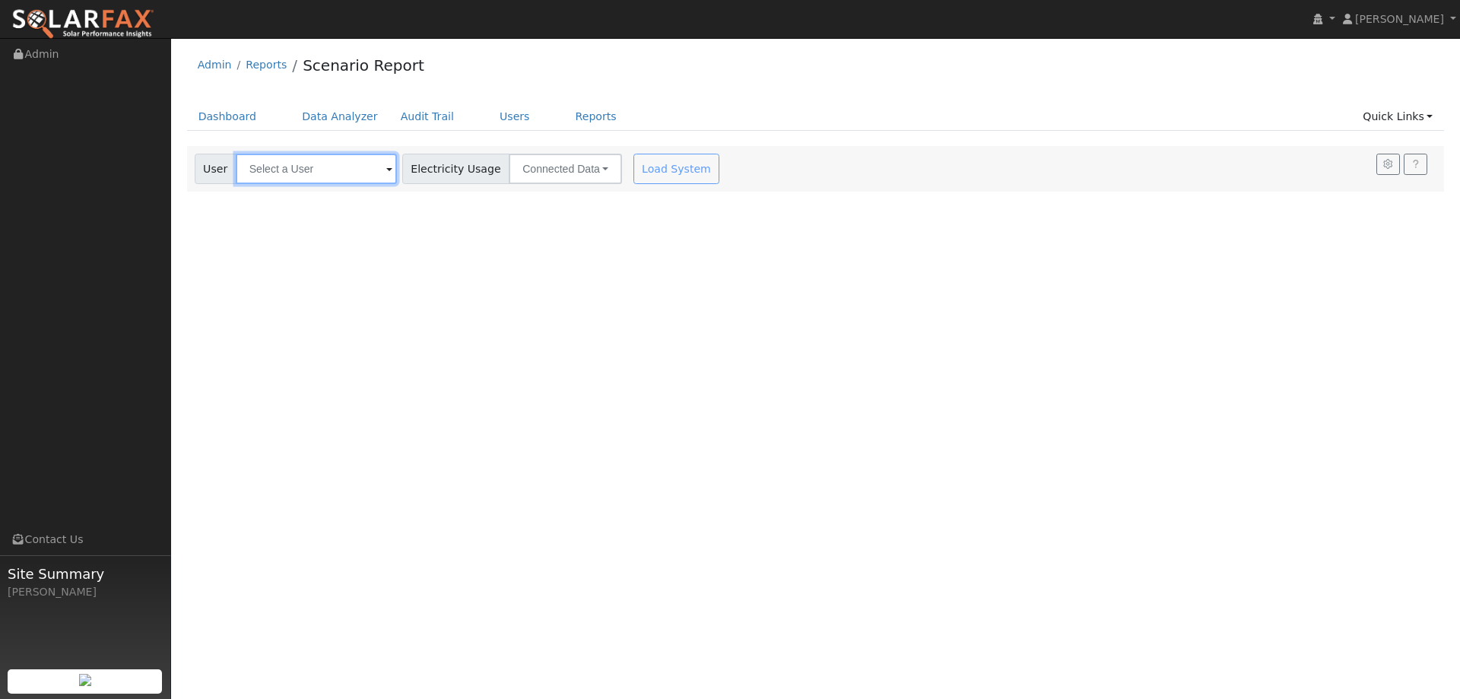
drag, startPoint x: 0, startPoint y: 0, endPoint x: 272, endPoint y: 172, distance: 321.4
click at [270, 172] on div "Settings My Defaults Temporary My Defaults Company Defaults System Defaults Off…" at bounding box center [816, 169] width 1258 height 46
click at [272, 172] on input "text" at bounding box center [316, 169] width 161 height 30
click at [275, 172] on input "text" at bounding box center [316, 169] width 161 height 30
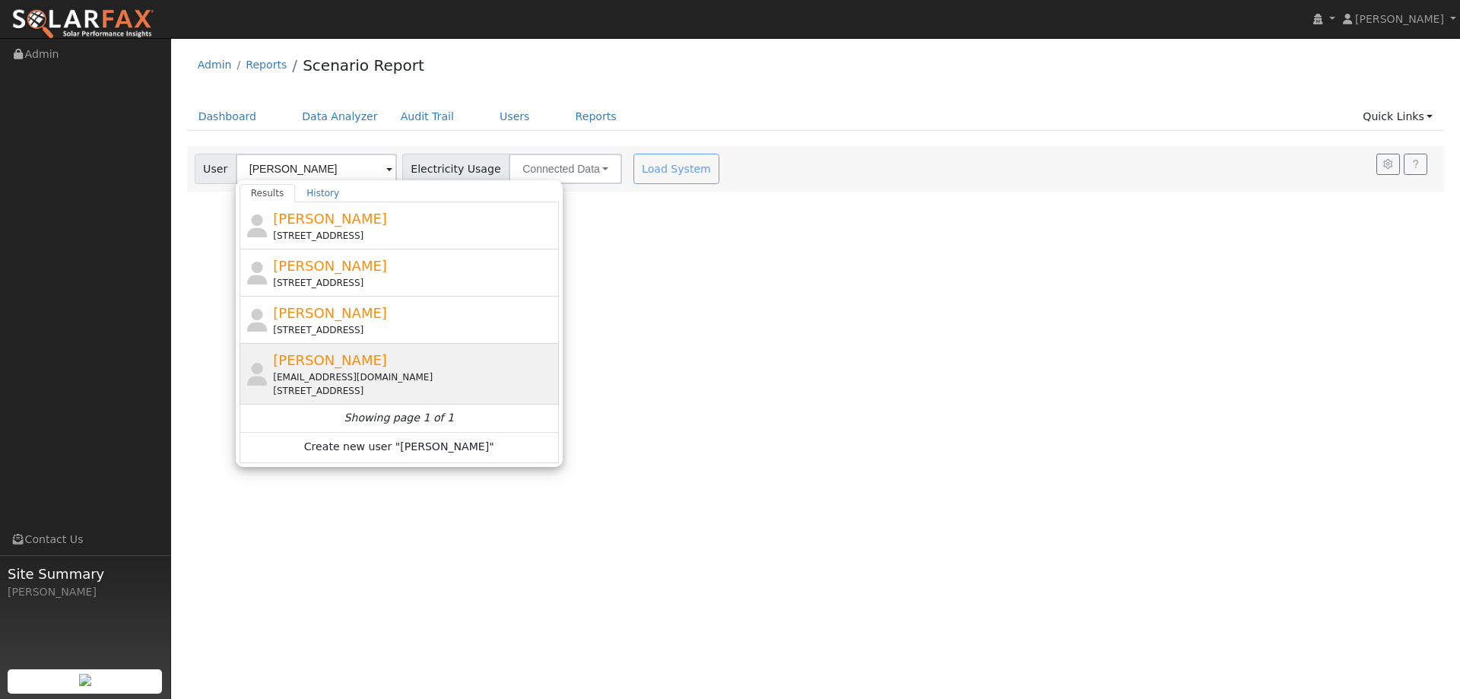
click at [427, 373] on div "[EMAIL_ADDRESS][DOMAIN_NAME]" at bounding box center [414, 377] width 282 height 14
type input "[PERSON_NAME]"
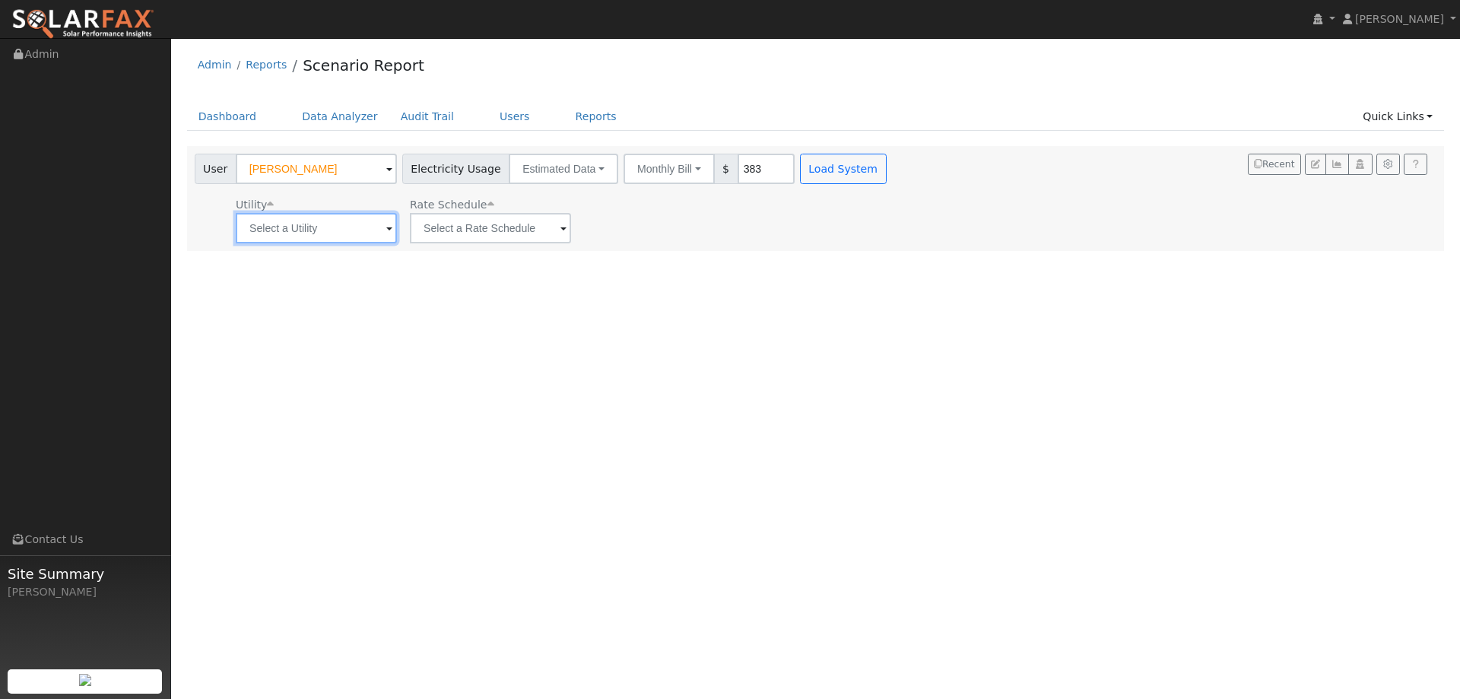
click at [324, 221] on input "text" at bounding box center [316, 228] width 161 height 30
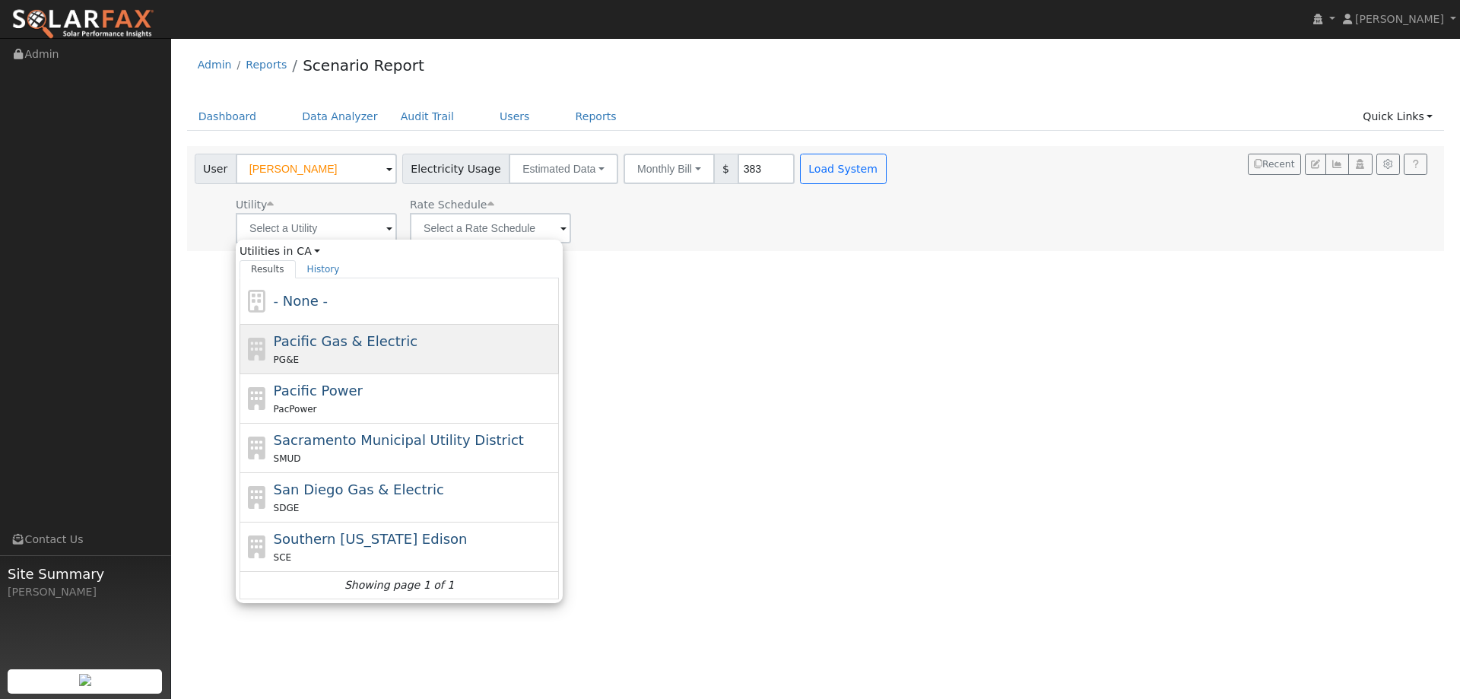
click at [329, 350] on div "Pacific Gas & Electric PG&E" at bounding box center [415, 349] width 282 height 37
type input "Pacific Gas & Electric"
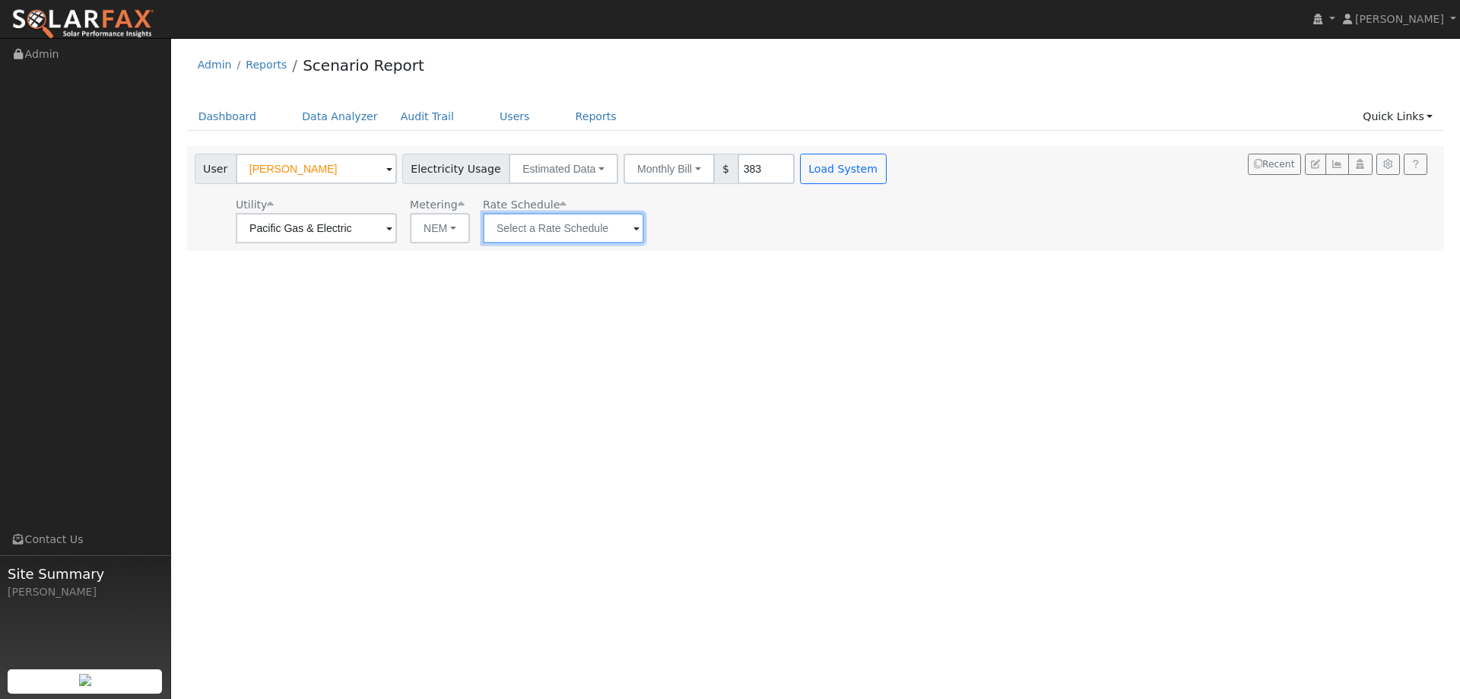
click at [570, 229] on input "text" at bounding box center [563, 228] width 161 height 30
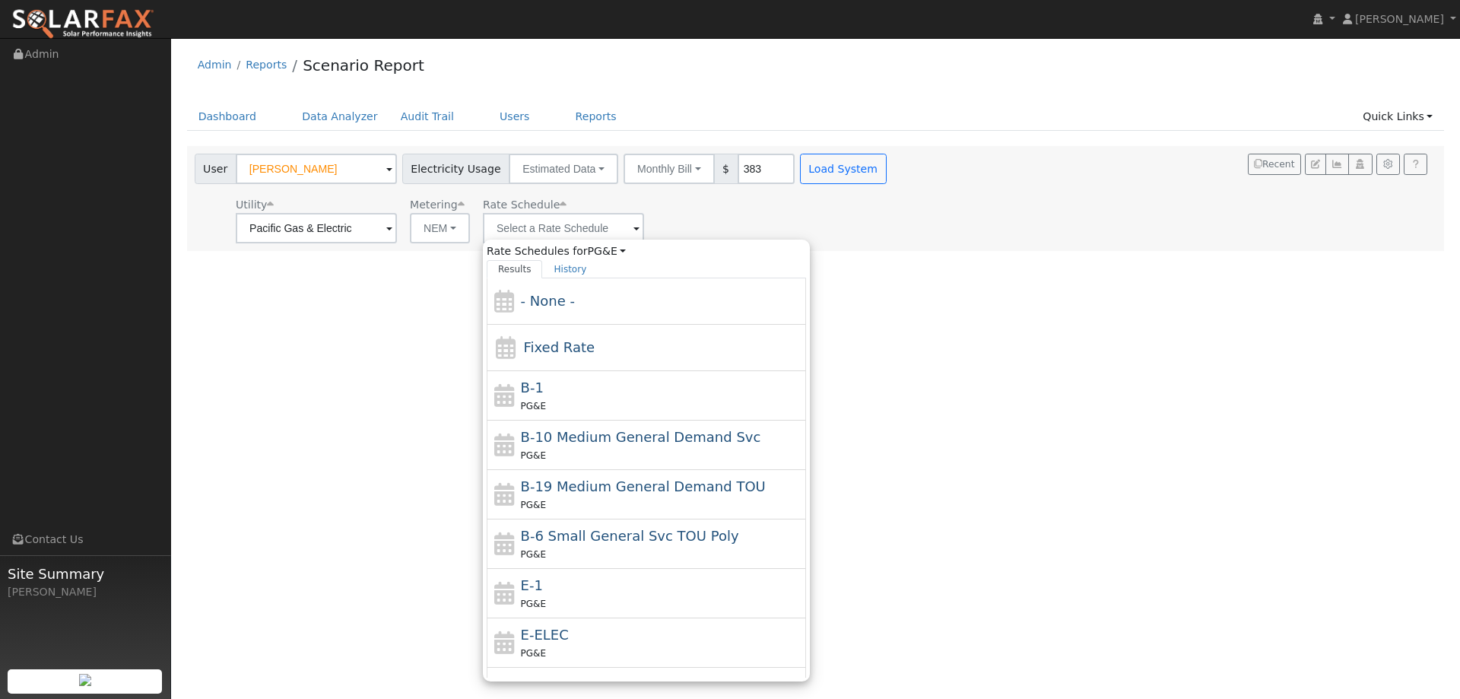
drag, startPoint x: 575, startPoint y: 585, endPoint x: 640, endPoint y: 401, distance: 195.4
click at [575, 580] on div "E-1 PG&E" at bounding box center [662, 593] width 282 height 37
type input "E-1"
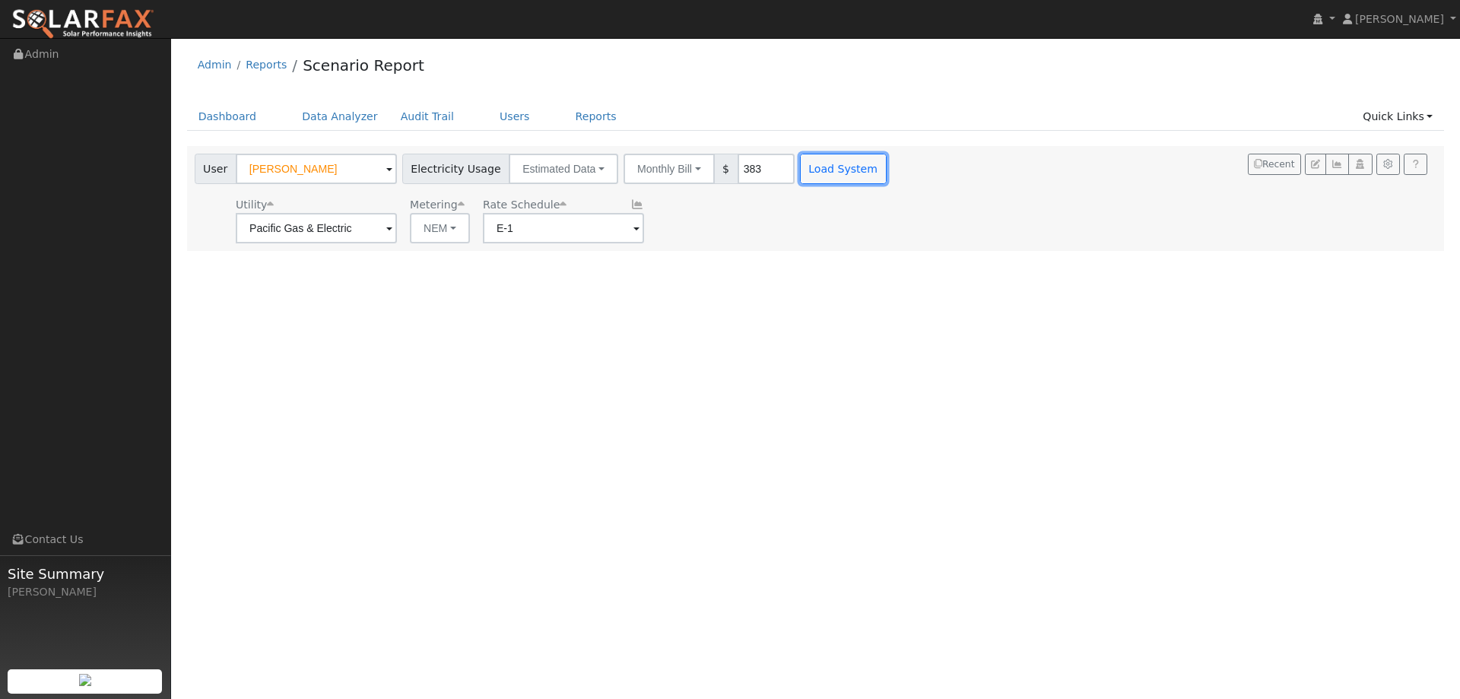
click at [805, 158] on button "Load System" at bounding box center [843, 169] width 87 height 30
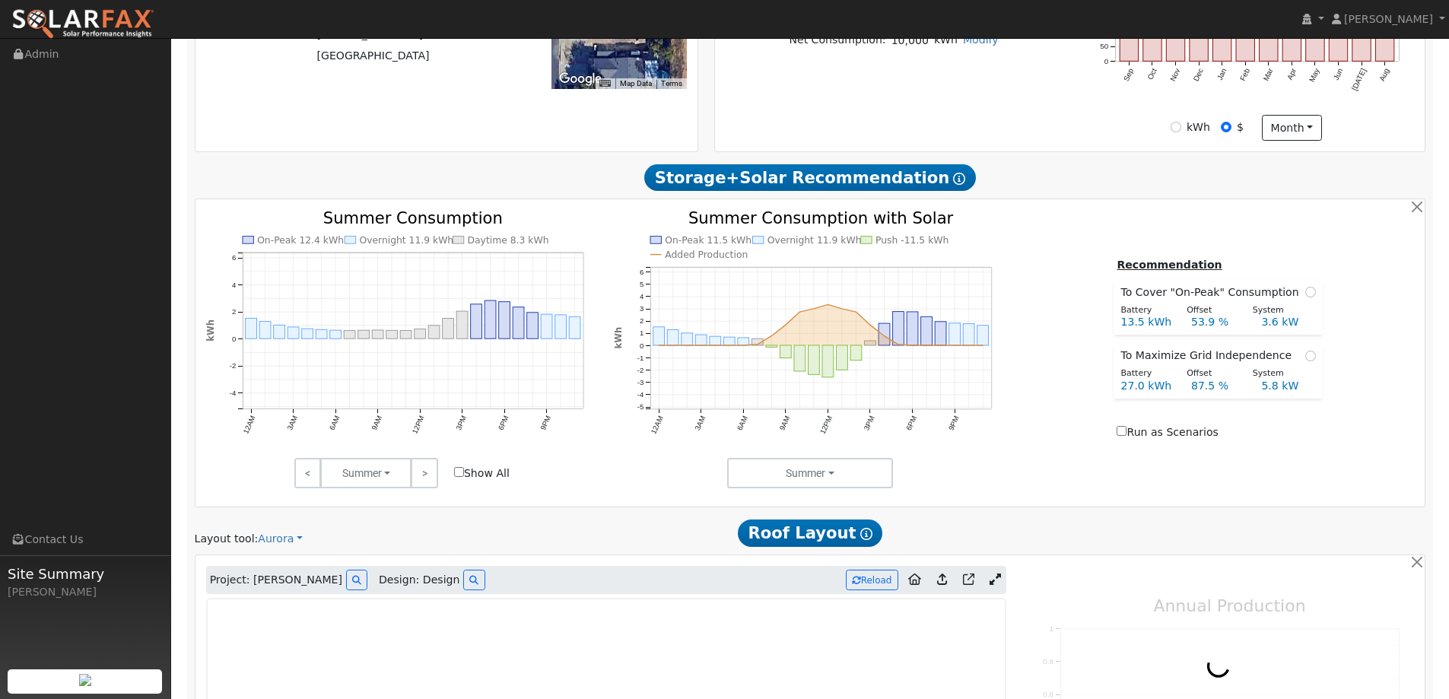
type input "0"
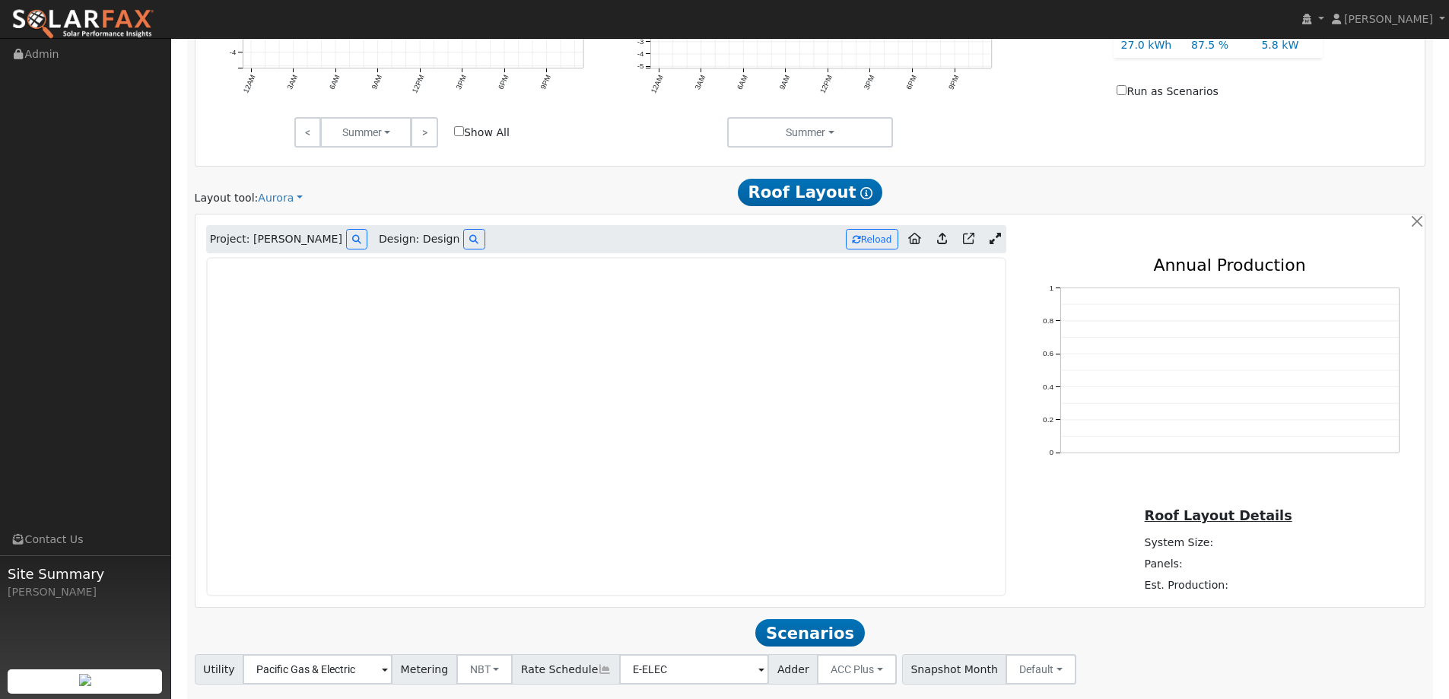
scroll to position [837, 0]
